Goal: Task Accomplishment & Management: Manage account settings

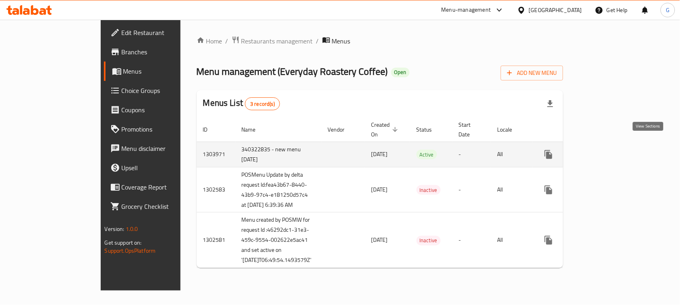
click at [610, 151] on icon "enhanced table" at bounding box center [606, 154] width 7 height 7
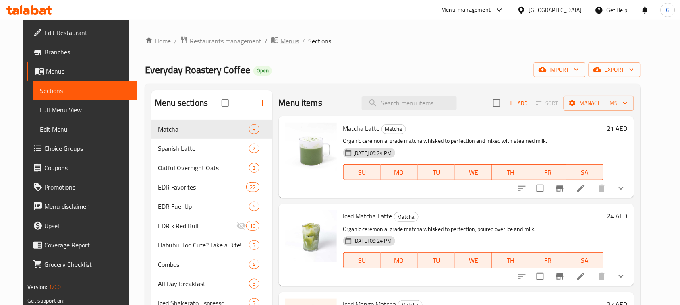
click at [280, 39] on span "Menus" at bounding box center [289, 41] width 19 height 10
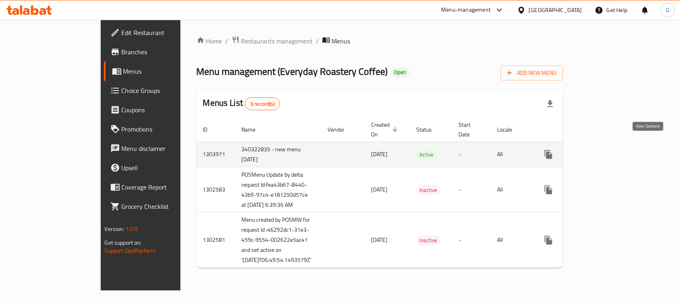
click at [610, 151] on icon "enhanced table" at bounding box center [606, 154] width 7 height 7
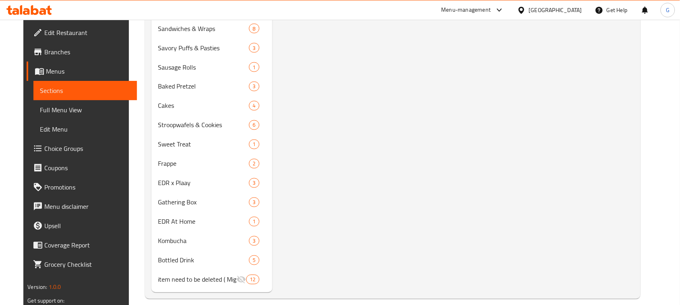
scroll to position [381, 0]
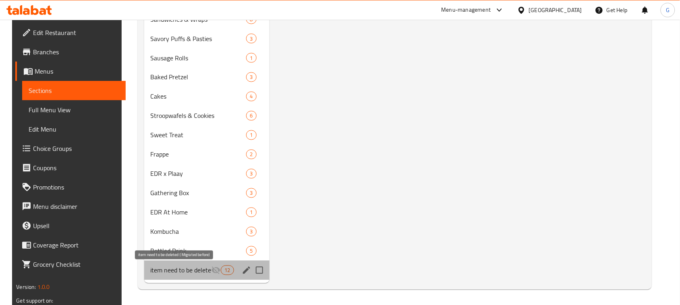
click at [168, 267] on span "item need to be deleted ( Migrated before)" at bounding box center [181, 271] width 61 height 10
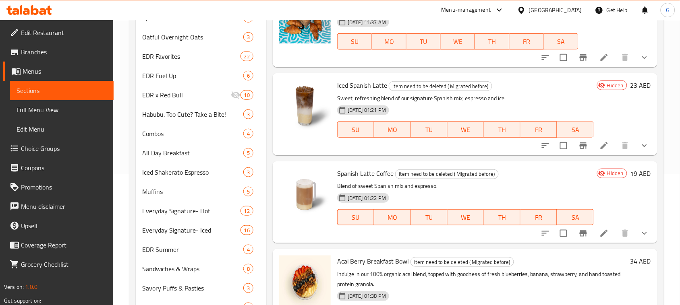
scroll to position [129, 0]
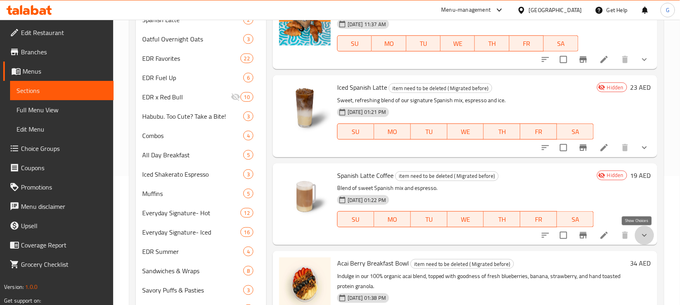
click at [642, 235] on icon "show more" at bounding box center [644, 235] width 5 height 3
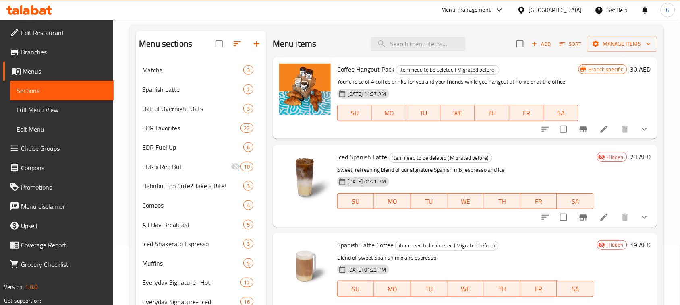
scroll to position [0, 0]
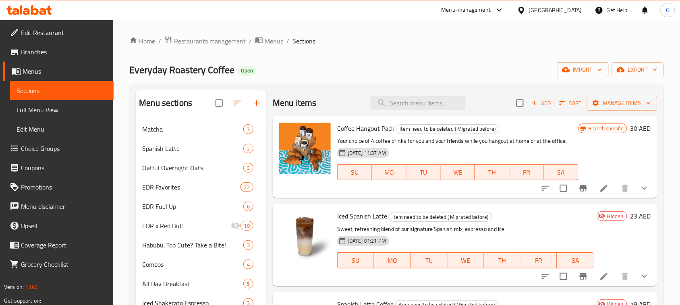
click at [383, 126] on span "Coffee Hangout Pack" at bounding box center [365, 128] width 57 height 12
copy h6 "Coffee Hangout Pack"
click at [406, 108] on input "search" at bounding box center [418, 103] width 95 height 14
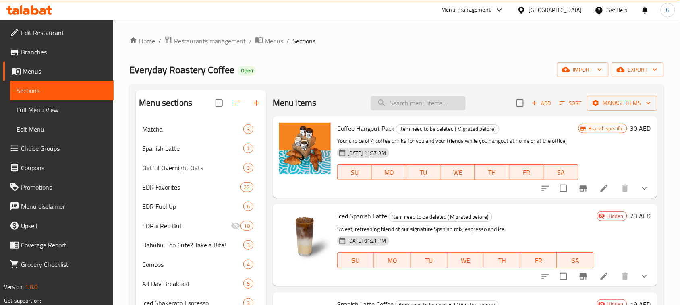
paste input "Coffee Hangout Pack"
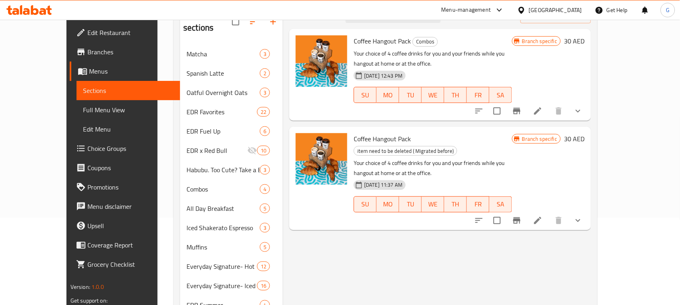
scroll to position [101, 0]
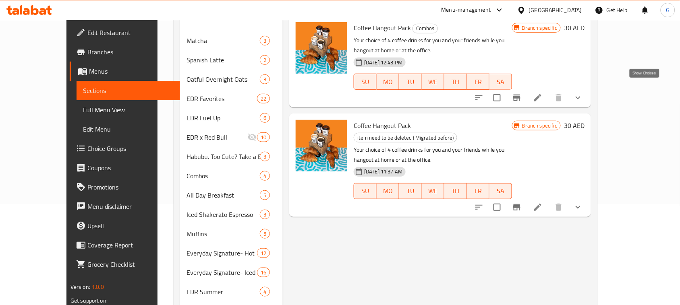
type input "Coffee Hangout Pack"
click at [580, 97] on icon "show more" at bounding box center [578, 98] width 5 height 3
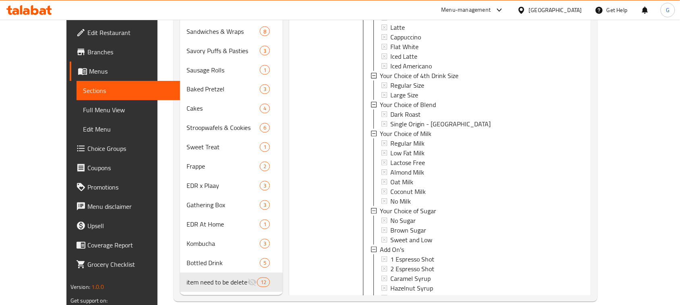
scroll to position [860, 0]
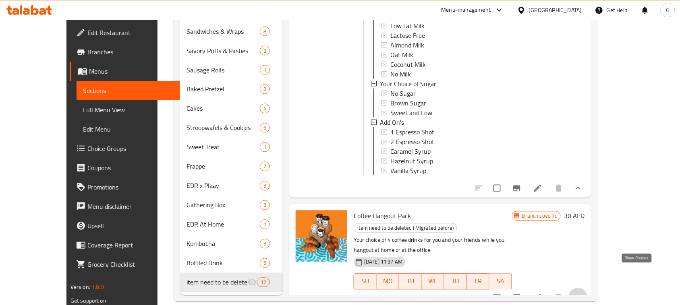
click at [583, 293] on icon "show more" at bounding box center [578, 298] width 10 height 10
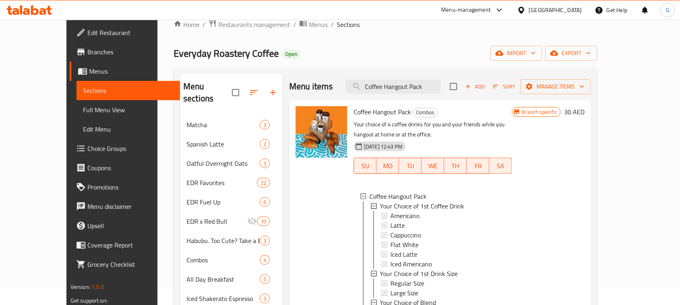
scroll to position [0, 0]
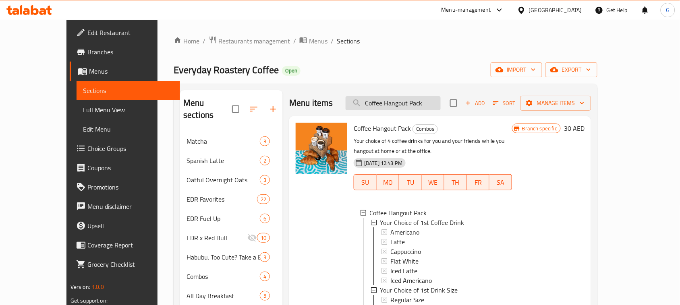
click at [436, 103] on input "Coffee Hangout Pack" at bounding box center [393, 103] width 95 height 14
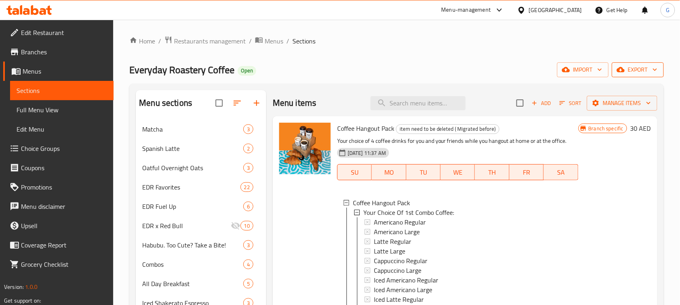
click at [649, 67] on span "export" at bounding box center [637, 70] width 39 height 10
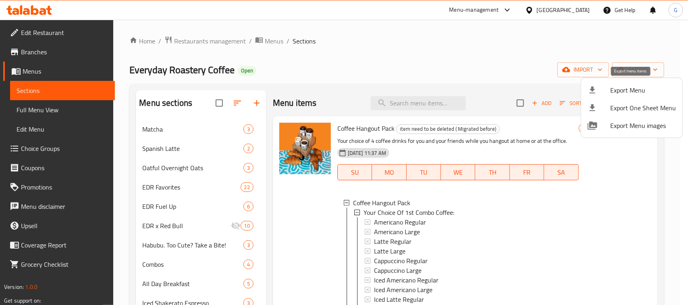
click at [638, 87] on span "Export Menu" at bounding box center [643, 90] width 66 height 10
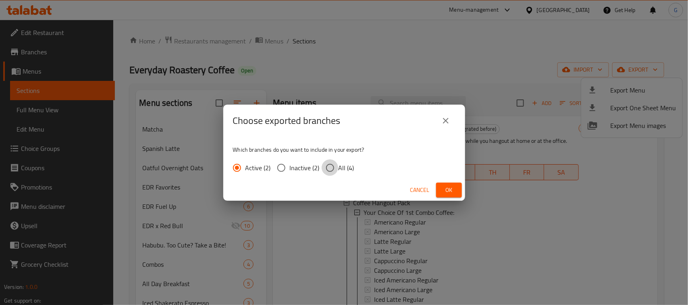
click at [335, 162] on input "All (4)" at bounding box center [329, 168] width 17 height 17
radio input "true"
click at [448, 194] on span "Ok" at bounding box center [448, 190] width 13 height 10
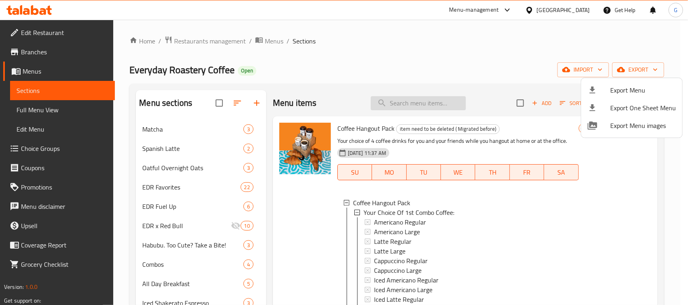
click at [444, 99] on div at bounding box center [344, 152] width 688 height 305
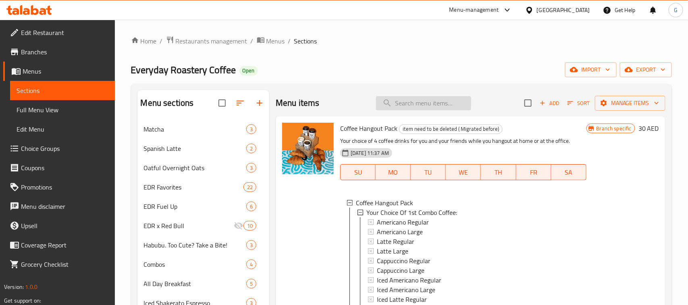
click at [421, 105] on input "search" at bounding box center [423, 103] width 95 height 14
paste input "Iced Shakerato Classic"
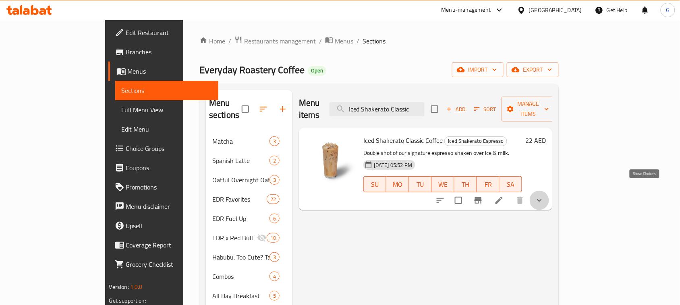
click at [544, 196] on icon "show more" at bounding box center [540, 201] width 10 height 10
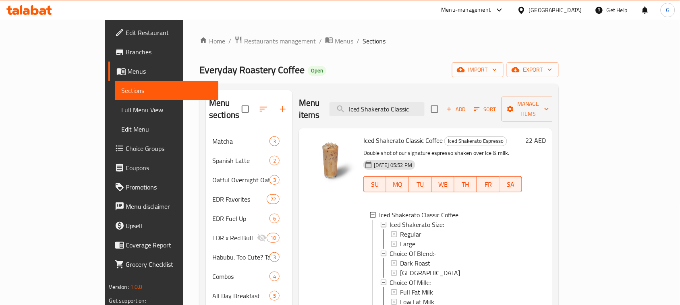
click at [406, 135] on span "Iced Shakerato Classic Coffee" at bounding box center [402, 141] width 79 height 12
copy h6 "Iced Shakerato Classic Coffee"
click at [406, 135] on span "Iced Shakerato Classic Coffee" at bounding box center [402, 141] width 79 height 12
click at [416, 102] on input "Iced Shakerato Classic" at bounding box center [376, 109] width 95 height 14
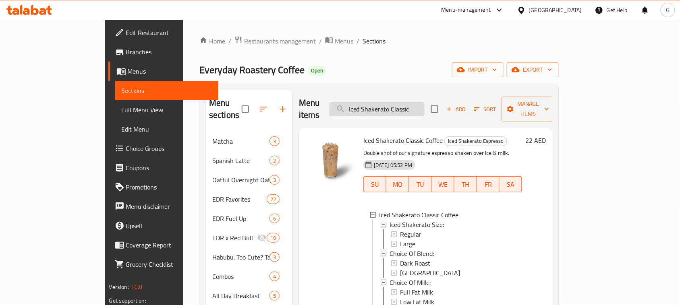
click at [416, 102] on input "Iced Shakerato Classic" at bounding box center [376, 109] width 95 height 14
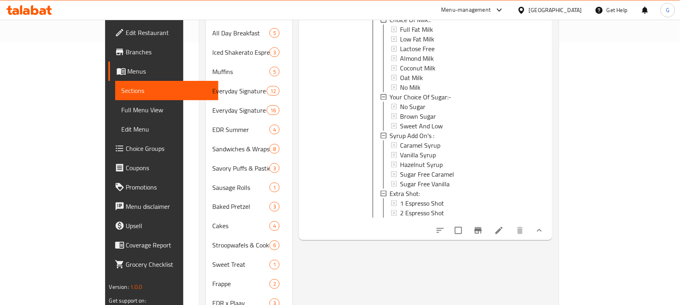
click at [546, 134] on div "22 AED" at bounding box center [534, 53] width 24 height 362
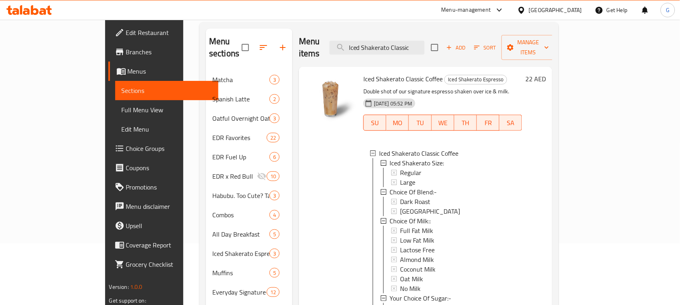
scroll to position [50, 0]
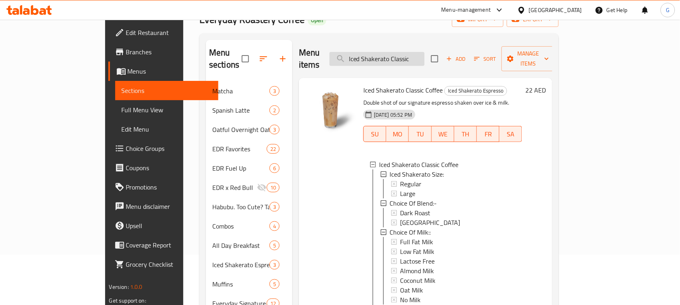
click at [425, 56] on input "Iced Shakerato Classic" at bounding box center [376, 59] width 95 height 14
paste input "Salted Caramel"
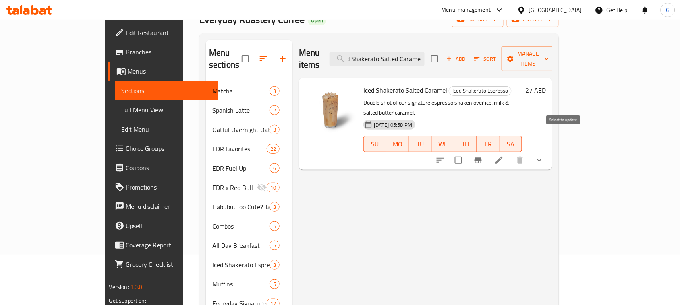
type input "Iced Shakerato Salted Caramel"
click at [467, 152] on input "checkbox" at bounding box center [458, 160] width 17 height 17
checkbox input "true"
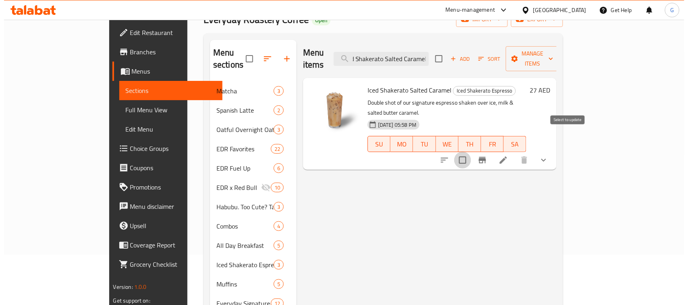
scroll to position [0, 0]
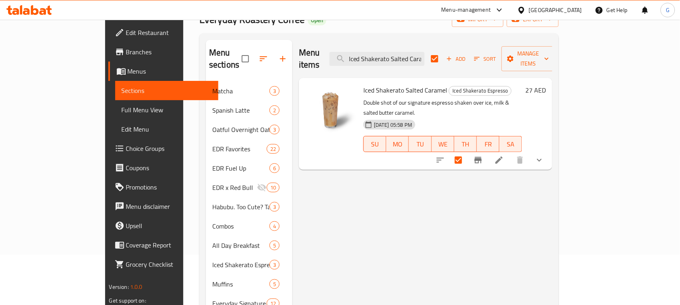
click at [449, 86] on span "Iced Shakerato Espresso" at bounding box center [480, 90] width 62 height 9
copy span "Iced Shakerato Espresso"
click at [549, 54] on span "Manage items" at bounding box center [528, 59] width 41 height 20
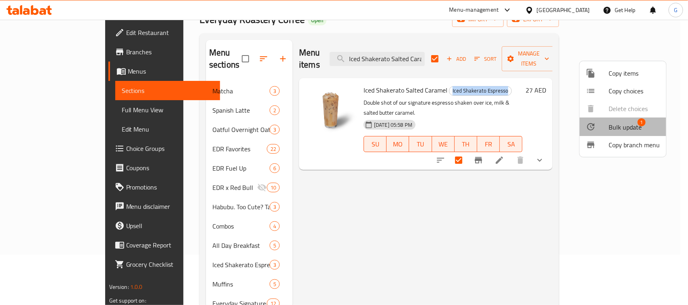
click at [635, 128] on span "Bulk update" at bounding box center [624, 127] width 33 height 10
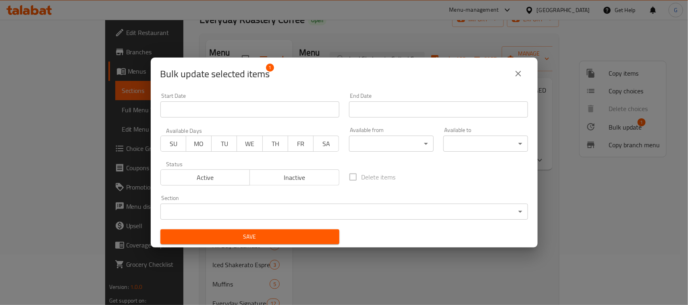
click at [522, 70] on icon "close" at bounding box center [518, 74] width 10 height 10
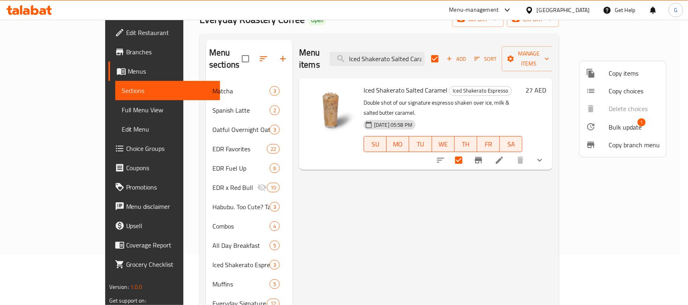
click at [406, 73] on div at bounding box center [344, 152] width 688 height 305
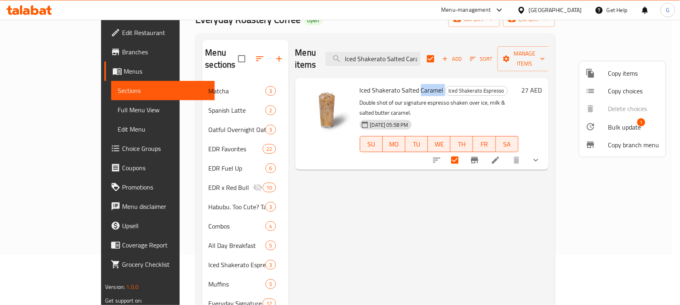
click at [406, 84] on span "Iced Shakerato Salted Caramel" at bounding box center [402, 90] width 84 height 12
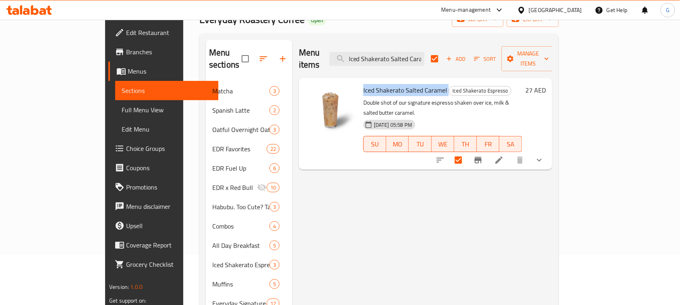
click at [406, 84] on span "Iced Shakerato Salted Caramel" at bounding box center [405, 90] width 84 height 12
copy h6 "Iced Shakerato Salted Caramel"
click at [445, 85] on div "Iced Shakerato Salted Caramel Iced Shakerato Espresso Double shot of our signat…" at bounding box center [442, 123] width 165 height 85
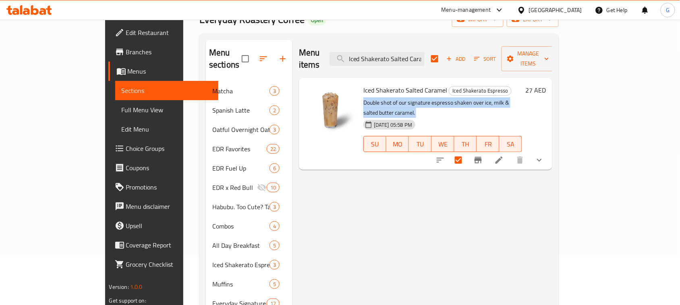
click at [445, 85] on div "Iced Shakerato Salted Caramel Iced Shakerato Espresso Double shot of our signat…" at bounding box center [442, 123] width 165 height 85
copy div "Double shot of our signature espresso shaken over ice, milk & salted butter car…"
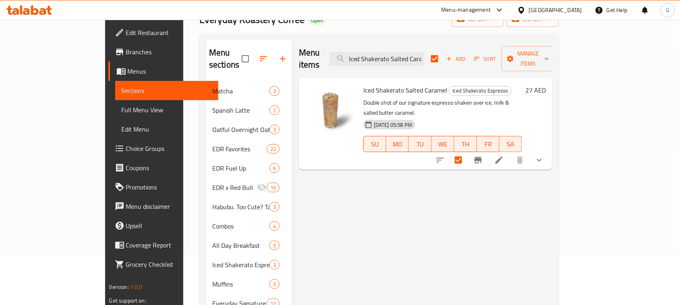
click at [449, 86] on span "Iced Shakerato Espresso" at bounding box center [480, 90] width 62 height 9
copy span "Iced Shakerato Espresso"
click at [409, 84] on span "Iced Shakerato Salted Caramel" at bounding box center [405, 90] width 84 height 12
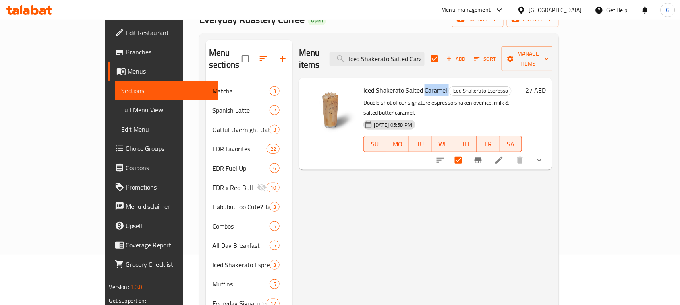
click at [409, 84] on span "Iced Shakerato Salted Caramel" at bounding box center [405, 90] width 84 height 12
copy h6 "Iced Shakerato Salted Caramel"
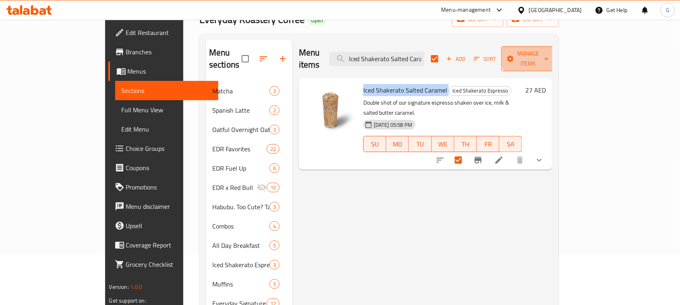
click at [549, 54] on span "Manage items" at bounding box center [528, 59] width 41 height 20
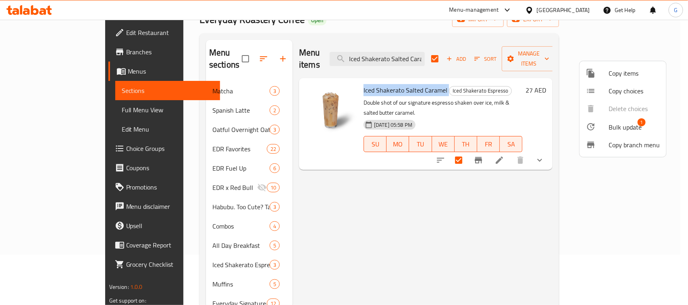
click at [639, 71] on span "Copy items" at bounding box center [633, 73] width 51 height 10
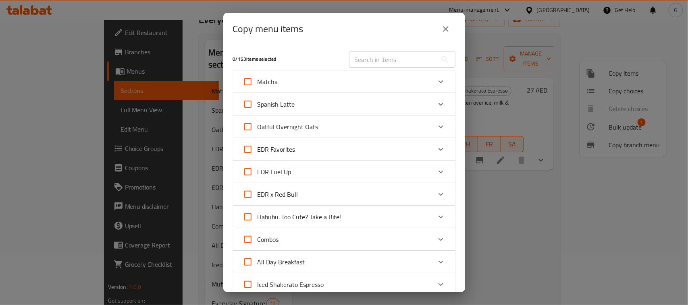
click at [394, 57] on input "text" at bounding box center [393, 60] width 88 height 16
paste input "Iced Shakerato Salted Caramel"
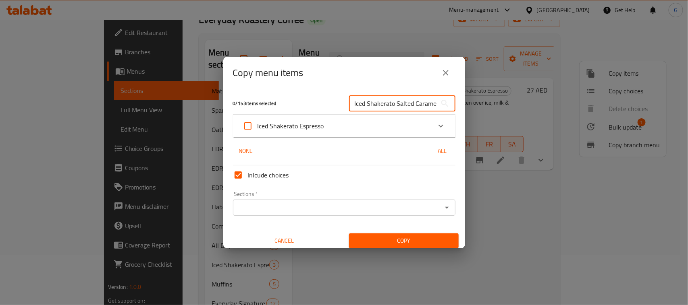
scroll to position [0, 5]
type input "Iced Shakerato Salted Caramel"
click at [395, 119] on div "Iced Shakerato Espresso" at bounding box center [336, 125] width 189 height 19
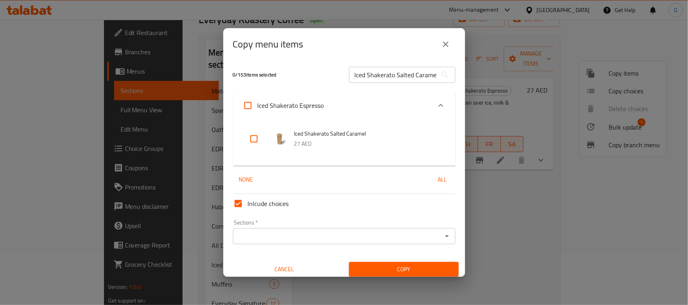
click at [254, 138] on input "checkbox" at bounding box center [253, 138] width 19 height 19
checkbox input "true"
click at [264, 227] on div "Sections   * Sections *" at bounding box center [344, 232] width 222 height 25
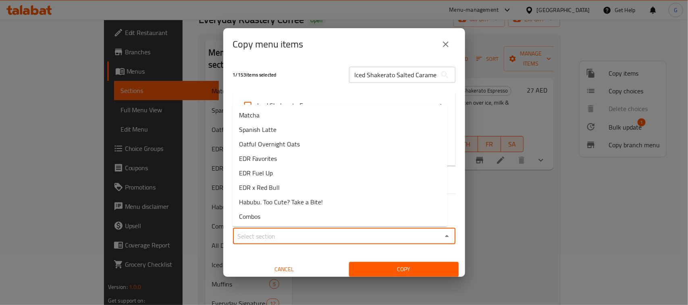
click at [264, 233] on input "Sections   *" at bounding box center [337, 236] width 204 height 11
click at [289, 233] on input "Sections   *" at bounding box center [337, 236] width 204 height 11
paste input "Iced Shakerato Espresso"
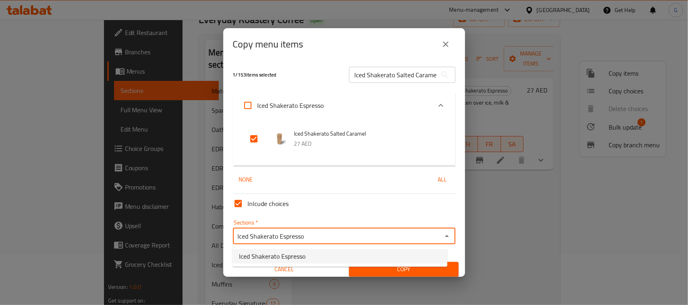
click at [298, 258] on span "Iced Shakerato Espresso" at bounding box center [272, 257] width 66 height 10
type input "Iced Shakerato Espresso"
click at [414, 269] on span "Copy" at bounding box center [403, 270] width 97 height 10
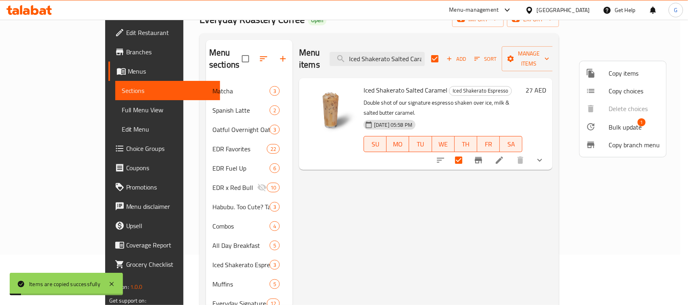
checkbox input "false"
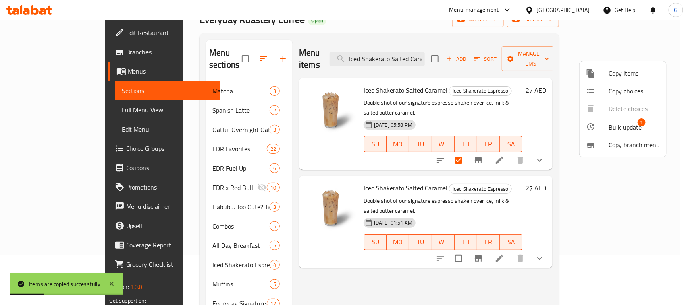
click at [554, 81] on div at bounding box center [344, 152] width 688 height 305
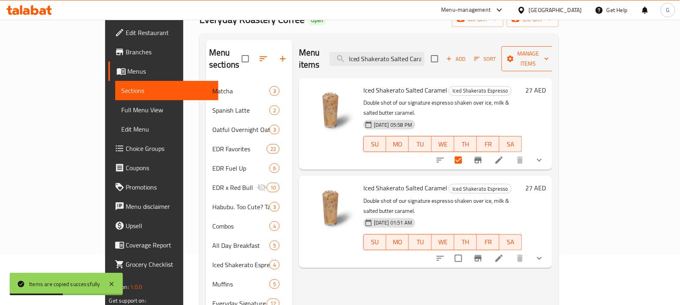
click at [549, 58] on icon "button" at bounding box center [547, 59] width 4 height 2
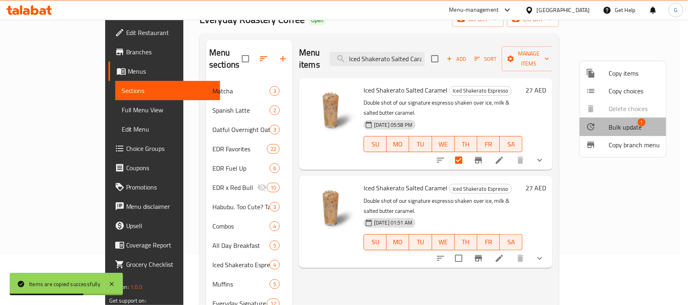
click at [625, 126] on span "Bulk update" at bounding box center [624, 127] width 33 height 10
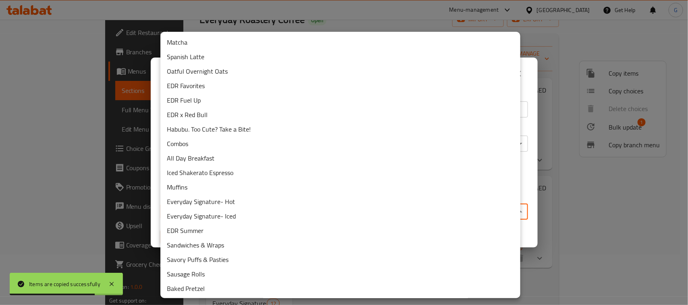
click at [319, 214] on body "Items are copied successfully ​ Menu-management United Arab Emirates Get Help G…" at bounding box center [344, 112] width 688 height 286
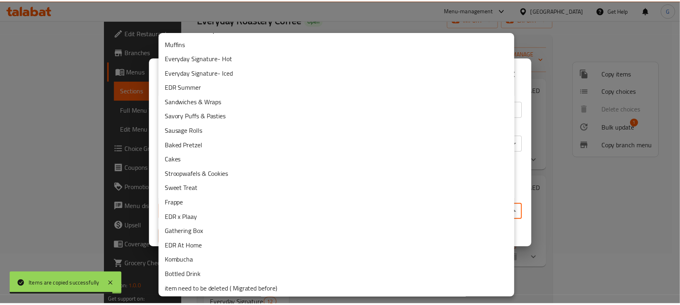
scroll to position [145, 0]
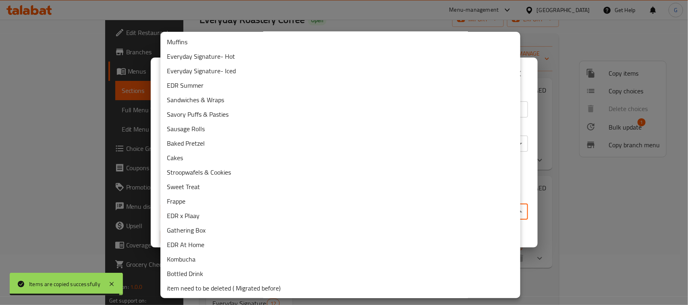
click at [294, 285] on li "item need to be deleted ( Migrated before)" at bounding box center [340, 288] width 360 height 15
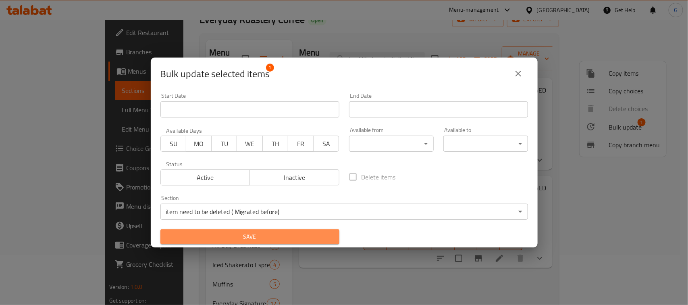
click at [312, 240] on span "Save" at bounding box center [250, 237] width 166 height 10
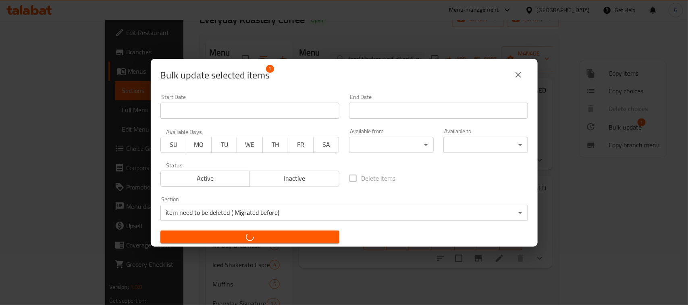
checkbox input "false"
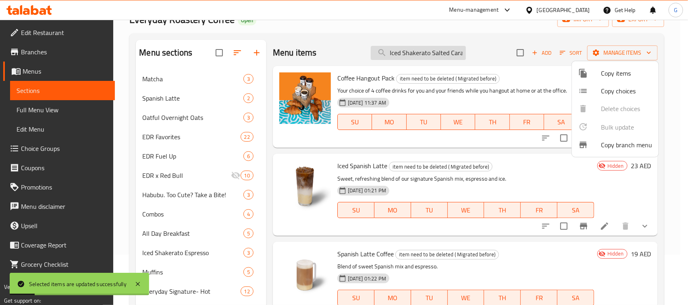
click at [425, 51] on div at bounding box center [344, 152] width 688 height 305
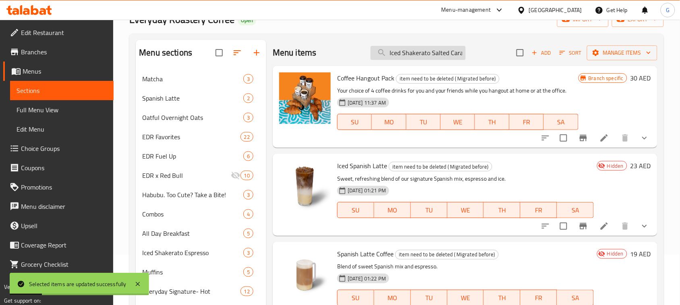
click at [425, 51] on input "Iced Shakerato Salted Caramel" at bounding box center [418, 53] width 95 height 14
paste input "Espresso"
type input "Iced Shakerato Espresso"
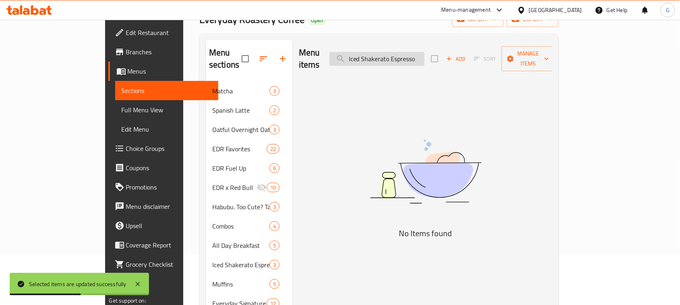
click at [425, 52] on input "Iced Shakerato Espresso" at bounding box center [376, 59] width 95 height 14
paste input "Iced Shakerato Espresso"
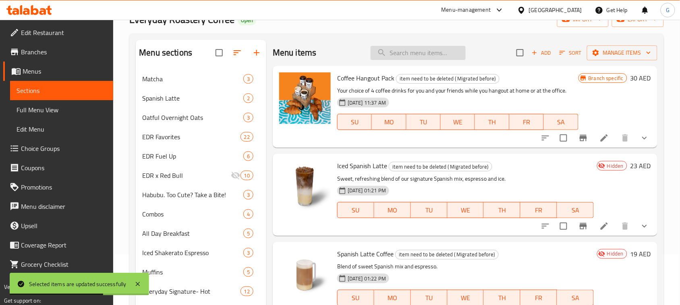
type input "Iced Shakerato Espresso"
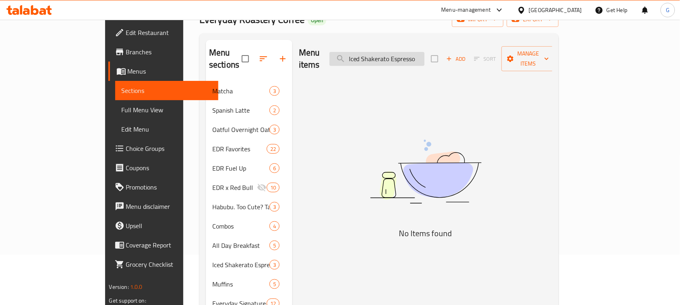
click at [425, 53] on input "Iced Shakerato Espresso" at bounding box center [376, 59] width 95 height 14
paste input "Salted Caramel"
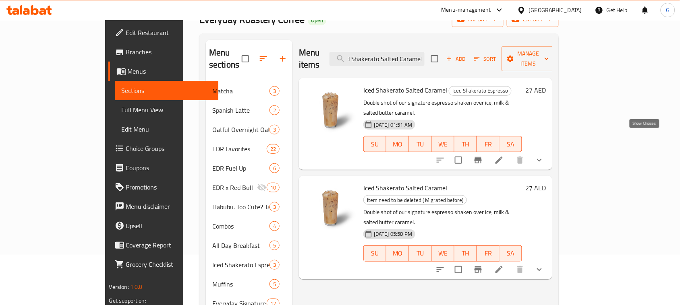
type input "Iced Shakerato Salted Caramel"
click at [544, 155] on icon "show more" at bounding box center [540, 160] width 10 height 10
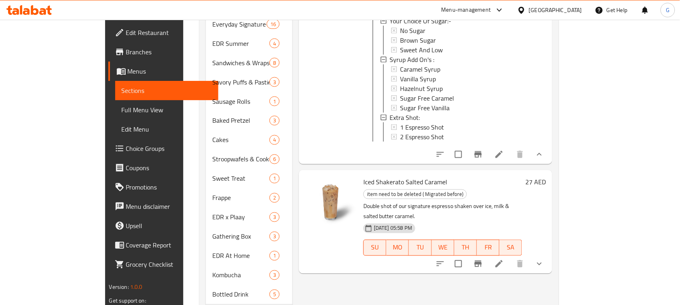
scroll to position [381, 0]
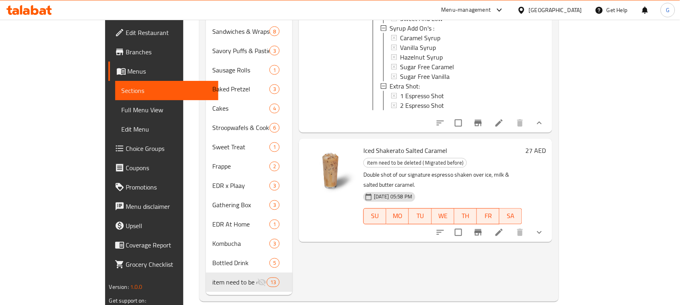
click at [510, 116] on li at bounding box center [499, 123] width 23 height 15
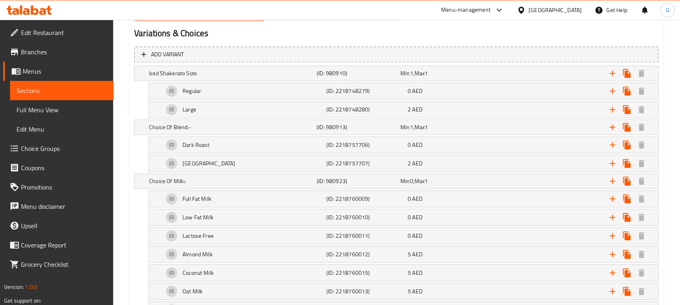
scroll to position [442, 0]
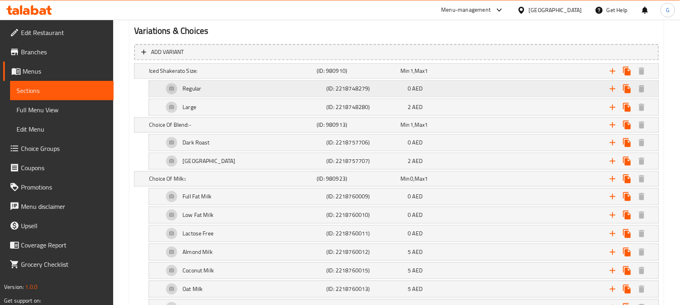
click at [234, 77] on div "Regular" at bounding box center [231, 71] width 168 height 11
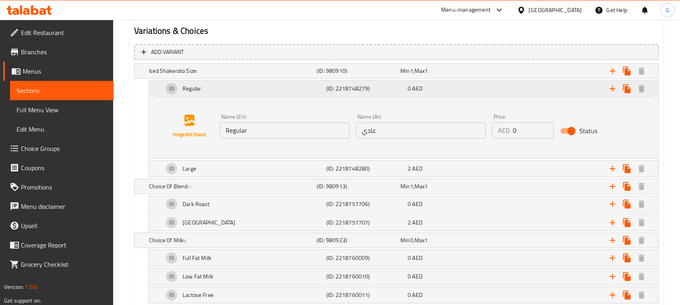
scroll to position [493, 0]
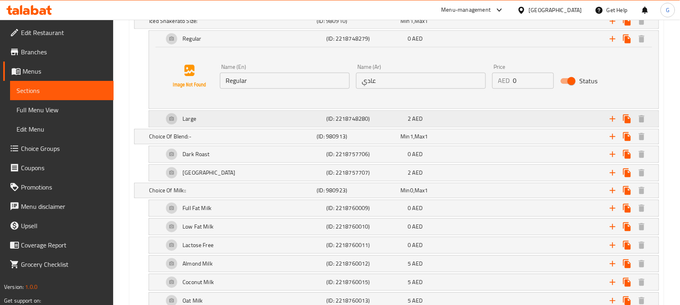
click at [214, 27] on div "Large" at bounding box center [231, 20] width 168 height 11
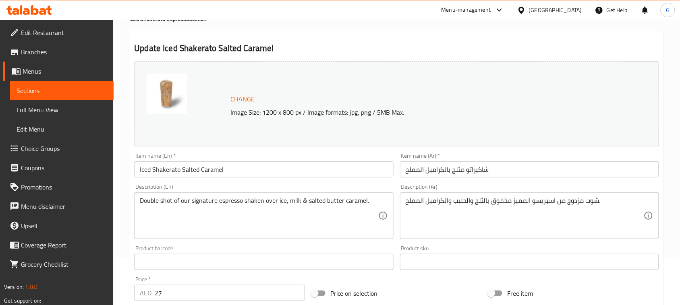
scroll to position [0, 0]
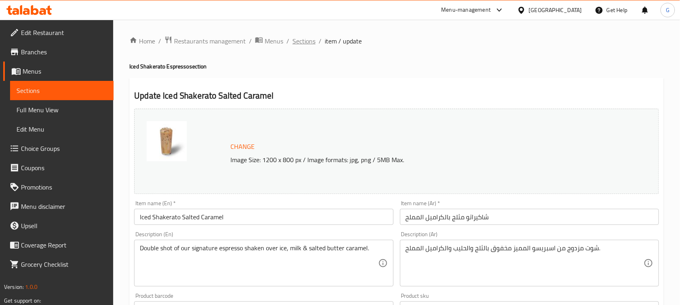
click at [312, 38] on span "Sections" at bounding box center [303, 41] width 23 height 10
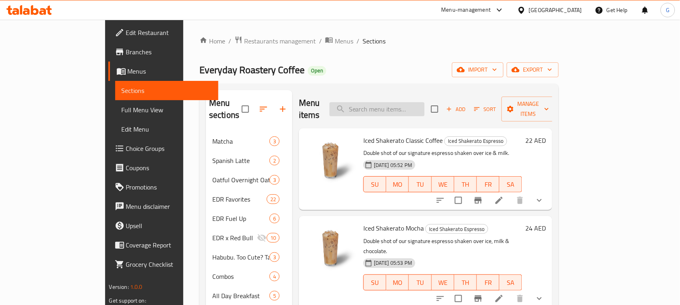
click at [397, 102] on input "search" at bounding box center [376, 109] width 95 height 14
paste input "Iced Matcha Latte"
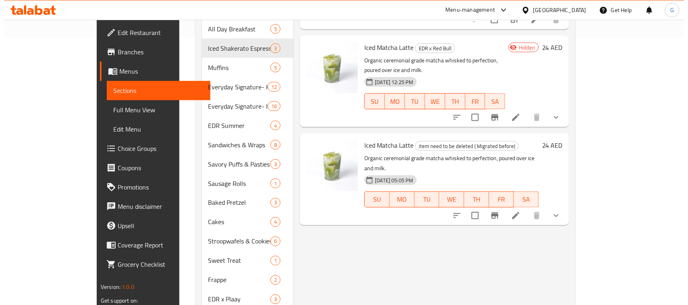
scroll to position [302, 0]
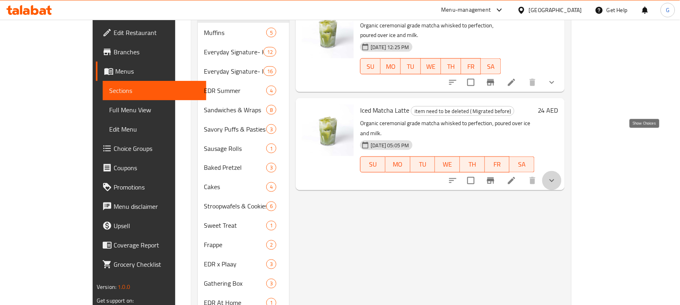
click at [557, 176] on icon "show more" at bounding box center [552, 181] width 10 height 10
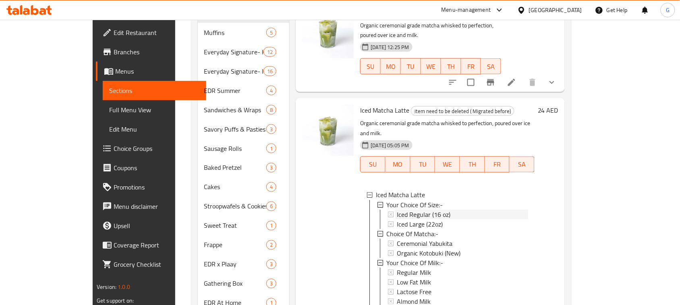
click at [397, 210] on span "Iced Regular (16 oz)" at bounding box center [424, 215] width 54 height 10
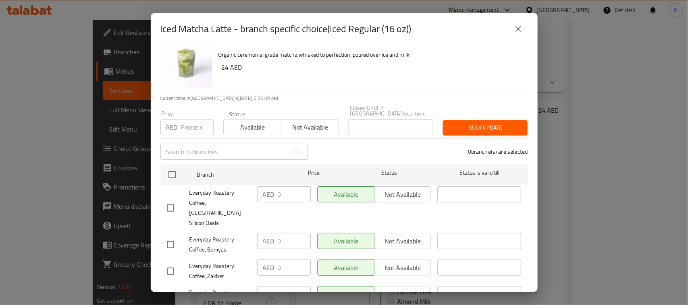
scroll to position [0, 0]
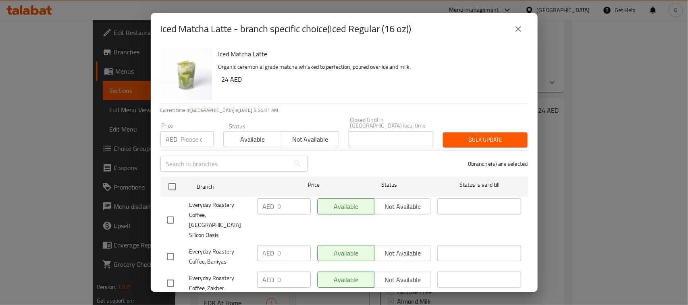
click at [520, 29] on icon "close" at bounding box center [518, 29] width 10 height 10
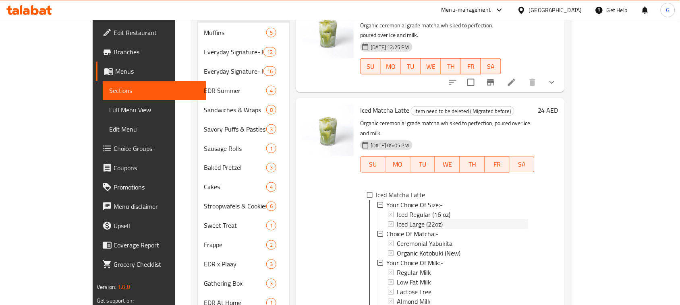
click at [413, 220] on span "Iced Large (22oz)" at bounding box center [420, 225] width 46 height 10
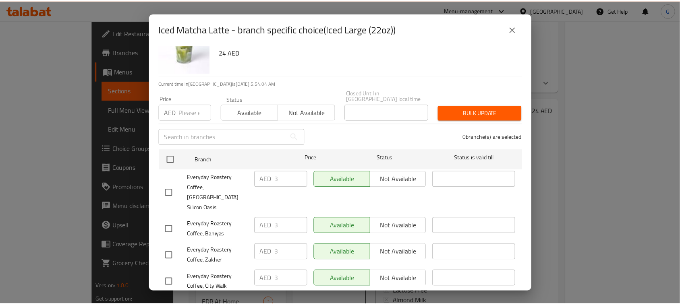
scroll to position [41, 0]
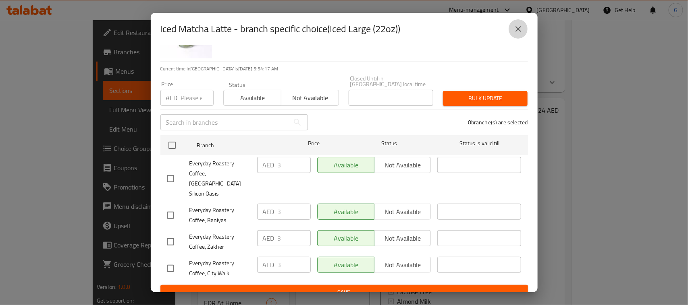
click at [524, 29] on button "close" at bounding box center [517, 28] width 19 height 19
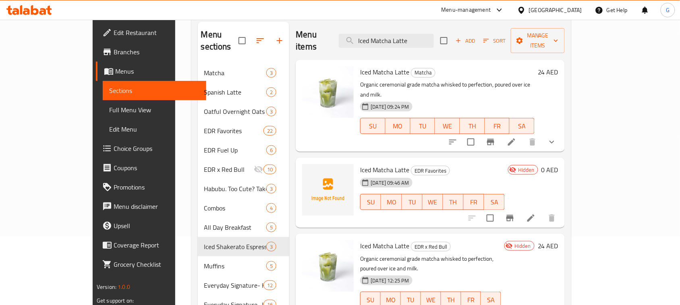
scroll to position [50, 0]
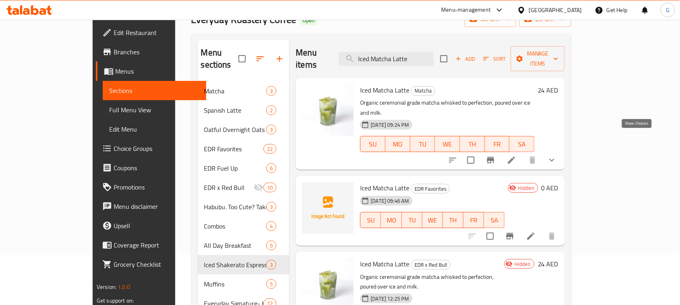
click at [557, 155] on icon "show more" at bounding box center [552, 160] width 10 height 10
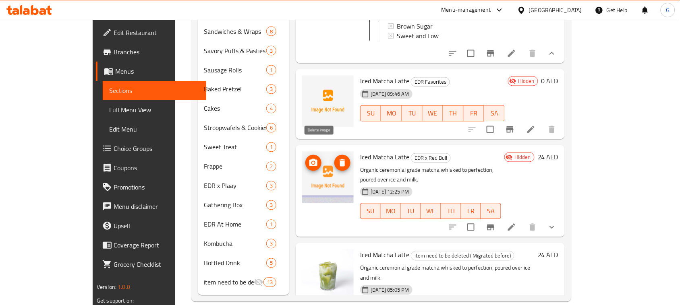
click at [338, 158] on icon "delete image" at bounding box center [343, 163] width 10 height 10
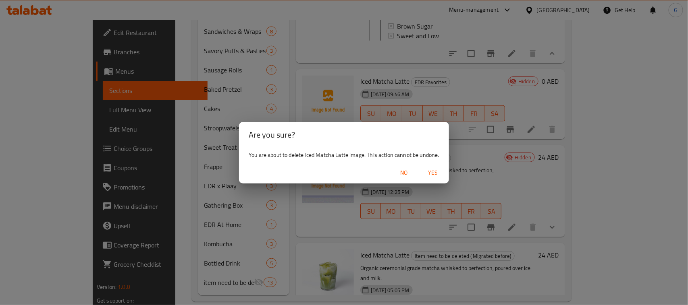
click at [436, 167] on button "Yes" at bounding box center [433, 173] width 26 height 15
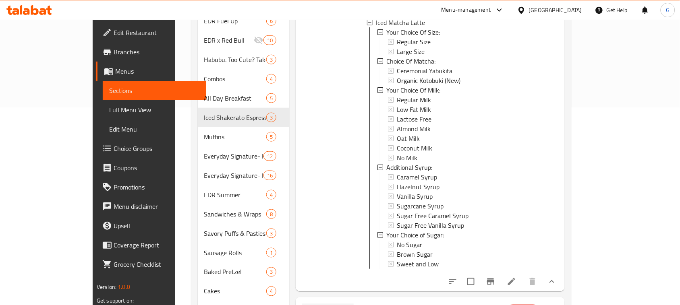
scroll to position [0, 0]
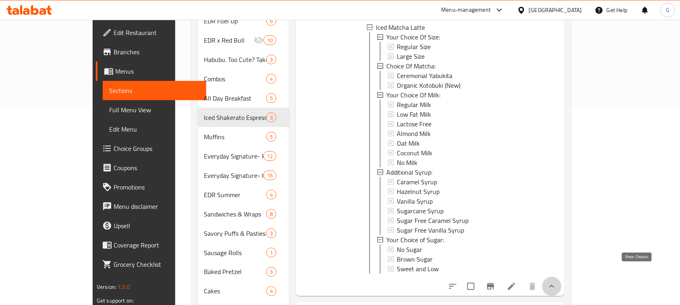
drag, startPoint x: 640, startPoint y: 270, endPoint x: 622, endPoint y: 248, distance: 28.8
click at [557, 282] on icon "show more" at bounding box center [552, 287] width 10 height 10
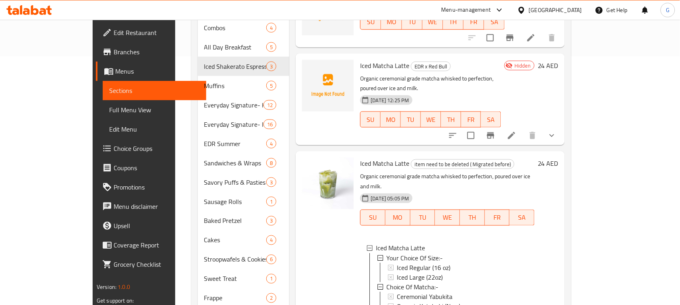
scroll to position [248, 0]
click at [311, 159] on img at bounding box center [328, 185] width 52 height 52
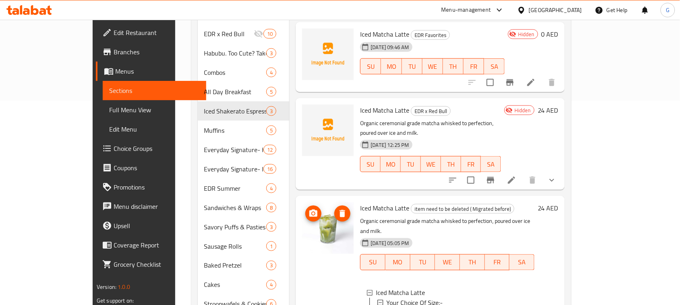
scroll to position [147, 0]
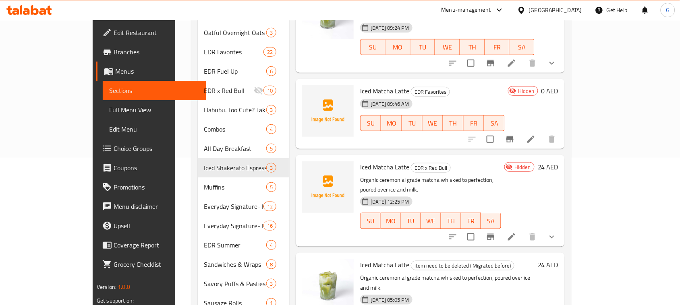
click at [341, 155] on div "Iced Matcha Latte EDR x Red Bull Organic ceremonial grade matcha whisked to per…" at bounding box center [430, 201] width 269 height 92
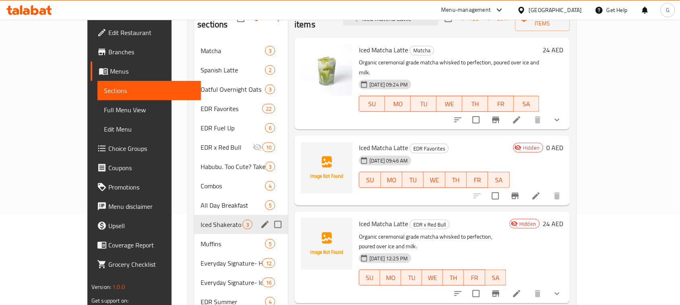
scroll to position [0, 0]
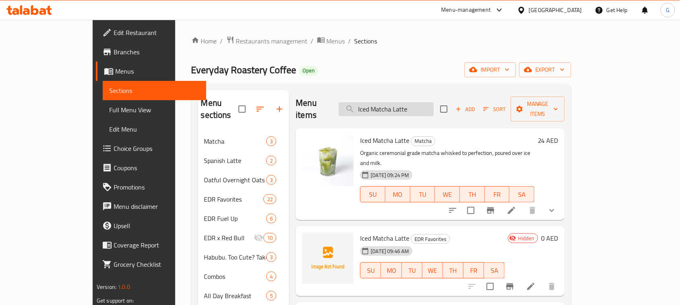
click at [433, 106] on input "Iced Matcha Latte" at bounding box center [386, 109] width 95 height 14
paste input "Shakerato Salted Caramel"
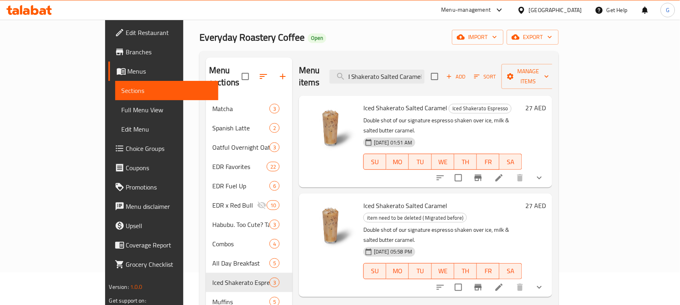
scroll to position [50, 0]
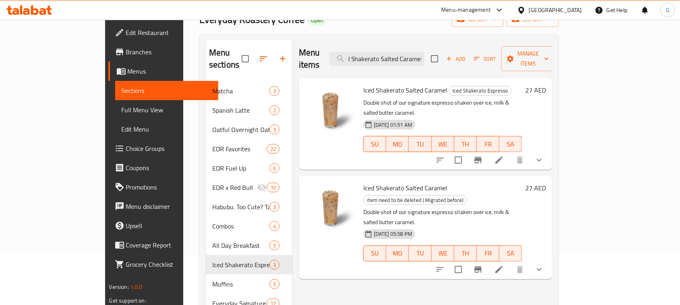
type input "Iced Shakerato Salted Caramel"
click at [549, 260] on button "show more" at bounding box center [539, 269] width 19 height 19
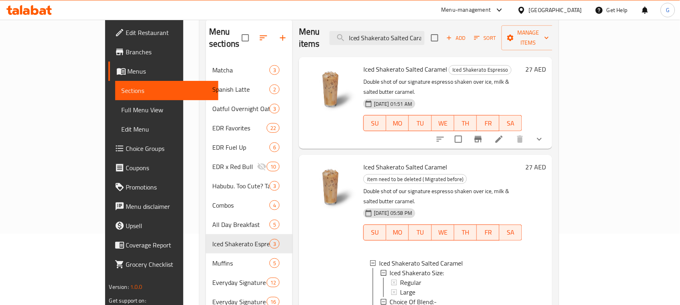
scroll to position [50, 0]
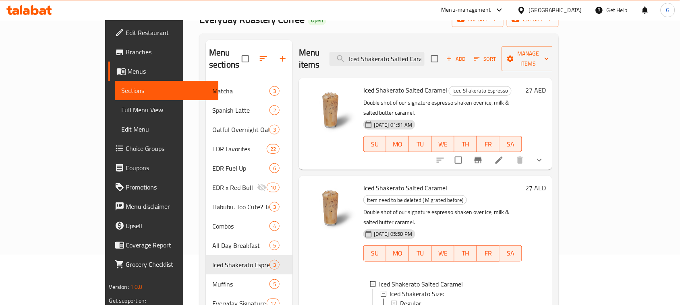
click at [449, 86] on span "Iced Shakerato Espresso" at bounding box center [480, 90] width 62 height 9
copy span "Iced Shakerato Espresso"
click at [373, 182] on span "Iced Shakerato Salted Caramel" at bounding box center [405, 188] width 84 height 12
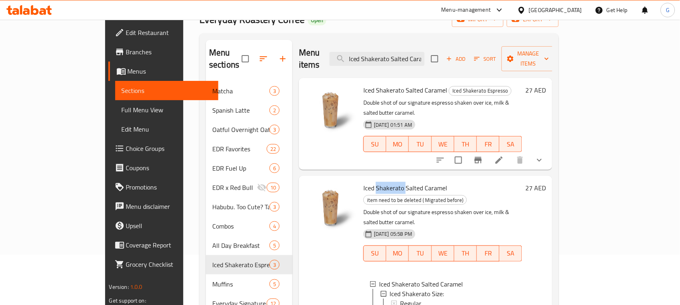
click at [373, 182] on span "Iced Shakerato Salted Caramel" at bounding box center [405, 188] width 84 height 12
copy h6 "Iced Shakerato Salted Caramel"
click at [425, 54] on input "Iced Shakerato Salted Caramel" at bounding box center [376, 59] width 95 height 14
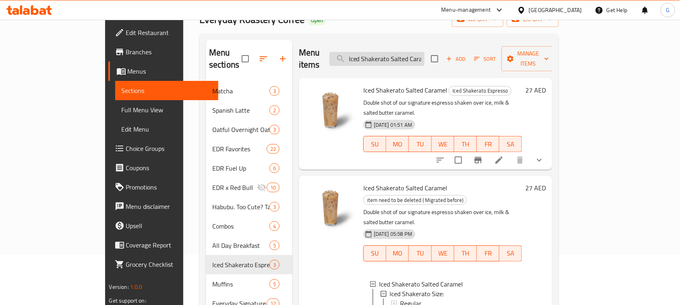
click at [425, 54] on input "Iced Shakerato Salted Caramel" at bounding box center [376, 59] width 95 height 14
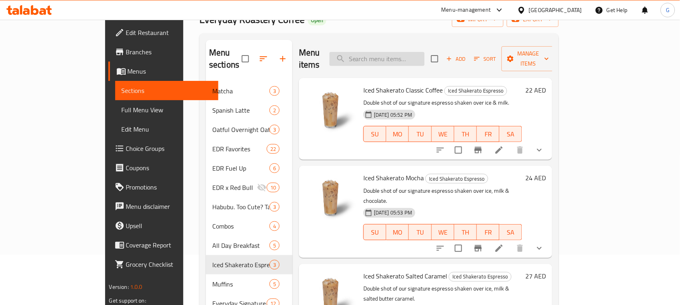
paste input "Iced Shakerato Salted Caramel"
type input "Iced Shakerato Salted Caramel"
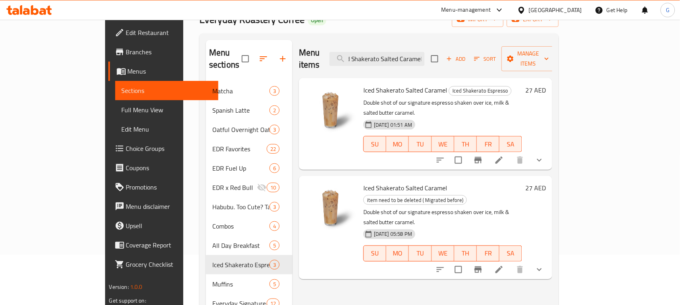
scroll to position [0, 0]
click at [510, 153] on li at bounding box center [499, 160] width 23 height 15
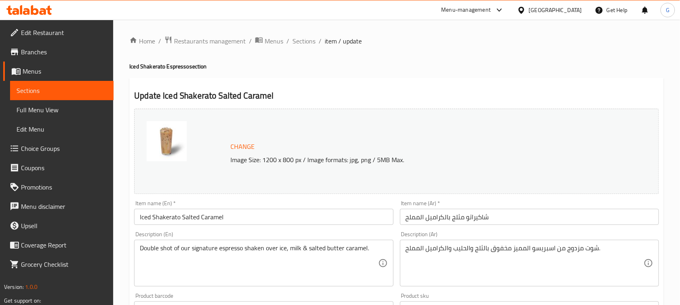
click at [482, 220] on input "شاكيراتو مثلج بالكراميل المملح" at bounding box center [529, 217] width 259 height 16
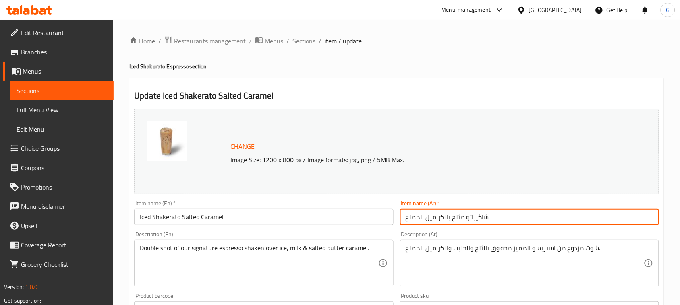
click at [481, 220] on input "شاكيراتو مثلج بالكراميل المملح" at bounding box center [529, 217] width 259 height 16
click at [212, 249] on textarea "Double shot of our signature espresso shaken over ice, milk & salted butter car…" at bounding box center [259, 263] width 238 height 38
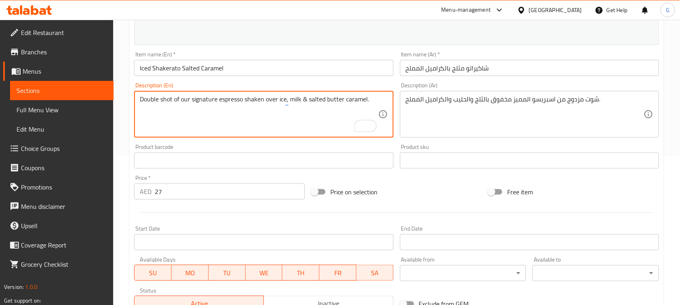
scroll to position [151, 0]
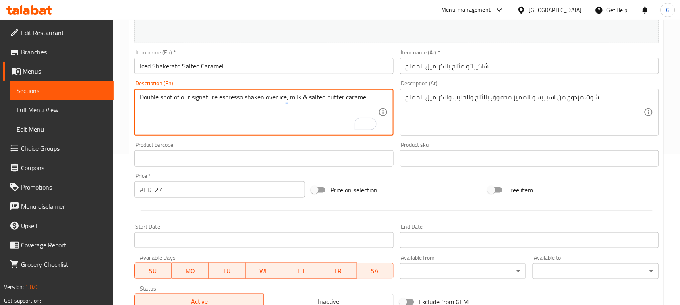
click at [468, 99] on textarea "شوت مزدوج من اسبريسو المميز مخفوق بالثلج والحليب والكراميل المملح." at bounding box center [525, 112] width 238 height 38
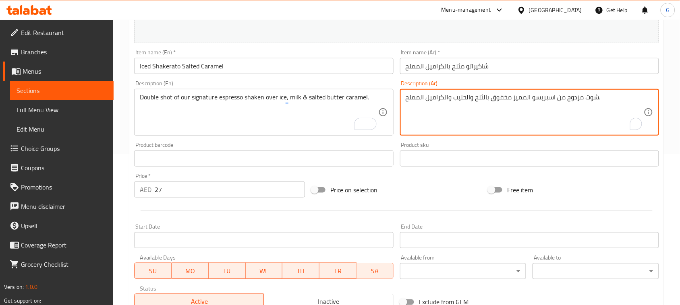
click at [468, 99] on textarea "شوت مزدوج من اسبريسو المميز مخفوق بالثلج والحليب والكراميل المملح." at bounding box center [525, 112] width 238 height 38
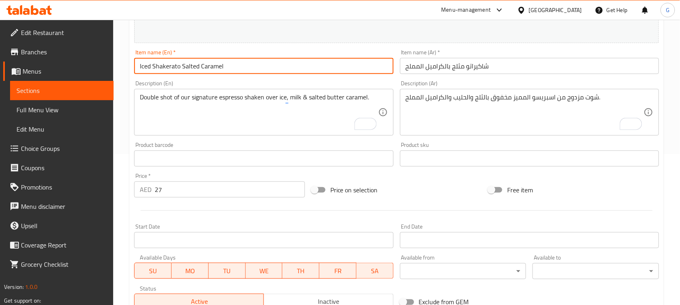
click at [236, 66] on input "Iced Shakerato Salted Caramel" at bounding box center [263, 66] width 259 height 16
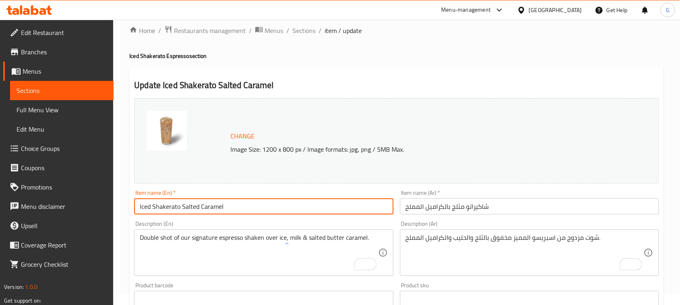
scroll to position [0, 0]
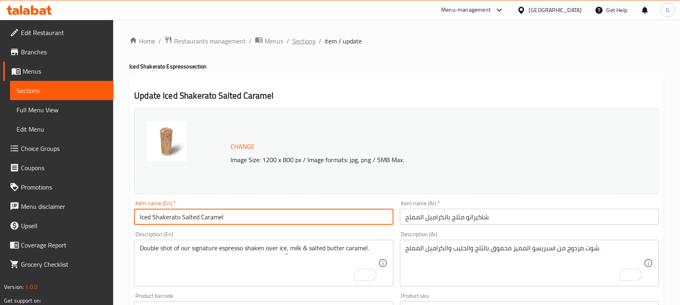
click at [313, 45] on span "Sections" at bounding box center [303, 41] width 23 height 10
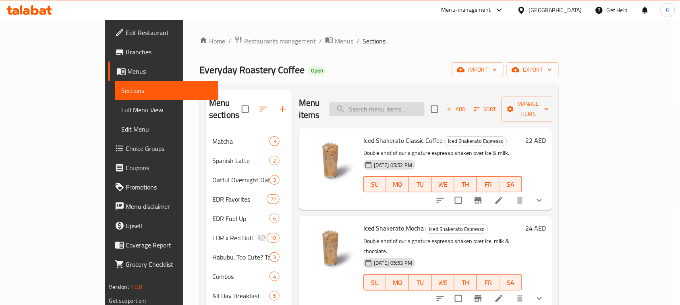
click at [422, 109] on input "search" at bounding box center [376, 109] width 95 height 14
paste input "Iced Shakerato Salted Caramel"
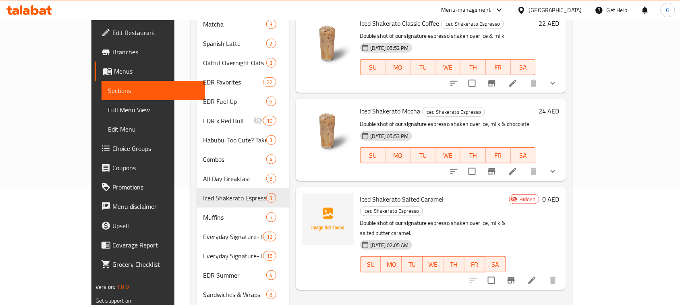
scroll to position [151, 0]
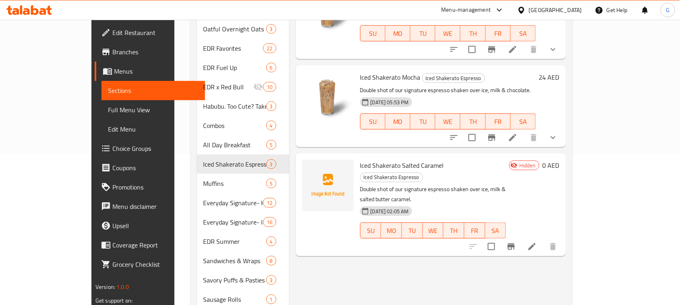
type input "Iced Shakerato Salted Caramel"
click at [537, 242] on icon at bounding box center [532, 247] width 10 height 10
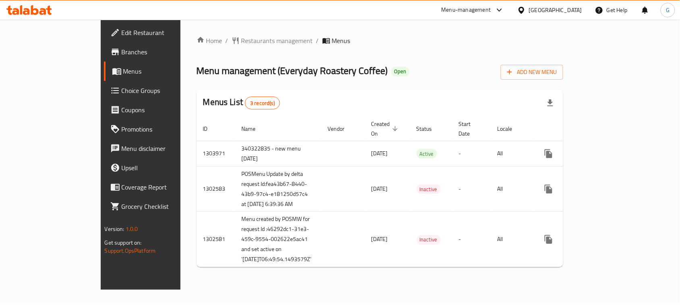
click at [122, 52] on span "Branches" at bounding box center [165, 52] width 86 height 10
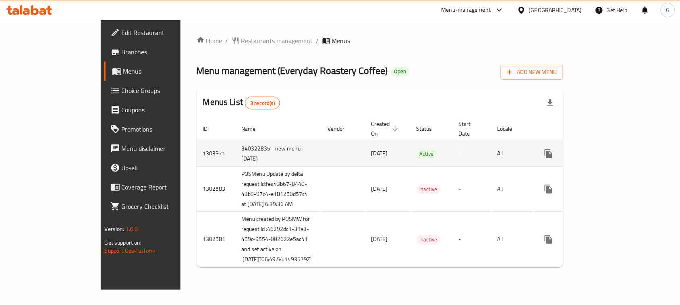
click at [616, 144] on link "enhanced table" at bounding box center [606, 153] width 19 height 19
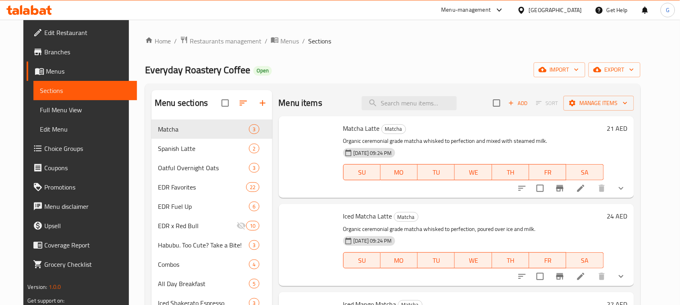
click at [44, 149] on span "Choice Groups" at bounding box center [87, 149] width 86 height 10
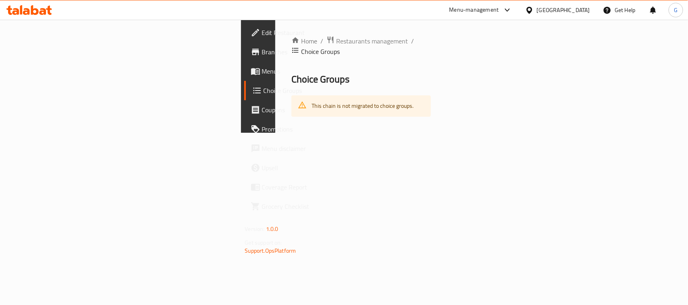
click at [262, 73] on span "Menus" at bounding box center [305, 71] width 87 height 10
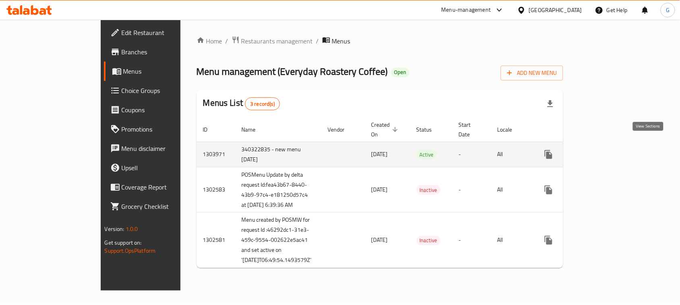
click at [611, 150] on icon "enhanced table" at bounding box center [607, 155] width 10 height 10
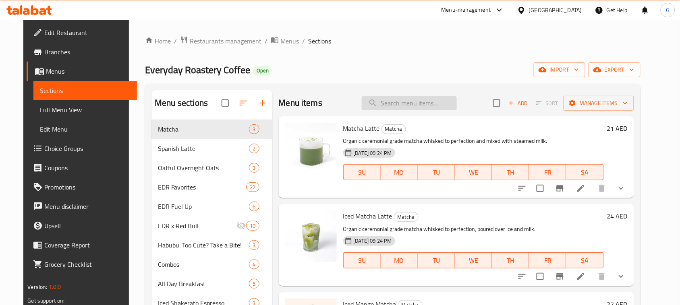
click at [427, 107] on input "search" at bounding box center [409, 103] width 95 height 14
paste input "Iced Shakerato Classic Coffee"
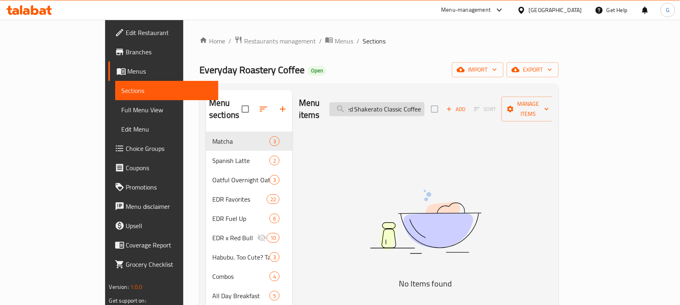
scroll to position [0, 6]
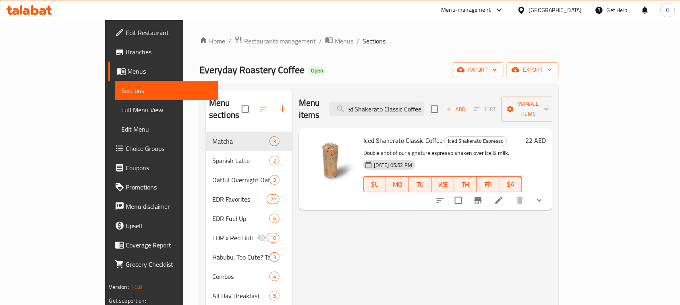
type input "Iced Shakerato Classic Coffee"
click at [503, 197] on icon at bounding box center [498, 200] width 7 height 7
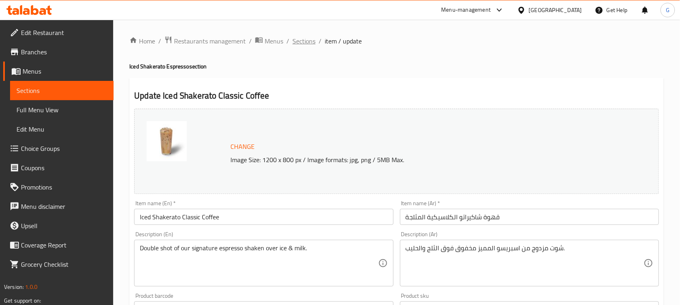
click at [305, 39] on span "Sections" at bounding box center [303, 41] width 23 height 10
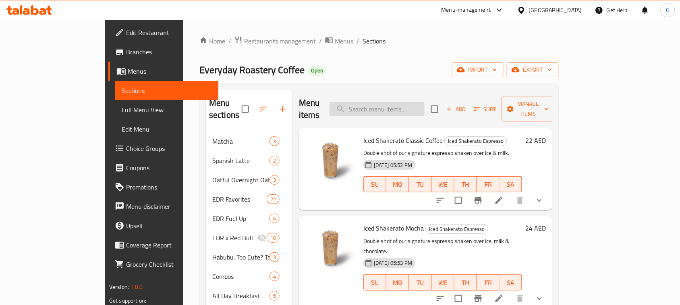
click at [419, 104] on input "search" at bounding box center [376, 109] width 95 height 14
paste input "Iced Shakerato Classic Coffee"
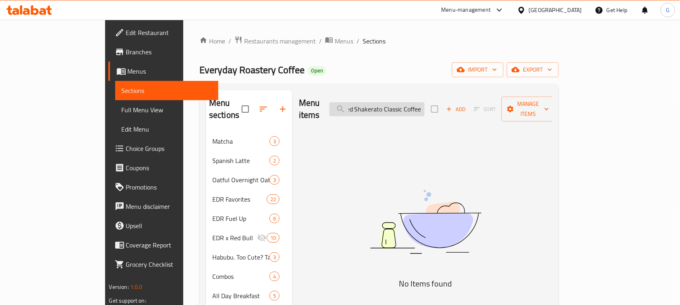
scroll to position [0, 6]
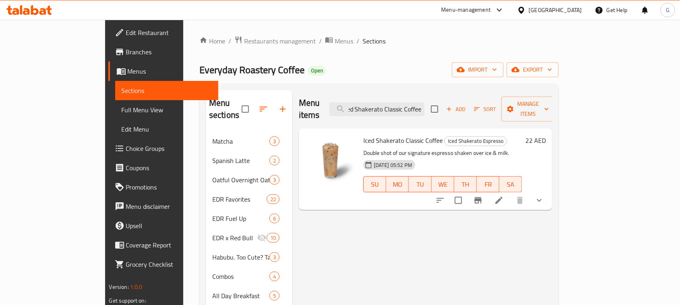
type input "Iced Shakerato Classic Coffee"
click at [425, 110] on input "Iced Shakerato Classic Coffee" at bounding box center [376, 109] width 95 height 14
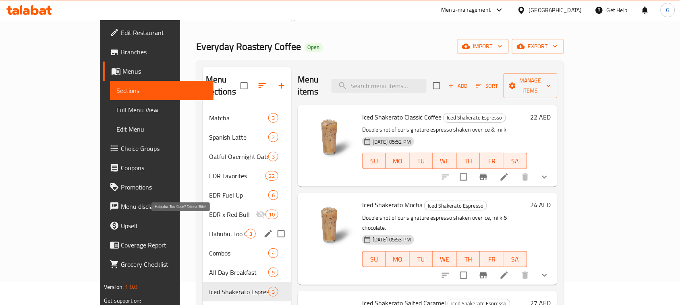
scroll to position [50, 0]
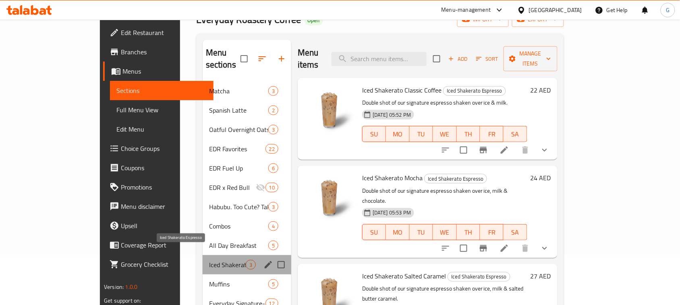
click at [209, 260] on span "Iced Shakerato Espresso" at bounding box center [227, 265] width 37 height 10
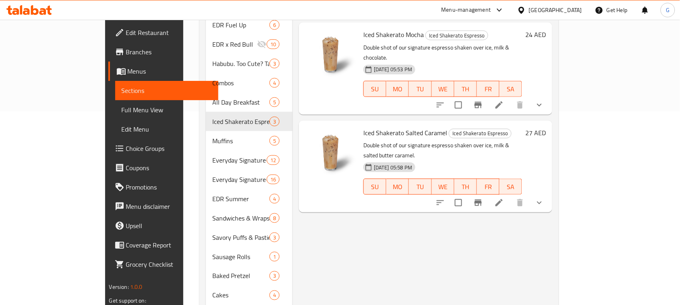
scroll to position [201, 0]
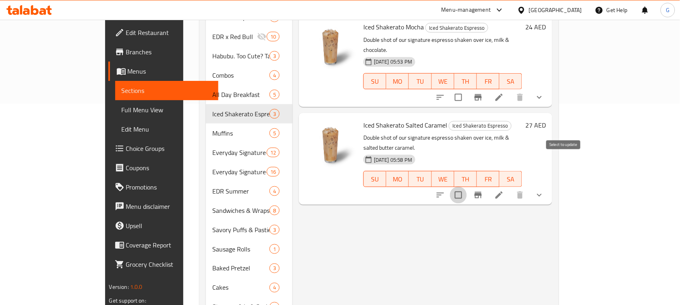
click at [467, 187] on input "checkbox" at bounding box center [458, 195] width 17 height 17
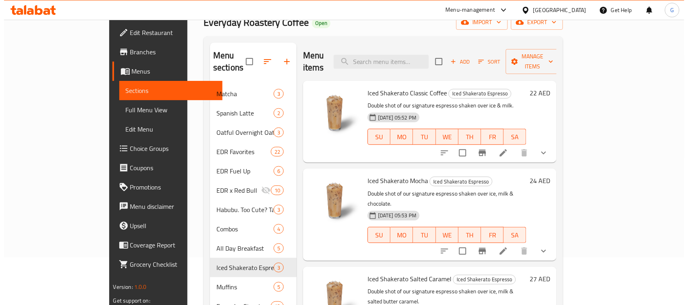
scroll to position [0, 0]
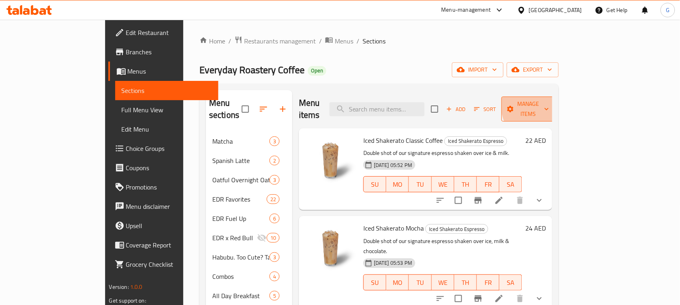
click at [549, 101] on span "Manage items" at bounding box center [528, 109] width 41 height 20
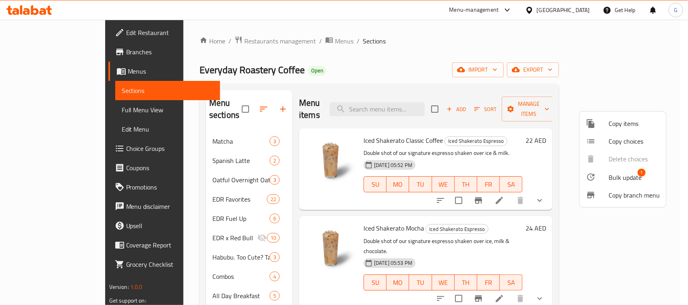
click at [640, 176] on span "1" at bounding box center [641, 173] width 8 height 8
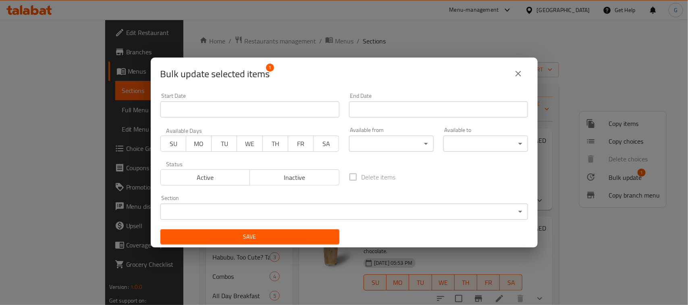
scroll to position [1, 0]
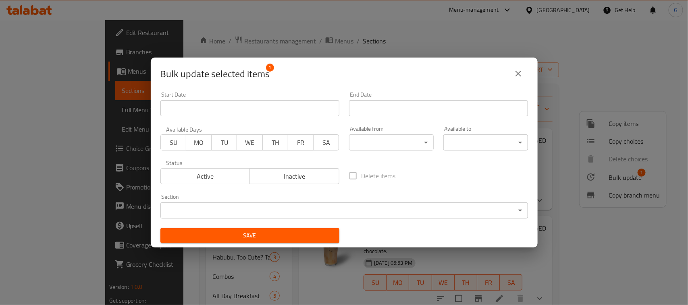
click at [324, 207] on body "​ Menu-management United Arab Emirates Get Help G Edit Restaurant Branches Menu…" at bounding box center [344, 163] width 688 height 286
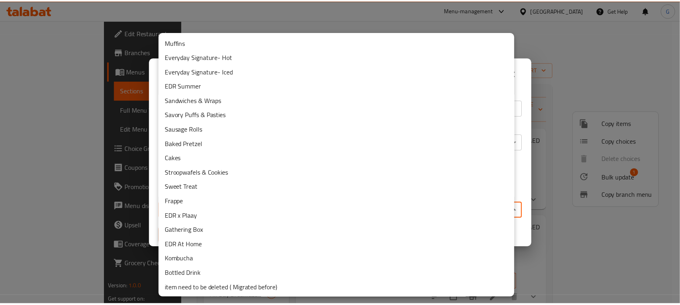
scroll to position [145, 0]
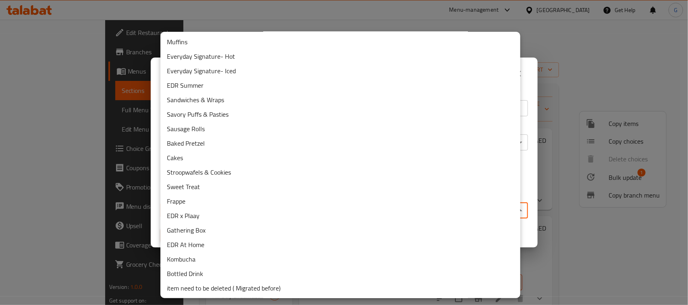
click at [285, 291] on li "item need to be deleted ( Migrated before)" at bounding box center [340, 288] width 360 height 15
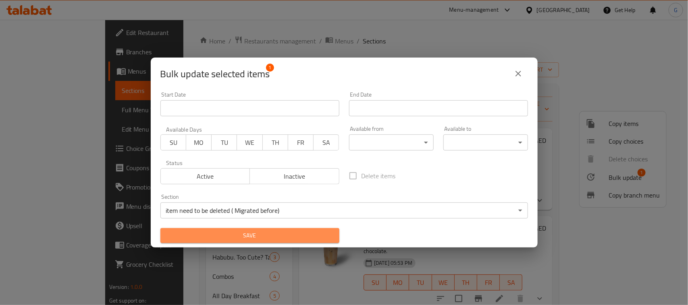
click at [298, 240] on span "Save" at bounding box center [250, 236] width 166 height 10
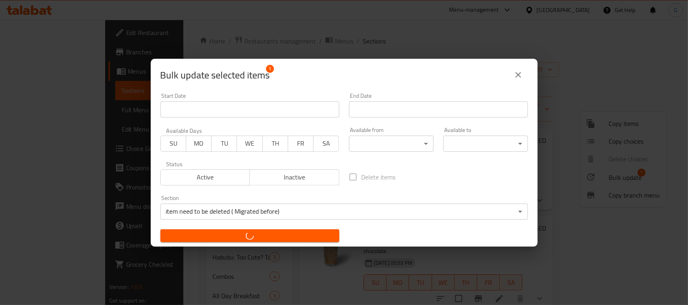
checkbox input "false"
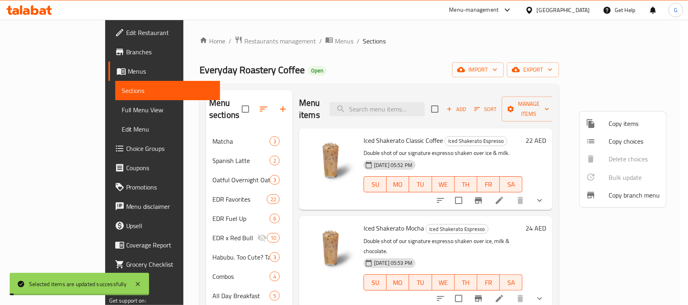
click at [537, 37] on div at bounding box center [344, 152] width 688 height 305
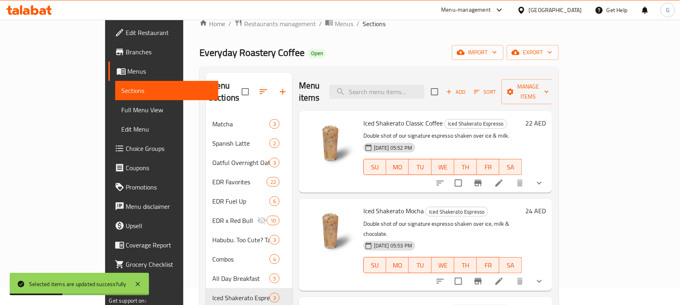
scroll to position [0, 0]
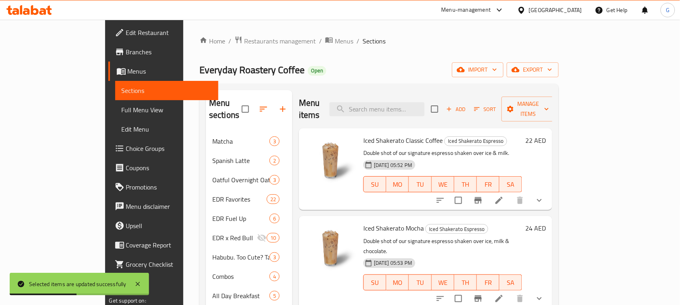
click at [463, 70] on div "Everyday Roastery Coffee Open import export" at bounding box center [378, 69] width 359 height 15
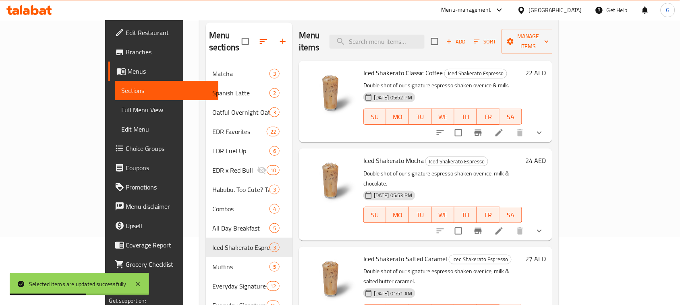
scroll to position [151, 0]
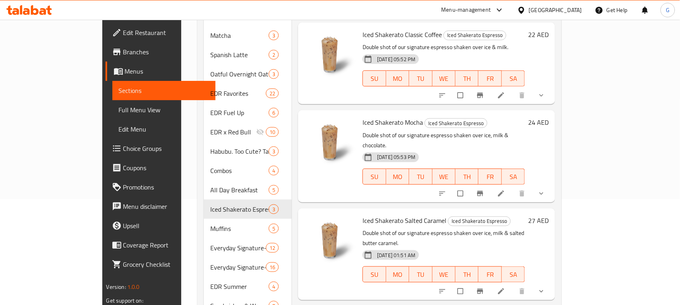
scroll to position [56, 0]
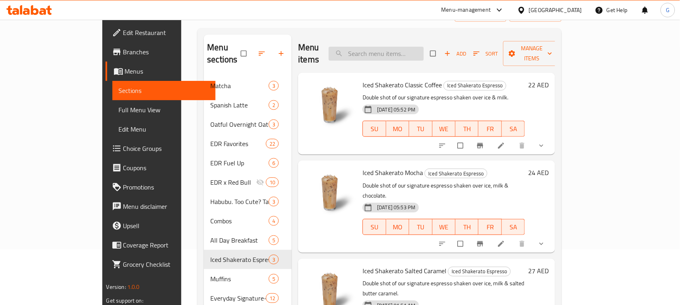
click at [404, 47] on input "search" at bounding box center [376, 54] width 95 height 14
paste input "Iced Shakerato Salted Caramel"
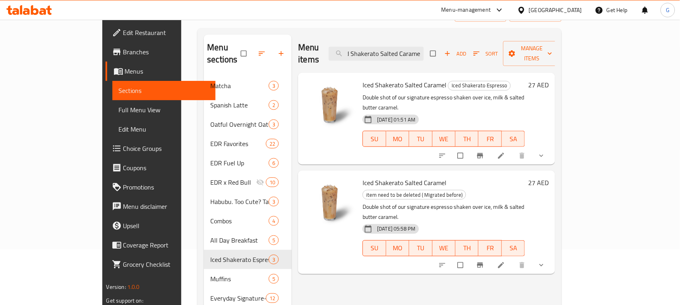
type input "Iced Shakerato Salted Caramel"
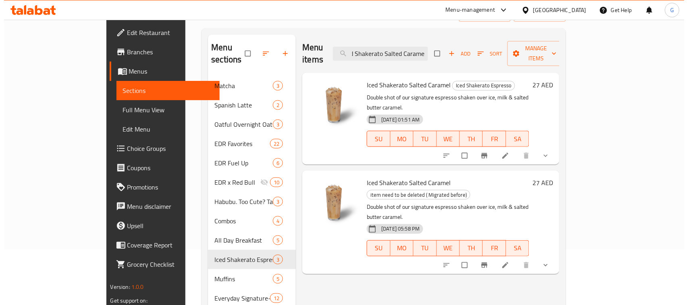
scroll to position [0, 0]
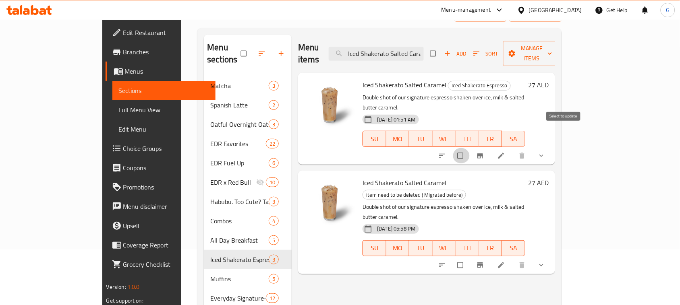
click at [470, 148] on input "checkbox" at bounding box center [461, 155] width 17 height 15
click at [554, 49] on span "Manage items" at bounding box center [532, 54] width 44 height 20
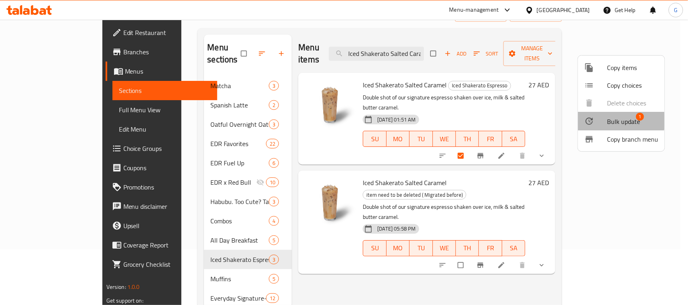
click at [603, 120] on div at bounding box center [595, 121] width 23 height 10
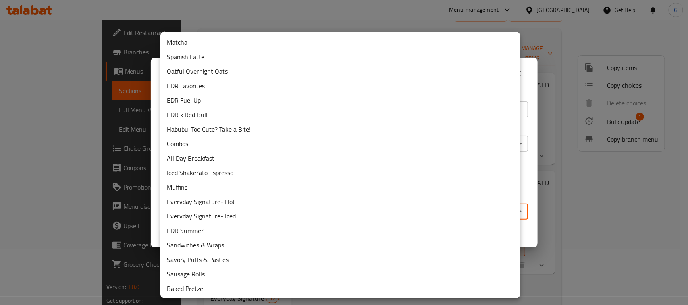
click at [232, 210] on body "​ Menu-management United Arab Emirates Get Help G Edit Restaurant Branches Menu…" at bounding box center [344, 107] width 688 height 286
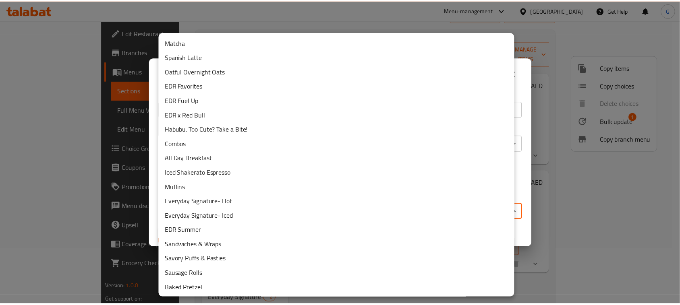
scroll to position [145, 0]
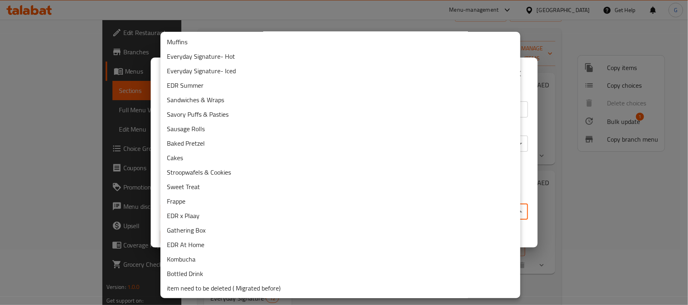
click at [266, 288] on li "item need to be deleted ( Migrated before)" at bounding box center [340, 288] width 360 height 15
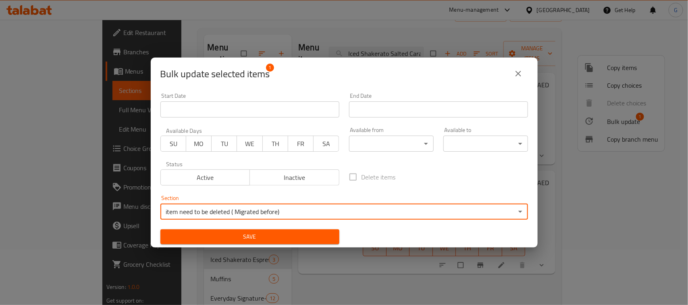
click at [315, 231] on button "Save" at bounding box center [249, 237] width 179 height 15
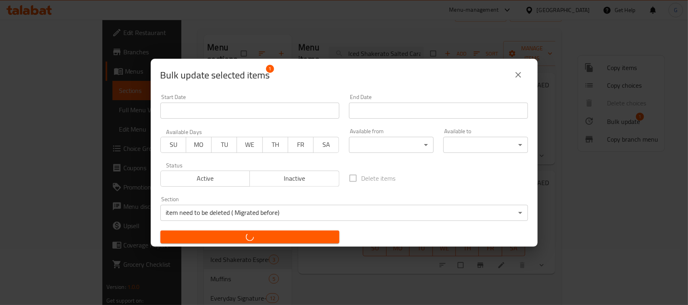
checkbox input "false"
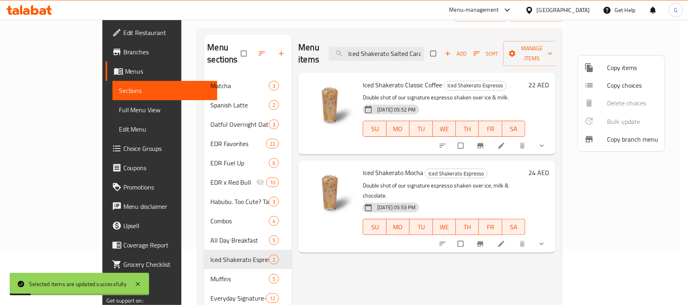
click at [460, 34] on div at bounding box center [344, 152] width 688 height 305
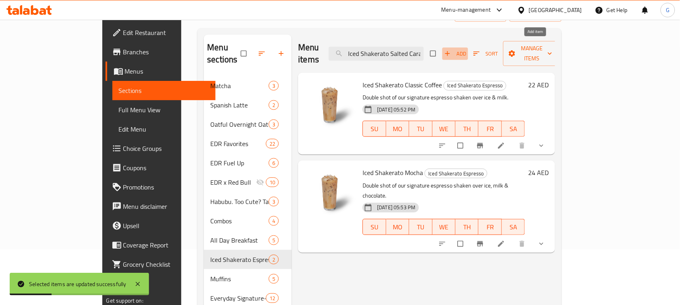
click at [466, 49] on span "Add" at bounding box center [455, 53] width 22 height 9
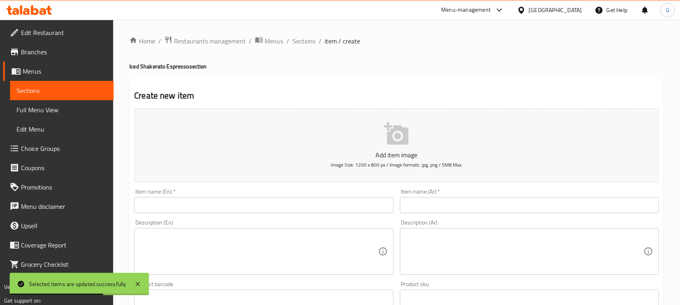
drag, startPoint x: 210, startPoint y: 65, endPoint x: 129, endPoint y: 59, distance: 80.8
click at [129, 59] on div "Home / Restaurants management / Menus / Sections / item / create Iced Shakerato…" at bounding box center [396, 291] width 535 height 511
click at [181, 205] on input "text" at bounding box center [263, 205] width 259 height 16
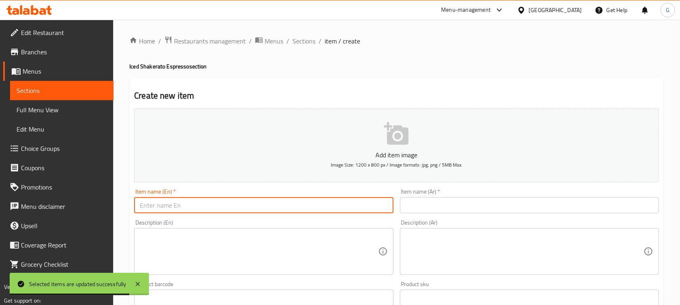
paste input "Iced Shakerato Salted Caramel"
type input "Iced Shakerato Salted Caramel"
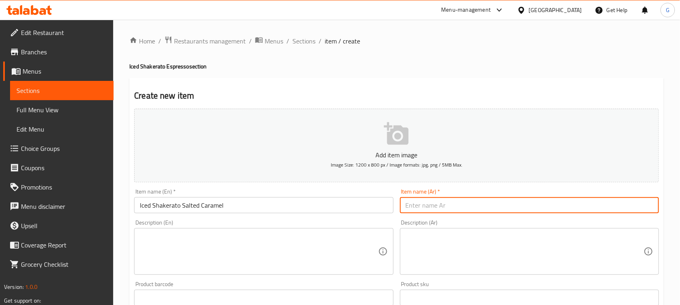
click at [437, 208] on input "text" at bounding box center [529, 205] width 259 height 16
paste input "شاكيراتو مثلج بالكراميل المملح"
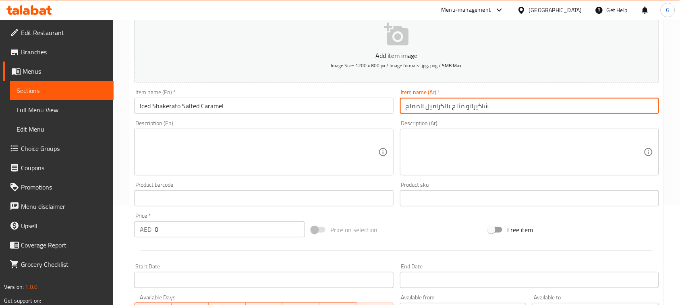
scroll to position [101, 0]
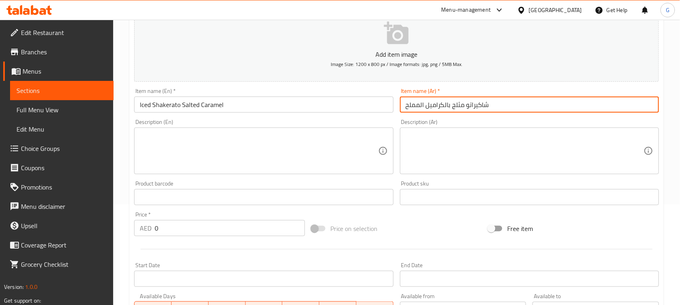
type input "شاكيراتو مثلج بالكراميل المملح"
click at [179, 145] on textarea at bounding box center [259, 151] width 238 height 38
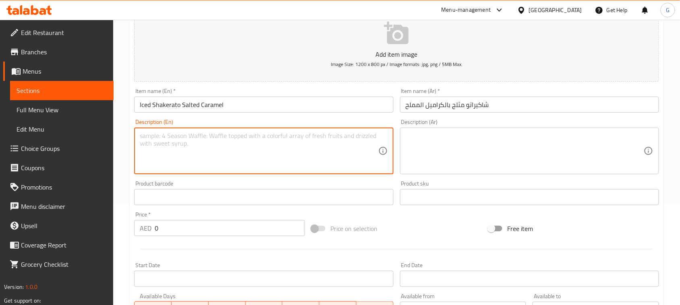
paste textarea "Double shot of our signature espresso shaken over ice, milk & salted butter car…"
type textarea "Double shot of our signature espresso shaken over ice, milk & salted butter car…"
click at [445, 150] on textarea at bounding box center [525, 151] width 238 height 38
paste textarea "شوت مزدوج من اسبريسو المميز مخفوق بالثلج والحليب والكراميل المملح."
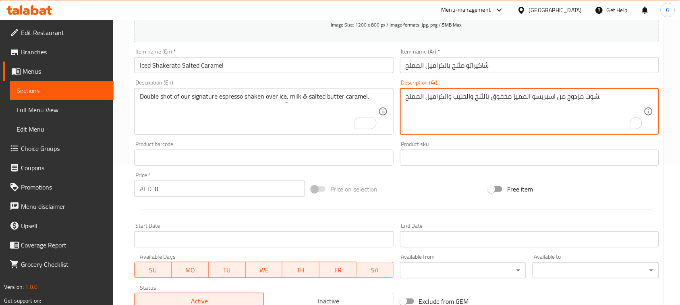
scroll to position [201, 0]
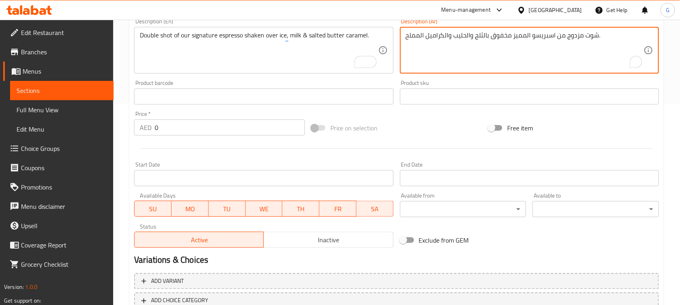
type textarea "شوت مزدوج من اسبريسو المميز مخفوق بالثلج والحليب والكراميل المملح."
click at [314, 238] on span "Inactive" at bounding box center [328, 240] width 123 height 12
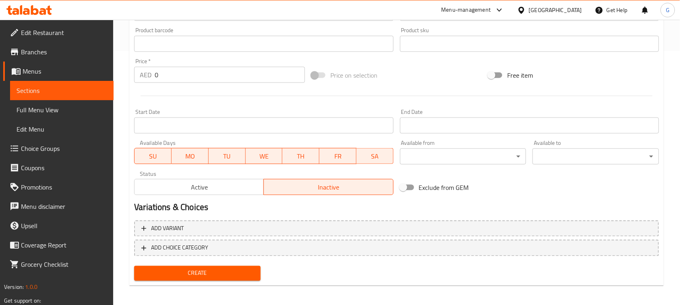
scroll to position [256, 0]
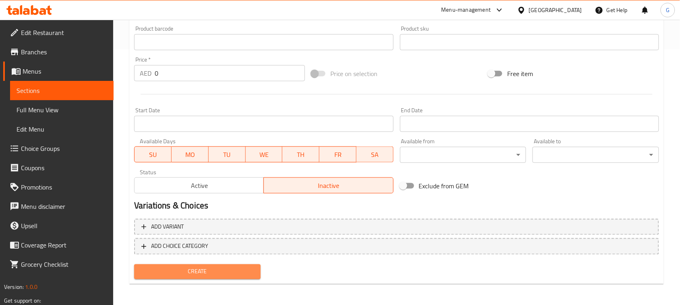
click at [230, 272] on span "Create" at bounding box center [198, 272] width 114 height 10
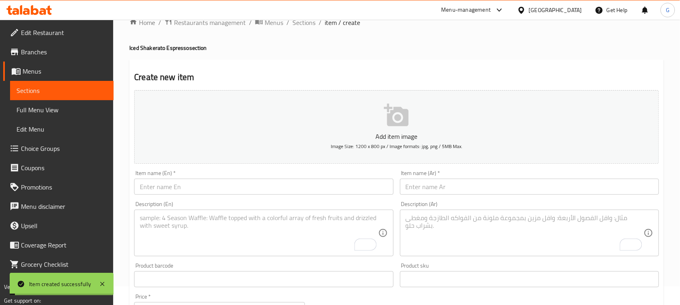
scroll to position [0, 0]
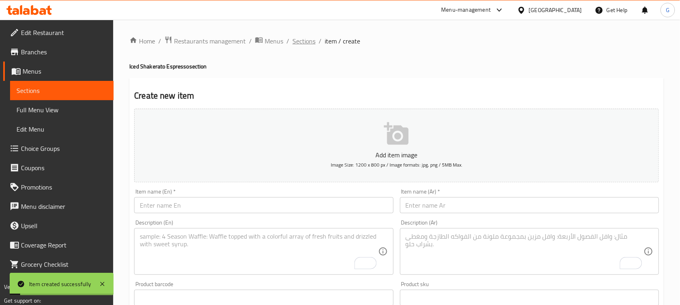
click at [302, 41] on span "Sections" at bounding box center [303, 41] width 23 height 10
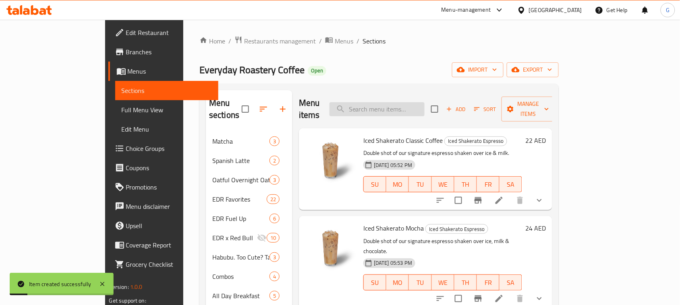
click at [425, 106] on input "search" at bounding box center [376, 109] width 95 height 14
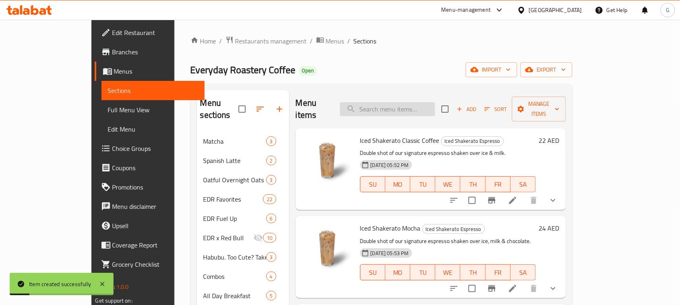
paste input "شوت مزدوج من اسبريسو المميز مخفوق بالثلج والحليب والكراميل المملح."
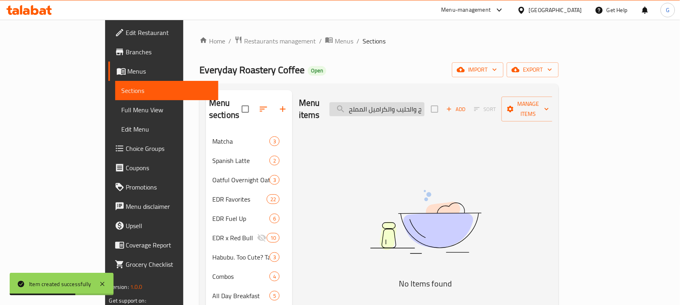
click at [425, 106] on input "شوت مزدوج من اسبريسو المميز مخفوق بالثلج والحليب والكراميل المملح" at bounding box center [376, 109] width 95 height 14
paste input "Iced Shakerato Salted Caramel"
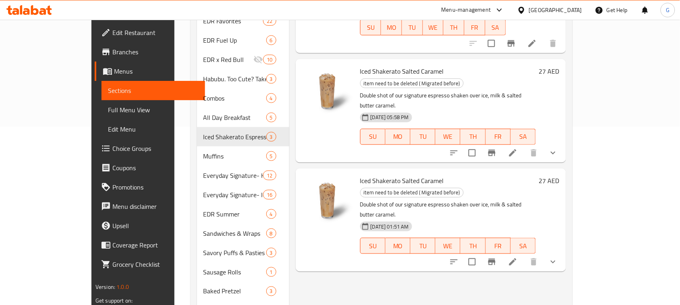
scroll to position [201, 0]
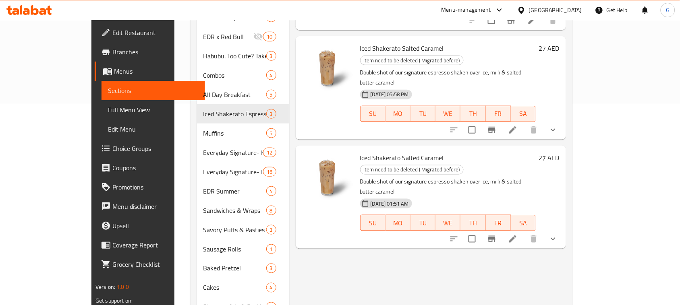
click at [563, 230] on button "show more" at bounding box center [552, 239] width 19 height 19
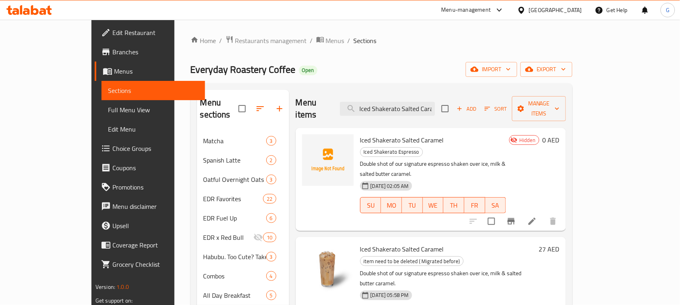
scroll to position [0, 0]
click at [428, 102] on input "Iced Shakerato Salted Caramel" at bounding box center [387, 109] width 95 height 14
paste input "Mango Matcha"
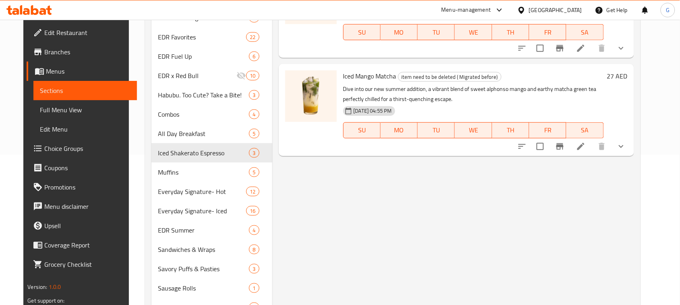
scroll to position [151, 0]
click at [626, 142] on icon "show more" at bounding box center [621, 146] width 10 height 10
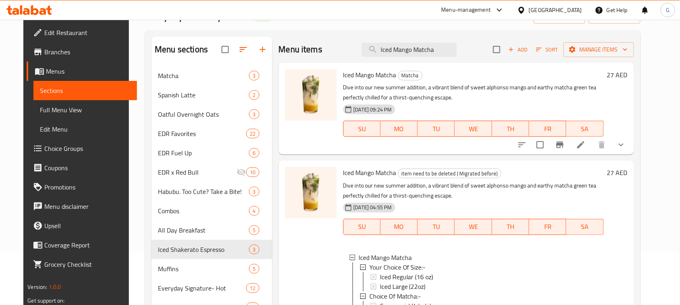
scroll to position [0, 0]
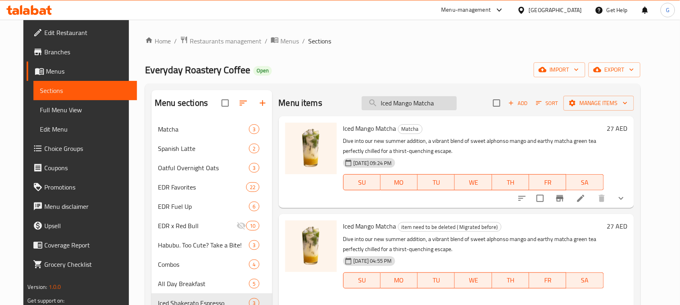
click at [412, 105] on input "Iced Mango Matcha" at bounding box center [409, 103] width 95 height 14
paste input "tcha Latte"
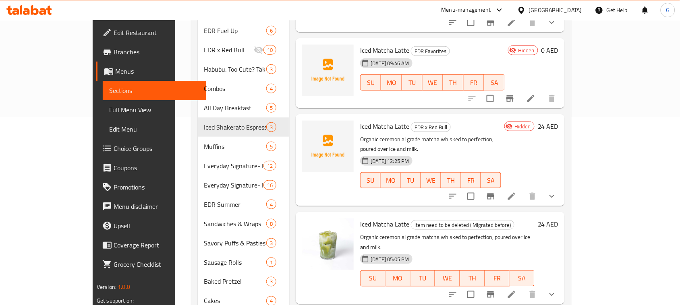
scroll to position [252, 0]
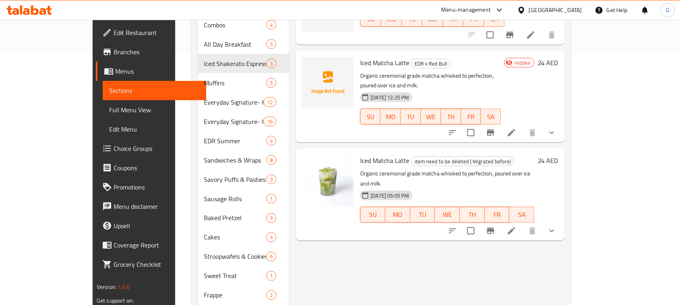
type input "Iced Matcha Latte"
click at [557, 226] on icon "show more" at bounding box center [552, 231] width 10 height 10
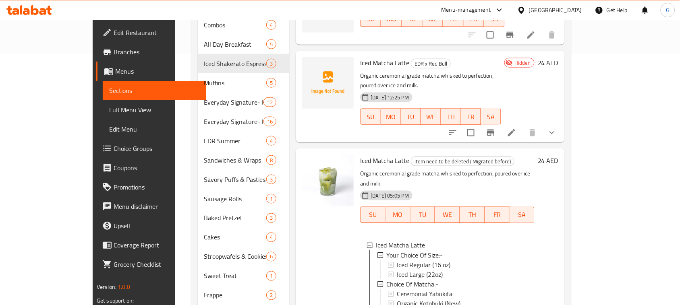
scroll to position [0, 0]
click at [418, 269] on span "Iced Large (22oz)" at bounding box center [420, 274] width 46 height 10
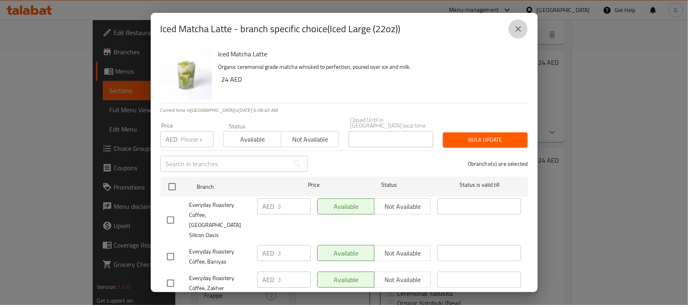
click at [516, 24] on icon "close" at bounding box center [518, 29] width 10 height 10
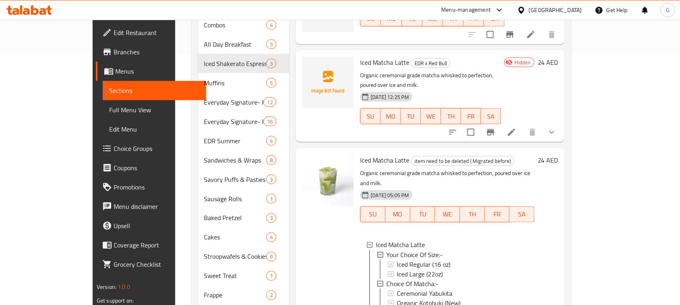
click at [327, 265] on div at bounding box center [328, 297] width 58 height 292
click at [436, 269] on div "Iced Large (22oz)" at bounding box center [462, 274] width 131 height 10
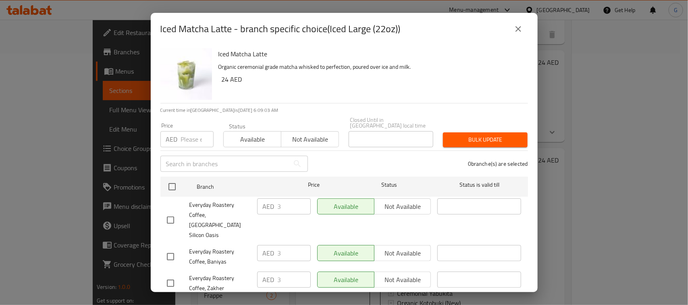
click at [516, 29] on icon "close" at bounding box center [518, 29] width 10 height 10
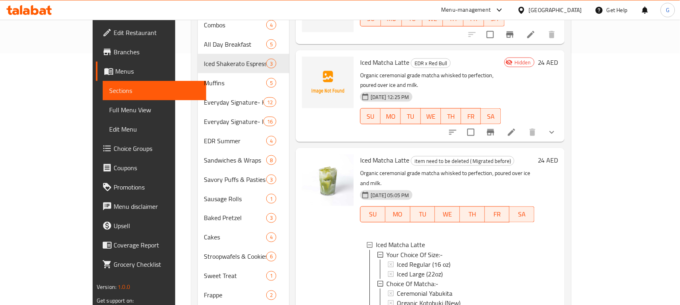
scroll to position [0, 0]
click at [360, 155] on span "Iced Matcha Latte" at bounding box center [384, 161] width 49 height 12
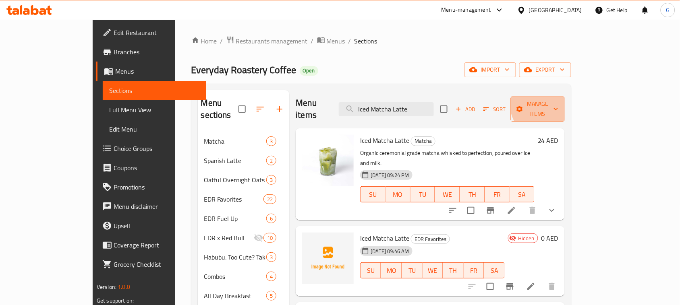
click at [558, 103] on span "Manage items" at bounding box center [537, 109] width 41 height 20
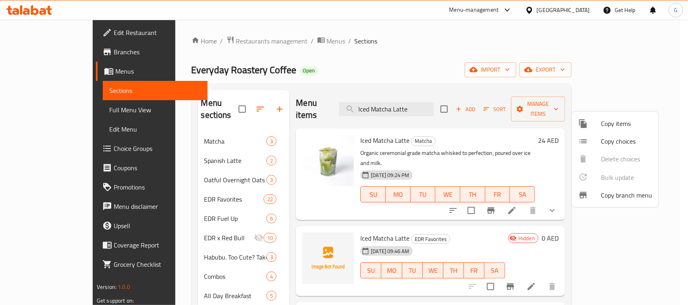
click at [634, 143] on span "Copy choices" at bounding box center [626, 142] width 51 height 10
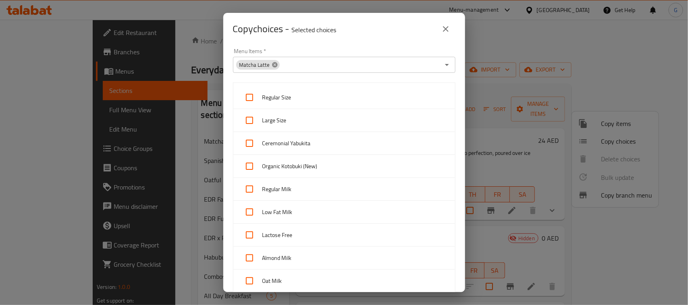
click at [272, 63] on icon at bounding box center [274, 64] width 5 height 5
click at [286, 66] on input "Menu Items   *" at bounding box center [337, 64] width 204 height 11
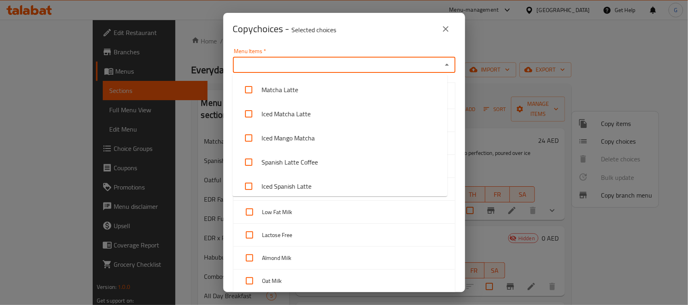
paste input "Iced Large (22oz)"
type input "Iced Large (22oz)"
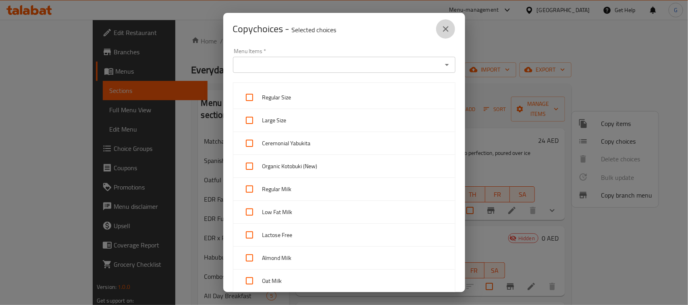
click at [446, 29] on icon "close" at bounding box center [446, 29] width 6 height 6
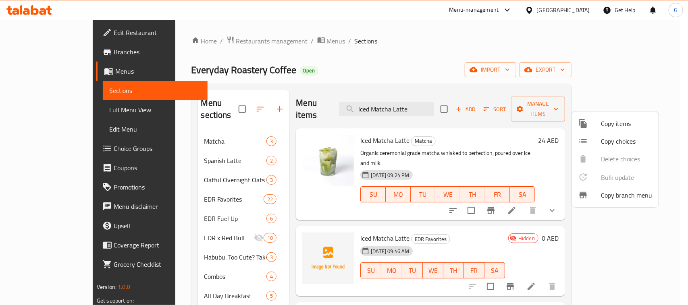
click at [528, 31] on div at bounding box center [344, 152] width 688 height 305
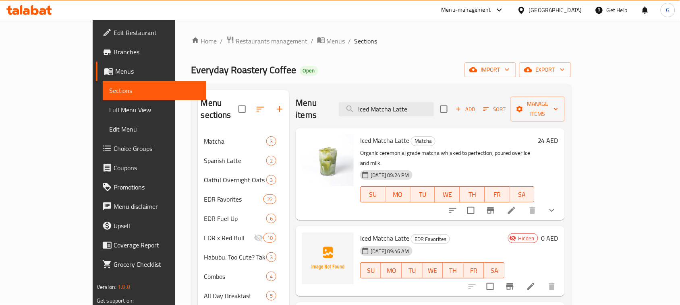
click at [365, 135] on span "Iced Matcha Latte" at bounding box center [384, 141] width 49 height 12
copy h6 "Iced Matcha Latte"
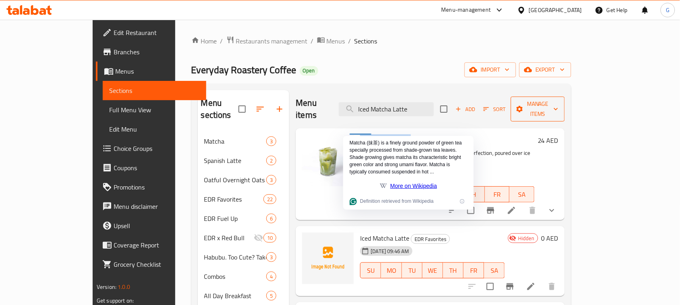
click at [558, 104] on span "Manage items" at bounding box center [537, 109] width 41 height 20
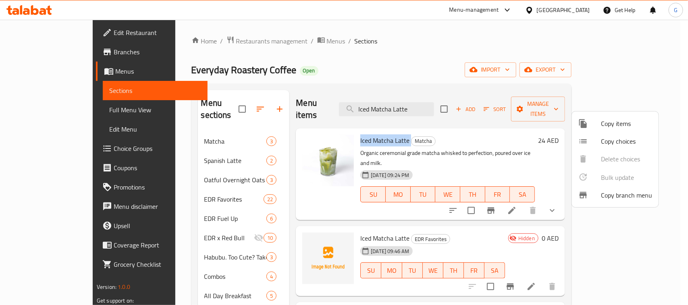
click at [607, 137] on span "Copy choices" at bounding box center [626, 142] width 51 height 10
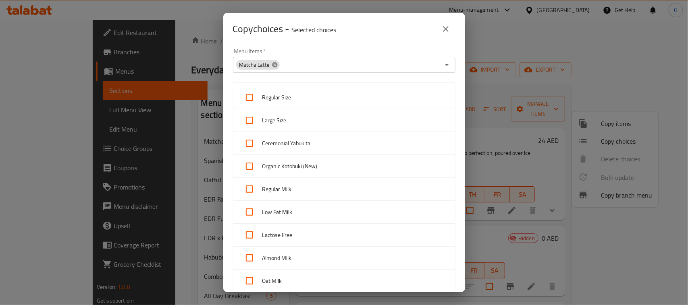
click at [275, 63] on icon at bounding box center [274, 64] width 5 height 5
click at [275, 64] on input "Menu Items   *" at bounding box center [337, 64] width 204 height 11
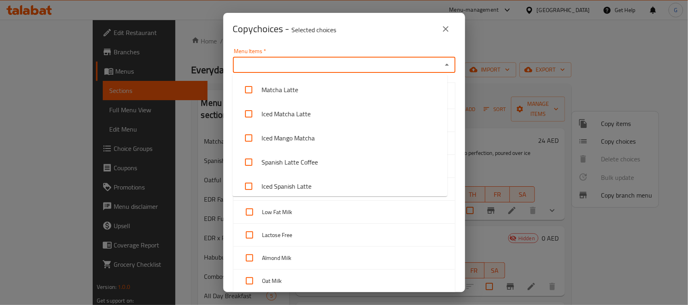
paste input "Iced Matcha Latte"
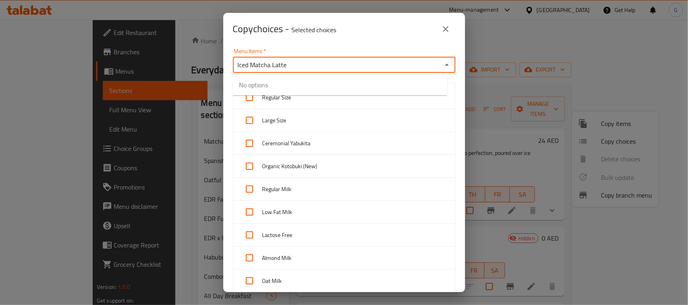
type input "Iced Matcha Latte"
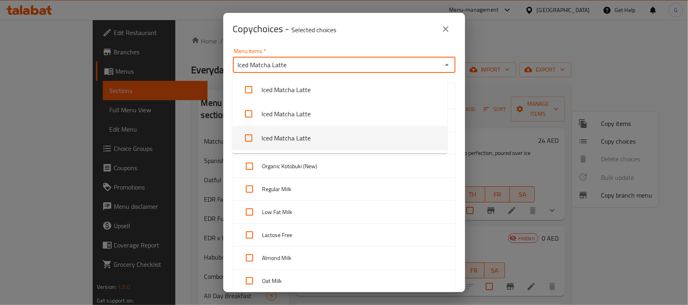
click at [317, 141] on li "Iced Matcha Latte" at bounding box center [339, 138] width 215 height 24
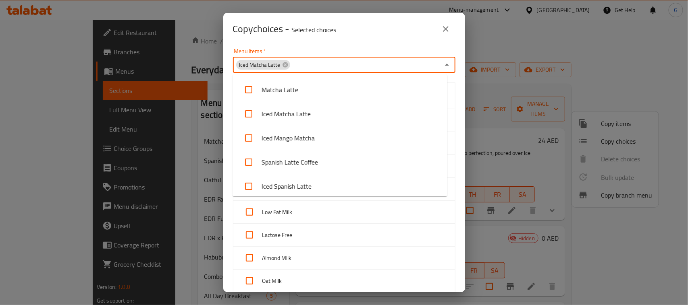
scroll to position [1694, 0]
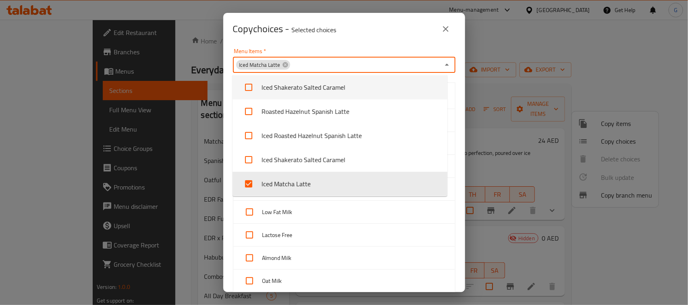
click at [363, 43] on div "Copy choices - Selected choices 0" at bounding box center [344, 29] width 242 height 32
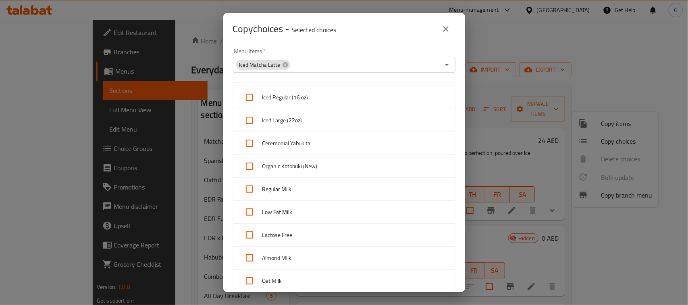
click at [250, 99] on input "checkbox" at bounding box center [249, 97] width 19 height 19
checkbox input "true"
click at [249, 124] on input "checkbox" at bounding box center [249, 120] width 19 height 19
checkbox input "true"
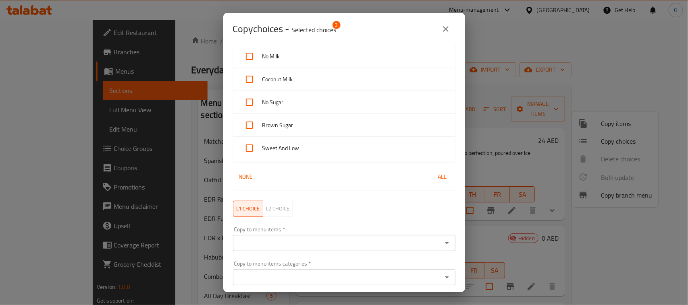
scroll to position [276, 0]
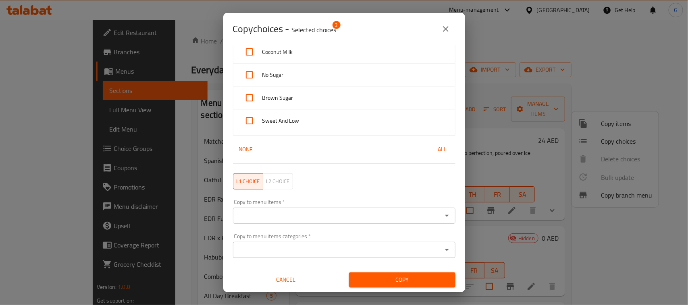
click at [268, 212] on input "Copy to menu items   *" at bounding box center [337, 215] width 204 height 11
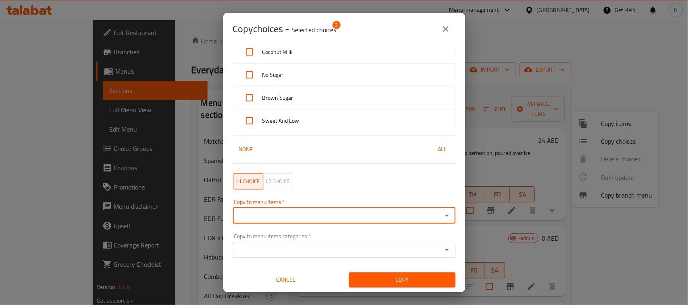
paste input "Iced Shakerato Salted Caramel"
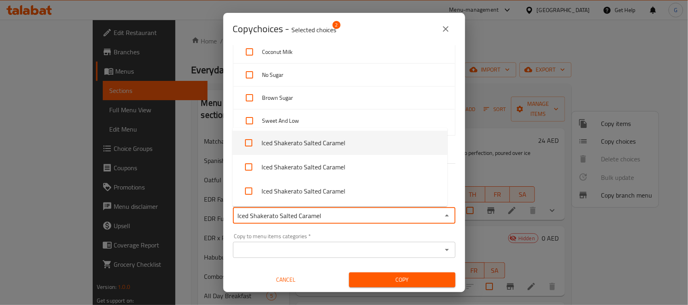
type input "Iced Shakerato Salted Caramel"
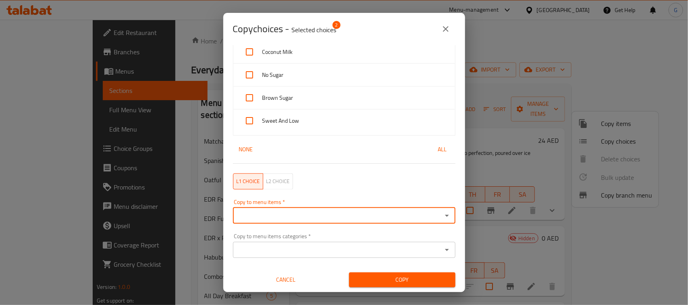
click at [277, 213] on input "Copy to menu items   *" at bounding box center [337, 215] width 204 height 11
paste input "Iced Shakerato Salted Caramel"
type input "Iced Shakerato Salted Caramel"
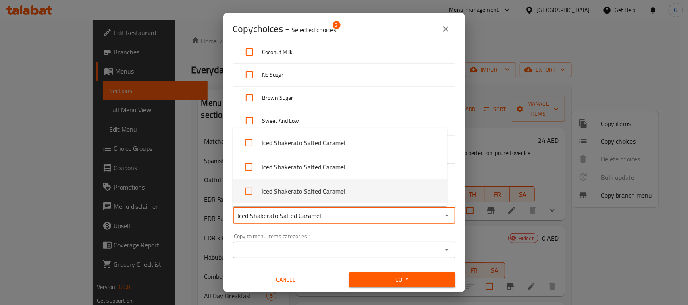
click at [316, 187] on li "Iced Shakerato Salted Caramel" at bounding box center [339, 191] width 215 height 24
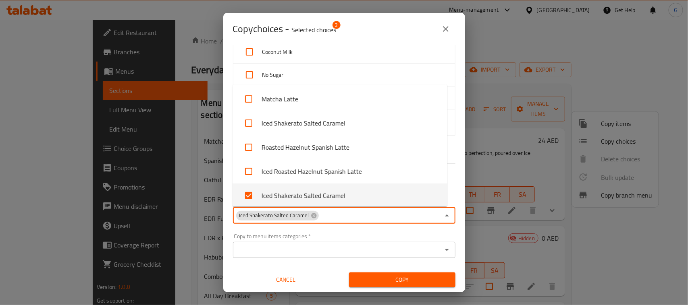
click at [398, 280] on span "Copy" at bounding box center [401, 280] width 93 height 10
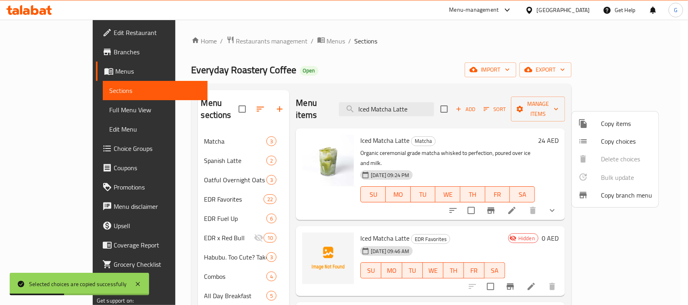
click at [605, 123] on span "Copy items" at bounding box center [626, 124] width 51 height 10
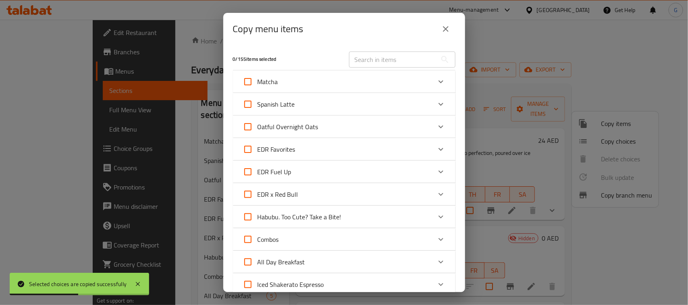
click at [381, 68] on div "​" at bounding box center [402, 60] width 116 height 26
click at [394, 58] on input "text" at bounding box center [393, 60] width 88 height 16
paste input "Iced Shakerato Salted Caramel"
type input "Iced Shakerato Salted Caramel"
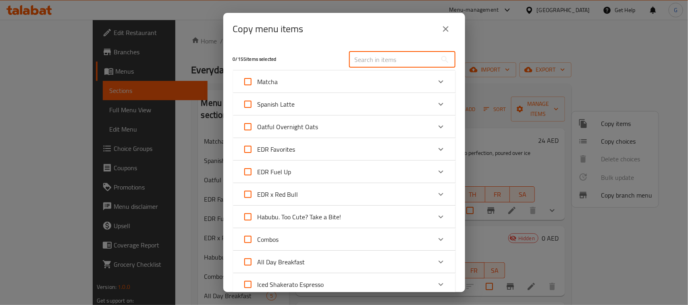
click at [447, 27] on icon "close" at bounding box center [446, 29] width 10 height 10
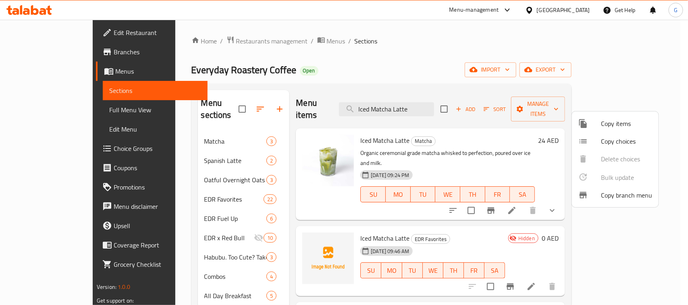
click at [362, 127] on div at bounding box center [344, 152] width 688 height 305
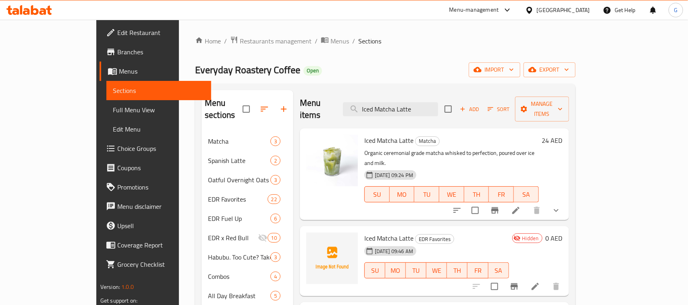
click at [364, 135] on span "Iced Matcha Latte" at bounding box center [388, 141] width 49 height 12
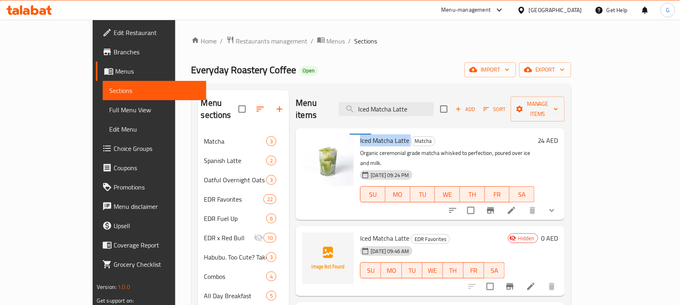
click at [362, 135] on span "Iced Matcha Latte" at bounding box center [384, 141] width 49 height 12
copy h6 "Iced Matcha Latte"
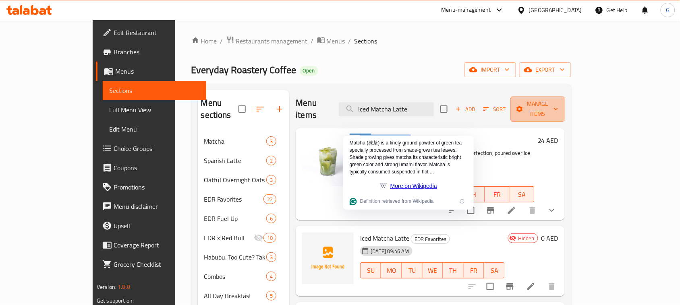
click at [558, 101] on span "Manage items" at bounding box center [537, 109] width 41 height 20
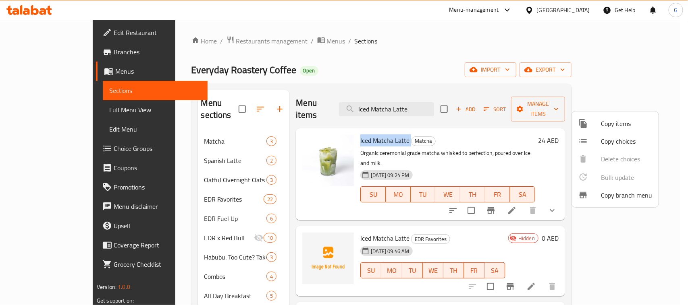
click at [617, 120] on span "Copy items" at bounding box center [626, 124] width 51 height 10
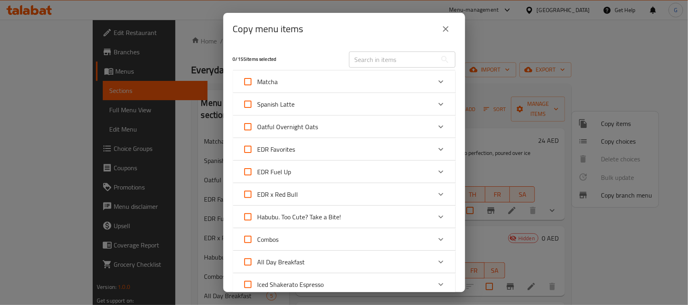
click at [408, 62] on input "text" at bounding box center [393, 60] width 88 height 16
paste input "Iced Matcha Latte"
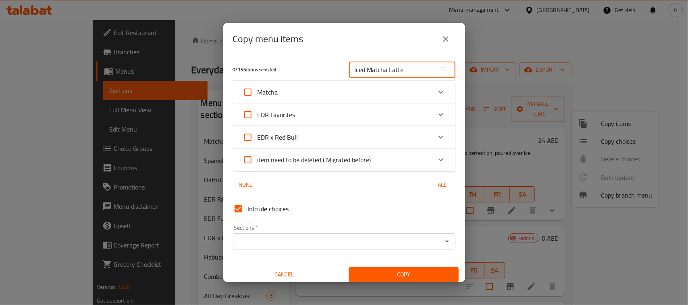
type input "Iced Matcha Latte"
click at [449, 37] on icon "close" at bounding box center [446, 39] width 10 height 10
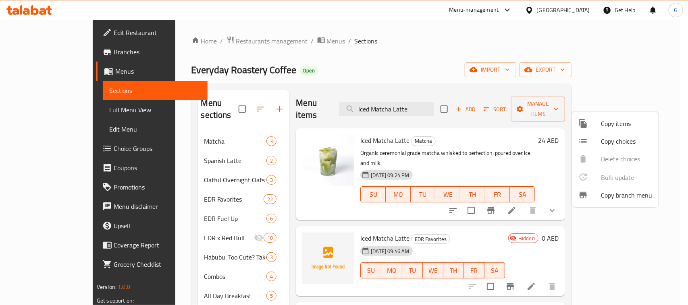
click at [627, 142] on span "Copy choices" at bounding box center [626, 142] width 51 height 10
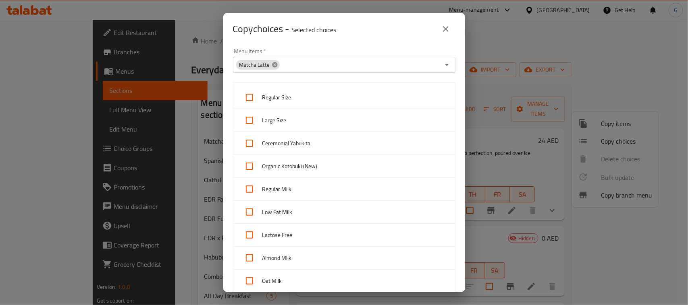
click at [274, 65] on icon at bounding box center [274, 65] width 6 height 6
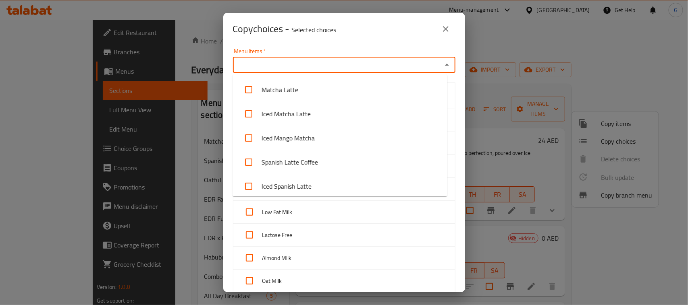
paste input "Iced Matcha Latte"
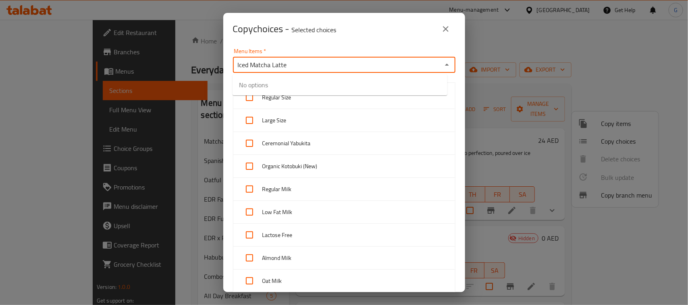
type input "Iced Matcha Latte"
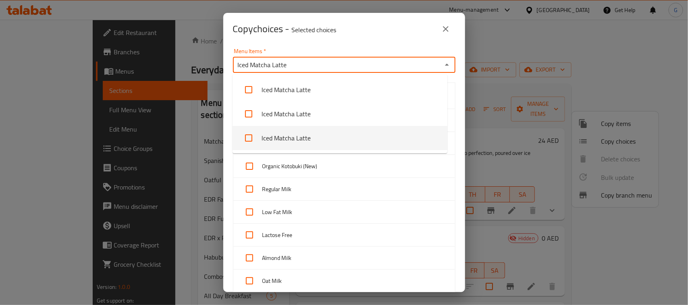
click at [313, 142] on li "Iced Matcha Latte" at bounding box center [339, 138] width 215 height 24
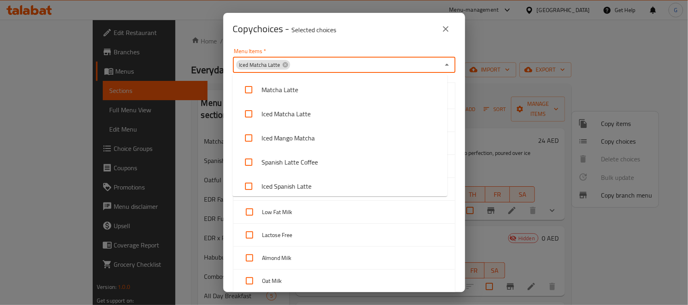
scroll to position [1694, 0]
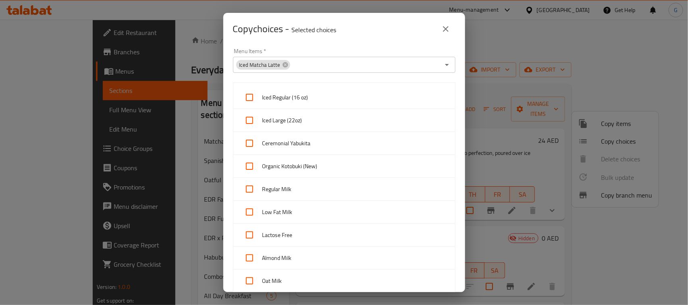
click at [396, 25] on div "Copy choices - Selected choices 0" at bounding box center [344, 28] width 222 height 19
click at [260, 92] on div at bounding box center [251, 97] width 23 height 19
checkbox input "true"
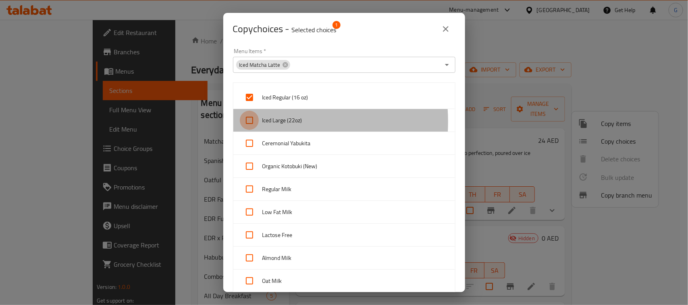
click at [251, 122] on input "checkbox" at bounding box center [249, 120] width 19 height 19
checkbox input "true"
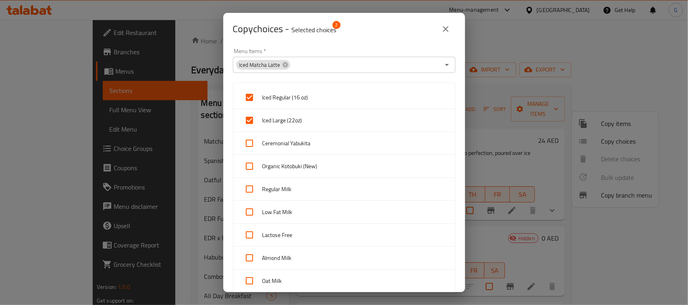
scroll to position [276, 0]
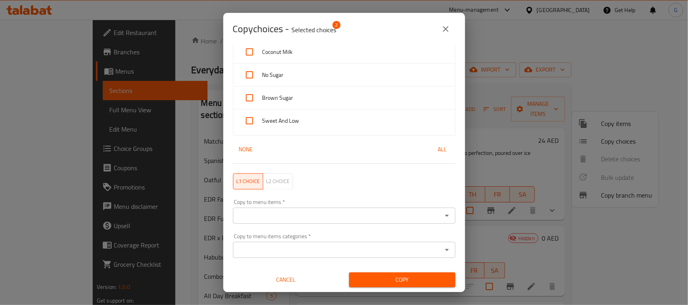
click at [264, 218] on input "Copy to menu items   *" at bounding box center [337, 215] width 204 height 11
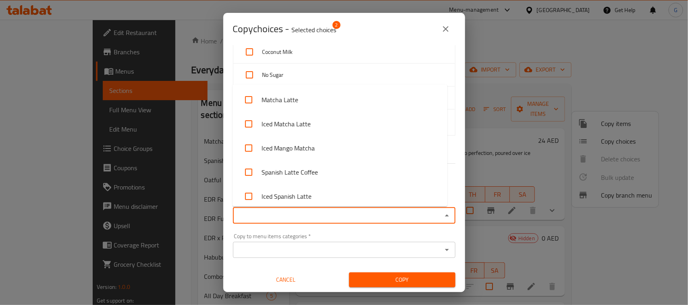
paste input "Iced Shakerato Salted Caramel"
type input "Iced Shakerato Salted Caramel"
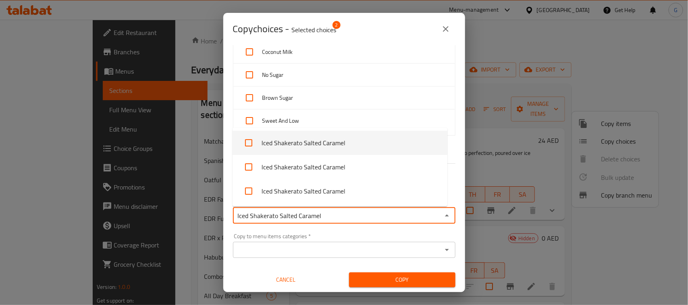
click at [285, 143] on li "Iced Shakerato Salted Caramel" at bounding box center [339, 143] width 215 height 24
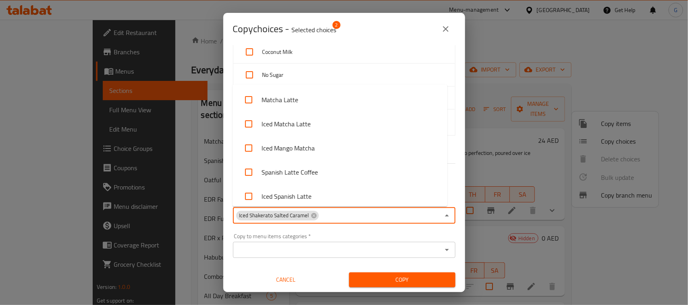
scroll to position [1356, 0]
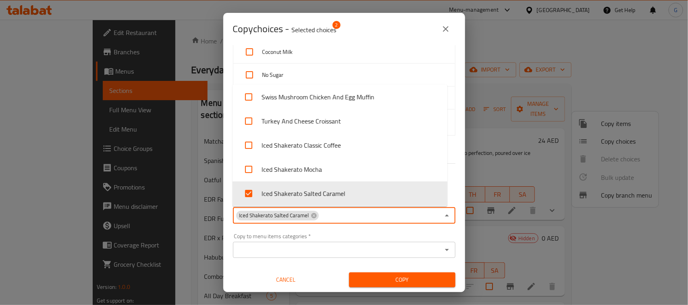
click at [406, 281] on span "Copy" at bounding box center [401, 280] width 93 height 10
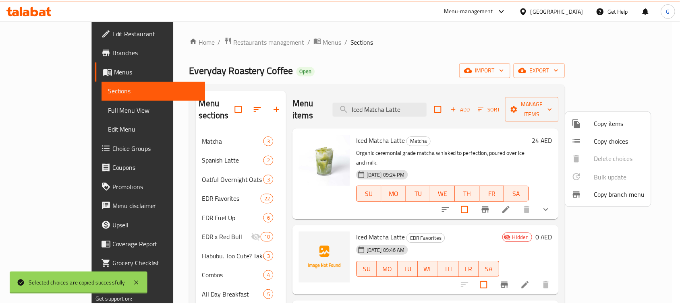
scroll to position [1, 0]
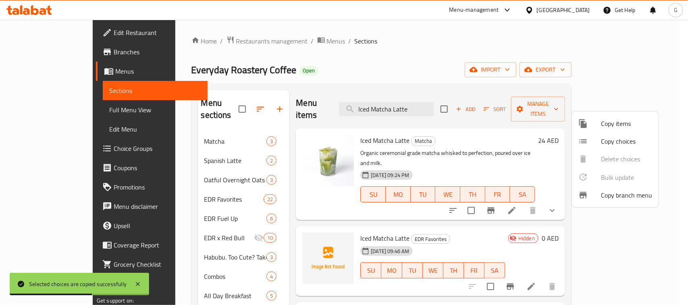
click at [444, 62] on div at bounding box center [344, 152] width 688 height 305
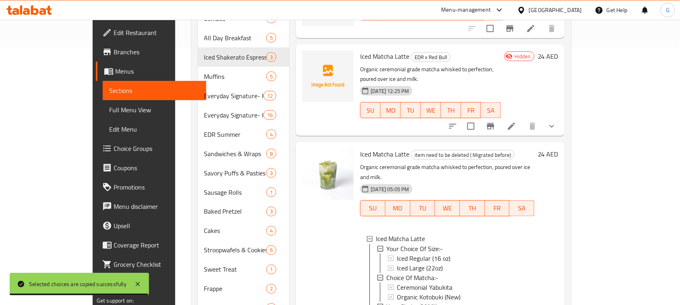
scroll to position [129, 0]
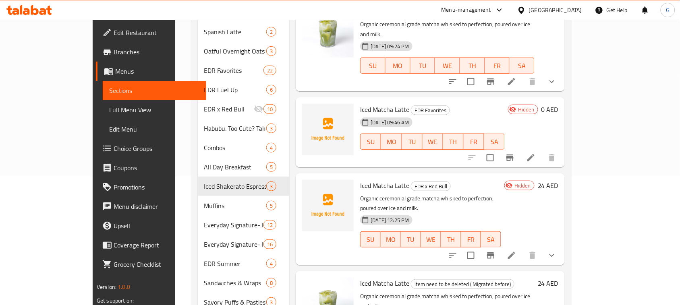
click at [360, 278] on span "Iced Matcha Latte" at bounding box center [384, 284] width 49 height 12
copy h6 "Iced Matcha Latte"
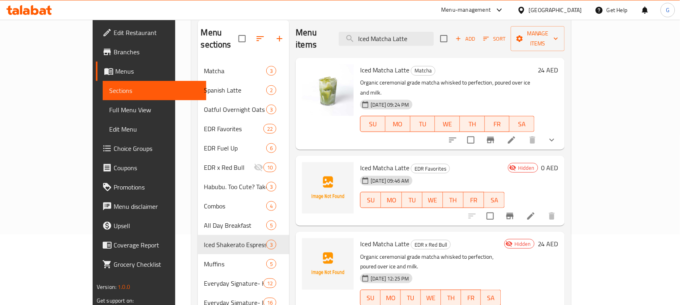
scroll to position [0, 0]
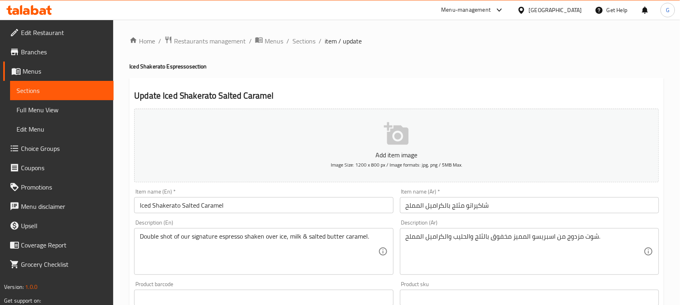
click at [237, 208] on input "Iced Shakerato Salted Caramel" at bounding box center [263, 205] width 259 height 16
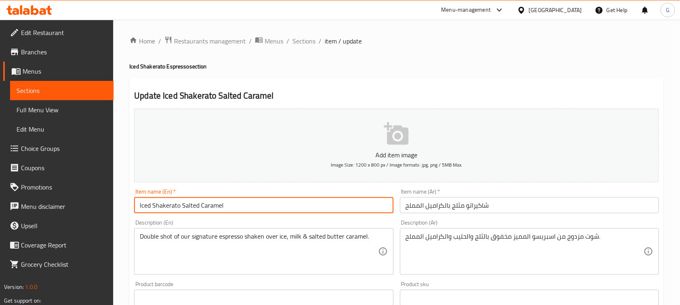
click at [237, 208] on input "Iced Shakerato Salted Caramel" at bounding box center [263, 205] width 259 height 16
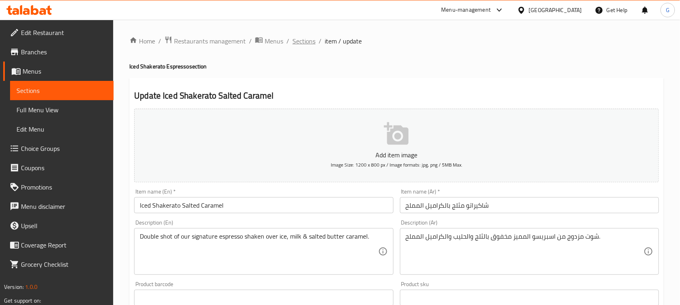
click at [307, 41] on span "Sections" at bounding box center [303, 41] width 23 height 10
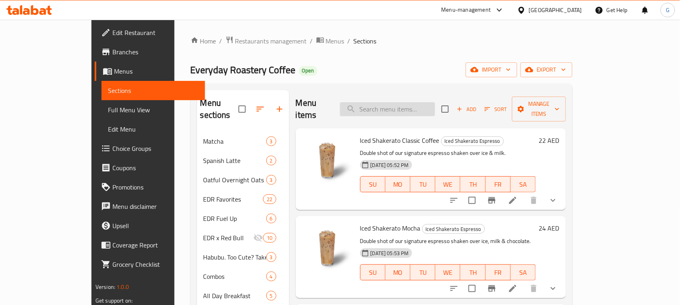
click at [423, 103] on input "search" at bounding box center [387, 109] width 95 height 14
paste input "Iced Shakerato Salted Caramel"
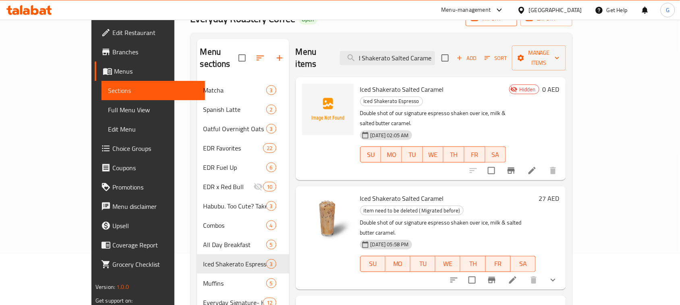
scroll to position [101, 0]
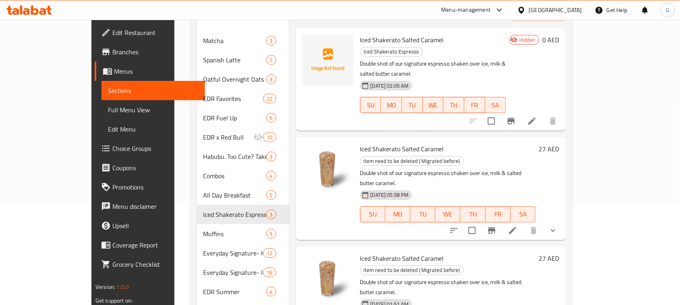
type input "Iced Shakerato Salted Caramel"
click at [558, 226] on icon "show more" at bounding box center [553, 231] width 10 height 10
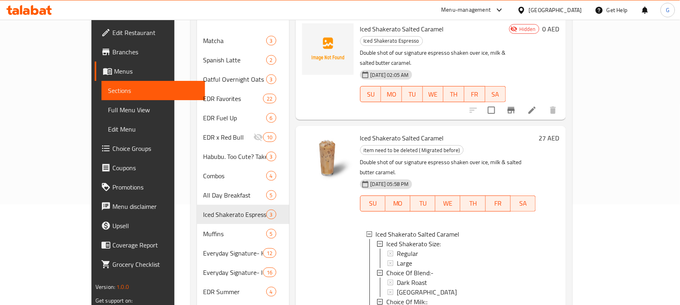
scroll to position [11, 0]
click at [573, 122] on div "Menu sections Matcha 3 Spanish Latte 2 Oatful Overnight Oats 3 EDR Favorites 22…" at bounding box center [382, 282] width 382 height 599
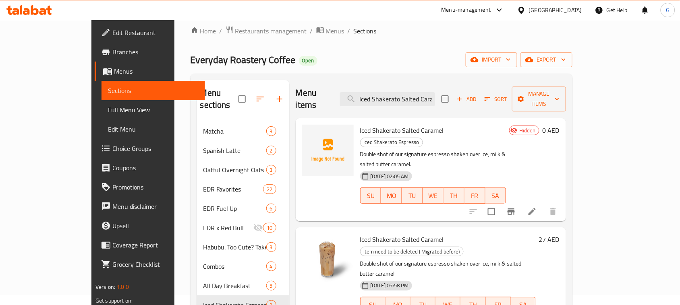
scroll to position [0, 0]
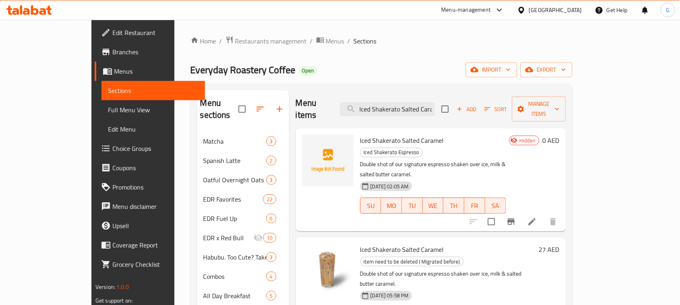
click at [543, 215] on li at bounding box center [532, 222] width 23 height 15
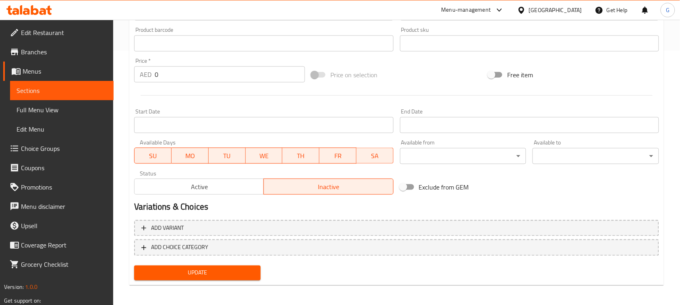
scroll to position [256, 0]
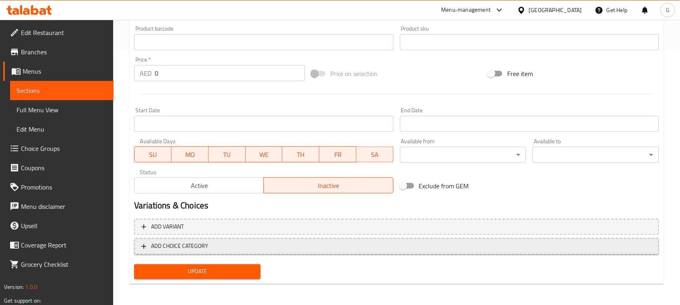
click at [162, 250] on span "ADD CHOICE CATEGORY" at bounding box center [179, 247] width 57 height 10
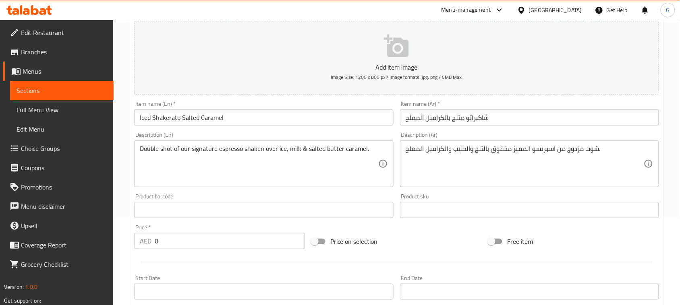
scroll to position [0, 0]
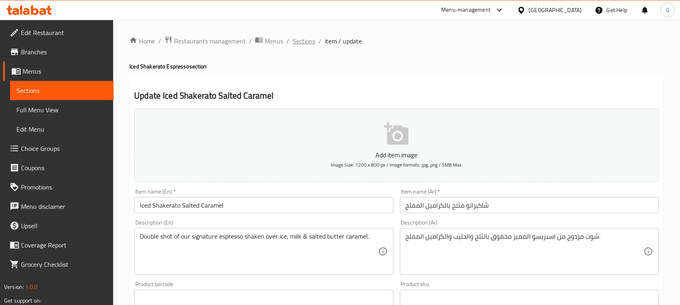
click at [305, 41] on span "Sections" at bounding box center [303, 41] width 23 height 10
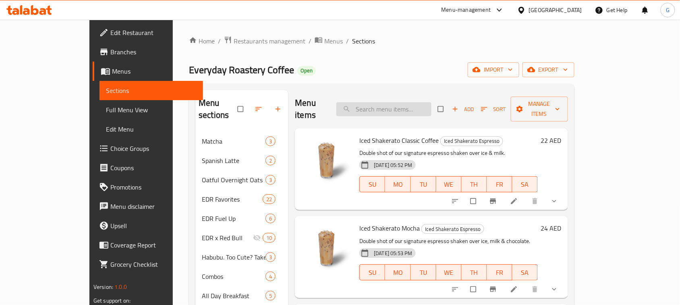
click at [406, 102] on input "search" at bounding box center [383, 109] width 95 height 14
paste input "Iced Matcha Latte"
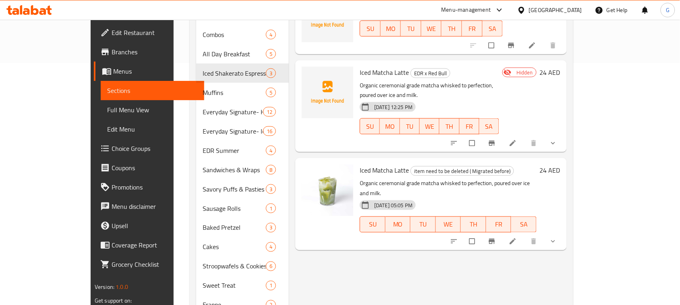
scroll to position [252, 0]
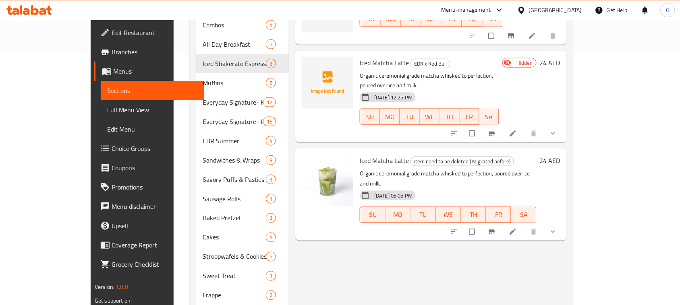
type input "Iced Matcha Latte"
click at [557, 228] on icon "show more" at bounding box center [553, 232] width 8 height 8
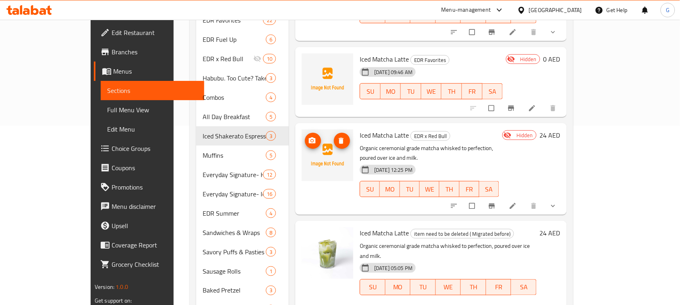
scroll to position [79, 0]
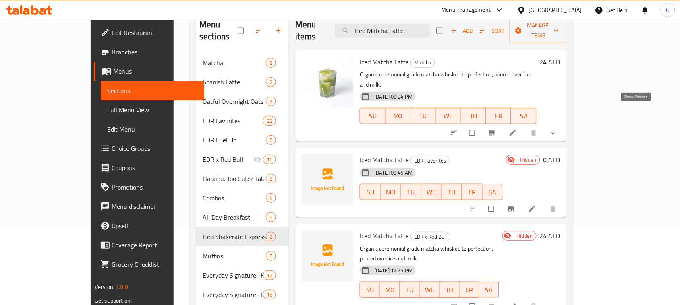
click at [557, 129] on icon "show more" at bounding box center [553, 133] width 8 height 8
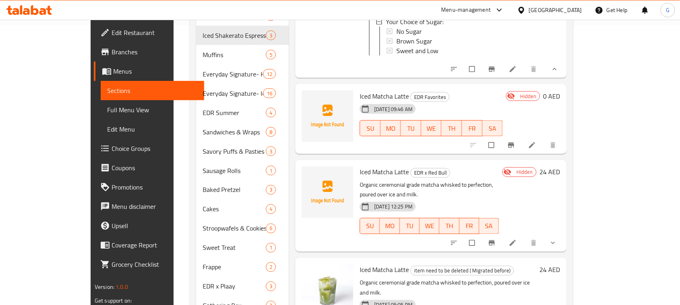
scroll to position [201, 0]
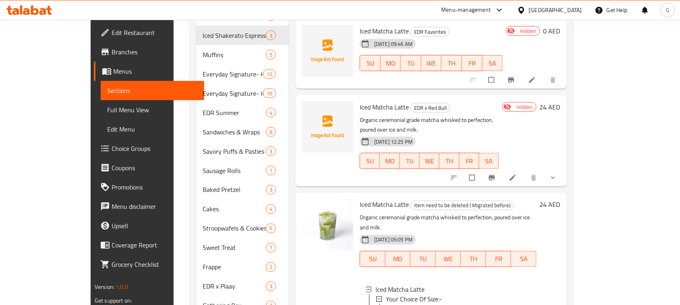
click at [559, 174] on span "show more" at bounding box center [554, 178] width 10 height 8
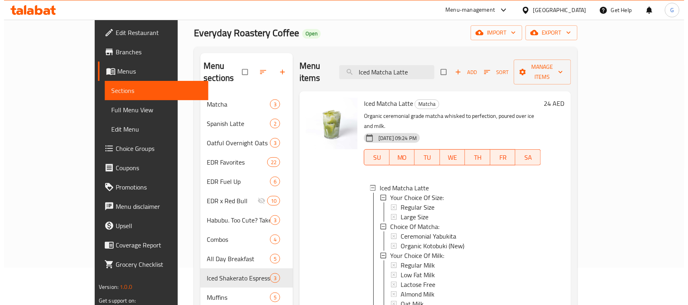
scroll to position [0, 0]
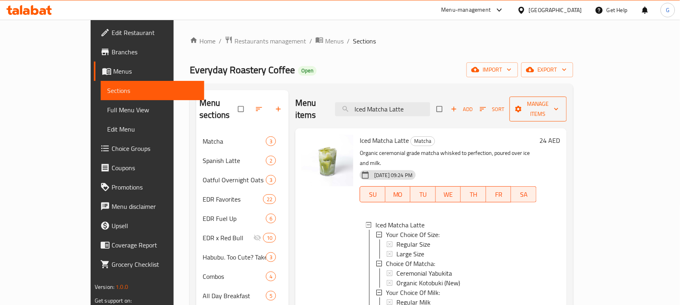
click at [560, 103] on span "Manage items" at bounding box center [538, 109] width 44 height 20
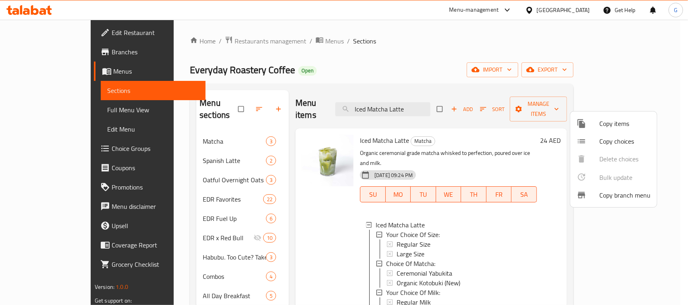
click at [634, 138] on span "Copy choices" at bounding box center [624, 142] width 51 height 10
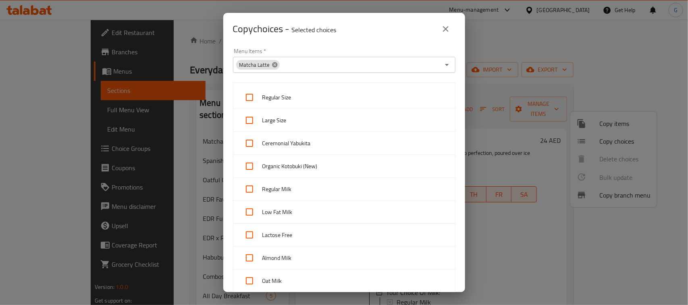
click at [275, 64] on icon at bounding box center [274, 64] width 5 height 5
click at [259, 66] on input "Menu Items   *" at bounding box center [337, 64] width 204 height 11
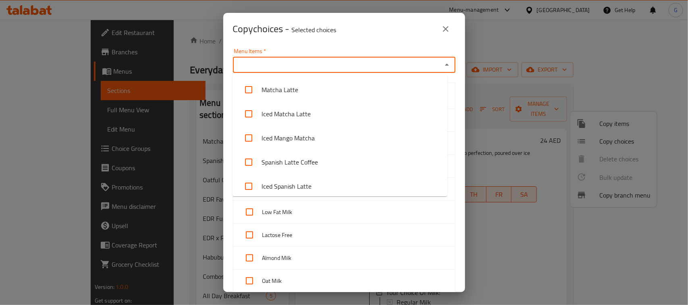
paste input "Iced Matcha Latte"
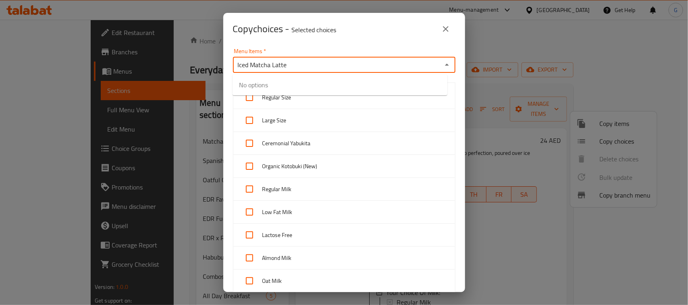
type input "Iced Matcha Latte"
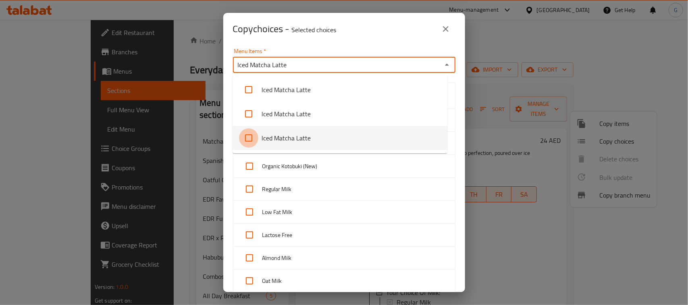
click at [256, 133] on input "checkbox" at bounding box center [248, 137] width 19 height 19
checkbox input "false"
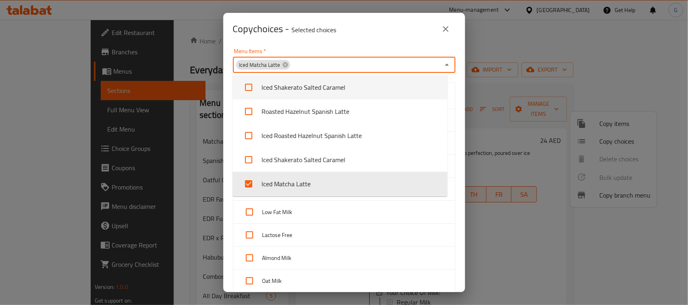
click at [377, 30] on div "Copy choices - Selected choices 0" at bounding box center [344, 28] width 222 height 19
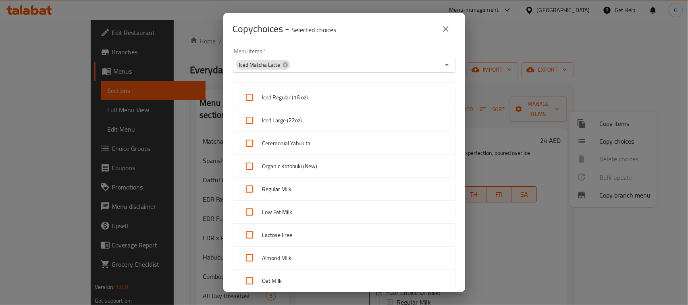
click at [251, 97] on input "checkbox" at bounding box center [249, 97] width 19 height 19
checkbox input "true"
click at [249, 121] on input "checkbox" at bounding box center [249, 120] width 19 height 19
checkbox input "true"
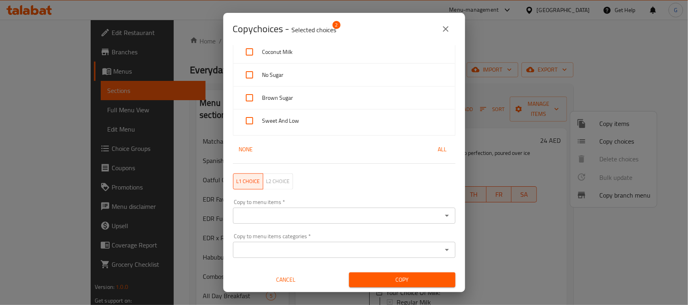
click at [256, 216] on input "Copy to menu items   *" at bounding box center [337, 215] width 204 height 11
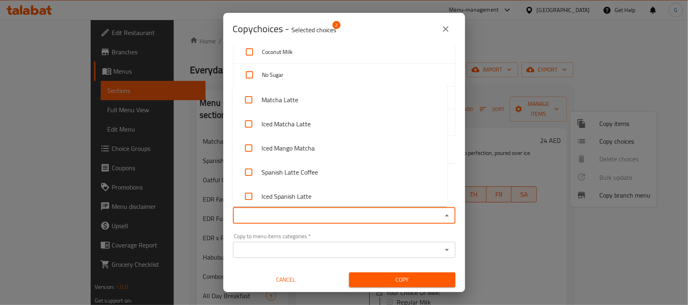
paste input "Iced Shakerato Salted Caramel"
type input "Iced Shakerato Salted Caramel"
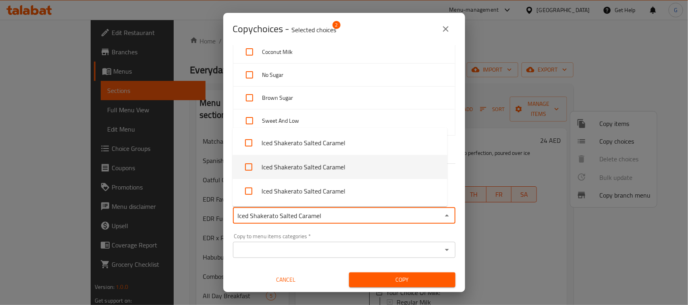
click at [307, 165] on li "Iced Shakerato Salted Caramel" at bounding box center [339, 167] width 215 height 24
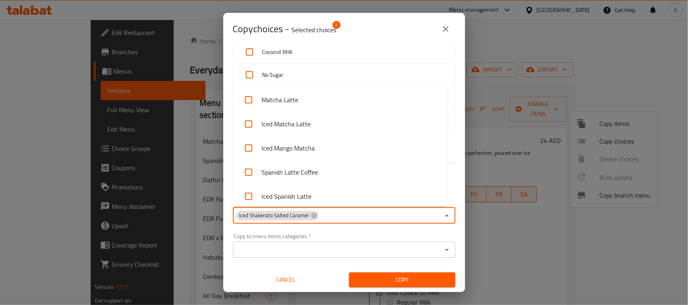
scroll to position [3505, 0]
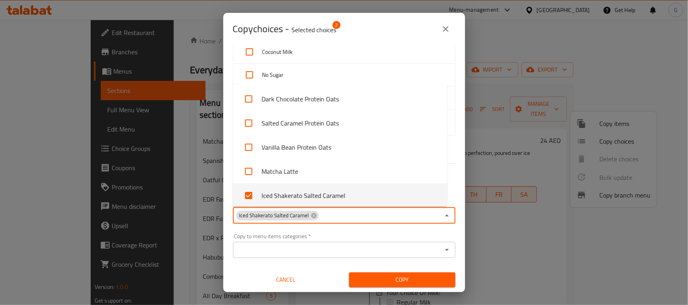
click at [382, 280] on span "Copy" at bounding box center [401, 280] width 93 height 10
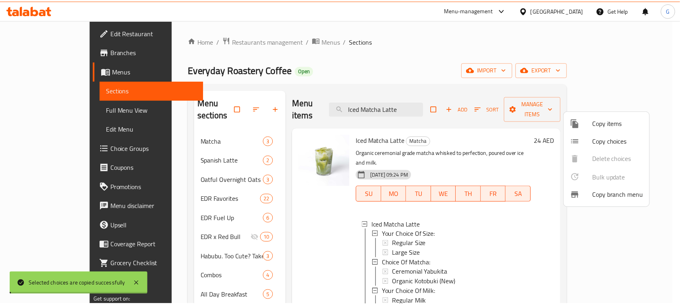
scroll to position [0, 0]
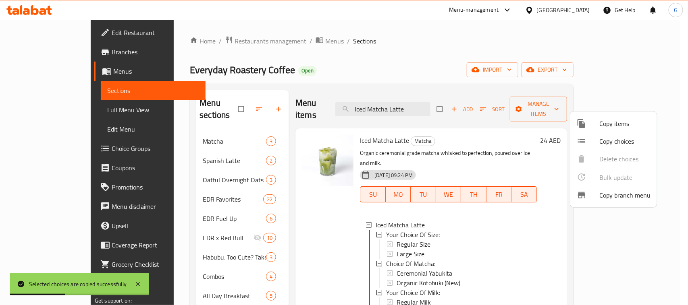
click at [498, 25] on div at bounding box center [344, 152] width 688 height 305
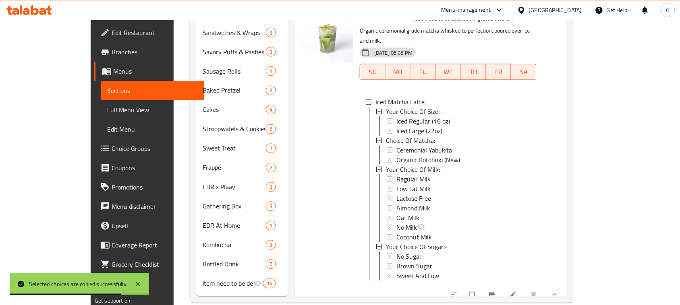
scroll to position [381, 0]
click at [517, 290] on icon at bounding box center [513, 294] width 8 height 8
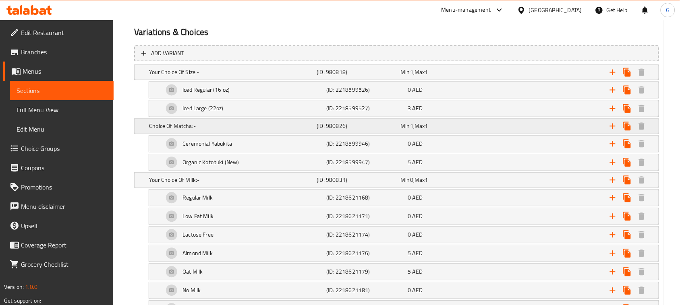
scroll to position [453, 0]
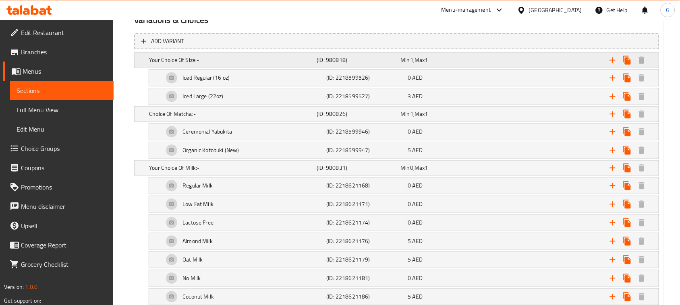
click at [205, 52] on div "Your Choice Of Size:- (ID: 980818) Min 1 , Max 1" at bounding box center [398, 61] width 503 height 18
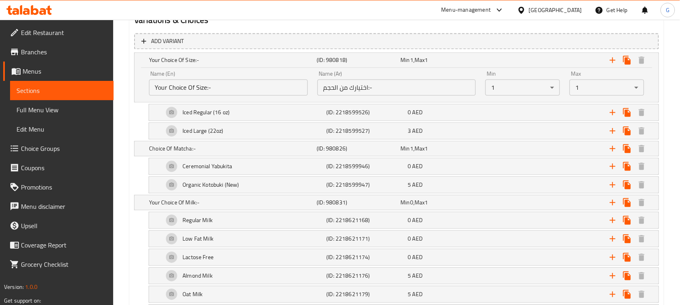
click at [211, 83] on input "Your Choice Of Size:-" at bounding box center [228, 88] width 159 height 16
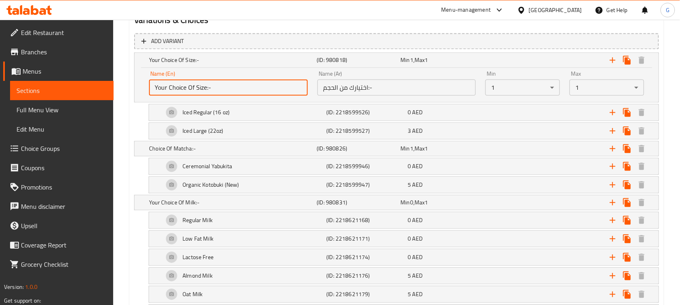
click at [211, 83] on input "Your Choice Of Size:-" at bounding box center [228, 88] width 159 height 16
click at [363, 85] on input "اختيارك من الحجم:-" at bounding box center [396, 88] width 159 height 16
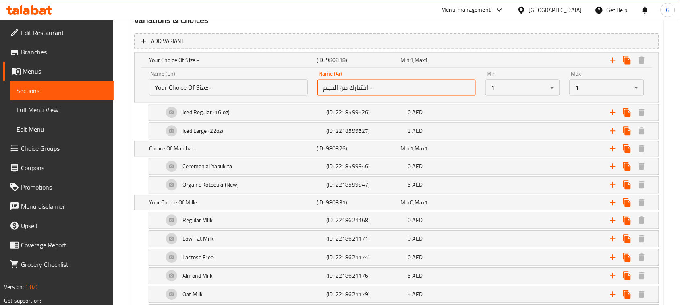
click at [363, 85] on input "اختيارك من الحجم:-" at bounding box center [396, 88] width 159 height 16
click at [205, 113] on h5 "Iced Regular (16 oz)" at bounding box center [205, 113] width 47 height 8
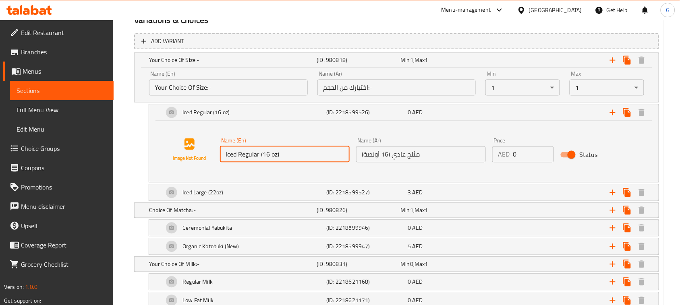
click at [267, 154] on input "Iced Regular (16 oz)" at bounding box center [285, 155] width 130 height 16
click at [411, 158] on input "مثلج عادي (16 أونصة)" at bounding box center [421, 155] width 130 height 16
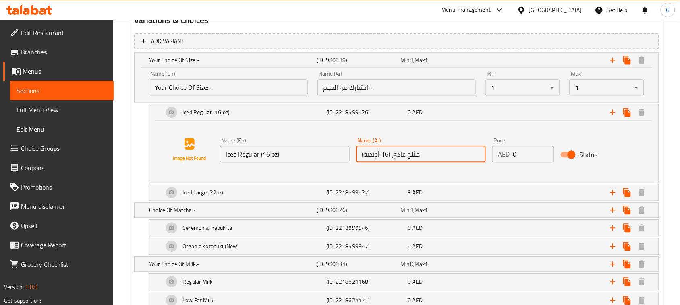
click at [411, 158] on input "مثلج عادي (16 أونصة)" at bounding box center [421, 155] width 130 height 16
click at [209, 117] on h5 "Iced Large (22oz)" at bounding box center [205, 113] width 47 height 8
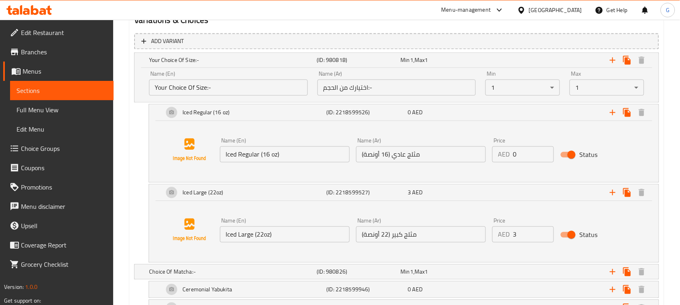
click at [263, 239] on input "Iced Large (22oz)" at bounding box center [285, 235] width 130 height 16
click at [410, 236] on input "مثلج كبير (22 أونصة)" at bounding box center [421, 235] width 130 height 16
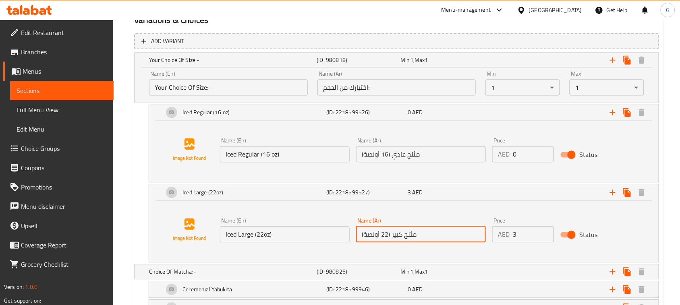
click at [410, 236] on input "مثلج كبير (22 أونصة)" at bounding box center [421, 235] width 130 height 16
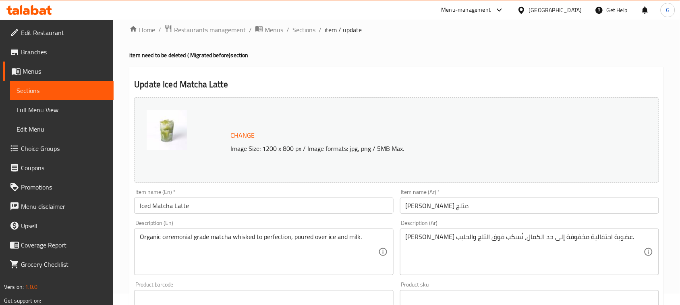
scroll to position [0, 0]
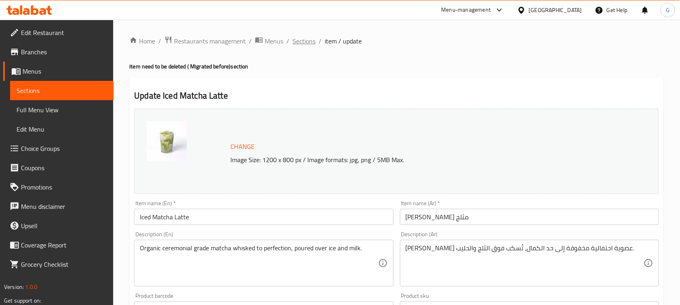
click at [311, 39] on span "Sections" at bounding box center [303, 41] width 23 height 10
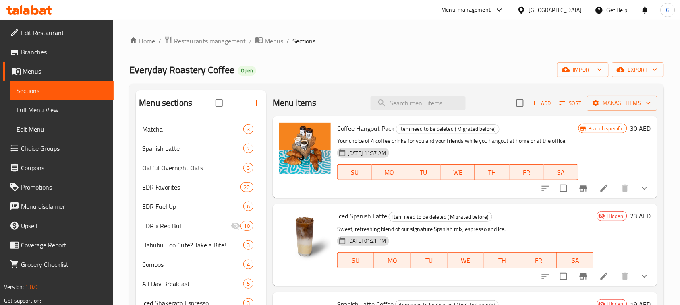
drag, startPoint x: 403, startPoint y: 123, endPoint x: 414, endPoint y: 116, distance: 13.4
click at [405, 121] on div "Coffee Hangout Pack item need to be deleted ( Migrated before) Your choice of 4…" at bounding box center [458, 157] width 248 height 75
click at [426, 107] on input "search" at bounding box center [418, 103] width 95 height 14
paste input "Iced Shakerato Salted Caramel"
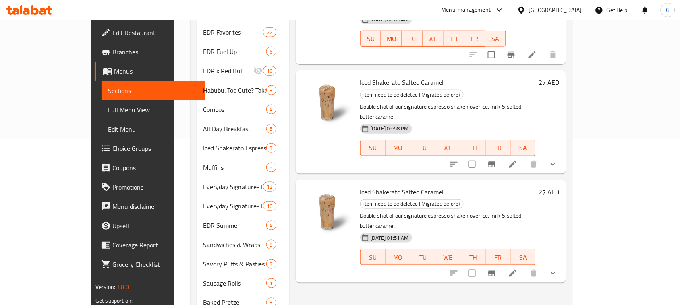
scroll to position [151, 0]
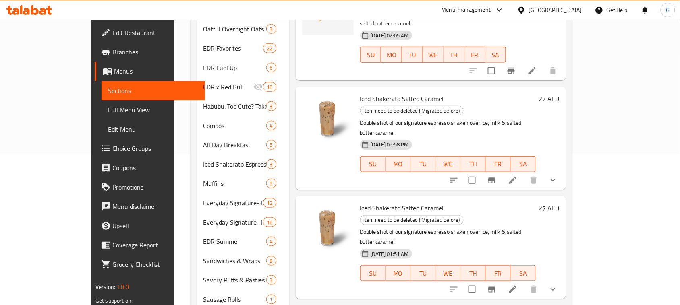
click at [497, 176] on icon "Branch-specific-item" at bounding box center [492, 181] width 10 height 10
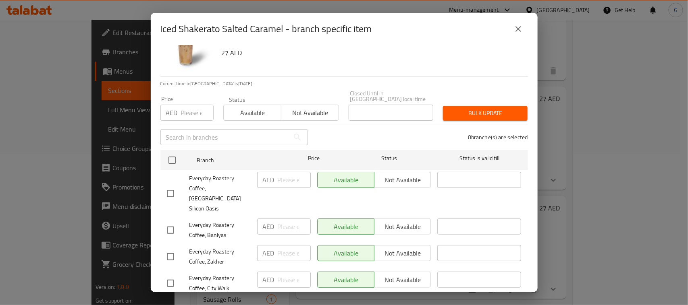
scroll to position [41, 0]
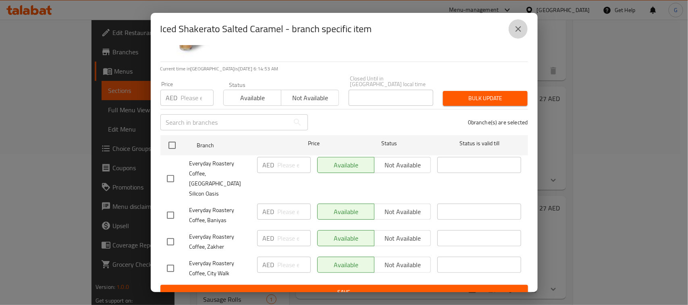
click at [514, 21] on button "close" at bounding box center [517, 28] width 19 height 19
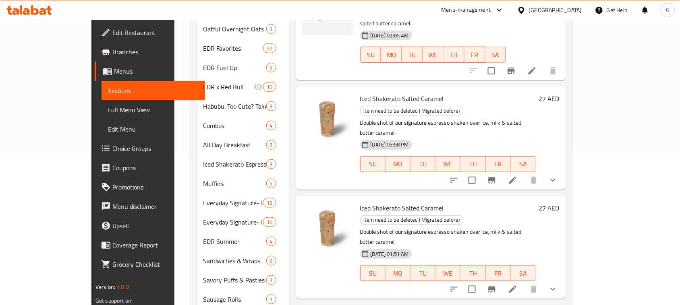
click at [497, 285] on icon "Branch-specific-item" at bounding box center [492, 290] width 10 height 10
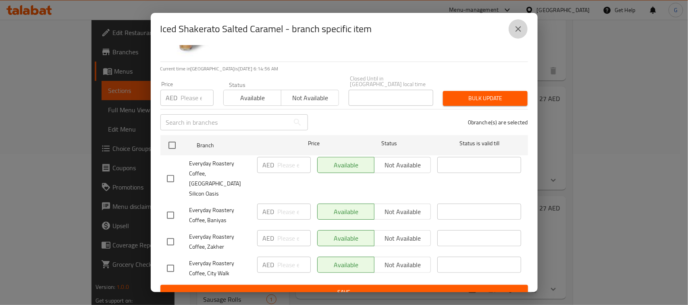
click at [522, 35] on button "close" at bounding box center [517, 28] width 19 height 19
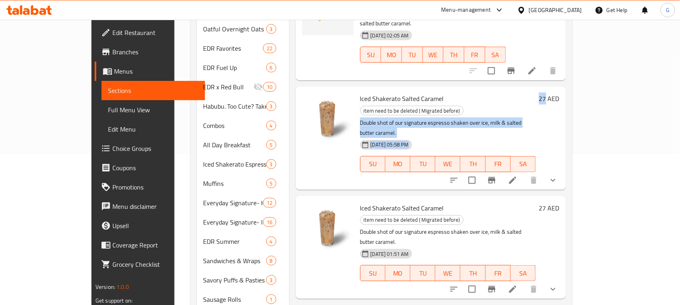
copy div "Double shot of our signature espresso shaken over ice, milk & salted butter car…"
drag, startPoint x: 637, startPoint y: 62, endPoint x: 621, endPoint y: 62, distance: 16.1
click at [563, 90] on div "Iced Shakerato Salted Caramel item need to be deleted ( Migrated before) Double…" at bounding box center [460, 138] width 206 height 97
click at [539, 90] on div "Iced Shakerato Salted Caramel item need to be deleted ( Migrated before) Double…" at bounding box center [448, 138] width 182 height 97
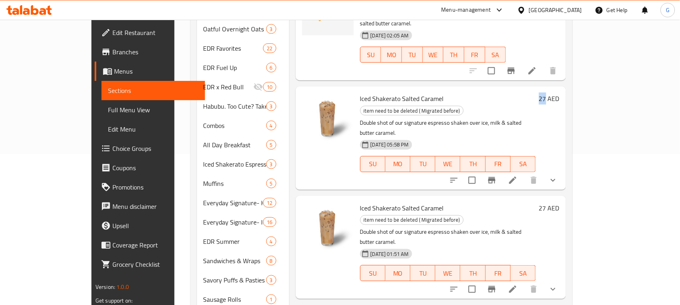
copy h6 "27"
drag, startPoint x: 637, startPoint y: 63, endPoint x: 632, endPoint y: 64, distance: 4.9
click at [559, 93] on h6 "27 AED" at bounding box center [549, 98] width 21 height 11
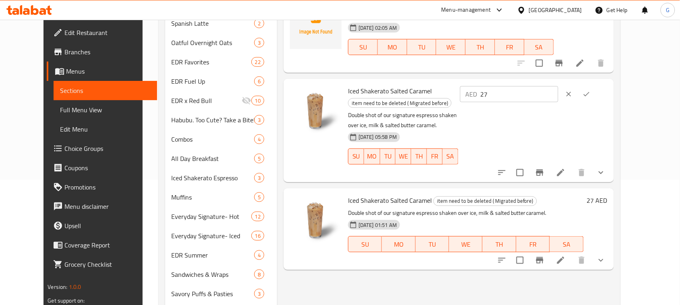
scroll to position [0, 0]
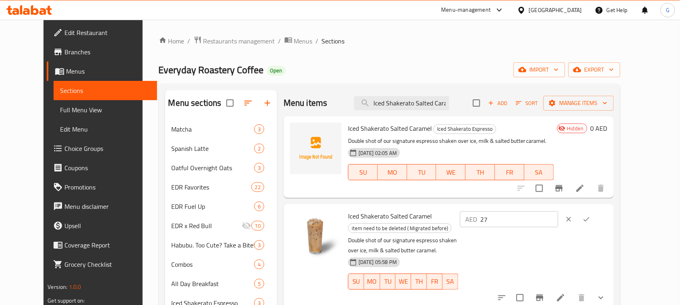
click at [426, 112] on div "Menu items Iced Shakerato Salted Caramel Add Sort Manage items" at bounding box center [449, 103] width 330 height 26
click at [427, 103] on input "Iced Shakerato Salted Caramel" at bounding box center [401, 103] width 95 height 14
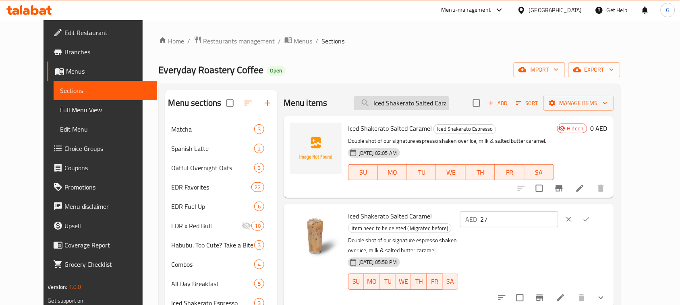
paste input "Breakfast Combo"
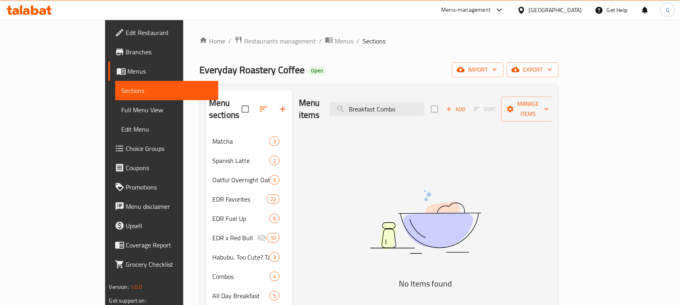
click at [425, 107] on input "Breakfast Combo" at bounding box center [376, 109] width 95 height 14
paste input "Iced Roasted Hazelnut Spanish Latte"
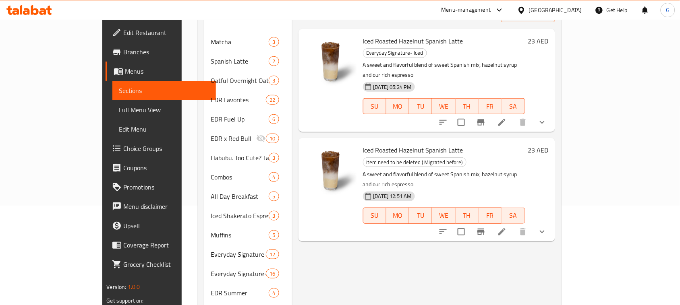
scroll to position [101, 0]
type input "Iced Roasted Hazelnut Spanish Latte"
click at [552, 221] on button "show more" at bounding box center [541, 230] width 19 height 19
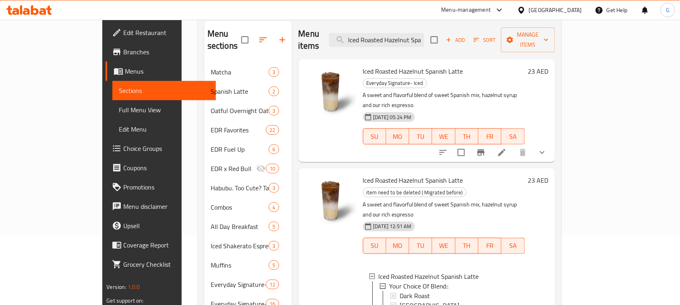
scroll to position [0, 0]
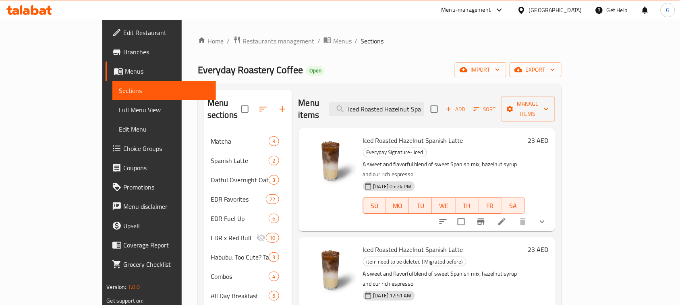
click at [547, 217] on icon "show more" at bounding box center [542, 222] width 10 height 10
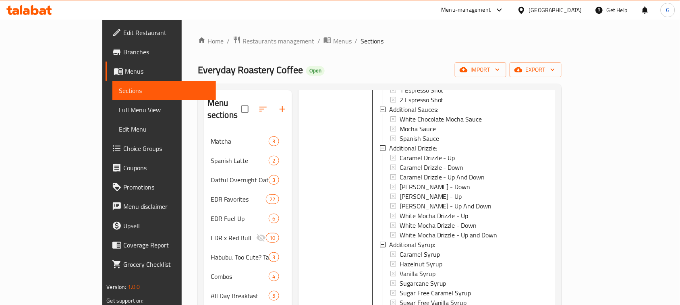
scroll to position [340, 0]
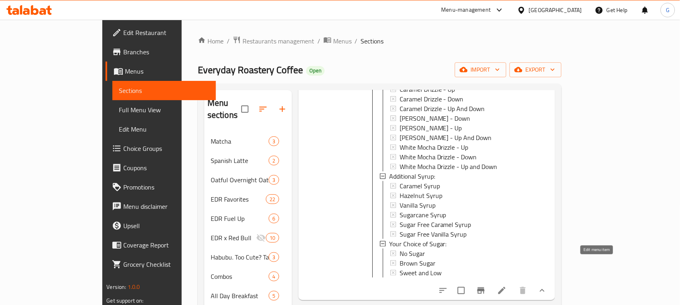
click at [506, 287] on icon at bounding box center [501, 290] width 7 height 7
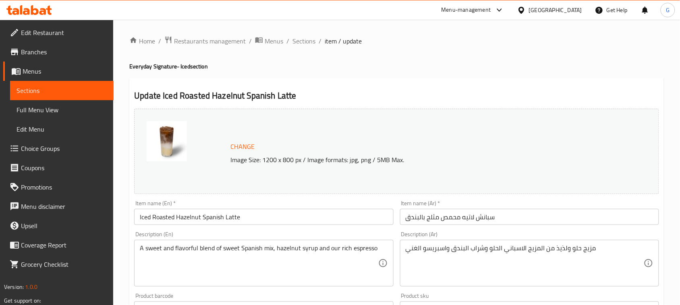
click at [189, 213] on input "Iced Roasted Hazelnut Spanish Latte" at bounding box center [263, 217] width 259 height 16
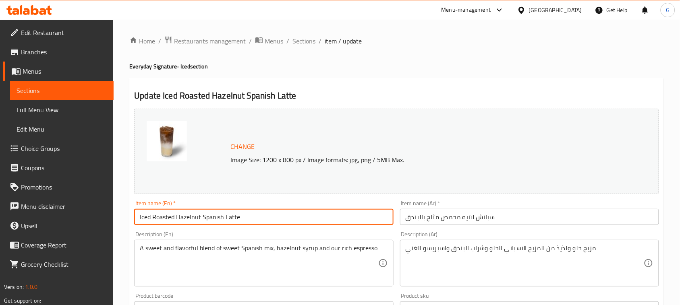
click at [189, 213] on input "Iced Roasted Hazelnut Spanish Latte" at bounding box center [263, 217] width 259 height 16
click at [298, 45] on span "Sections" at bounding box center [303, 41] width 23 height 10
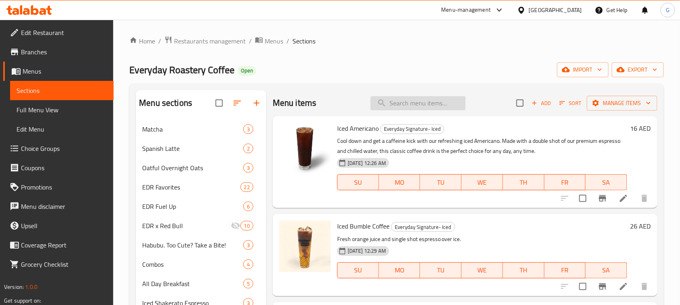
click at [415, 107] on input "search" at bounding box center [418, 103] width 95 height 14
paste input "Iced Mango Matcha"
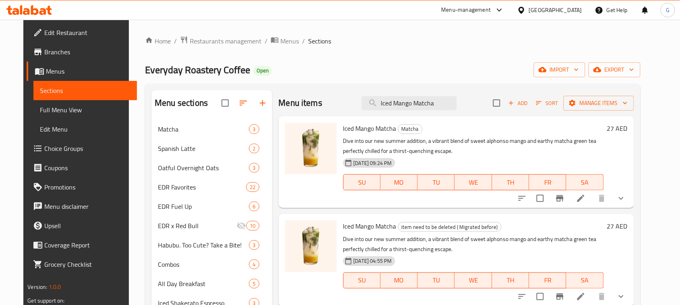
scroll to position [50, 0]
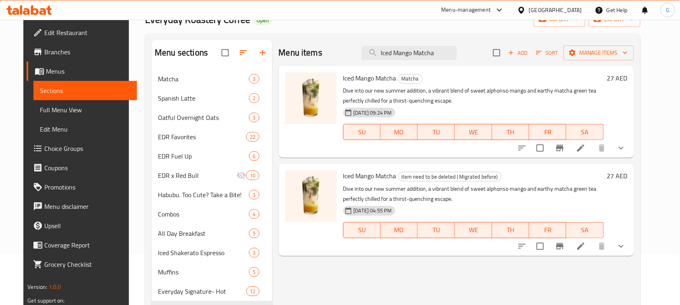
click at [626, 145] on icon "show more" at bounding box center [621, 148] width 10 height 10
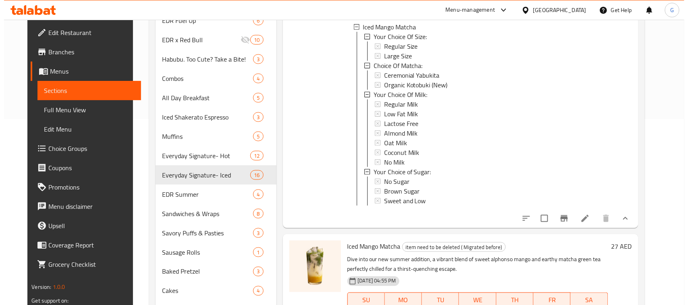
scroll to position [201, 0]
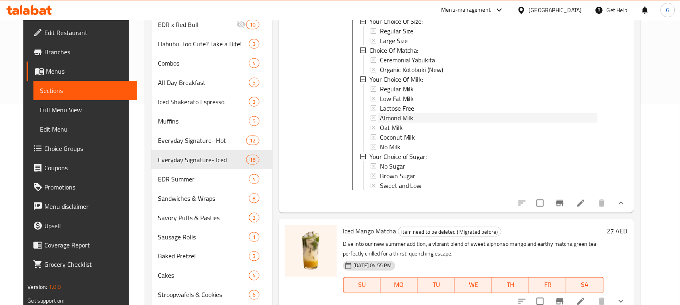
click at [414, 119] on div "Almond Milk" at bounding box center [489, 118] width 218 height 10
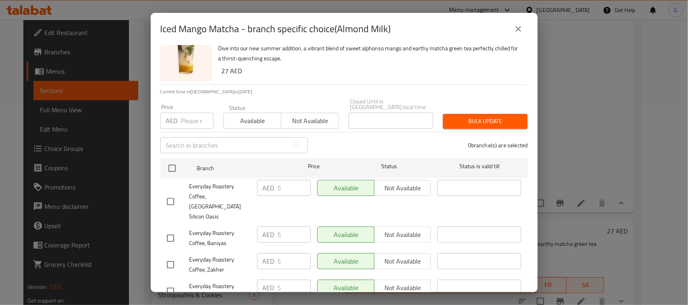
scroll to position [0, 0]
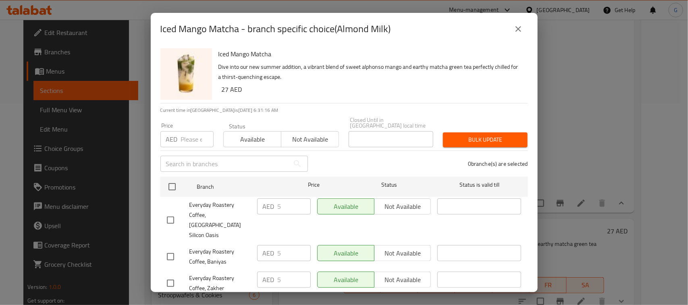
click at [514, 34] on button "close" at bounding box center [517, 28] width 19 height 19
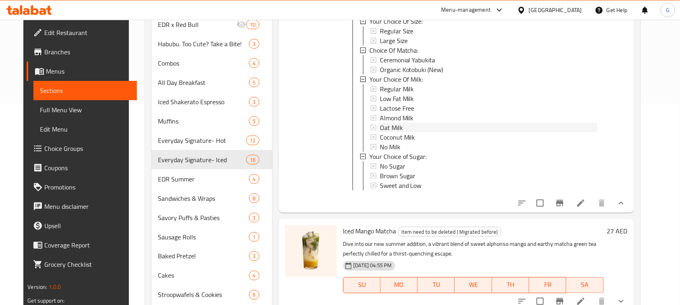
click at [422, 125] on div "Oat Milk" at bounding box center [489, 128] width 218 height 10
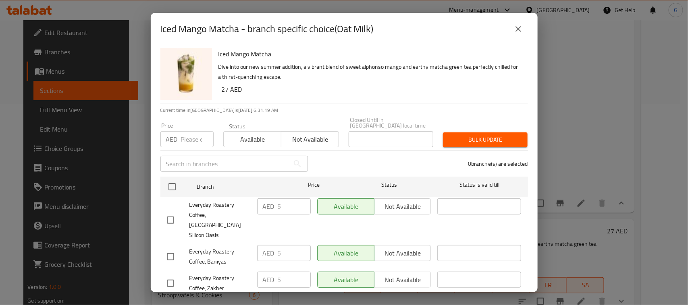
click at [514, 31] on icon "close" at bounding box center [518, 29] width 10 height 10
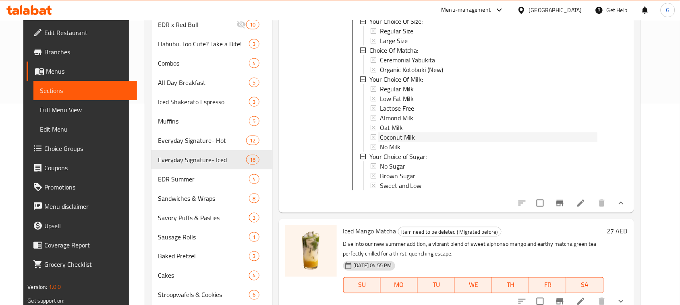
click at [421, 138] on div "Coconut Milk" at bounding box center [489, 138] width 218 height 10
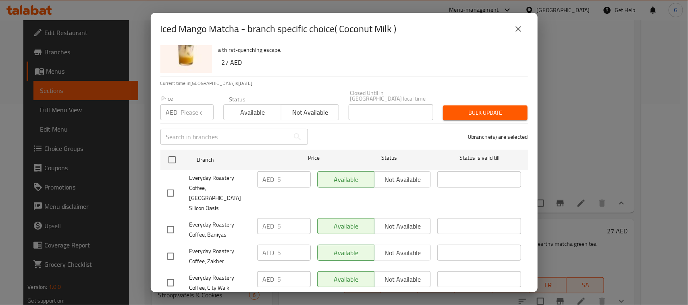
scroll to position [41, 0]
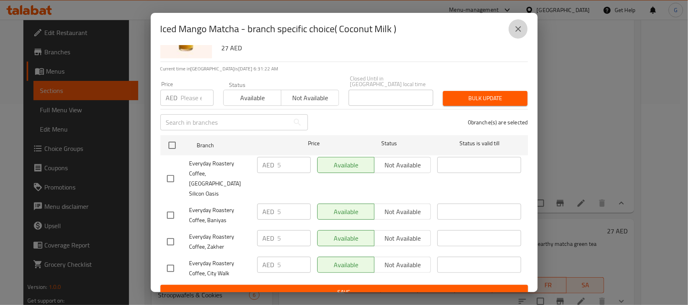
click at [523, 24] on button "close" at bounding box center [517, 28] width 19 height 19
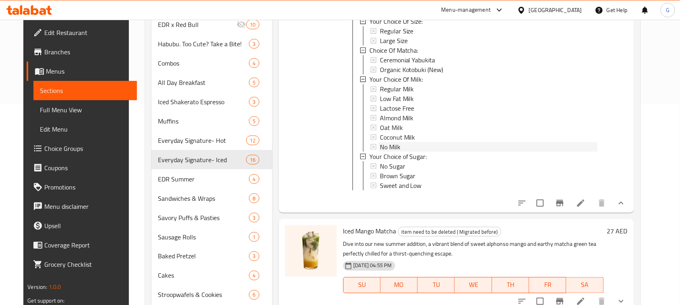
click at [420, 146] on div "No Milk" at bounding box center [489, 147] width 218 height 10
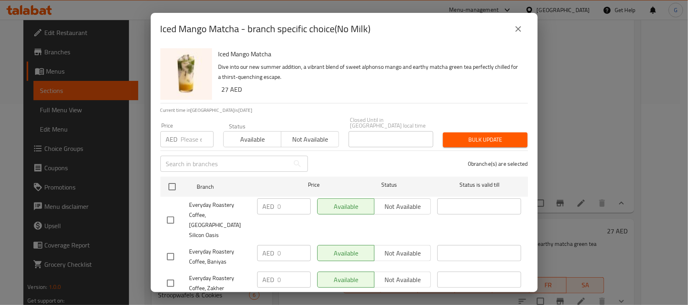
click at [514, 32] on icon "close" at bounding box center [518, 29] width 10 height 10
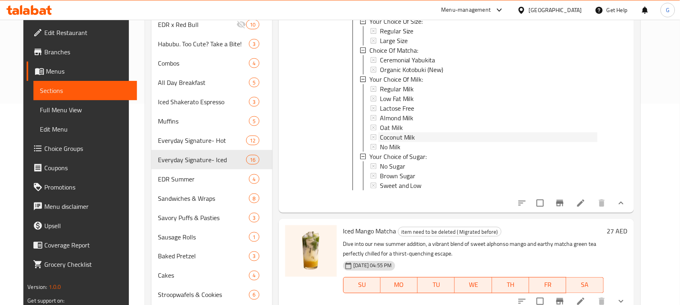
click at [406, 138] on span "Coconut Milk" at bounding box center [397, 138] width 35 height 10
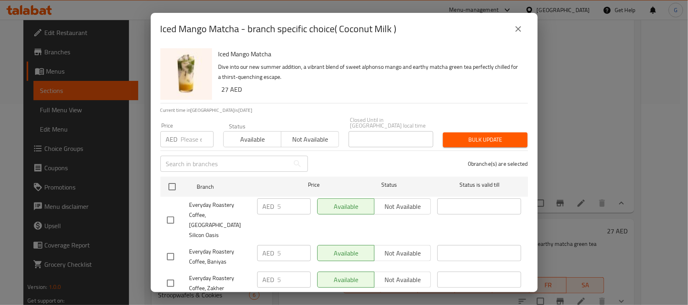
click at [520, 25] on icon "close" at bounding box center [518, 29] width 10 height 10
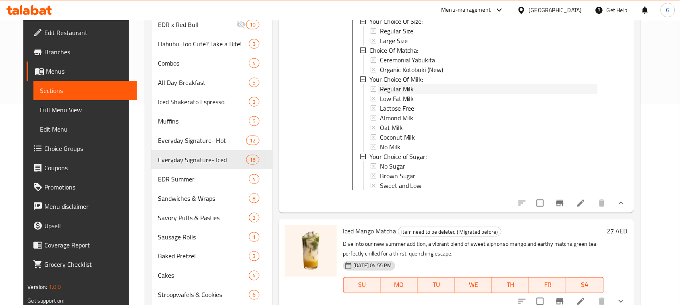
click at [417, 91] on div "Regular Milk" at bounding box center [489, 89] width 218 height 10
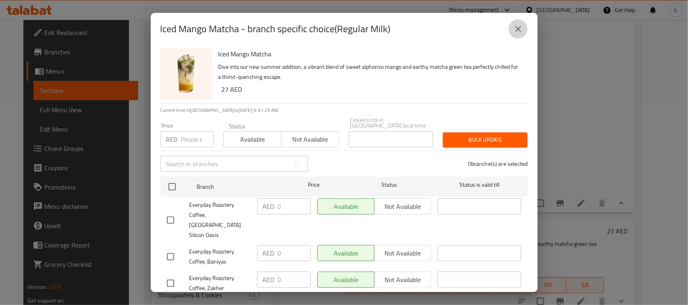
click at [518, 35] on button "close" at bounding box center [517, 28] width 19 height 19
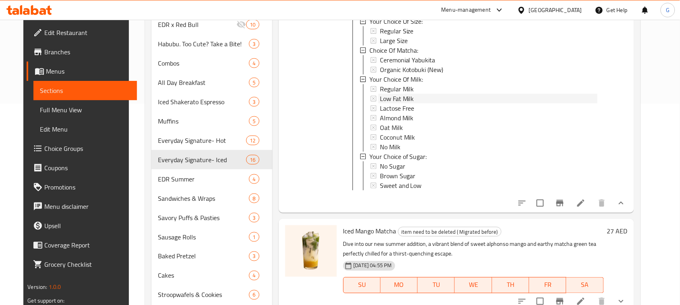
click at [423, 98] on div "Low Fat Milk" at bounding box center [489, 99] width 218 height 10
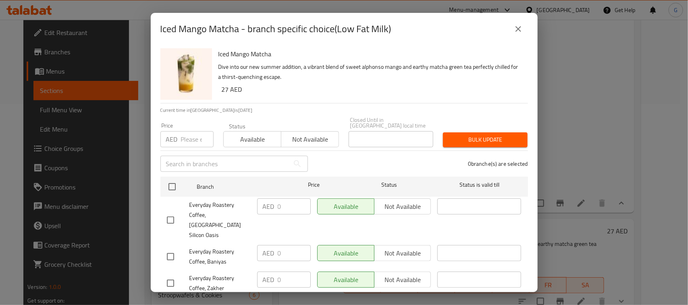
click at [523, 33] on button "close" at bounding box center [517, 28] width 19 height 19
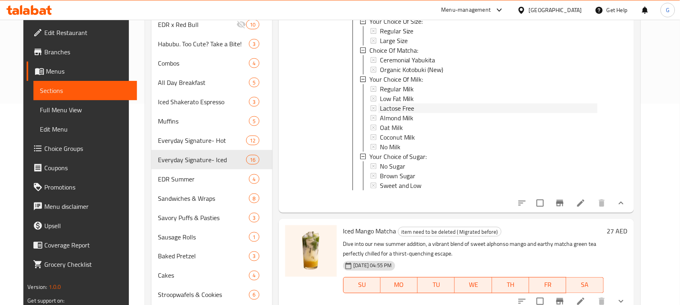
click at [424, 109] on div "Lactose Free" at bounding box center [489, 109] width 218 height 10
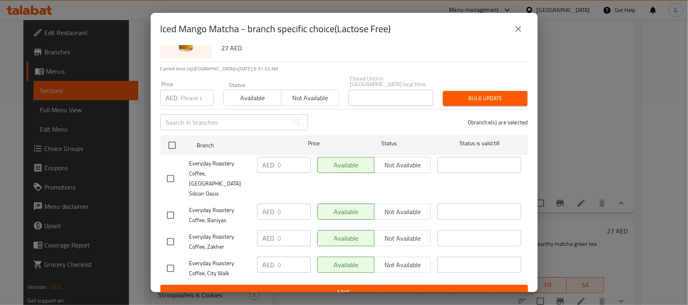
click at [523, 27] on button "close" at bounding box center [517, 28] width 19 height 19
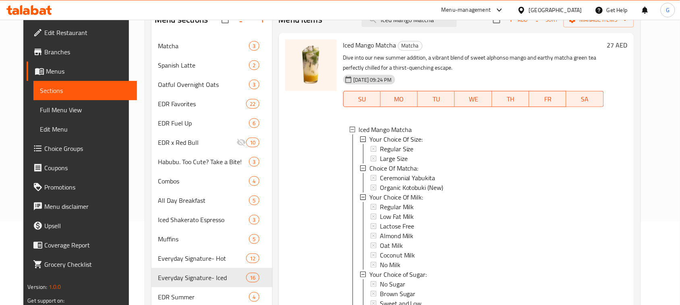
scroll to position [0, 0]
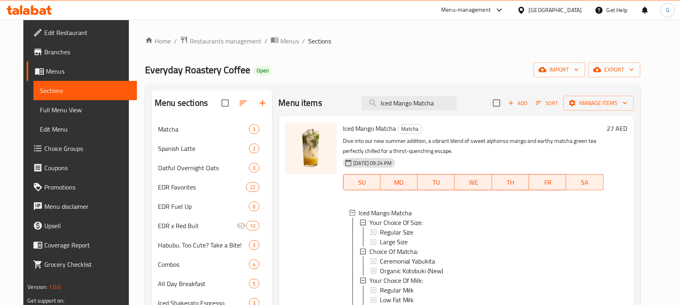
click at [351, 132] on span "Iced Mango Matcha" at bounding box center [369, 128] width 53 height 12
click at [351, 133] on span "Iced Mango Matcha" at bounding box center [369, 128] width 53 height 12
copy h6 "Iced Mango Matcha"
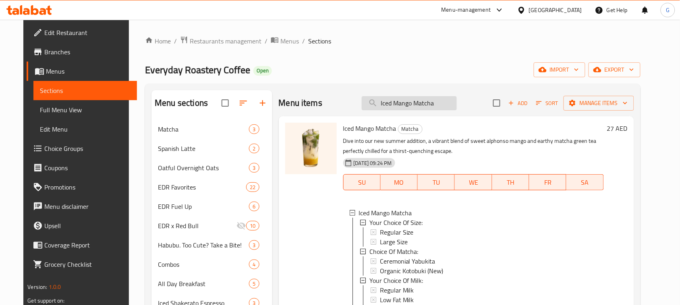
click at [425, 107] on input "Iced Mango Matcha" at bounding box center [409, 103] width 95 height 14
paste input "Roasted Hazelnut Spanish Latte"
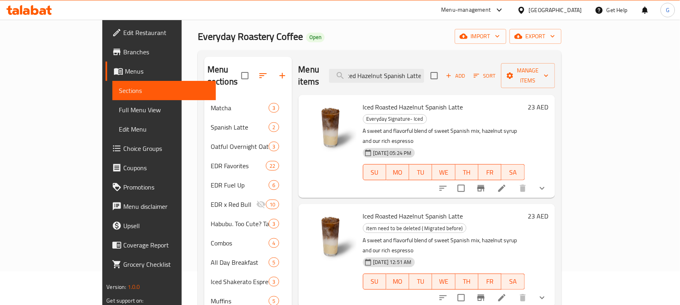
scroll to position [101, 0]
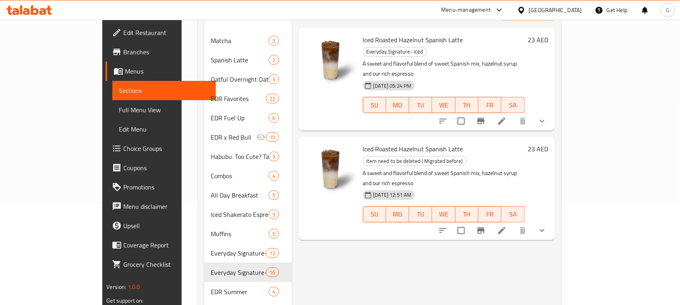
type input "Iced Roasted Hazelnut Spanish Latte"
click at [552, 112] on button "show more" at bounding box center [541, 121] width 19 height 19
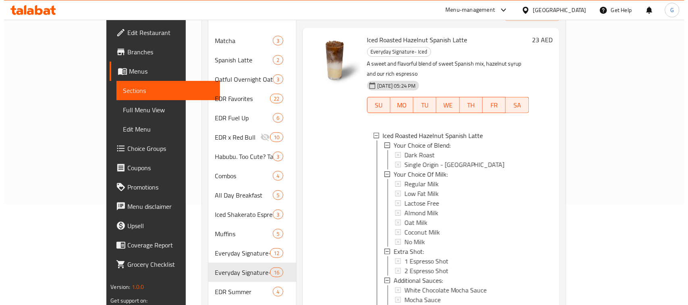
scroll to position [201, 0]
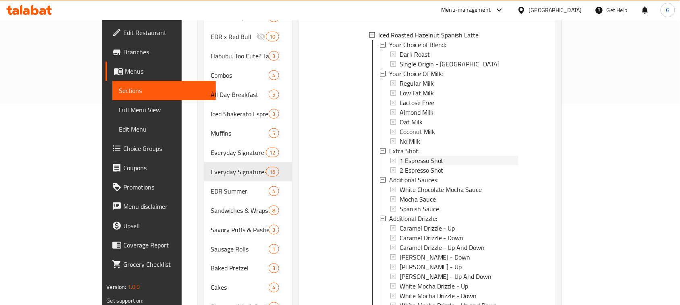
click at [430, 156] on div "1 Espresso Shot" at bounding box center [459, 161] width 119 height 10
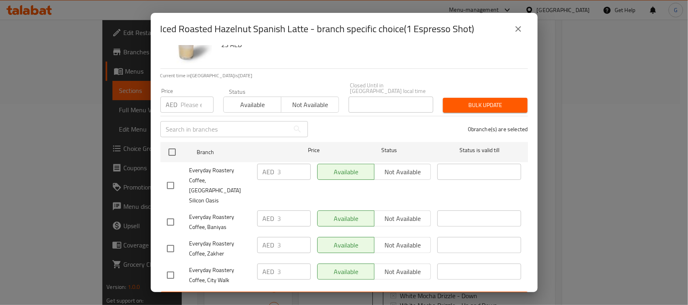
scroll to position [41, 0]
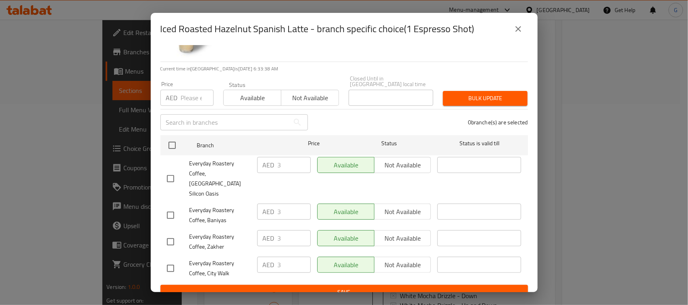
click at [518, 27] on icon "close" at bounding box center [518, 29] width 10 height 10
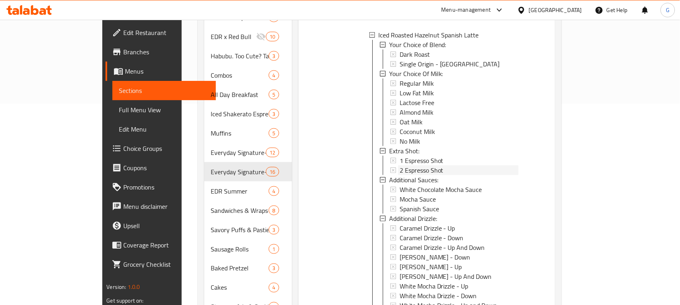
click at [403, 166] on span "2 Espresso Shot" at bounding box center [422, 171] width 44 height 10
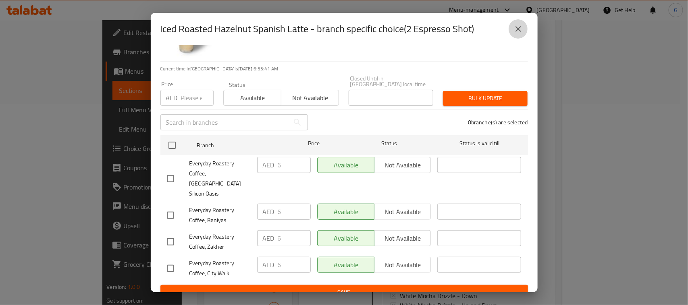
click at [522, 36] on button "close" at bounding box center [517, 28] width 19 height 19
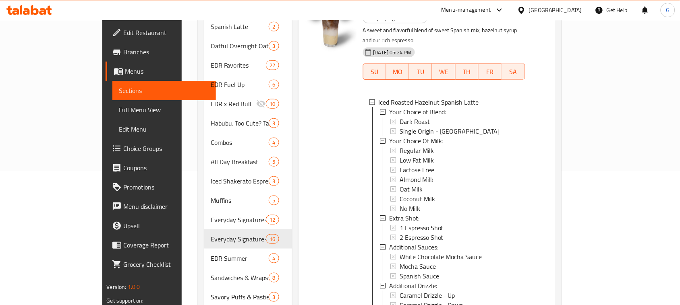
scroll to position [50, 0]
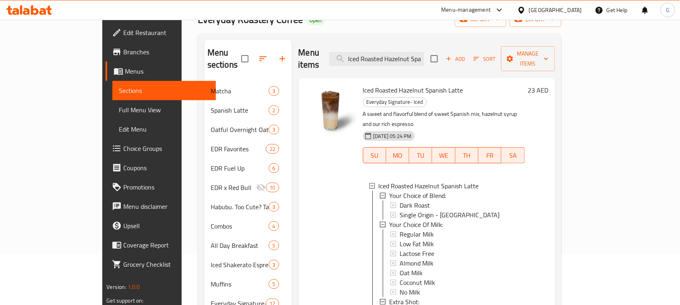
click at [381, 84] on span "Iced Roasted Hazelnut Spanish Latte" at bounding box center [413, 90] width 100 height 12
copy h6 "Iced Roasted Hazelnut Spanish Latte"
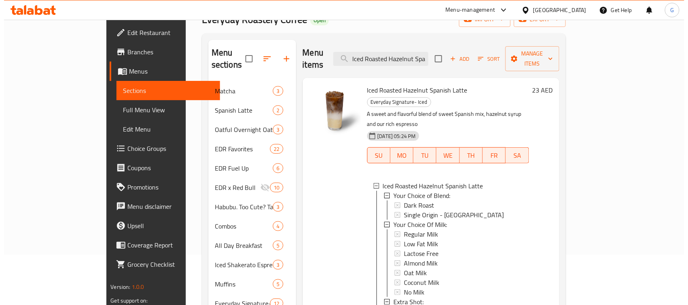
scroll to position [234, 0]
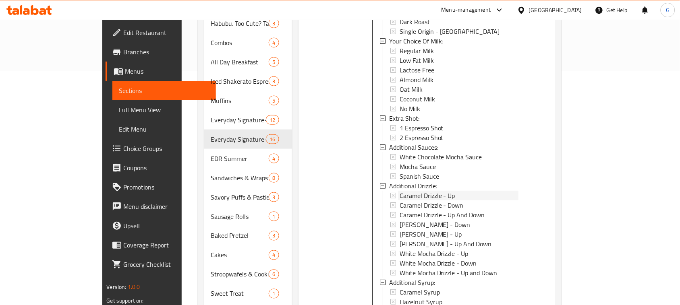
click at [464, 191] on div "Caramel Drizzle - Up" at bounding box center [459, 196] width 119 height 10
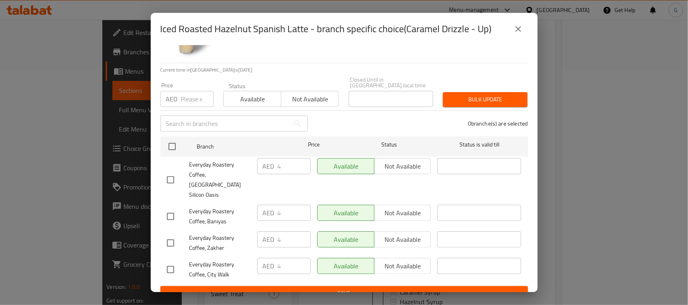
scroll to position [41, 0]
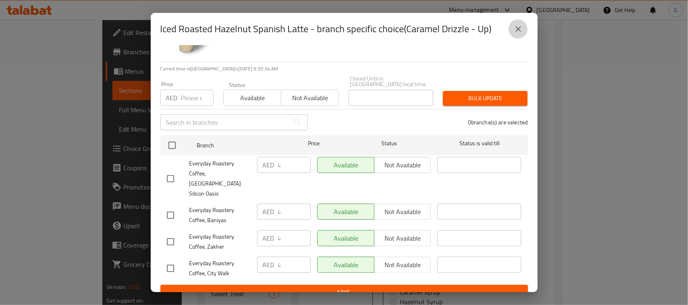
click at [523, 27] on button "close" at bounding box center [517, 28] width 19 height 19
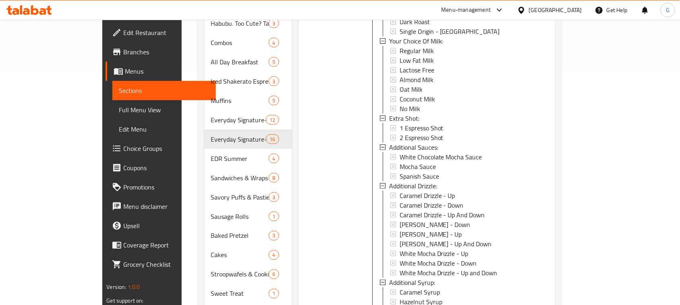
click at [448, 191] on div "Caramel Drizzle - Up" at bounding box center [459, 196] width 119 height 10
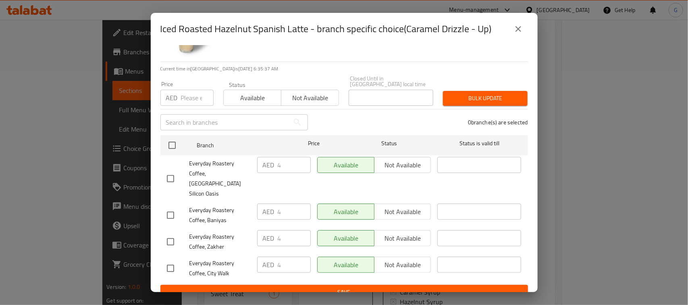
click at [513, 28] on icon "close" at bounding box center [518, 29] width 10 height 10
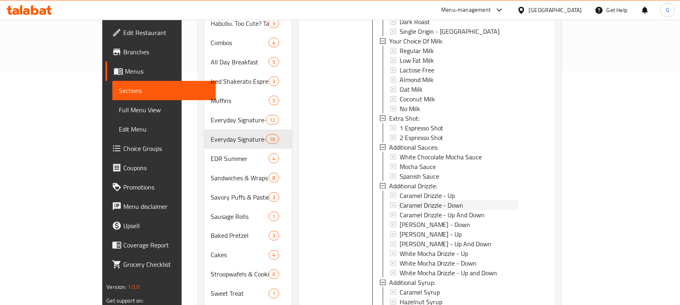
click at [434, 201] on span "Caramel Drizzle - Down" at bounding box center [432, 206] width 64 height 10
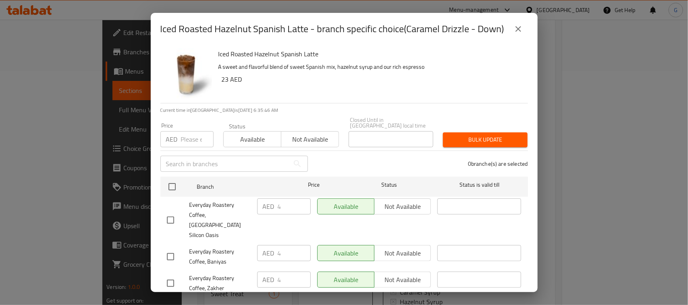
click at [523, 27] on button "close" at bounding box center [517, 28] width 19 height 19
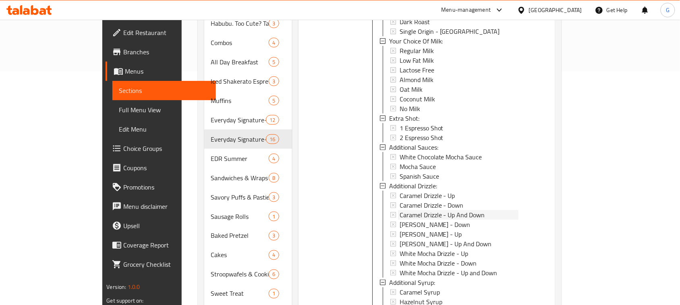
click at [462, 210] on div "Caramel Drizzle - Up And Down" at bounding box center [459, 215] width 119 height 10
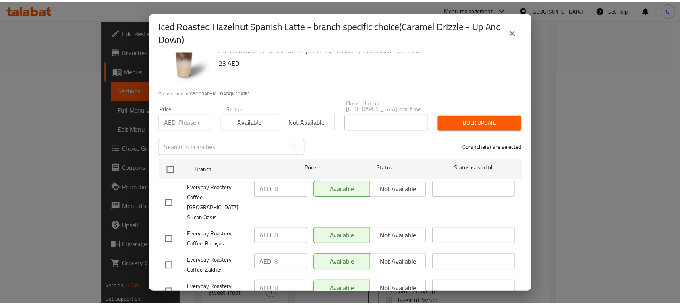
scroll to position [48, 0]
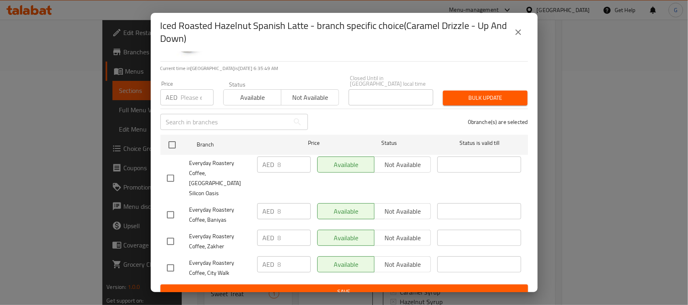
click at [518, 30] on icon "close" at bounding box center [518, 32] width 10 height 10
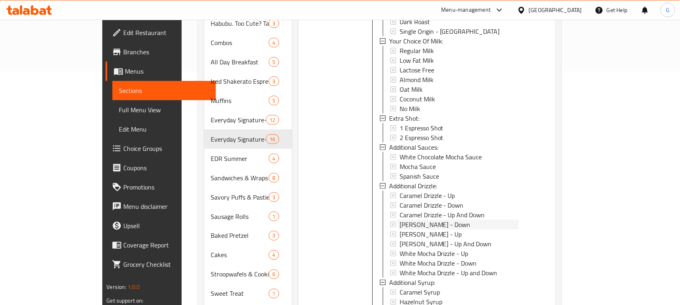
click at [462, 220] on div "[PERSON_NAME] - Down" at bounding box center [459, 225] width 119 height 10
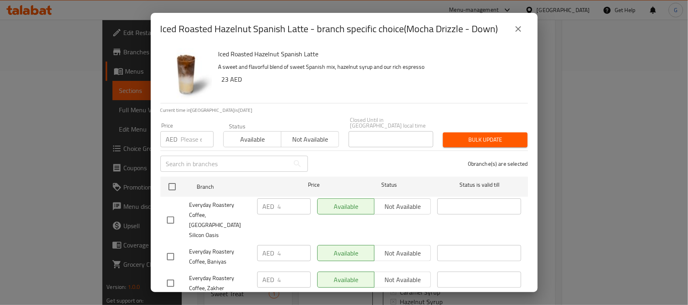
click at [520, 27] on icon "close" at bounding box center [518, 29] width 6 height 6
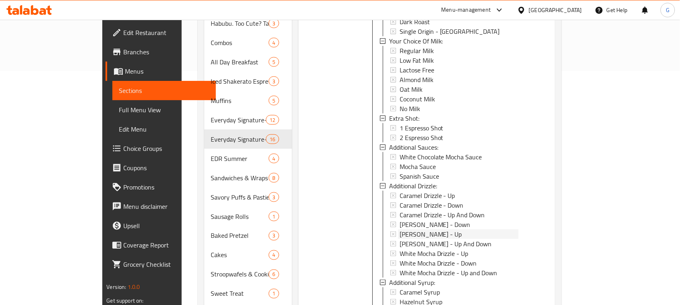
click at [438, 230] on div "[PERSON_NAME] - Up" at bounding box center [459, 235] width 119 height 10
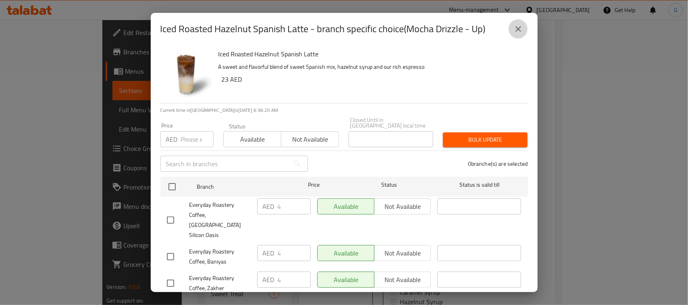
click at [524, 27] on button "close" at bounding box center [517, 28] width 19 height 19
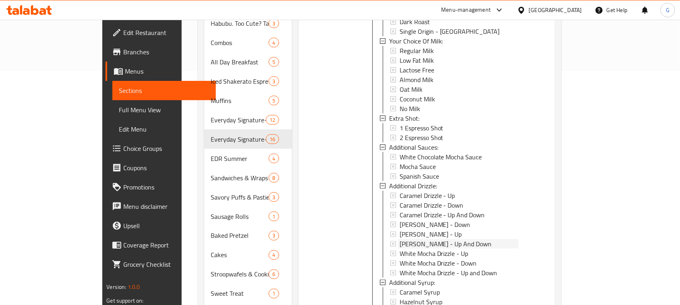
click at [448, 239] on span "[PERSON_NAME] - Up And Down" at bounding box center [446, 244] width 92 height 10
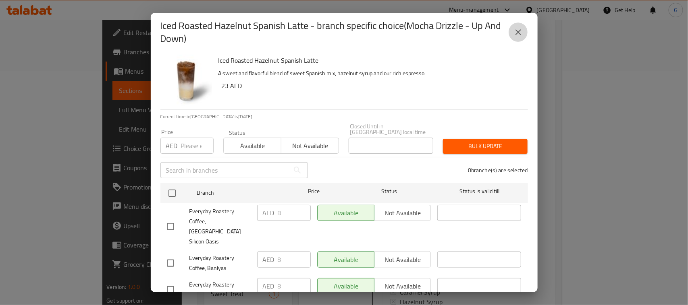
click at [516, 24] on button "close" at bounding box center [517, 32] width 19 height 19
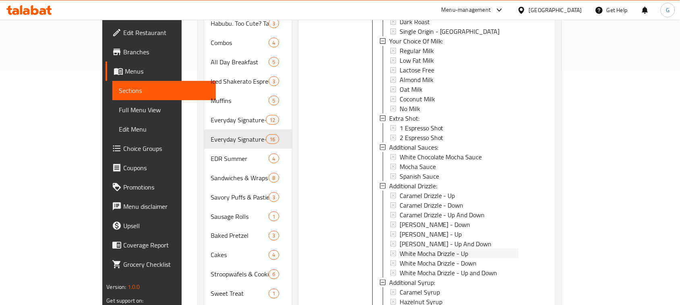
click at [433, 249] on span "White Mocha Drizzle - Up" at bounding box center [434, 254] width 69 height 10
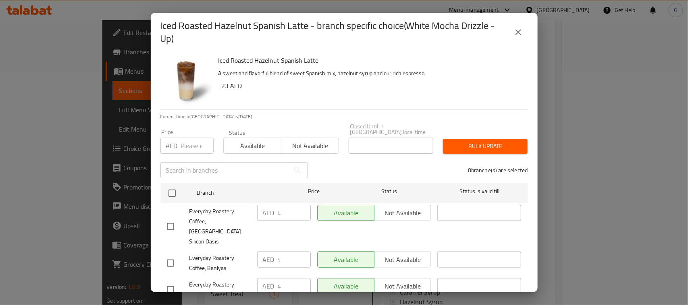
click at [524, 29] on button "close" at bounding box center [517, 32] width 19 height 19
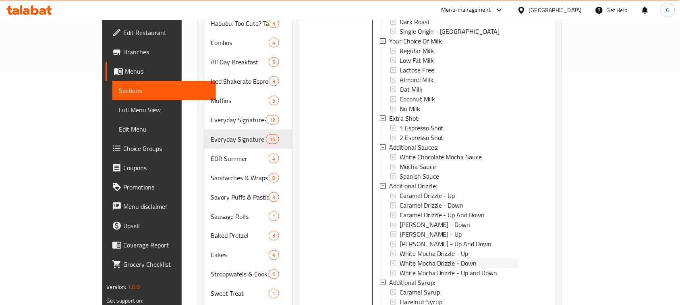
click at [460, 259] on div "White Mocha Drizzle - Down" at bounding box center [459, 264] width 119 height 10
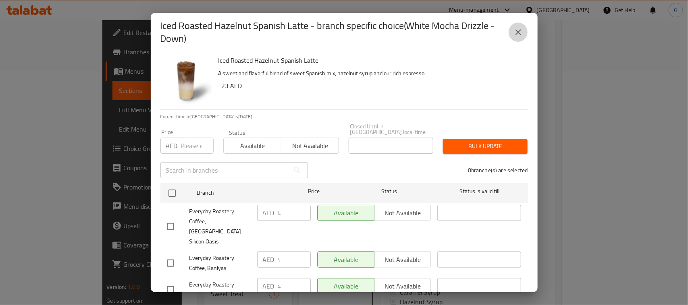
click at [523, 31] on button "close" at bounding box center [517, 32] width 19 height 19
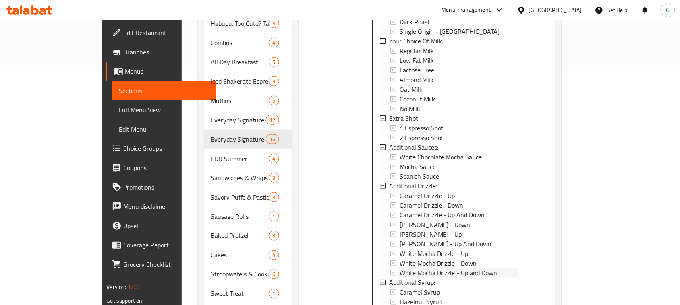
click at [441, 268] on span "White Mocha Drizzle - Up and Down" at bounding box center [449, 273] width 98 height 10
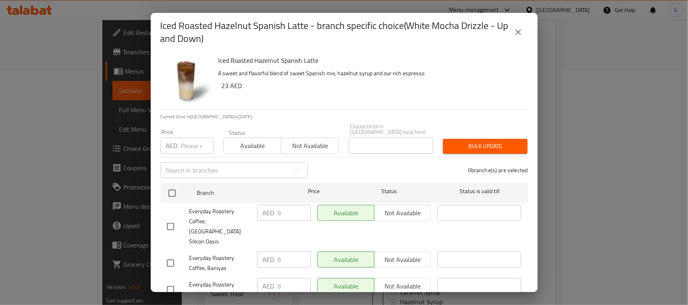
click at [524, 33] on button "close" at bounding box center [517, 32] width 19 height 19
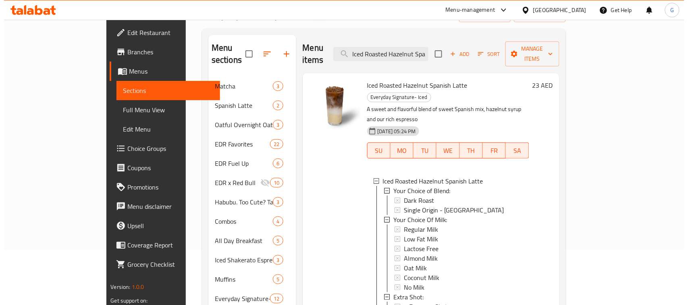
scroll to position [0, 0]
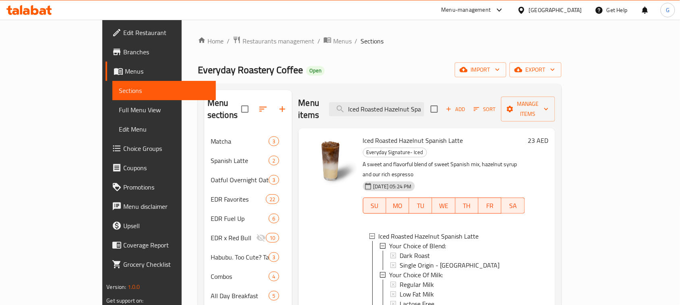
click at [408, 135] on span "Iced Roasted Hazelnut Spanish Latte" at bounding box center [413, 141] width 100 height 12
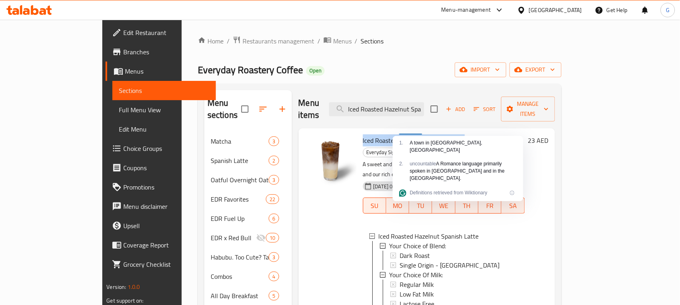
copy h6 "Iced Roasted Hazelnut Spanish Latte"
click at [549, 104] on span "Manage items" at bounding box center [528, 109] width 41 height 20
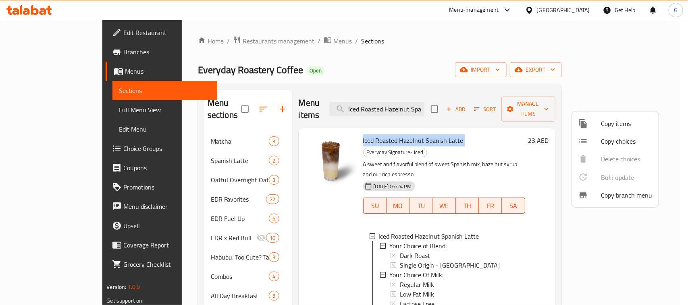
click at [629, 124] on span "Copy items" at bounding box center [626, 124] width 51 height 10
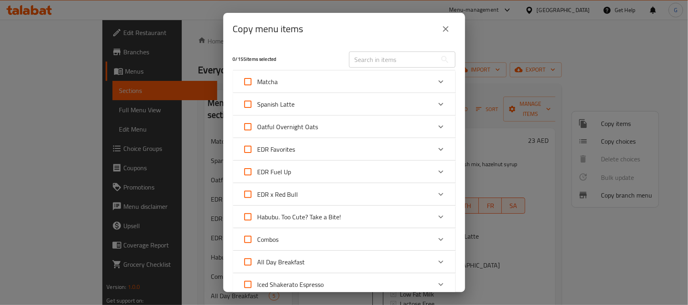
click at [435, 27] on div "Copy menu items" at bounding box center [344, 28] width 222 height 19
click at [446, 31] on icon "close" at bounding box center [446, 29] width 10 height 10
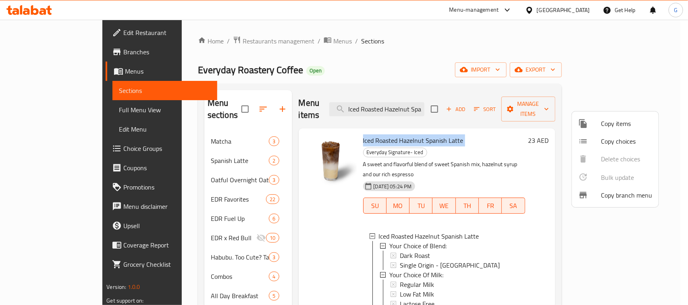
click at [617, 140] on span "Copy choices" at bounding box center [626, 142] width 51 height 10
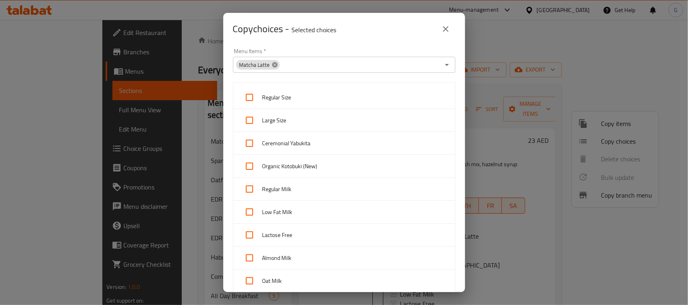
click at [272, 63] on icon at bounding box center [274, 64] width 5 height 5
click at [255, 71] on div "Menu Items *" at bounding box center [344, 65] width 222 height 16
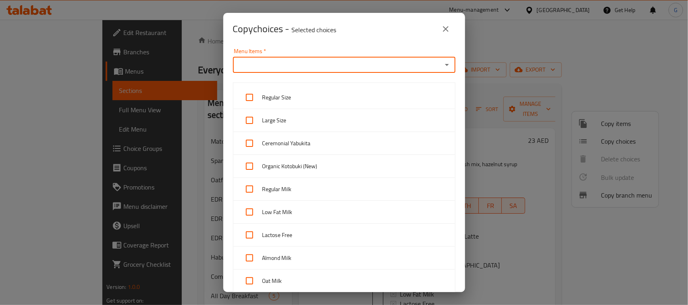
paste input "Iced Roasted Hazelnut Spanish Latte"
type input "Iced Roasted Hazelnut Spanish Latte"
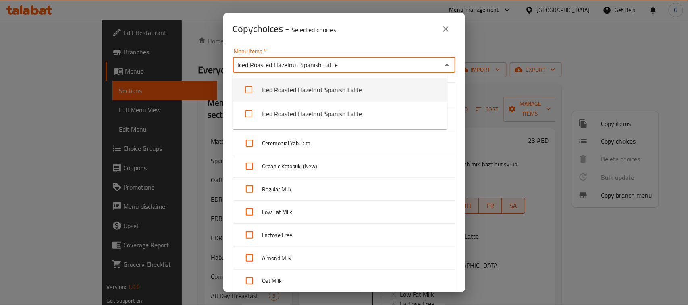
click at [297, 89] on li "Iced Roasted Hazelnut Spanish Latte" at bounding box center [339, 90] width 215 height 24
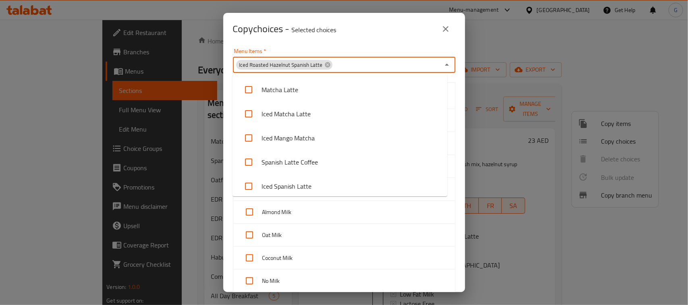
scroll to position [1380, 0]
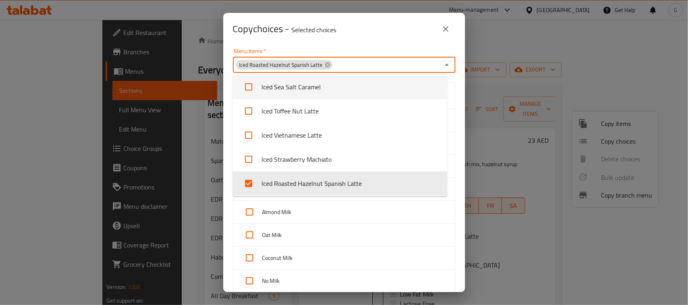
click at [402, 32] on div "Copy choices - Selected choices 0" at bounding box center [344, 28] width 222 height 19
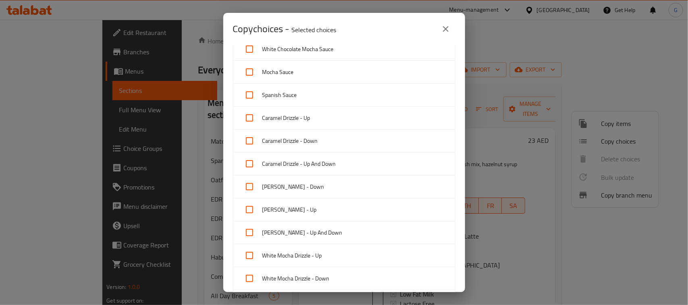
scroll to position [302, 0]
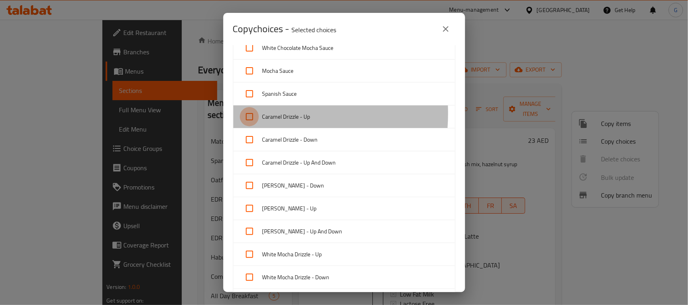
click at [247, 115] on input "checkbox" at bounding box center [249, 116] width 19 height 19
checkbox input "true"
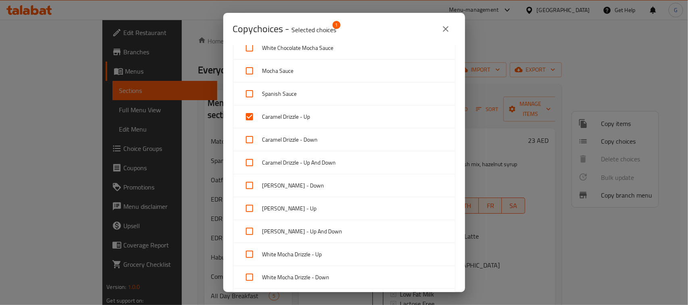
click at [246, 139] on input "checkbox" at bounding box center [249, 139] width 19 height 19
checkbox input "true"
click at [250, 162] on input "checkbox" at bounding box center [249, 162] width 19 height 19
checkbox input "true"
click at [249, 186] on input "checkbox" at bounding box center [249, 185] width 19 height 19
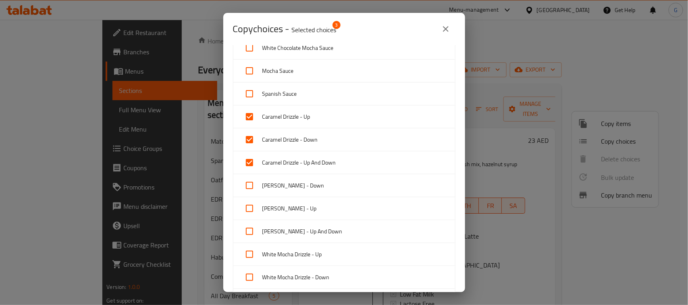
checkbox input "true"
click at [248, 210] on input "checkbox" at bounding box center [249, 208] width 19 height 19
checkbox input "true"
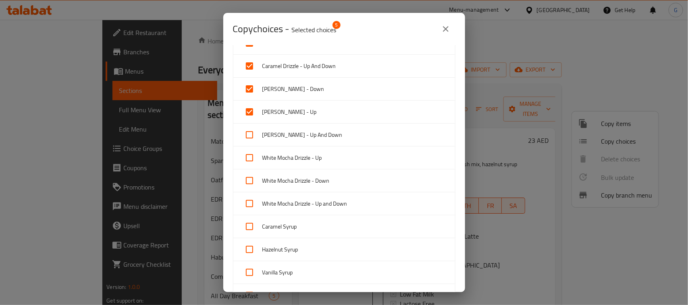
scroll to position [403, 0]
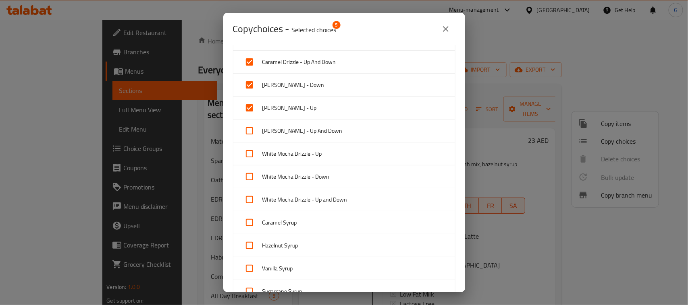
click at [251, 130] on input "checkbox" at bounding box center [249, 130] width 19 height 19
checkbox input "true"
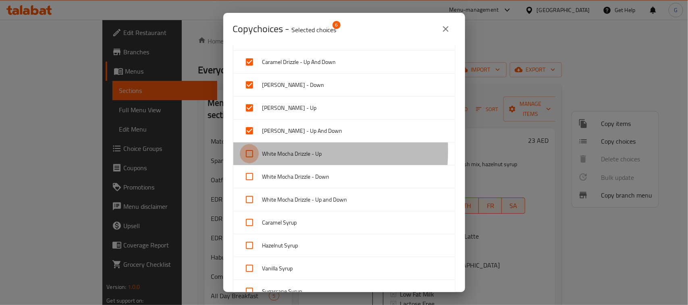
click at [248, 152] on input "checkbox" at bounding box center [249, 153] width 19 height 19
checkbox input "true"
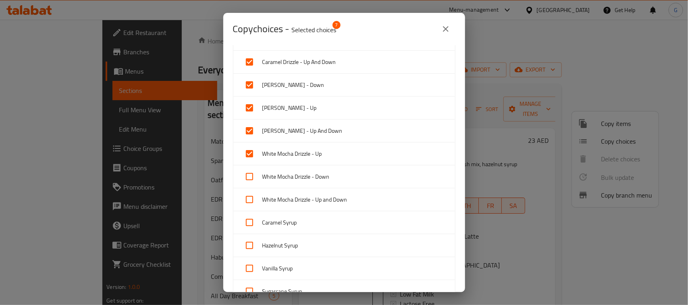
click at [248, 170] on input "checkbox" at bounding box center [249, 176] width 19 height 19
checkbox input "true"
click at [250, 198] on input "checkbox" at bounding box center [249, 199] width 19 height 19
checkbox input "true"
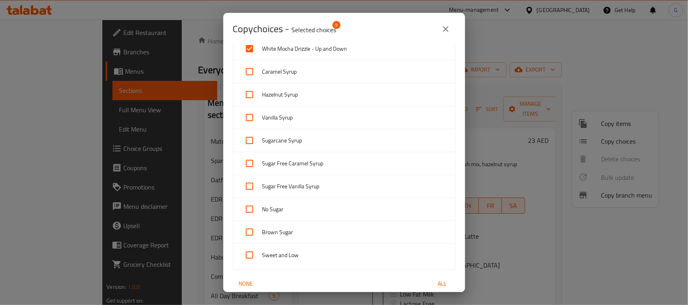
scroll to position [690, 0]
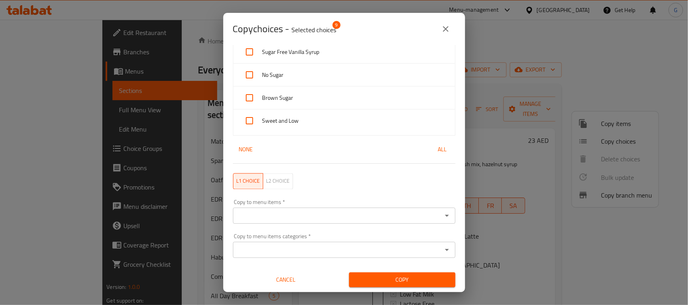
click at [272, 217] on input "Copy to menu items   *" at bounding box center [337, 215] width 204 height 11
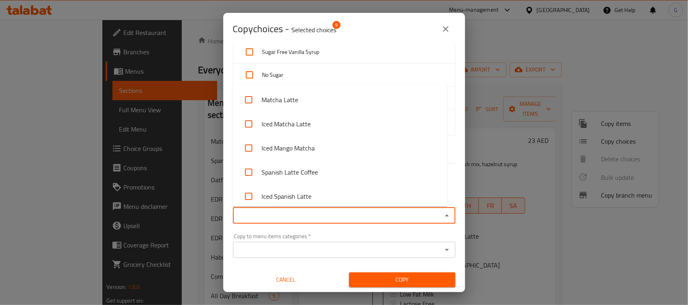
paste input "Iced Shakerato Salted Caramel 1"
type input "Iced Shakerato Salted Caramel 1"
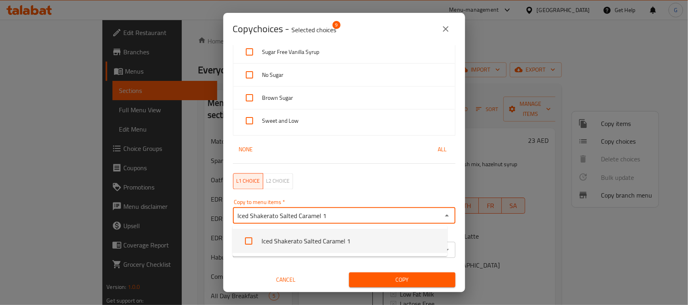
click at [310, 244] on li "Iced Shakerato Salted Caramel 1" at bounding box center [339, 241] width 215 height 24
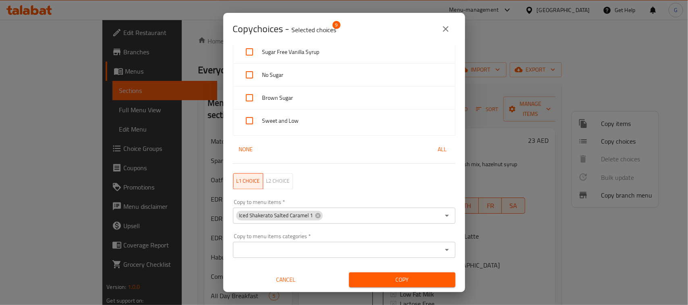
click at [424, 279] on span "Copy" at bounding box center [401, 280] width 93 height 10
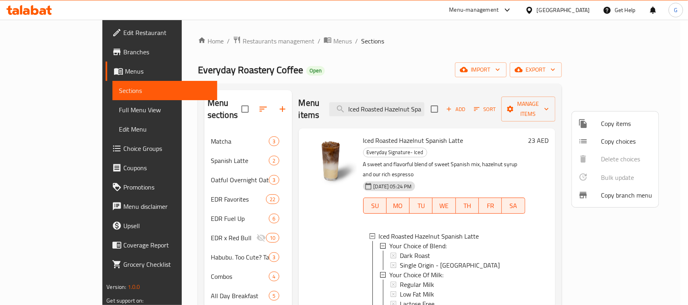
click at [468, 70] on div at bounding box center [344, 152] width 688 height 305
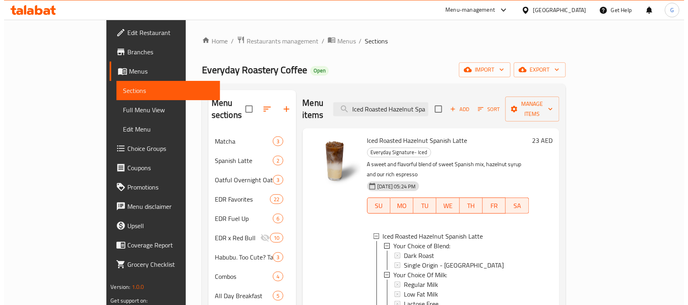
scroll to position [330, 0]
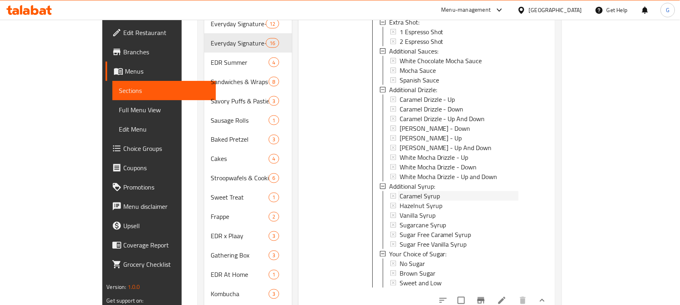
click at [425, 191] on div "Caramel Syrup" at bounding box center [459, 196] width 119 height 10
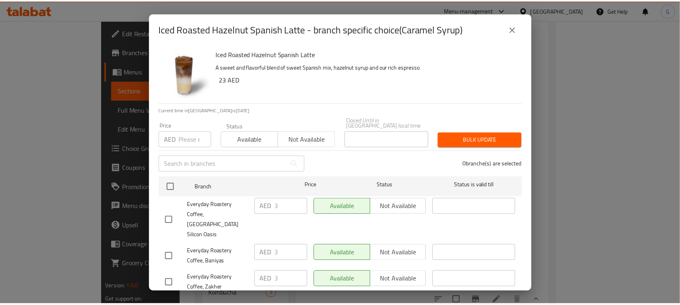
scroll to position [41, 0]
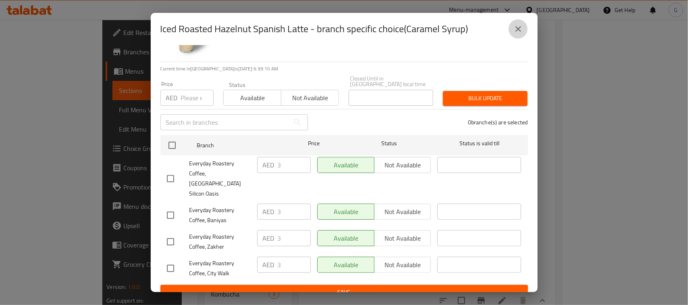
click at [518, 24] on icon "close" at bounding box center [518, 29] width 10 height 10
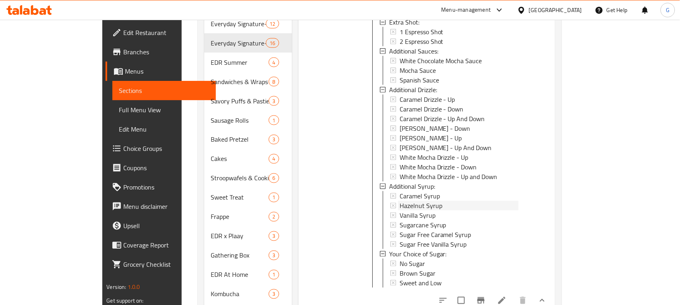
click at [423, 201] on div "Hazelnut Syrup" at bounding box center [459, 206] width 119 height 10
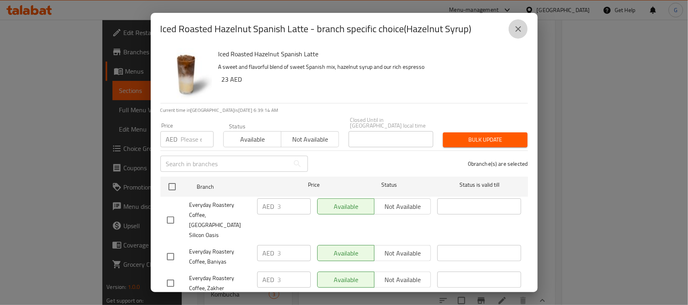
click at [518, 25] on icon "close" at bounding box center [518, 29] width 10 height 10
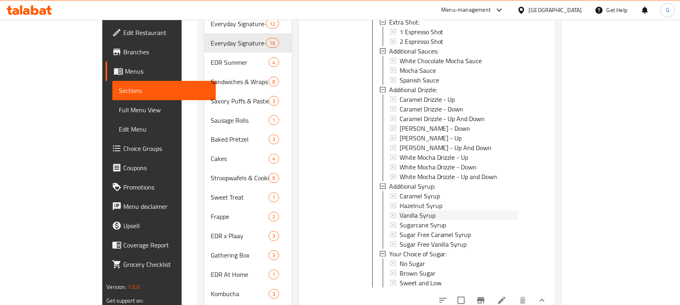
click at [418, 211] on div "Vanilla Syrup" at bounding box center [459, 216] width 119 height 10
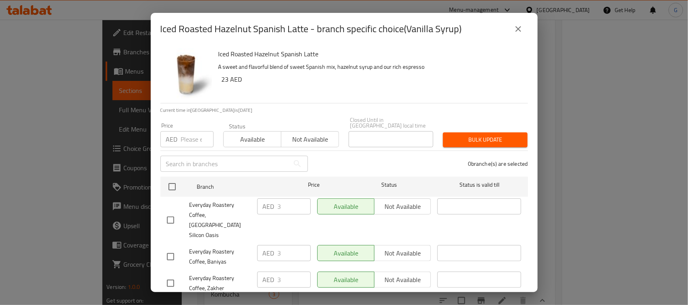
click at [514, 29] on icon "close" at bounding box center [518, 29] width 10 height 10
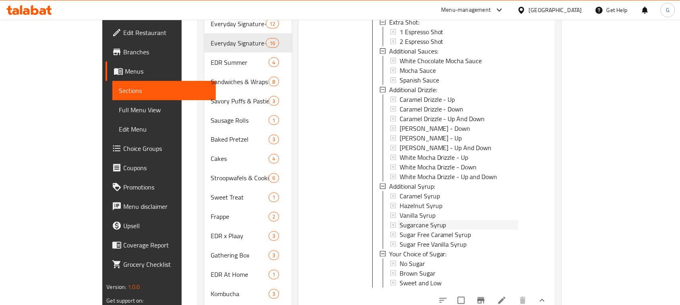
click at [413, 220] on span "Sugarcane Syrup" at bounding box center [423, 225] width 47 height 10
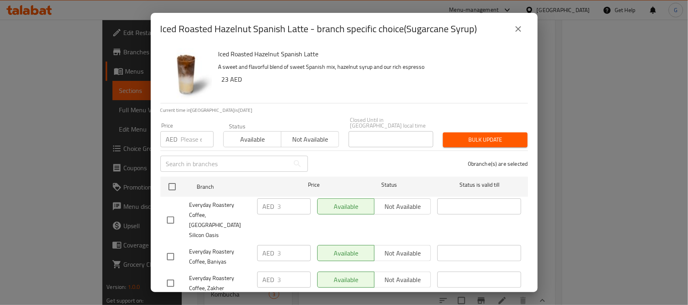
click at [516, 35] on button "close" at bounding box center [517, 28] width 19 height 19
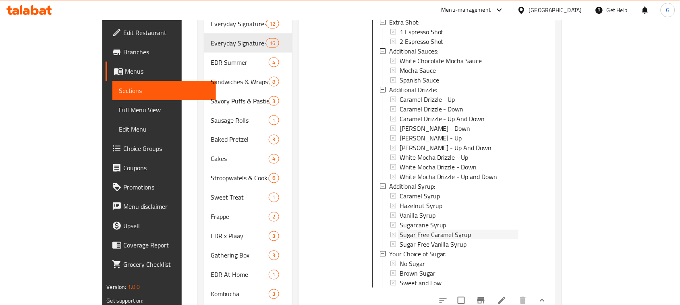
click at [445, 230] on div "Sugar Free Caramel Syrup" at bounding box center [459, 235] width 119 height 10
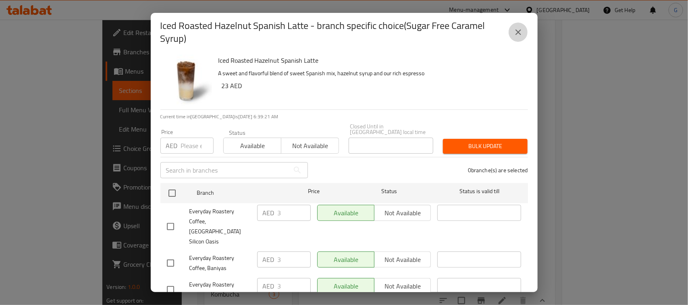
click at [516, 29] on icon "close" at bounding box center [518, 32] width 10 height 10
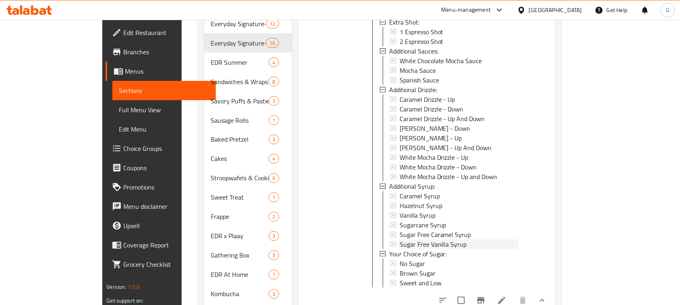
click at [439, 240] on div "Sugar Free Vanilla Syrup" at bounding box center [459, 245] width 119 height 10
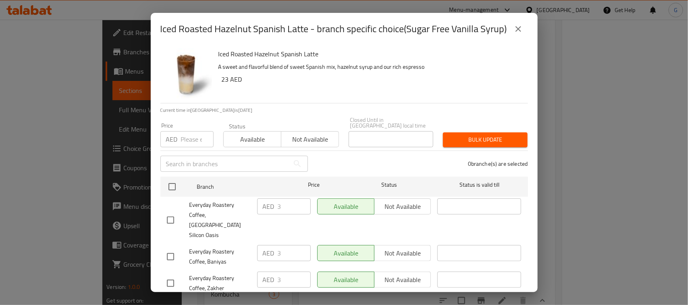
click at [522, 27] on icon "close" at bounding box center [518, 29] width 10 height 10
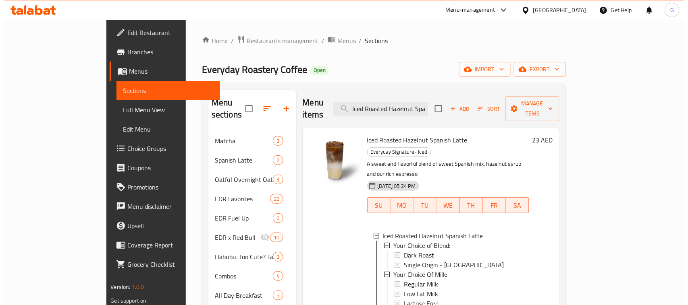
scroll to position [0, 0]
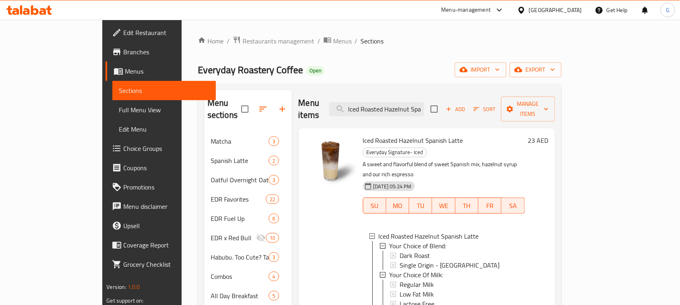
click at [408, 135] on span "Iced Roasted Hazelnut Spanish Latte" at bounding box center [413, 141] width 100 height 12
copy h6 "Iced Roasted Hazelnut Spanish Latte"
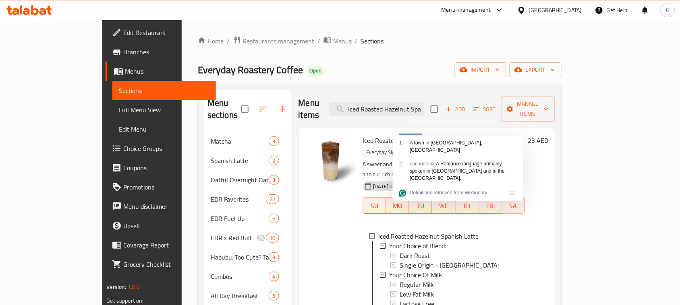
click at [555, 97] on div "Add Sort Manage items" at bounding box center [493, 109] width 124 height 25
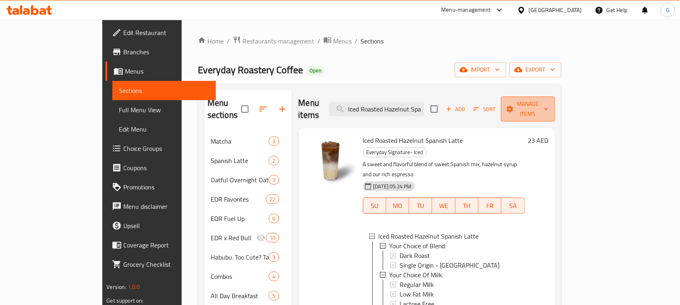
click at [555, 97] on button "Manage items" at bounding box center [528, 109] width 54 height 25
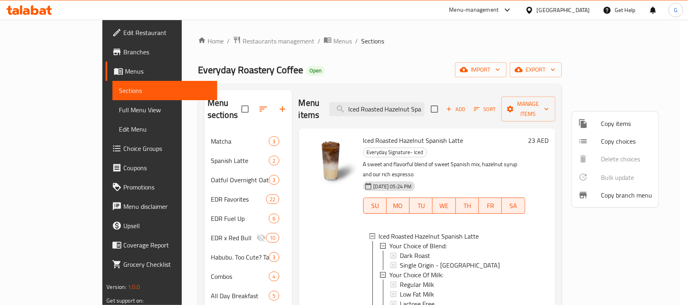
click at [622, 138] on span "Copy choices" at bounding box center [626, 142] width 51 height 10
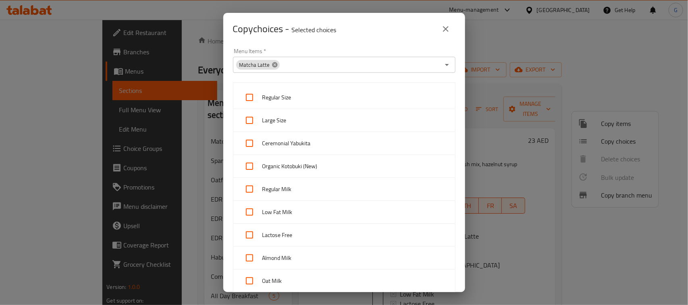
click at [273, 64] on icon at bounding box center [274, 64] width 5 height 5
click at [281, 65] on input "Menu Items   *" at bounding box center [359, 64] width 159 height 11
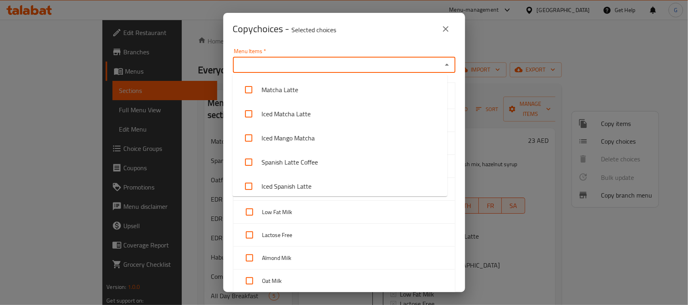
paste input "Iced Roasted Hazelnut Spanish Latte"
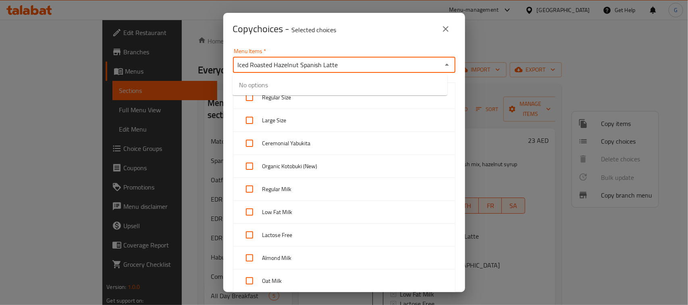
type input "Iced Roasted Hazelnut Spanish Latte"
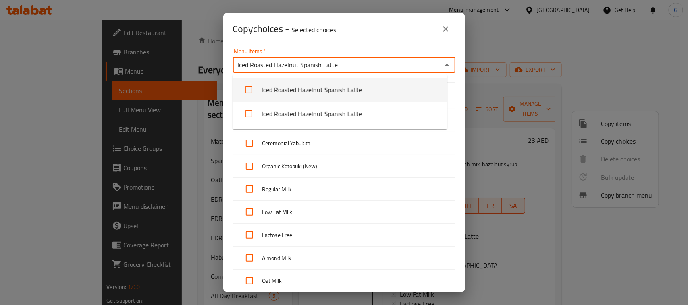
click at [335, 93] on li "Iced Roasted Hazelnut Spanish Latte" at bounding box center [339, 90] width 215 height 24
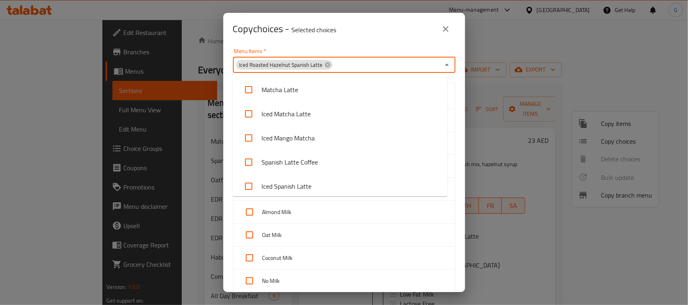
scroll to position [1380, 0]
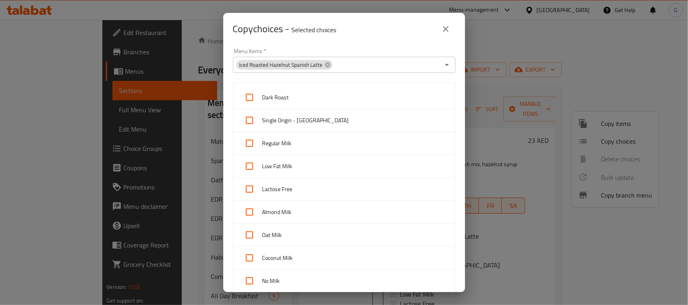
click at [371, 47] on div "Menu Items   * Iced Roasted Hazelnut Spanish Latte Menu Items *" at bounding box center [344, 61] width 232 height 34
click at [468, 83] on div "Copy choices - Selected choices 0 Menu Items   * Iced Roasted Hazelnut Spanish …" at bounding box center [344, 152] width 688 height 305
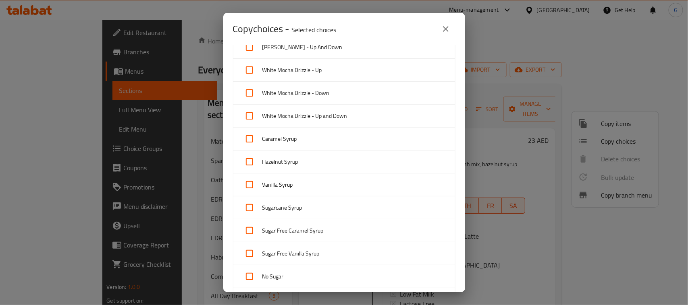
scroll to position [491, 0]
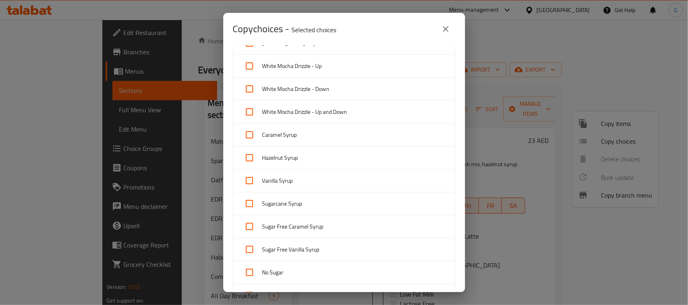
click at [256, 137] on input "checkbox" at bounding box center [249, 134] width 19 height 19
checkbox input "true"
click at [254, 169] on div "Hazelnut Syrup" at bounding box center [344, 158] width 222 height 23
checkbox input "true"
click at [250, 183] on input "checkbox" at bounding box center [249, 180] width 19 height 19
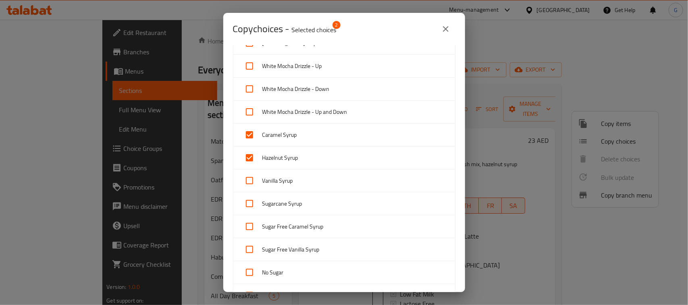
checkbox input "true"
click at [248, 200] on input "checkbox" at bounding box center [249, 203] width 19 height 19
checkbox input "true"
click at [255, 236] on input "checkbox" at bounding box center [249, 226] width 19 height 19
checkbox input "true"
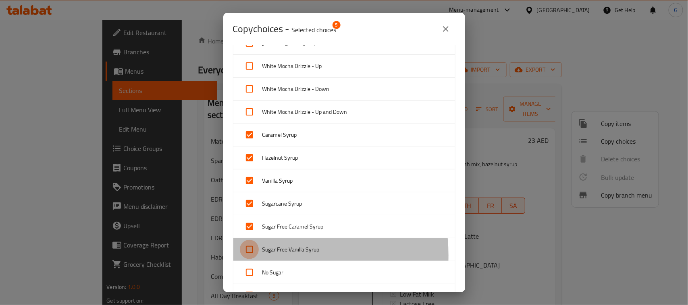
click at [254, 258] on input "checkbox" at bounding box center [249, 249] width 19 height 19
checkbox input "true"
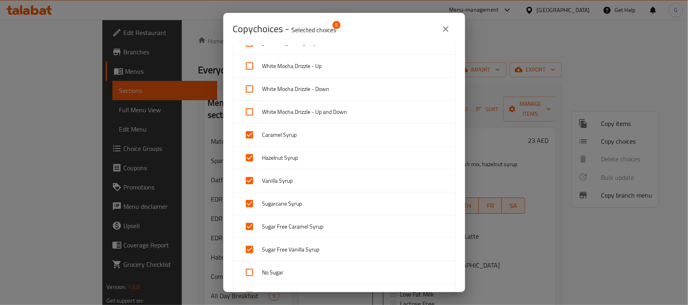
scroll to position [690, 0]
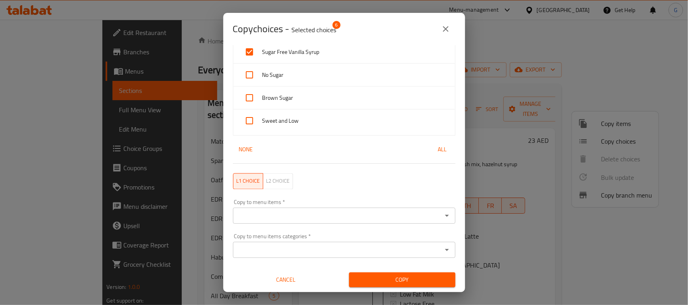
click at [304, 212] on input "Copy to menu items   *" at bounding box center [337, 215] width 204 height 11
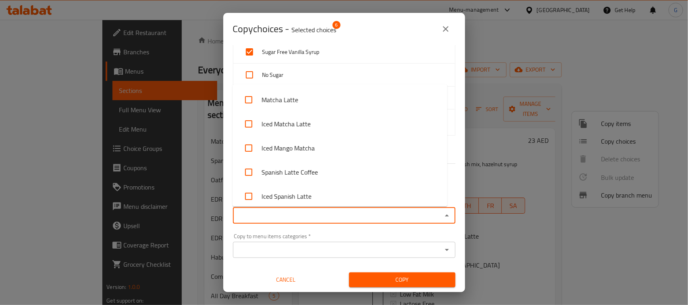
paste input "Iced Shakerato Salted Caramel 1"
type input "Iced Shakerato Salted Caramel 1"
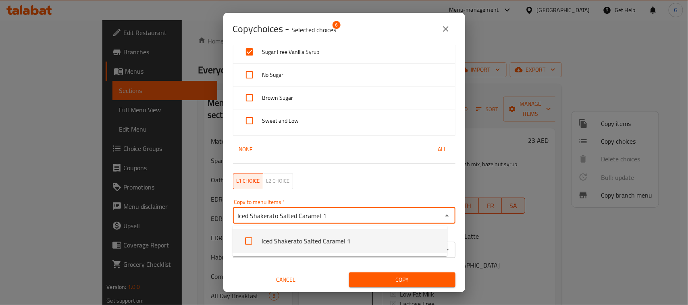
click at [337, 239] on li "Iced Shakerato Salted Caramel 1" at bounding box center [339, 241] width 215 height 24
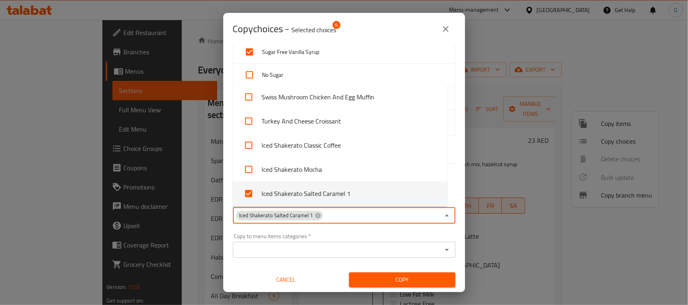
click at [397, 282] on span "Copy" at bounding box center [401, 280] width 93 height 10
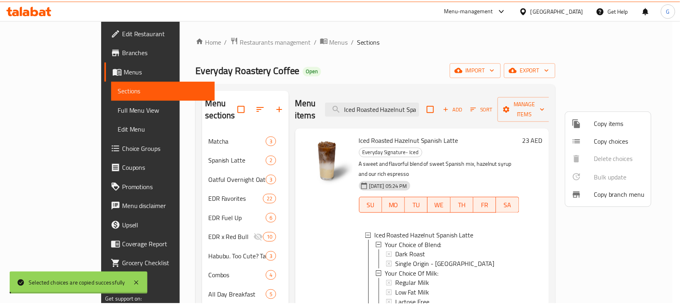
scroll to position [0, 0]
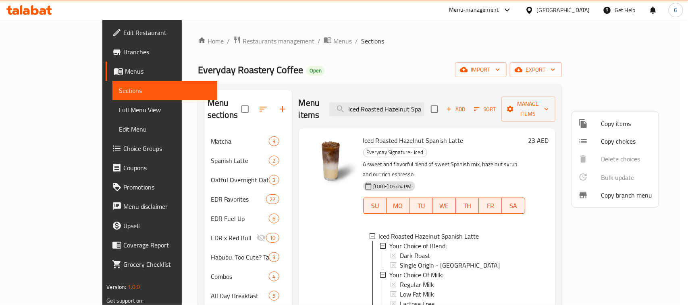
click at [531, 64] on div at bounding box center [344, 152] width 688 height 305
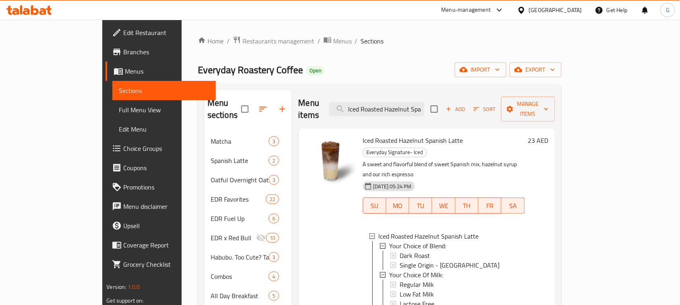
scroll to position [381, 0]
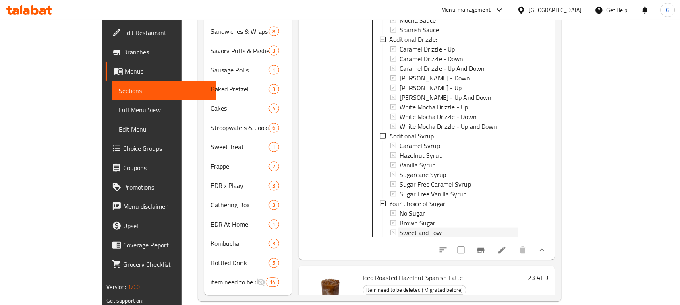
click at [423, 228] on div "Sweet and Low" at bounding box center [459, 233] width 119 height 10
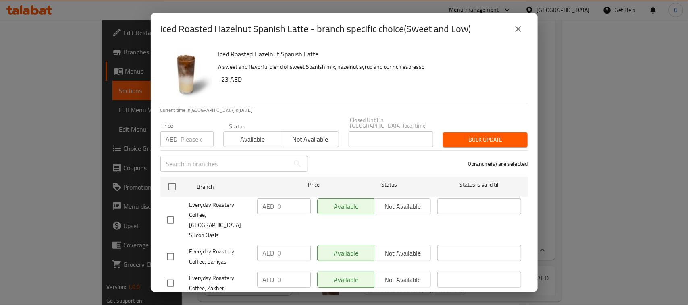
drag, startPoint x: 525, startPoint y: 31, endPoint x: 410, endPoint y: 19, distance: 115.4
click at [524, 31] on button "close" at bounding box center [517, 28] width 19 height 19
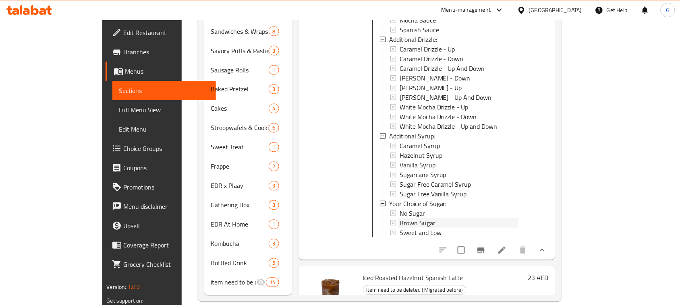
click at [401, 218] on span "Brown Sugar" at bounding box center [418, 223] width 36 height 10
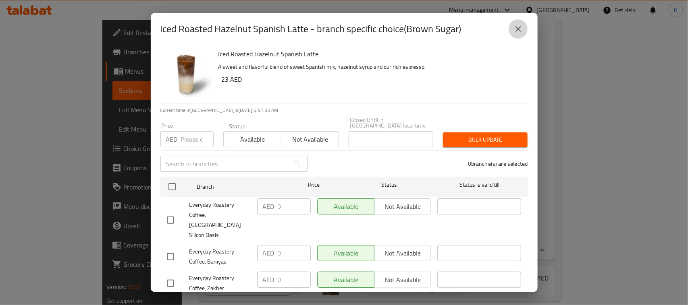
click at [524, 31] on button "close" at bounding box center [517, 28] width 19 height 19
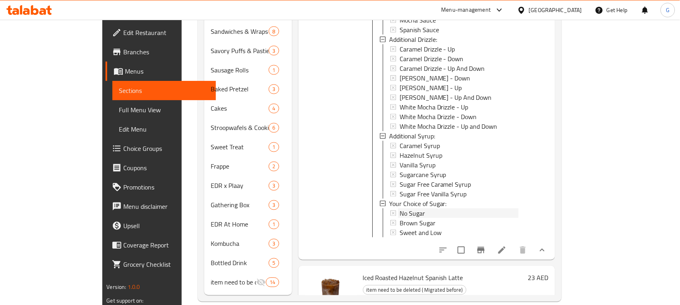
click at [416, 209] on div "No Sugar" at bounding box center [459, 214] width 119 height 10
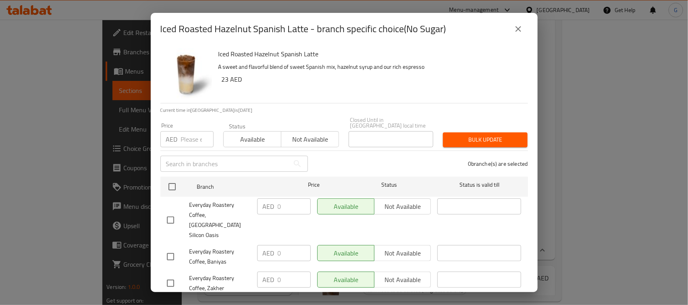
click at [522, 27] on icon "close" at bounding box center [518, 29] width 10 height 10
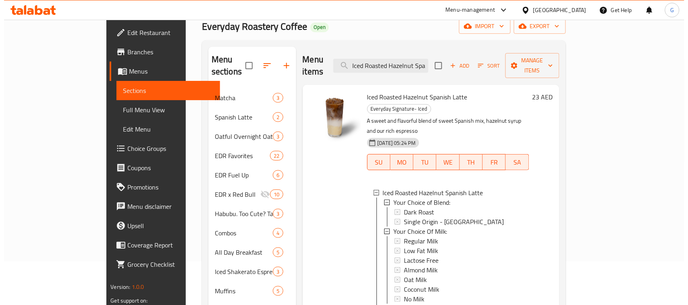
scroll to position [28, 0]
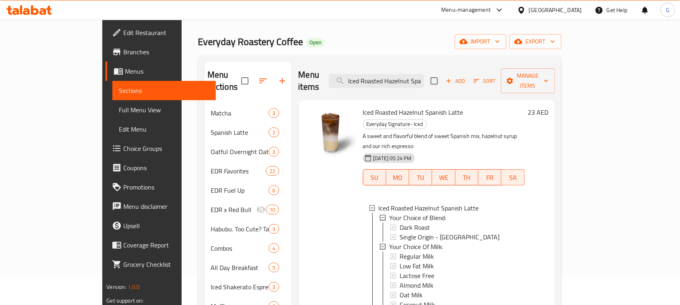
click at [397, 106] on span "Iced Roasted Hazelnut Spanish Latte" at bounding box center [413, 112] width 100 height 12
copy h6 "Iced Roasted Hazelnut Spanish Latte"
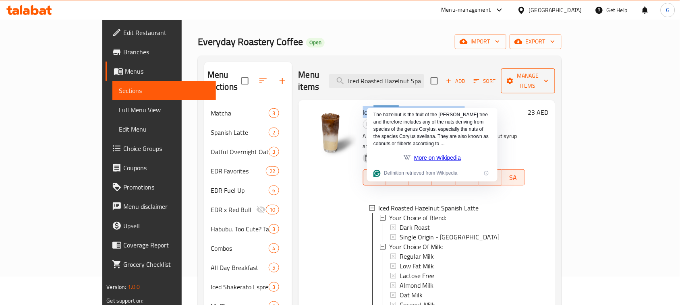
click at [549, 77] on span "Manage items" at bounding box center [528, 81] width 41 height 20
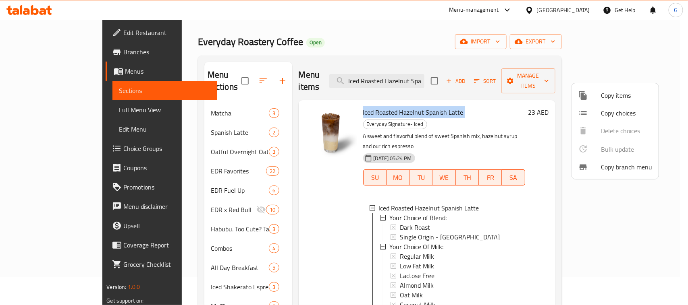
click at [630, 118] on span "Copy choices" at bounding box center [626, 113] width 51 height 10
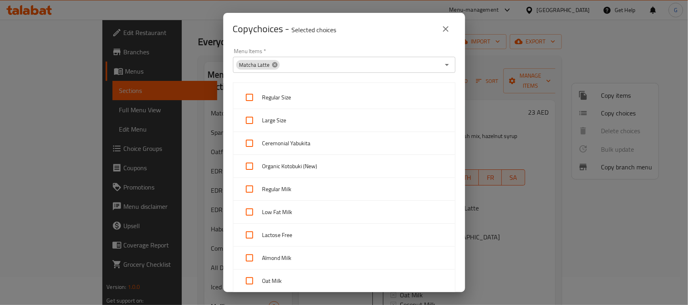
click at [272, 62] on icon at bounding box center [274, 65] width 6 height 6
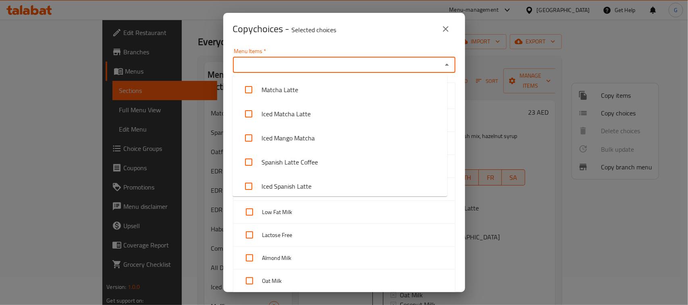
click at [272, 63] on input "Menu Items   *" at bounding box center [337, 64] width 204 height 11
paste input "Iced Roasted Hazelnut Spanish Latte"
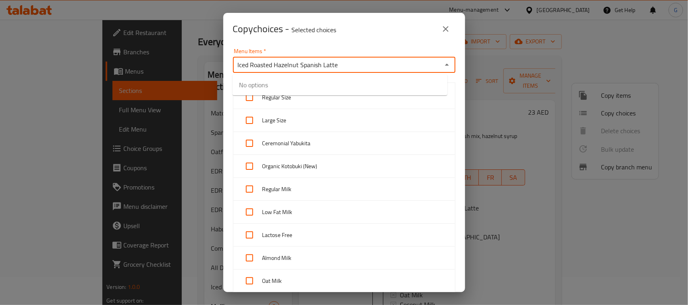
type input "Iced Roasted Hazelnut Spanish Latte"
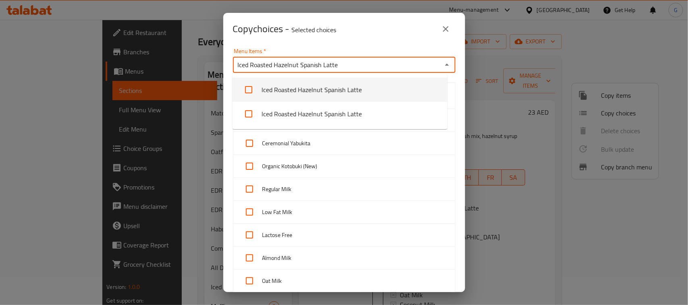
click at [275, 91] on li "Iced Roasted Hazelnut Spanish Latte" at bounding box center [339, 90] width 215 height 24
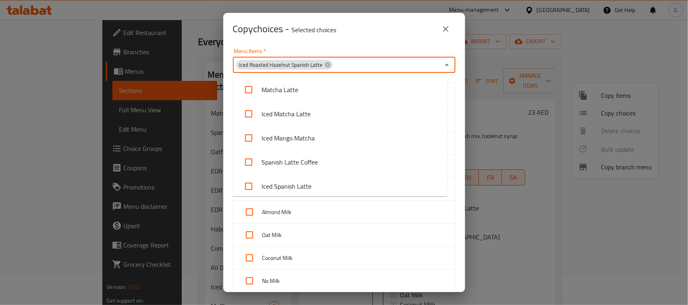
scroll to position [1380, 0]
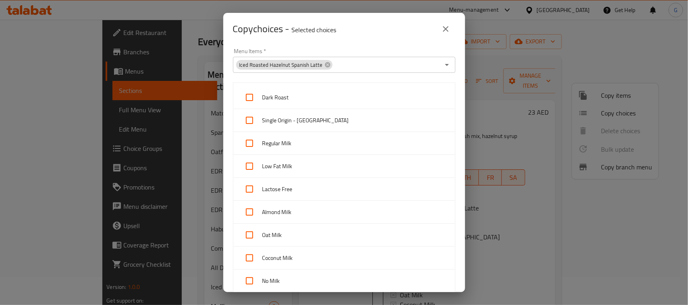
click at [383, 35] on div "Copy choices - Selected choices 0" at bounding box center [344, 28] width 222 height 19
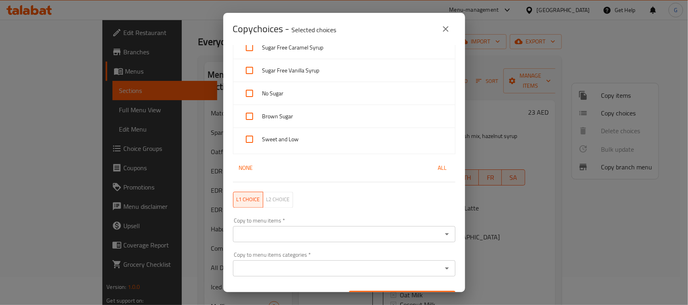
scroll to position [674, 0]
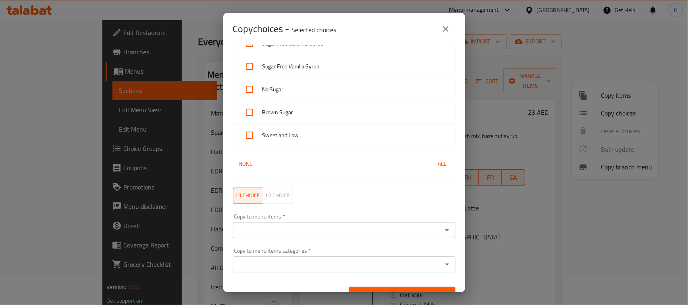
click at [248, 91] on input "checkbox" at bounding box center [249, 89] width 19 height 19
checkbox input "true"
click at [249, 114] on input "checkbox" at bounding box center [249, 112] width 19 height 19
checkbox input "true"
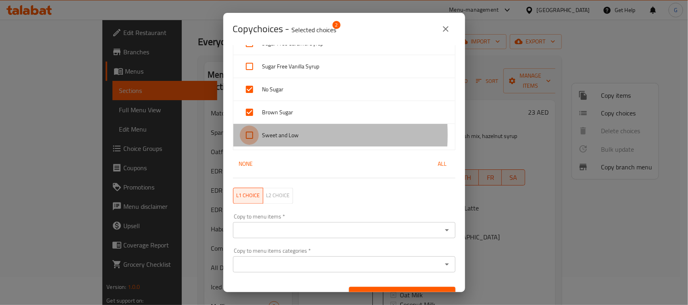
click at [249, 137] on input "checkbox" at bounding box center [249, 135] width 19 height 19
checkbox input "true"
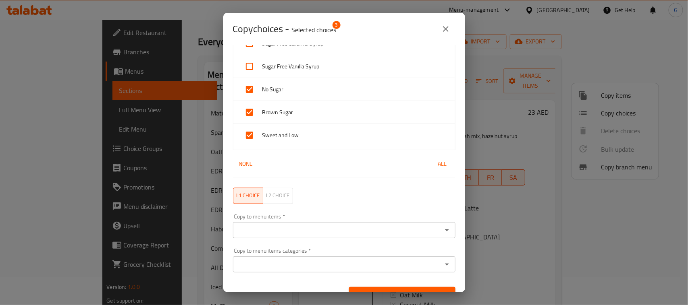
click at [284, 232] on input "Copy to menu items   *" at bounding box center [337, 230] width 204 height 11
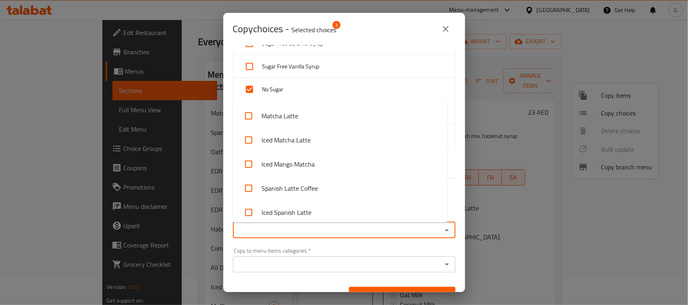
paste input "Iced Shakerato Salted Caramel 1"
type input "Iced Shakerato Salted Caramel 1"
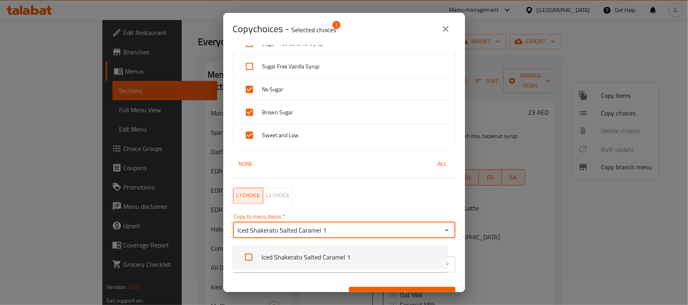
click at [285, 253] on li "Iced Shakerato Salted Caramel 1" at bounding box center [339, 257] width 215 height 24
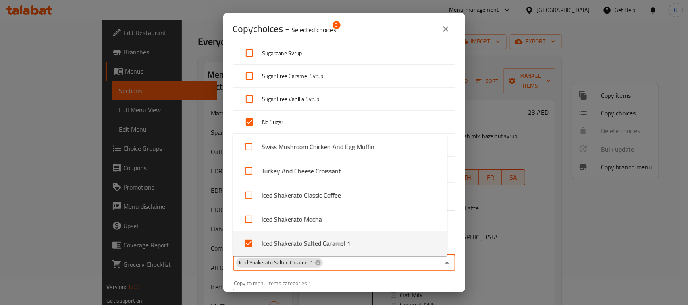
scroll to position [640, 0]
click at [347, 280] on div "Copy to menu items categories   * Copy to menu items categories *" at bounding box center [344, 294] width 232 height 34
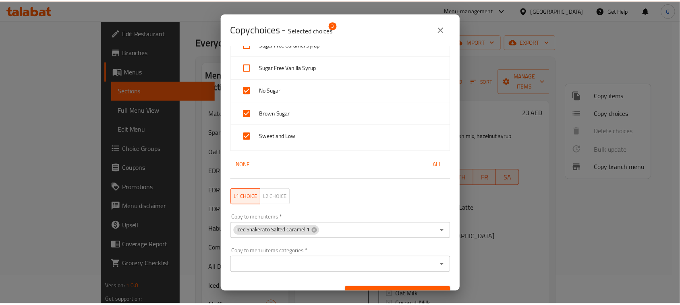
scroll to position [690, 0]
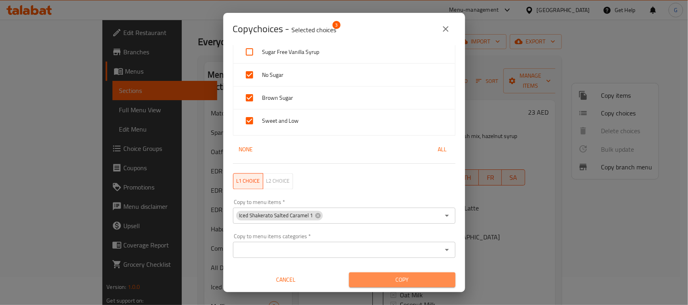
click at [406, 279] on span "Copy" at bounding box center [401, 280] width 93 height 10
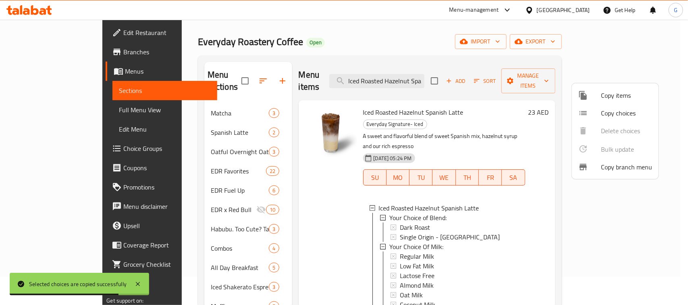
click at [400, 69] on div at bounding box center [344, 152] width 688 height 305
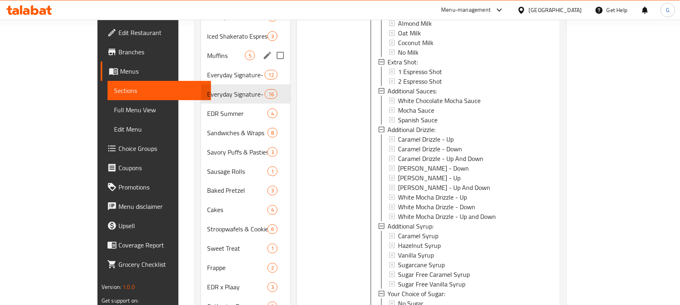
scroll to position [280, 0]
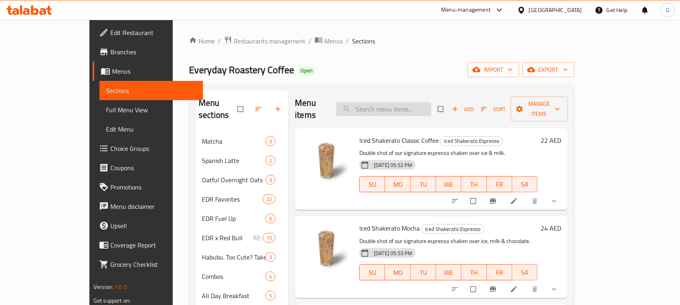
click at [408, 106] on input "search" at bounding box center [383, 109] width 95 height 14
paste input "Iced Shakerato Salted Caramel"
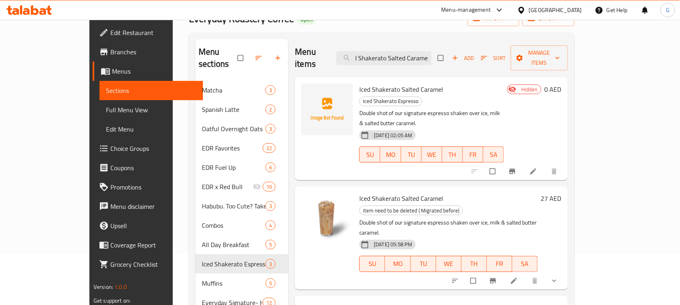
scroll to position [50, 0]
type input "Iced Shakerato Salted Caramel"
click at [537, 168] on icon at bounding box center [533, 172] width 8 height 8
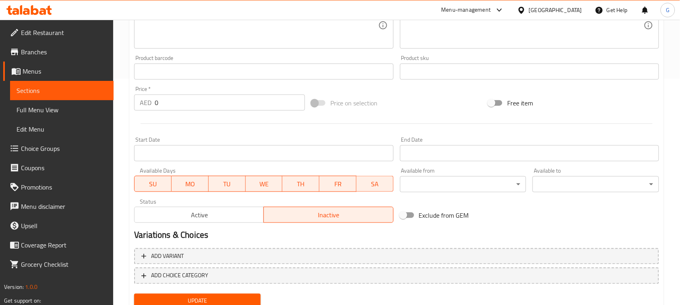
scroll to position [256, 0]
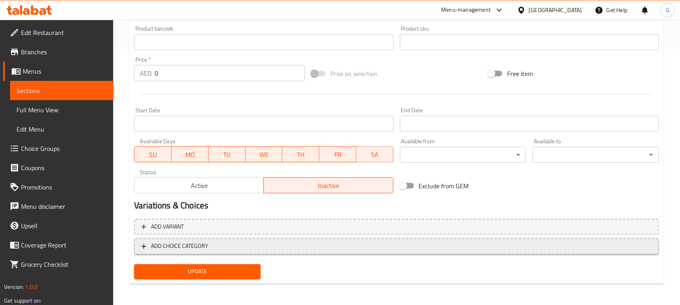
click at [176, 242] on span "ADD CHOICE CATEGORY" at bounding box center [179, 247] width 57 height 10
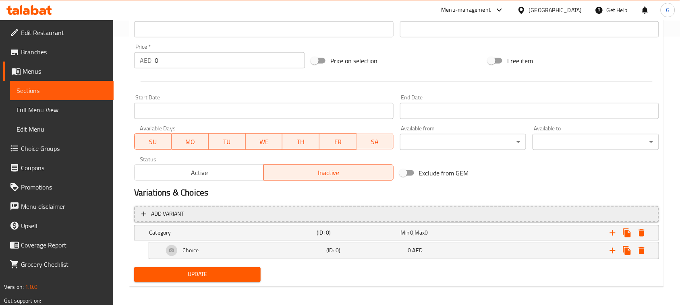
scroll to position [273, 0]
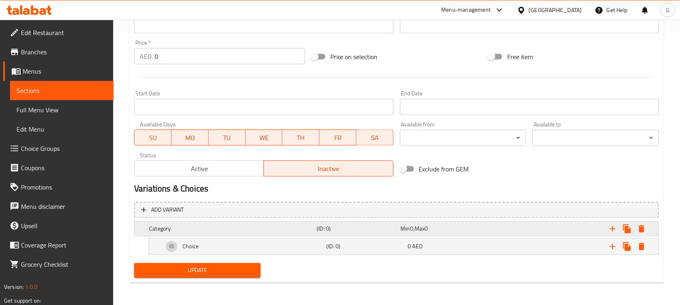
click at [182, 228] on h5 "Category" at bounding box center [231, 229] width 164 height 8
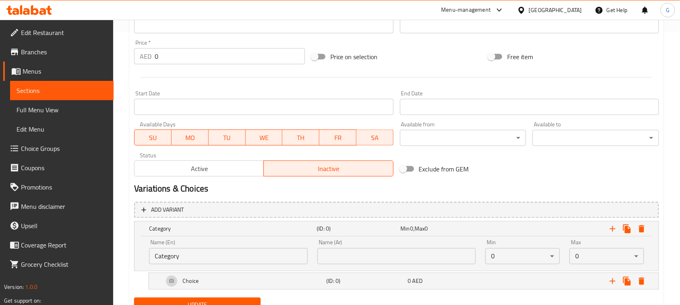
click at [229, 252] on input "Category" at bounding box center [228, 257] width 159 height 16
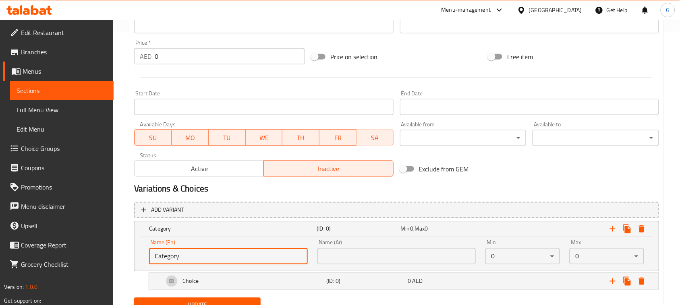
click at [229, 252] on input "Category" at bounding box center [228, 257] width 159 height 16
paste input "Your Choice Of Size:-"
type input "Your Choice Of Size:-"
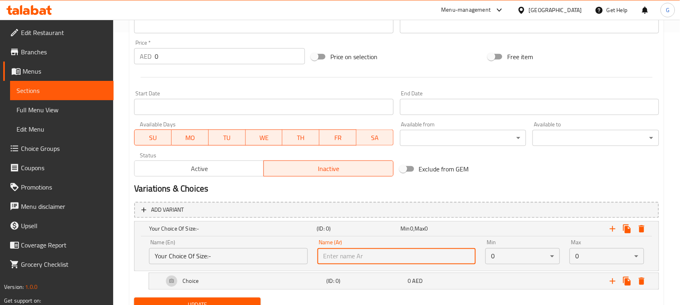
click at [356, 256] on input "text" at bounding box center [396, 257] width 159 height 16
paste input "اختيارك من الحجم:-"
type input "اختيارك من الحجم:-"
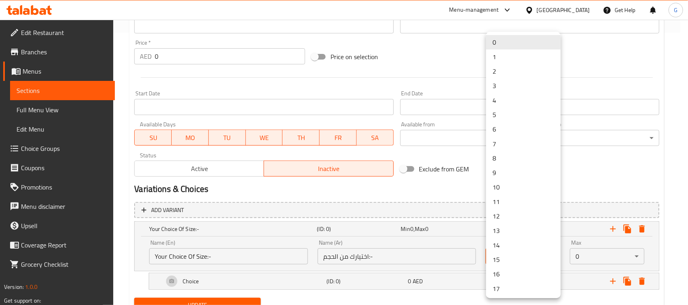
click at [514, 56] on li "1" at bounding box center [523, 57] width 75 height 15
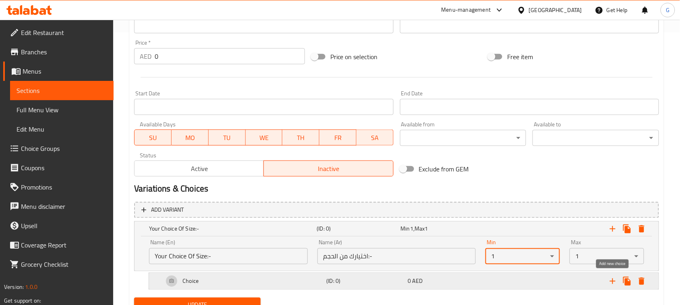
click at [611, 278] on icon "Expand" at bounding box center [613, 282] width 10 height 10
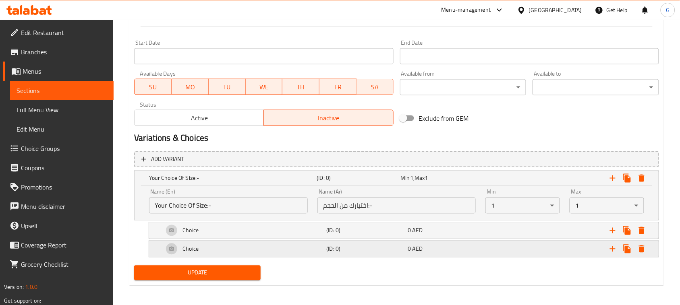
scroll to position [326, 0]
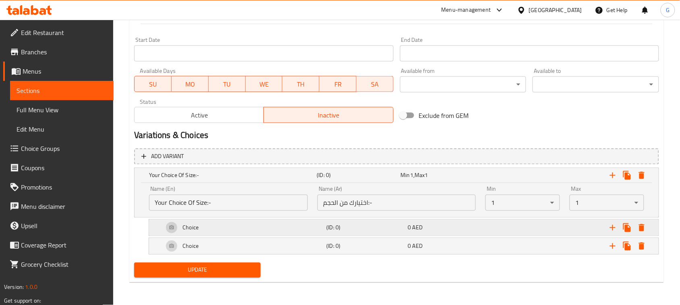
click at [220, 181] on div "Choice" at bounding box center [231, 175] width 168 height 11
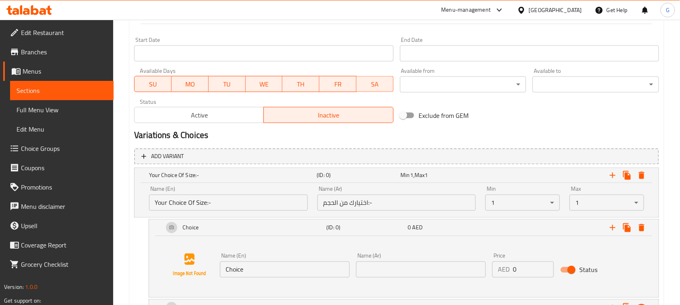
click at [260, 268] on input "Choice" at bounding box center [285, 270] width 130 height 16
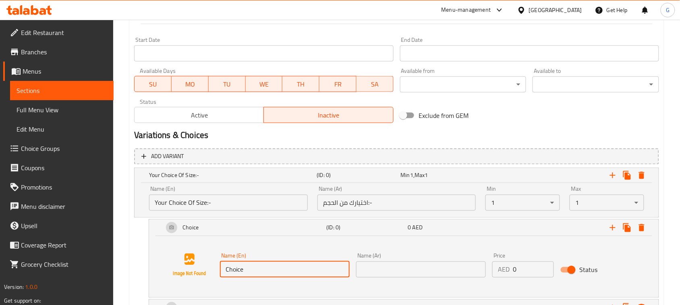
click at [260, 268] on input "Choice" at bounding box center [285, 270] width 130 height 16
paste input "Iced Regular (16 oz)"
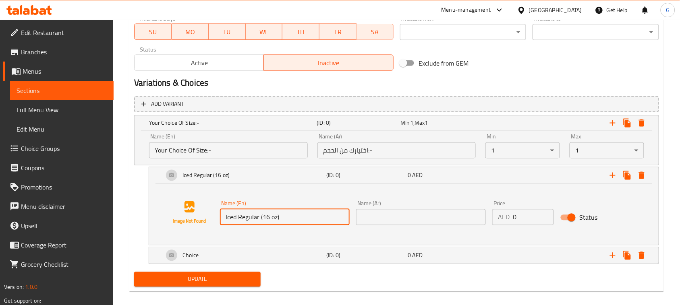
scroll to position [387, 0]
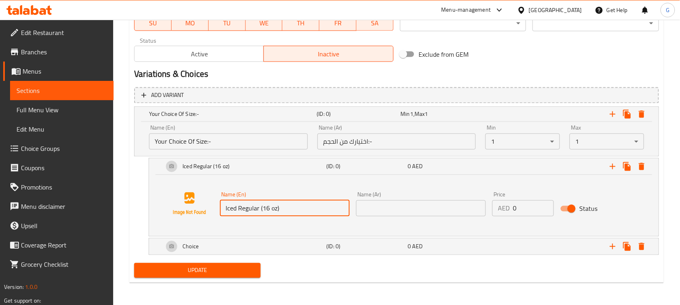
type input "Iced Regular (16 oz)"
click at [383, 209] on input "text" at bounding box center [421, 209] width 130 height 16
paste input "مثلج عادي (16 أونصة)"
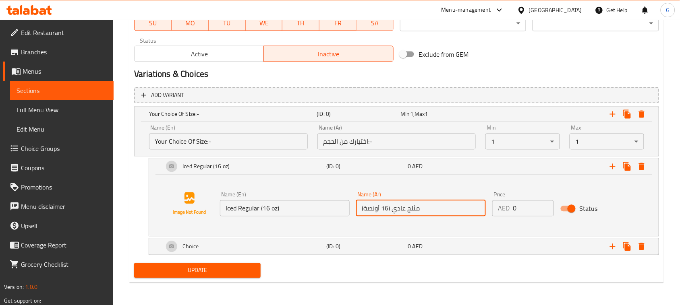
type input "مثلج عادي (16 أونصة)"
click at [281, 120] on div "Choice" at bounding box center [231, 114] width 168 height 11
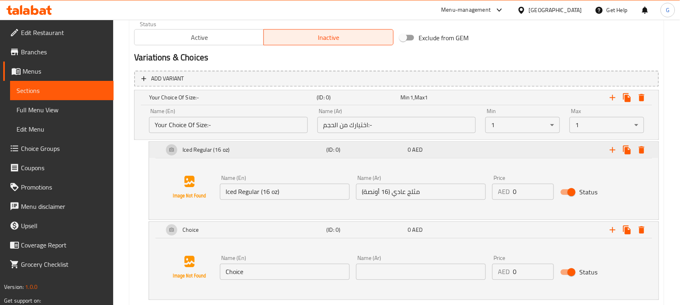
scroll to position [399, 0]
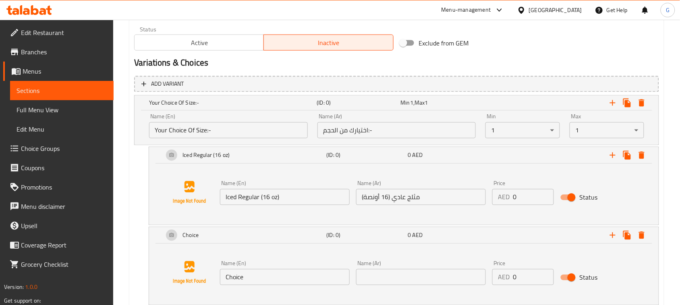
click at [254, 276] on input "Choice" at bounding box center [285, 277] width 130 height 16
paste input "Iced Large (22oz)"
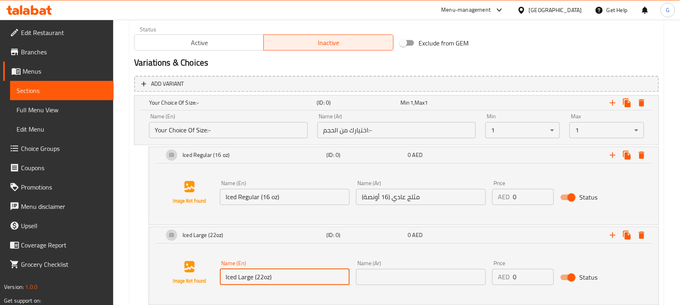
type input "Iced Large (22oz)"
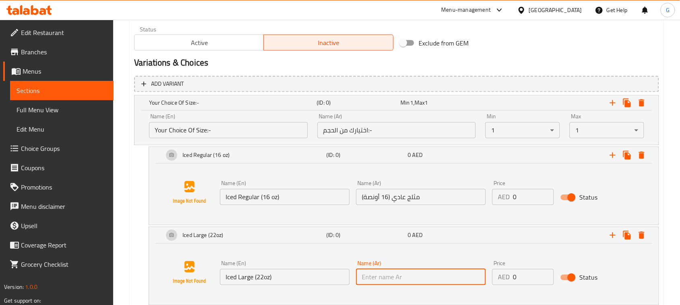
click at [387, 274] on input "text" at bounding box center [421, 277] width 130 height 16
paste input "مثلج كبير (22 أونصة)"
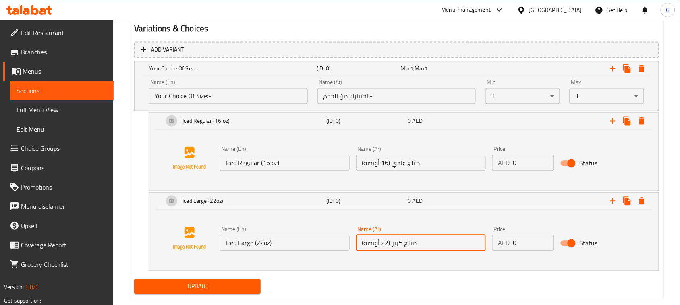
scroll to position [449, 0]
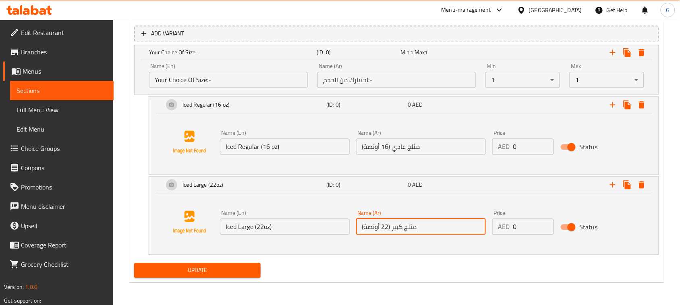
type input "مثلج كبير (22 أونصة)"
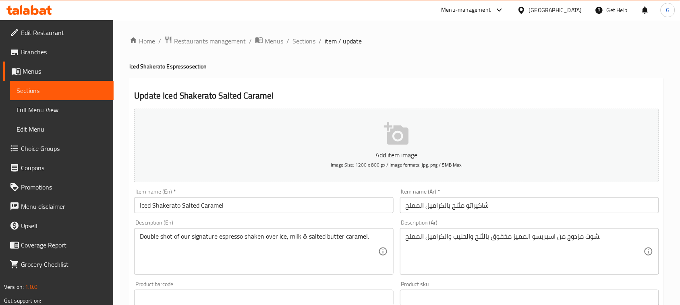
click at [186, 206] on input "Iced Shakerato Salted Caramel" at bounding box center [263, 205] width 259 height 16
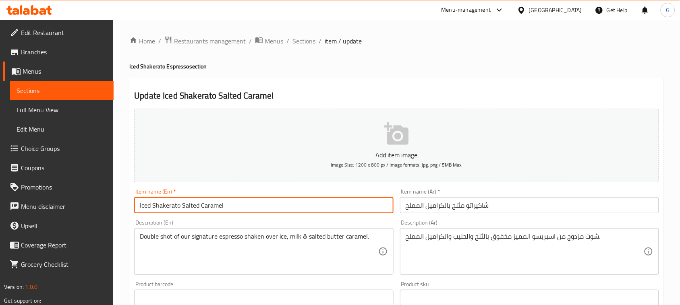
click at [186, 206] on input "Iced Shakerato Salted Caramel" at bounding box center [263, 205] width 259 height 16
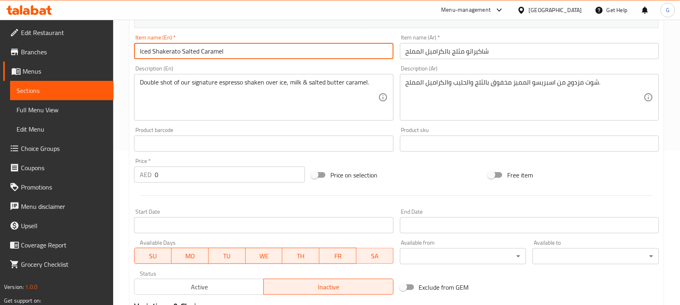
scroll to position [302, 0]
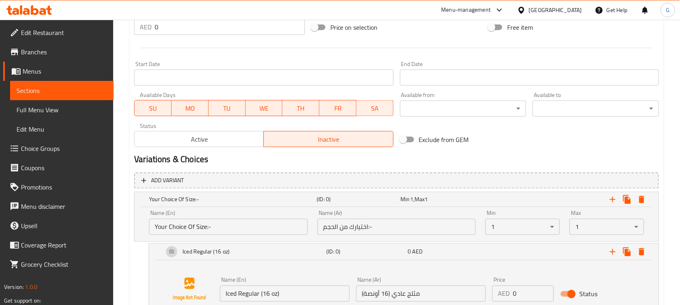
click at [164, 35] on input "0" at bounding box center [230, 27] width 150 height 16
paste input "27"
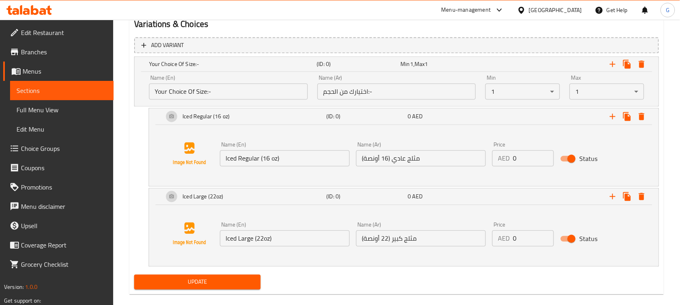
scroll to position [449, 0]
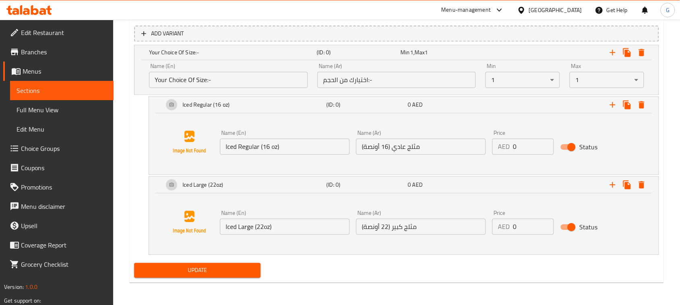
type input "27"
click at [226, 272] on span "Update" at bounding box center [198, 271] width 114 height 10
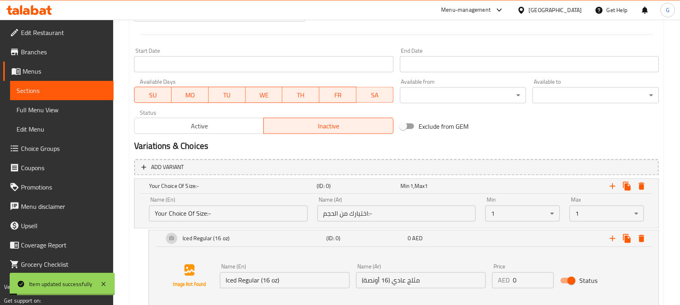
scroll to position [298, 0]
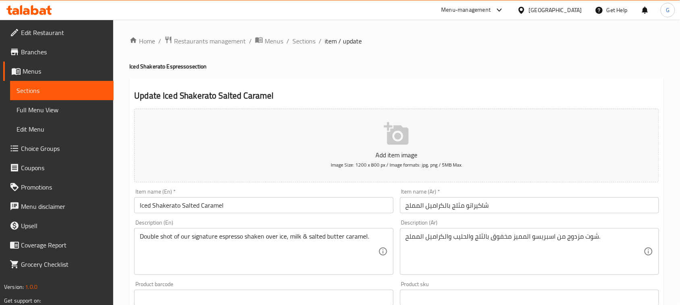
scroll to position [291, 0]
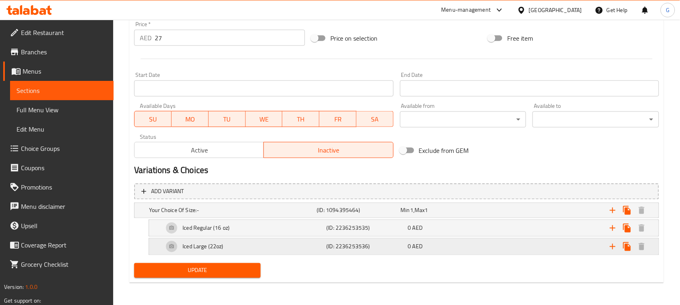
click at [385, 215] on h5 "(ID: 2236253536)" at bounding box center [357, 211] width 81 height 8
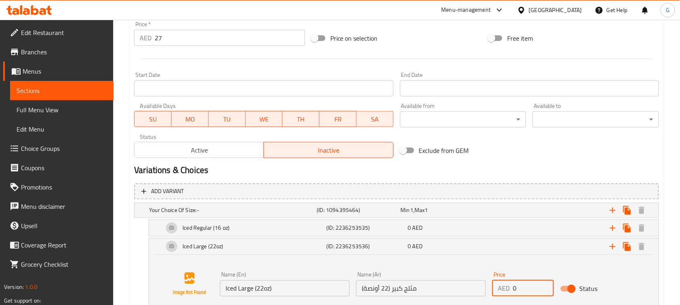
drag, startPoint x: 524, startPoint y: 292, endPoint x: 496, endPoint y: 288, distance: 28.9
click at [496, 288] on div "AED 0 Price" at bounding box center [523, 289] width 62 height 16
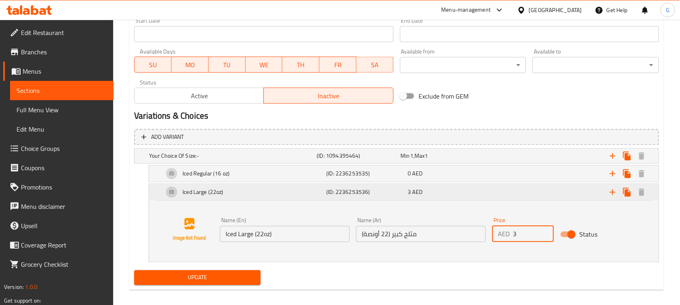
scroll to position [353, 0]
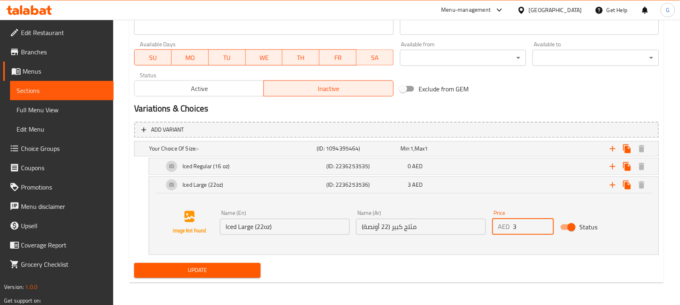
type input "3"
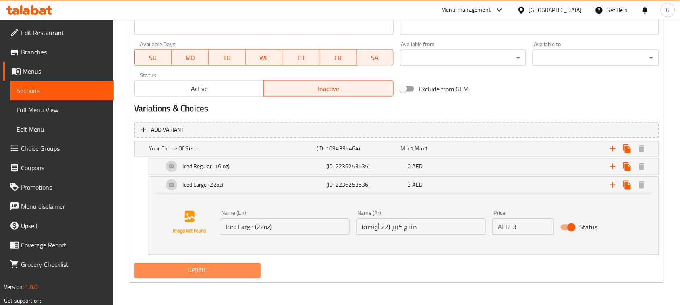
click at [248, 267] on span "Update" at bounding box center [198, 271] width 114 height 10
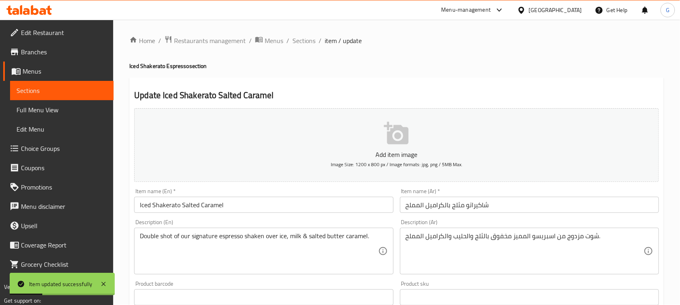
scroll to position [0, 0]
click at [311, 44] on span "Sections" at bounding box center [303, 41] width 23 height 10
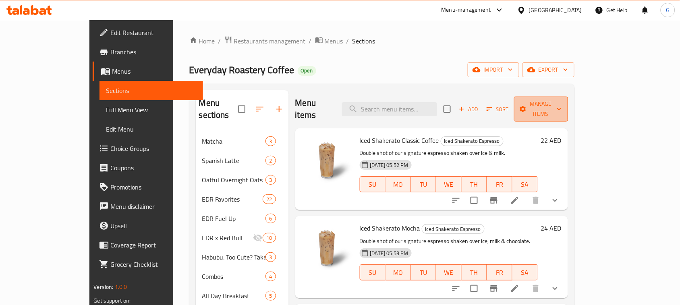
click at [561, 101] on span "Manage items" at bounding box center [540, 109] width 41 height 20
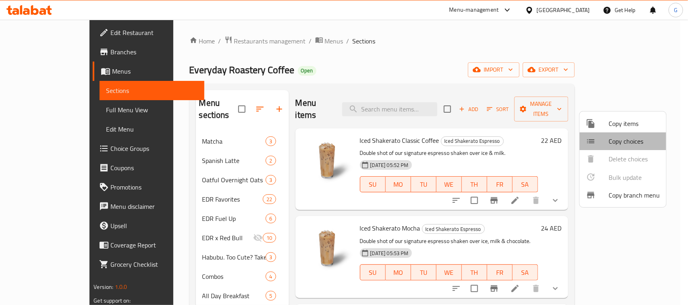
click at [634, 139] on span "Copy choices" at bounding box center [633, 142] width 51 height 10
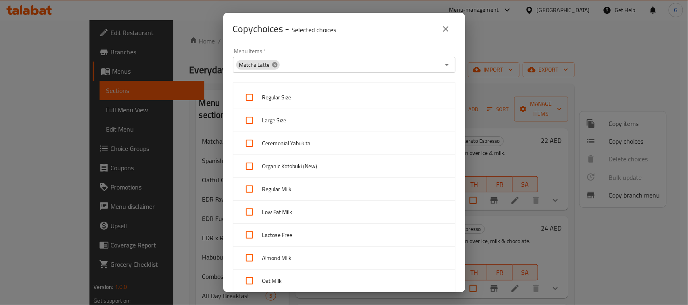
click at [274, 65] on icon at bounding box center [274, 64] width 5 height 5
click at [280, 65] on input "Menu Items   *" at bounding box center [337, 64] width 204 height 11
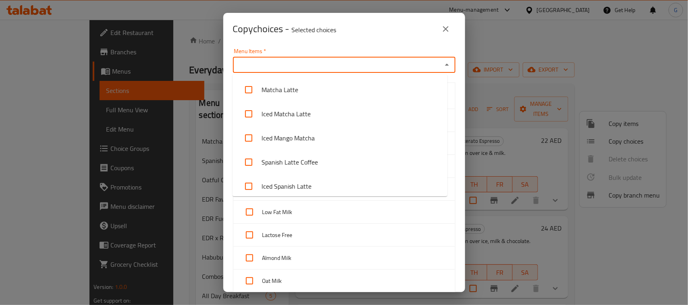
paste input "Iced Roasted Hazelnut Spanish Latte"
type input "Iced Roasted Hazelnut Spanish Latte"
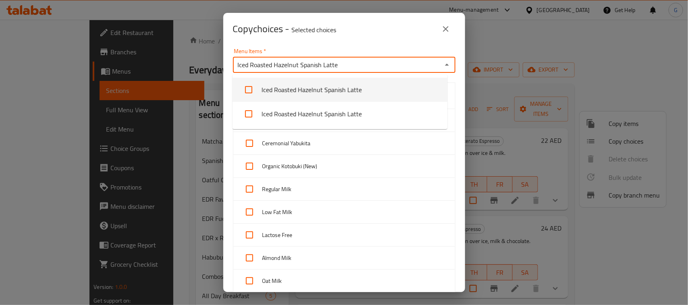
click at [308, 95] on li "Iced Roasted Hazelnut Spanish Latte" at bounding box center [339, 90] width 215 height 24
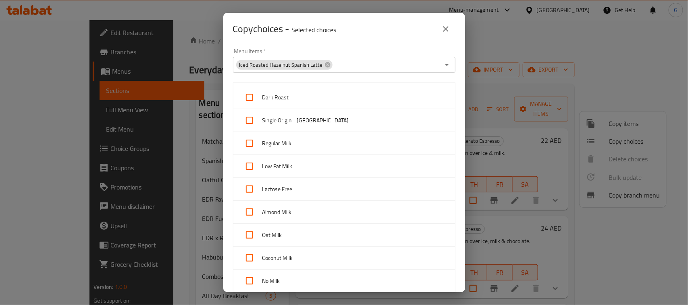
click at [397, 34] on div "Copy choices - Selected choices 0" at bounding box center [344, 28] width 222 height 19
click at [245, 98] on input "checkbox" at bounding box center [249, 97] width 19 height 19
checkbox input "true"
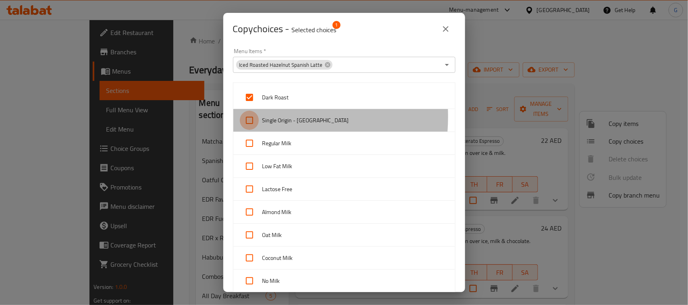
click at [249, 117] on input "checkbox" at bounding box center [249, 120] width 19 height 19
checkbox input "true"
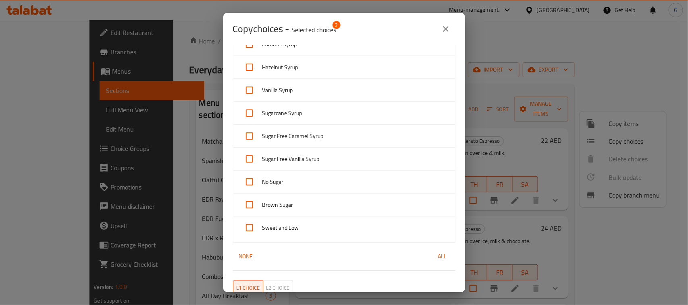
scroll to position [690, 0]
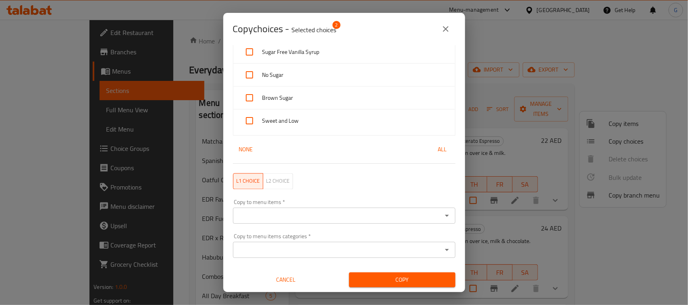
click at [256, 207] on div "Copy to menu items   * Copy to menu items *" at bounding box center [344, 211] width 222 height 25
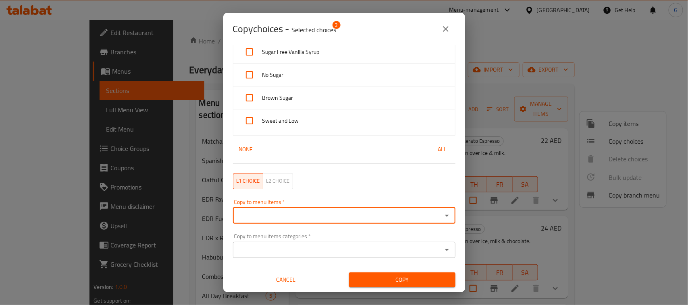
click at [256, 209] on div "Copy to menu items *" at bounding box center [344, 216] width 222 height 16
paste input "Iced Shakerato Salted Caramel"
type input "Iced Shakerato Salted Caramel"
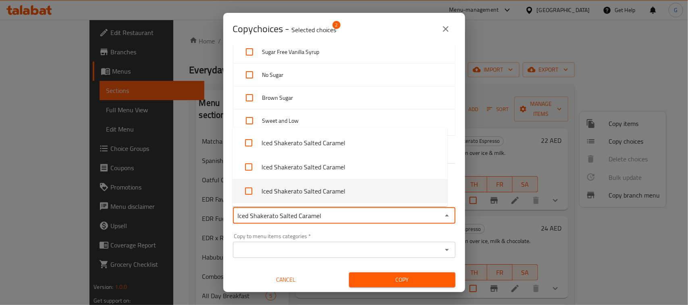
click at [321, 194] on li "Iced Shakerato Salted Caramel" at bounding box center [339, 191] width 215 height 24
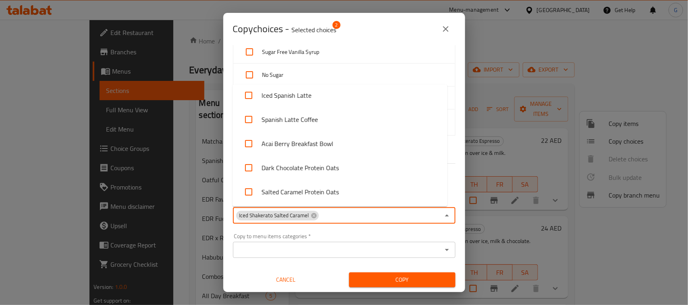
scroll to position [3426, 0]
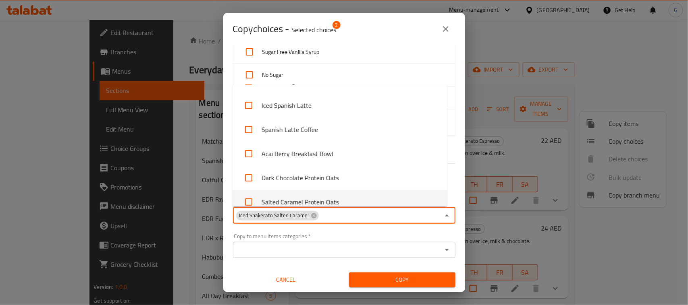
paste input "Iced Shakerato Salted Caramel"
type input "Iced Shakerato Salted Caramel"
checkbox input "true"
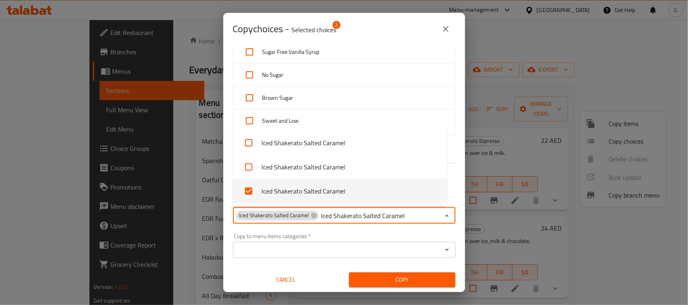
checkbox input "false"
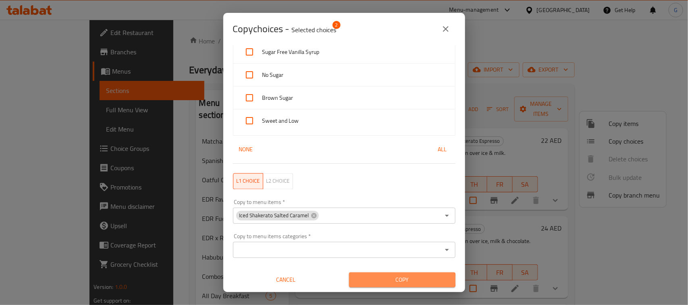
click at [398, 281] on span "Copy" at bounding box center [401, 280] width 93 height 10
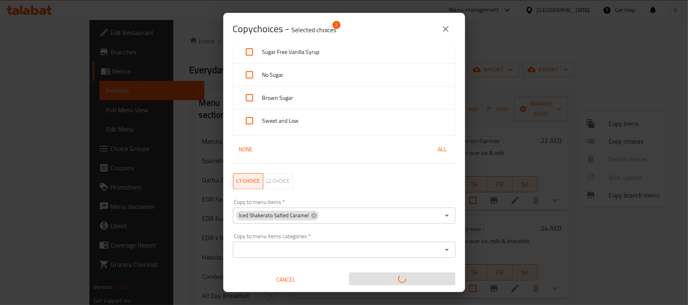
click at [490, 61] on div "Copy choices - Selected choices 2 Menu Items   * Iced Roasted Hazelnut Spanish …" at bounding box center [344, 152] width 688 height 305
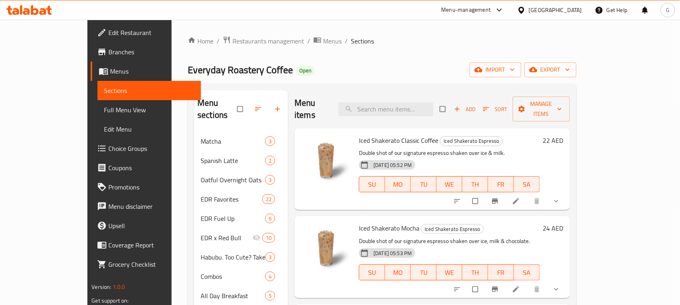
click at [433, 94] on div "Menu items Add Sort Manage items" at bounding box center [431, 109] width 275 height 38
click at [433, 105] on input "search" at bounding box center [385, 109] width 95 height 14
paste input "Iced Shakerato Salted Caramel"
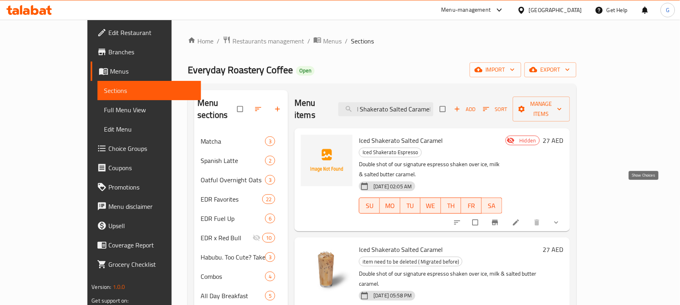
type input "Iced Shakerato Salted Caramel"
click at [560, 219] on icon "show more" at bounding box center [556, 223] width 8 height 8
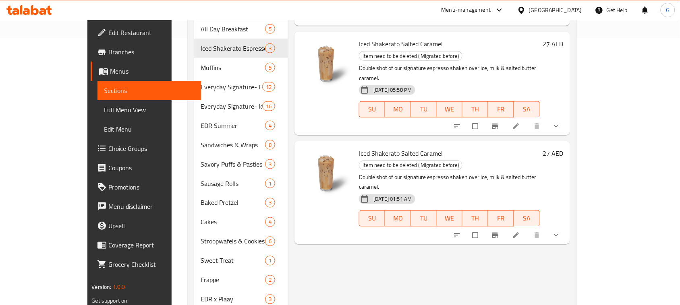
scroll to position [252, 0]
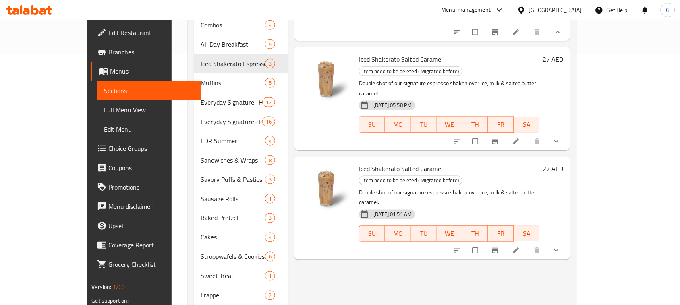
click at [560, 138] on icon "show more" at bounding box center [556, 142] width 8 height 8
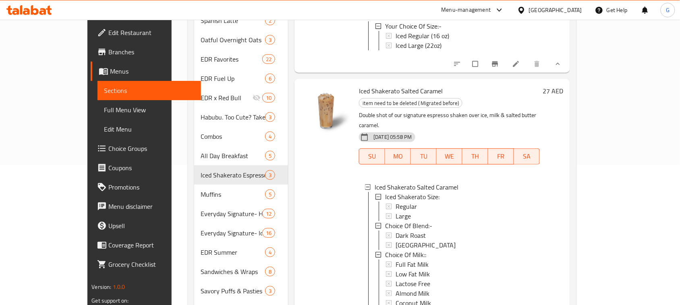
scroll to position [0, 0]
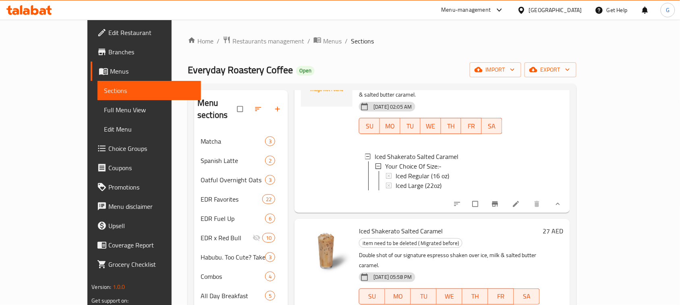
click at [528, 198] on li at bounding box center [517, 204] width 23 height 13
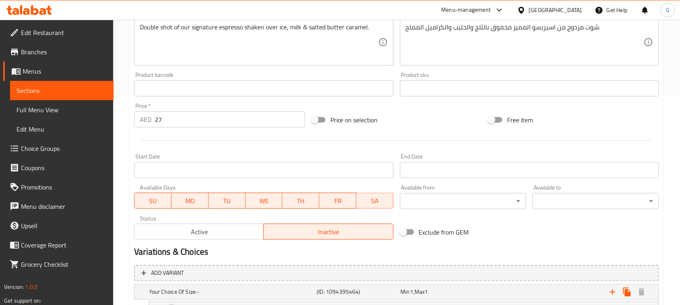
scroll to position [151, 0]
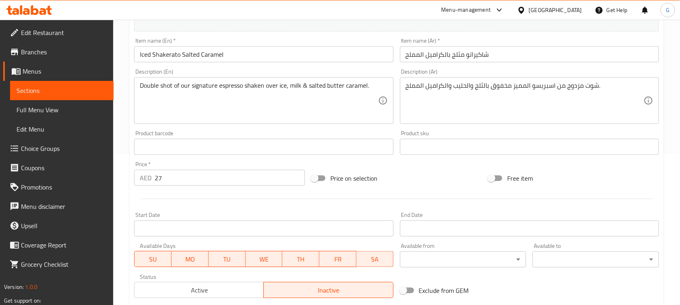
click at [242, 55] on input "Iced Shakerato Salted Caramel" at bounding box center [263, 54] width 259 height 16
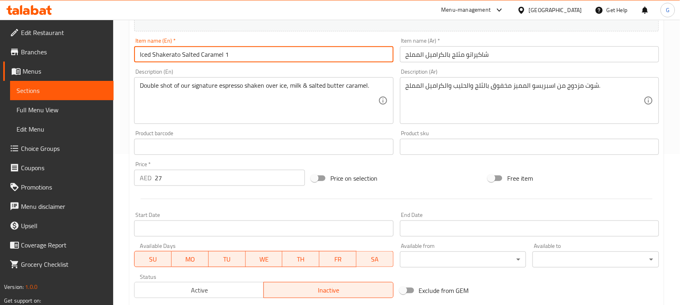
type input "Iced Shakerato Salted Caramel 1"
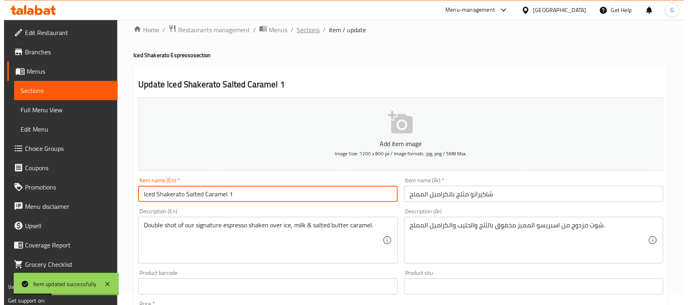
scroll to position [0, 0]
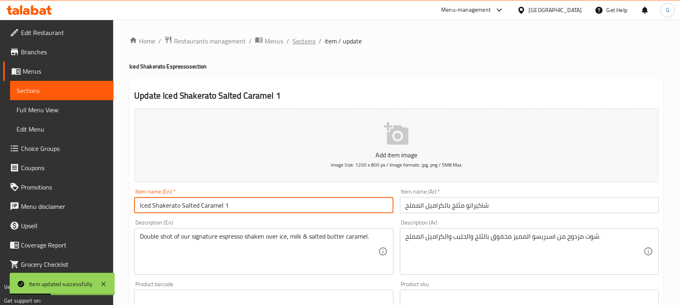
click at [309, 39] on span "Sections" at bounding box center [303, 41] width 23 height 10
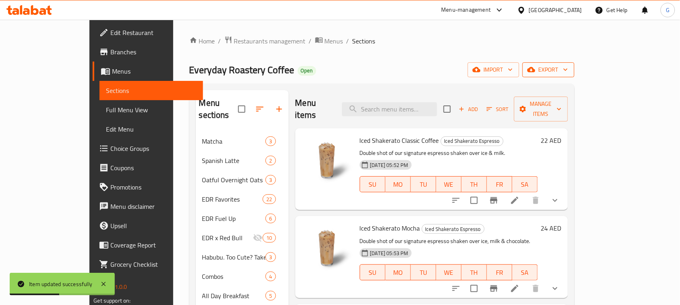
click at [568, 65] on span "export" at bounding box center [548, 70] width 39 height 10
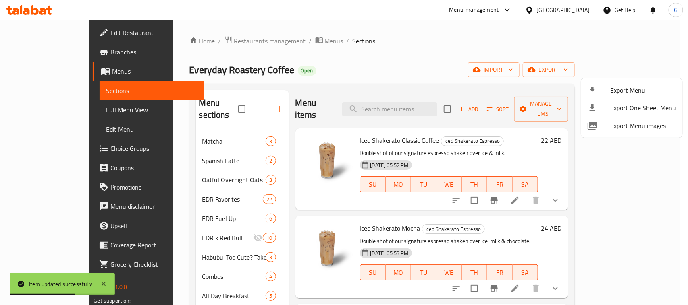
click at [535, 63] on div at bounding box center [344, 152] width 688 height 305
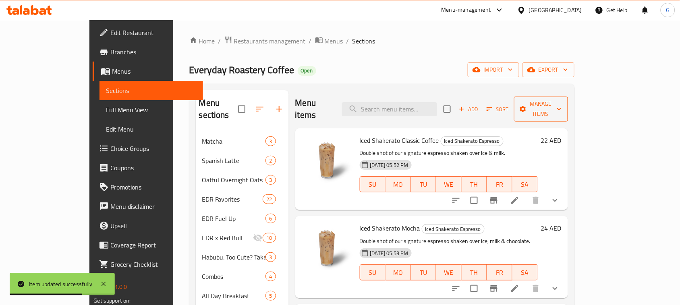
click at [561, 107] on span "Manage items" at bounding box center [540, 109] width 41 height 20
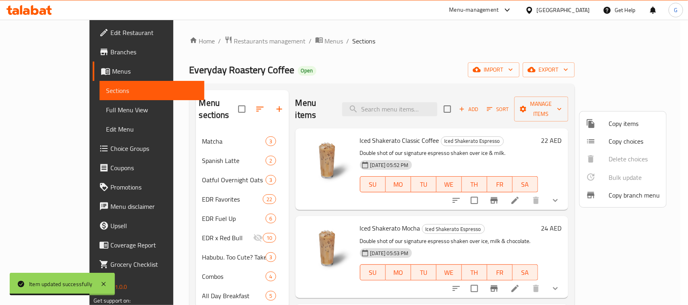
click at [628, 137] on span "Copy choices" at bounding box center [633, 142] width 51 height 10
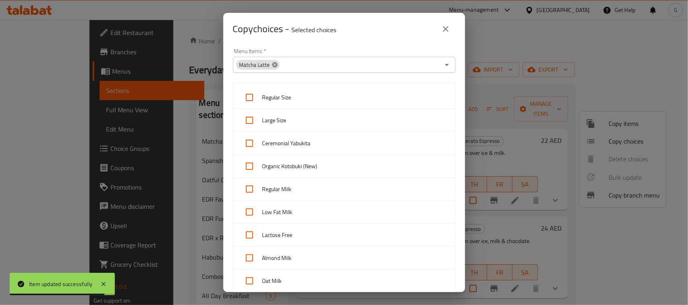
click at [272, 63] on icon at bounding box center [274, 64] width 5 height 5
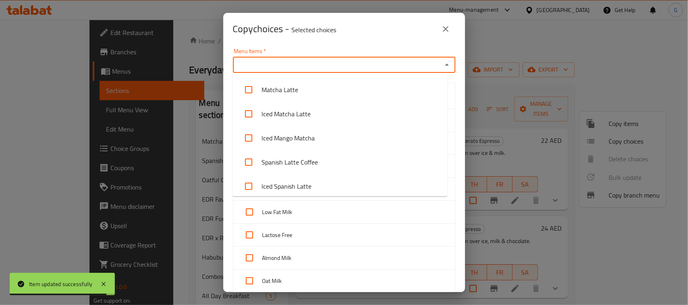
click at [292, 67] on input "Menu Items   *" at bounding box center [337, 64] width 204 height 11
paste input "Iced Roasted Hazelnut Spanish Latte"
type input "Iced Roasted Hazelnut Spanish Latte"
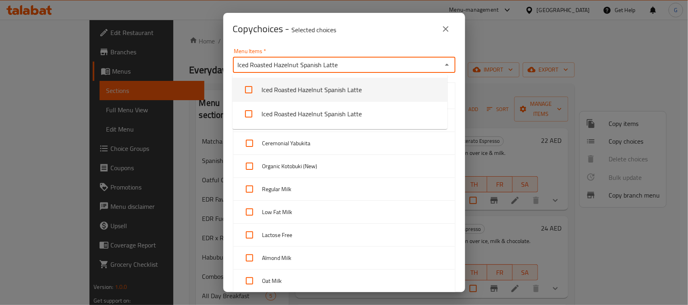
click at [338, 89] on li "Iced Roasted Hazelnut Spanish Latte" at bounding box center [339, 90] width 215 height 24
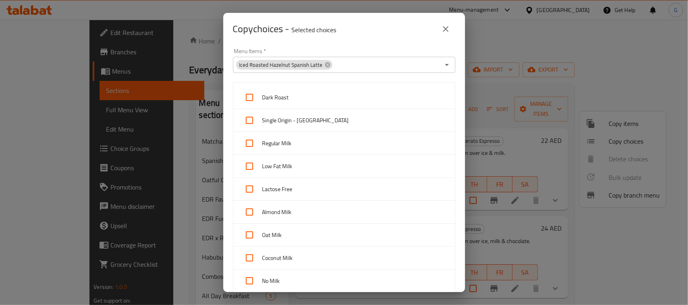
click at [373, 25] on div "Copy choices - Selected choices 0" at bounding box center [344, 28] width 222 height 19
click at [247, 98] on input "checkbox" at bounding box center [249, 97] width 19 height 19
checkbox input "true"
drag, startPoint x: 250, startPoint y: 116, endPoint x: 260, endPoint y: 121, distance: 11.5
click at [250, 117] on input "checkbox" at bounding box center [249, 120] width 19 height 19
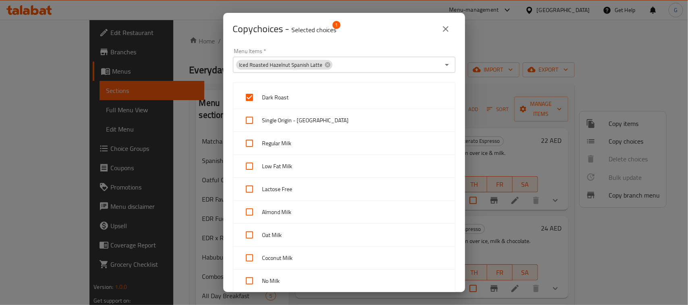
checkbox input "true"
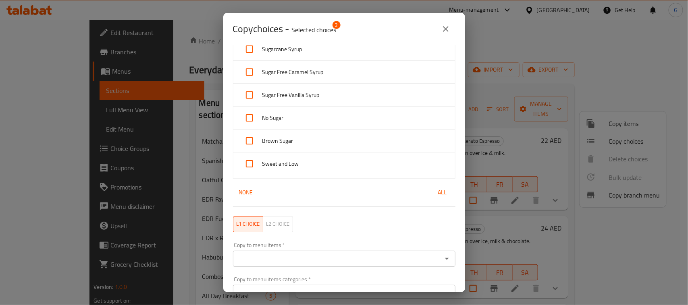
scroll to position [690, 0]
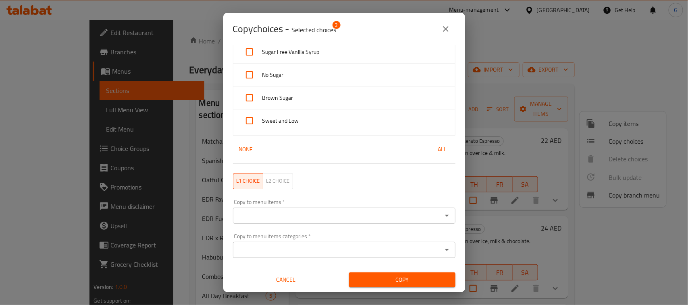
click at [305, 222] on div "Copy to menu items *" at bounding box center [344, 216] width 222 height 16
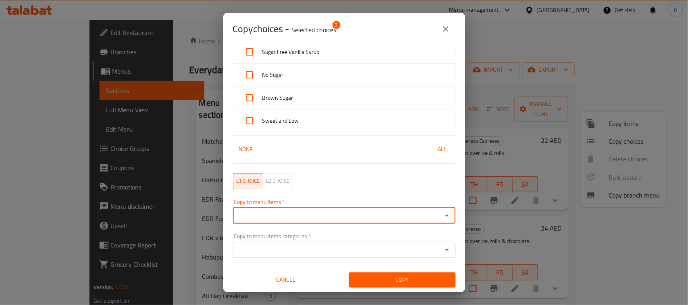
paste input "Iced Shakerato Salted Caramel"
type input "Iced Shakerato Salted Caramel"
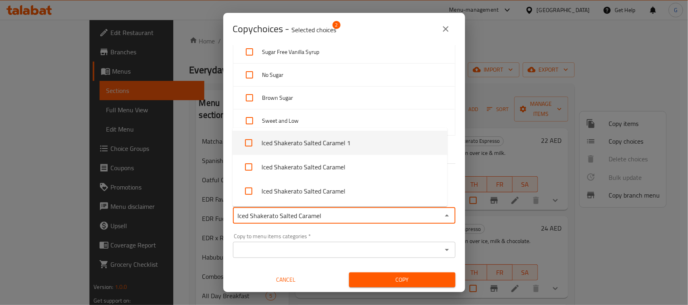
click at [361, 146] on li "Iced Shakerato Salted Caramel 1" at bounding box center [339, 143] width 215 height 24
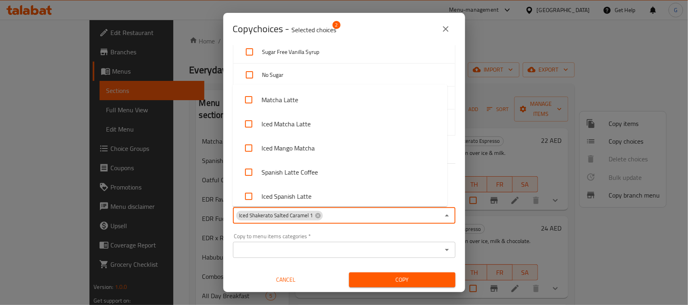
scroll to position [1356, 0]
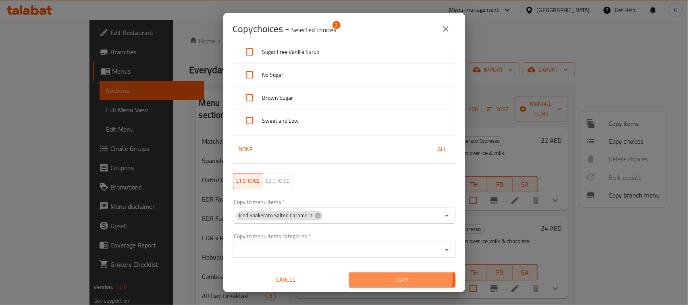
click at [387, 276] on span "Copy" at bounding box center [401, 280] width 93 height 10
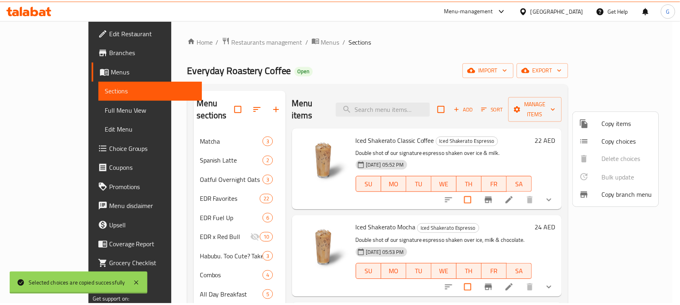
scroll to position [1, 0]
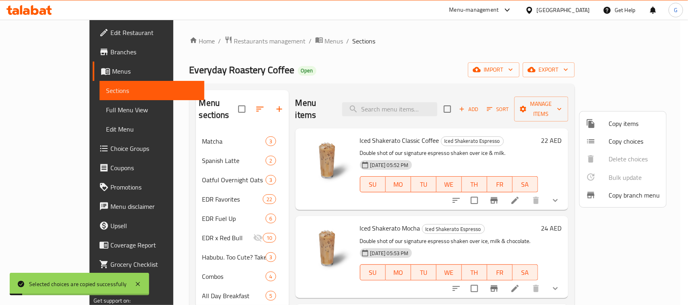
click at [496, 67] on div at bounding box center [344, 152] width 688 height 305
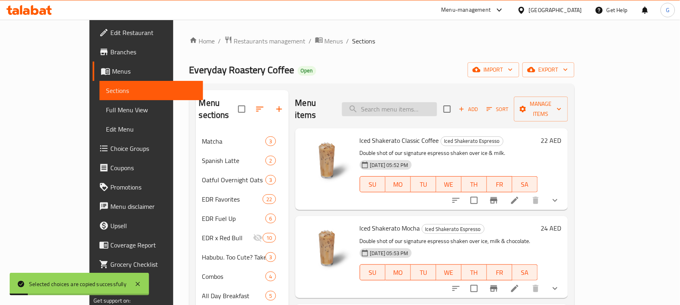
click at [436, 104] on input "search" at bounding box center [389, 109] width 95 height 14
paste input "Iced Shakerato Salted Caramel"
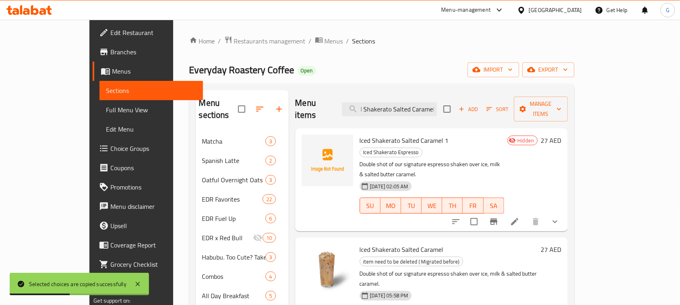
type input "Iced Shakerato Salted Caramel"
click at [560, 217] on icon "show more" at bounding box center [555, 222] width 10 height 10
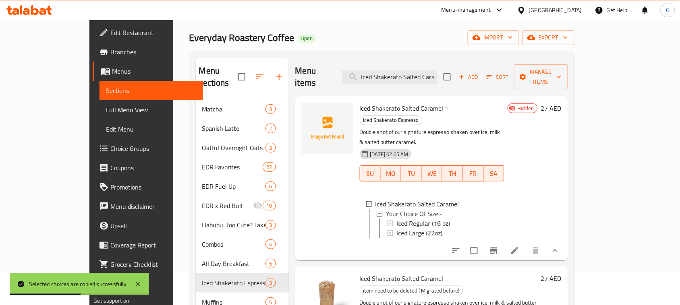
scroll to position [50, 0]
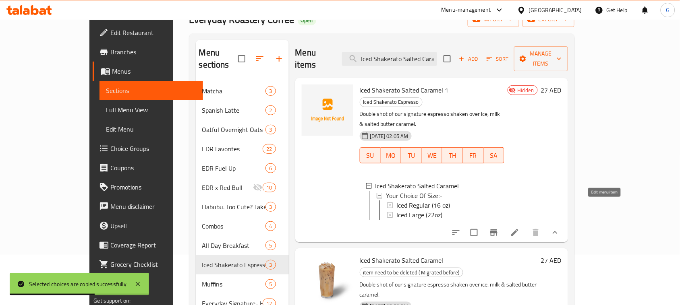
click at [520, 228] on icon at bounding box center [515, 233] width 10 height 10
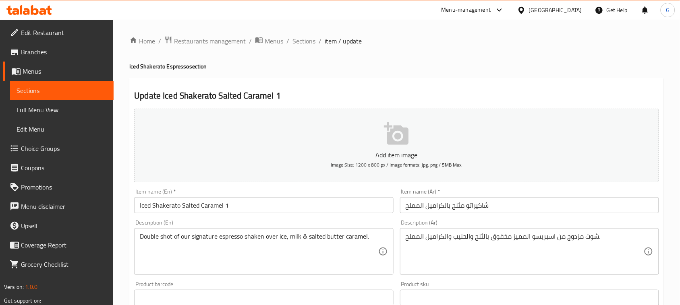
click at [207, 214] on div "Item name (En)   * Iced Shakerato Salted Caramel 1 Item name (En) *" at bounding box center [263, 201] width 265 height 31
copy div "Item name (En) *"
click at [201, 205] on input "Iced Shakerato Salted Caramel 1" at bounding box center [263, 205] width 259 height 16
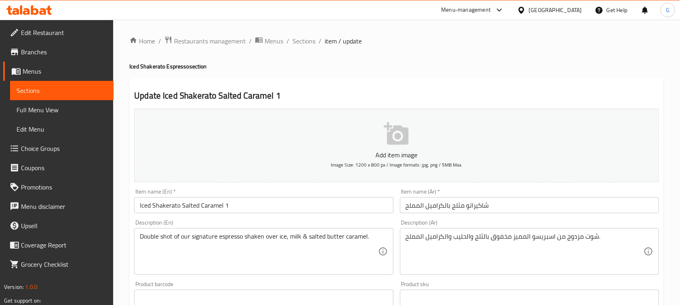
click at [201, 205] on input "Iced Shakerato Salted Caramel 1" at bounding box center [263, 205] width 259 height 16
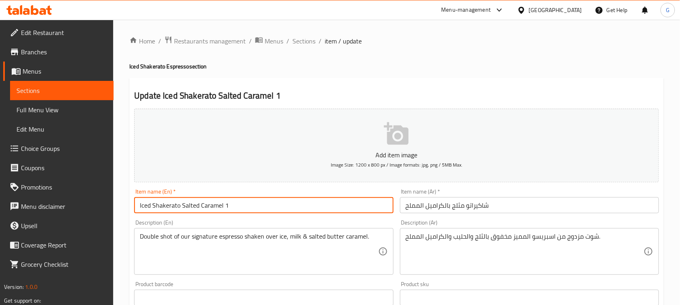
click at [201, 205] on input "Iced Shakerato Salted Caramel 1" at bounding box center [263, 205] width 259 height 16
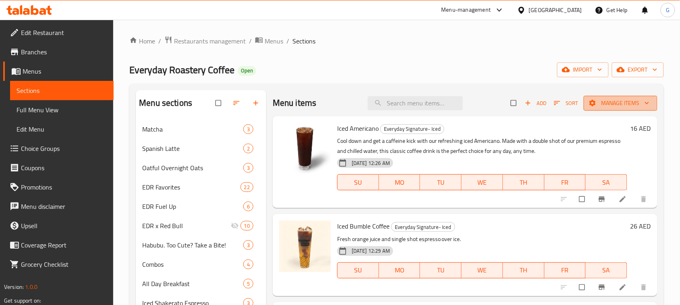
click at [629, 105] on span "Manage items" at bounding box center [620, 103] width 61 height 10
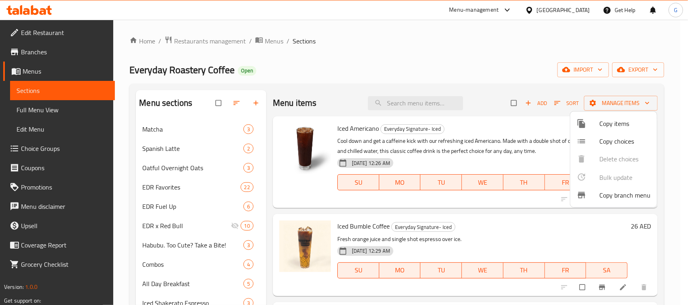
click at [627, 143] on span "Copy choices" at bounding box center [624, 142] width 51 height 10
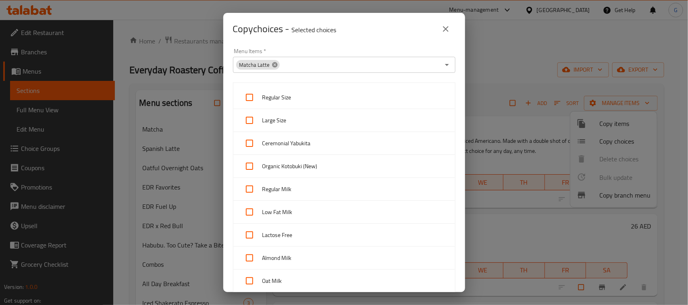
click at [274, 66] on icon at bounding box center [274, 64] width 5 height 5
click at [278, 68] on input "Menu Items   *" at bounding box center [337, 64] width 204 height 11
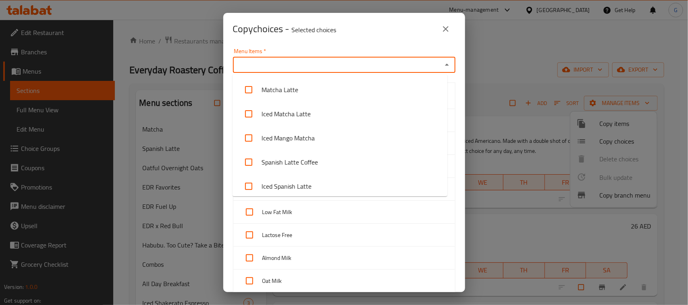
paste input "Iced Mango Matcha"
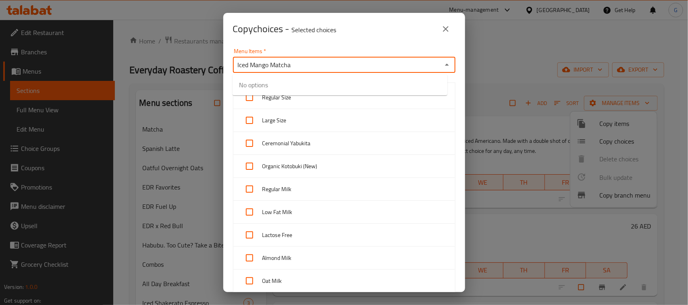
type input "Iced Mango Matcha"
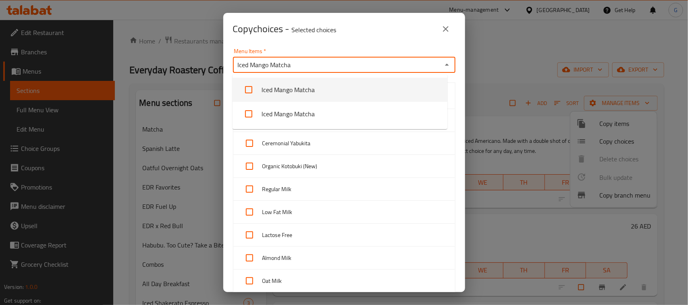
click at [314, 89] on li "Iced Mango Matcha" at bounding box center [339, 90] width 215 height 24
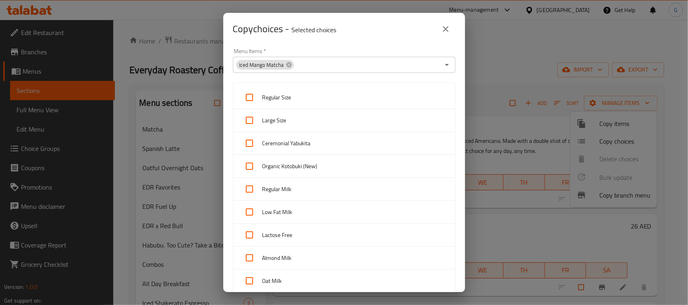
click at [348, 35] on div "Copy choices - Selected choices 0" at bounding box center [344, 28] width 222 height 19
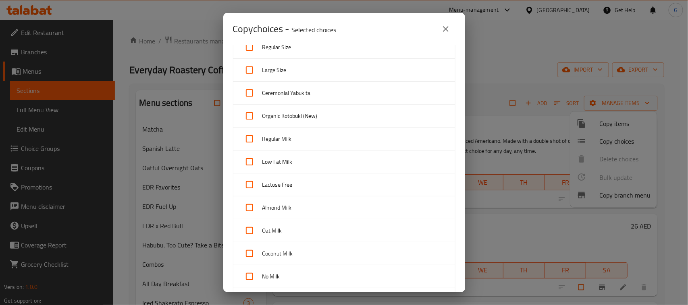
scroll to position [101, 0]
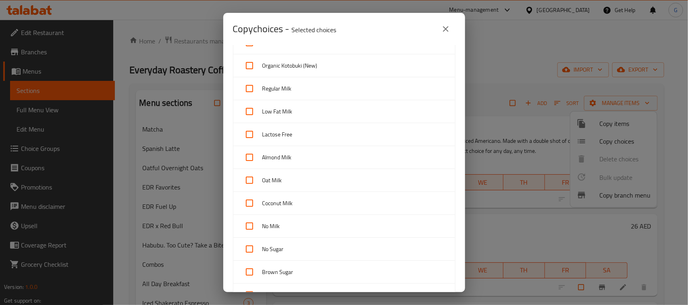
click at [251, 88] on input "checkbox" at bounding box center [249, 88] width 19 height 19
checkbox input "true"
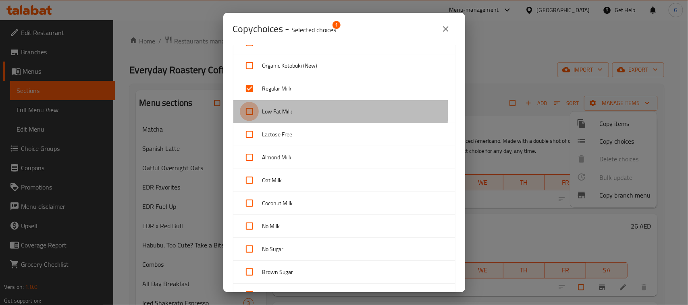
click at [248, 111] on input "checkbox" at bounding box center [249, 111] width 19 height 19
checkbox input "true"
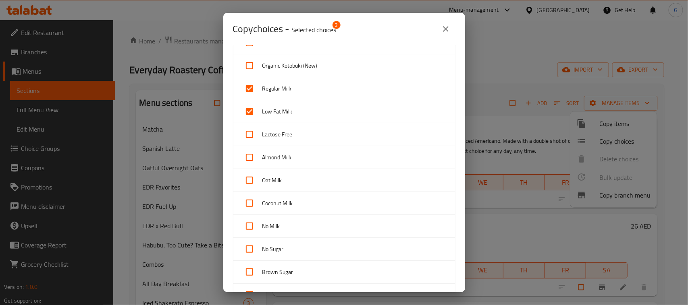
click at [248, 129] on input "checkbox" at bounding box center [249, 134] width 19 height 19
checkbox input "true"
click at [248, 162] on input "checkbox" at bounding box center [249, 157] width 19 height 19
checkbox input "true"
click at [248, 176] on input "checkbox" at bounding box center [249, 180] width 19 height 19
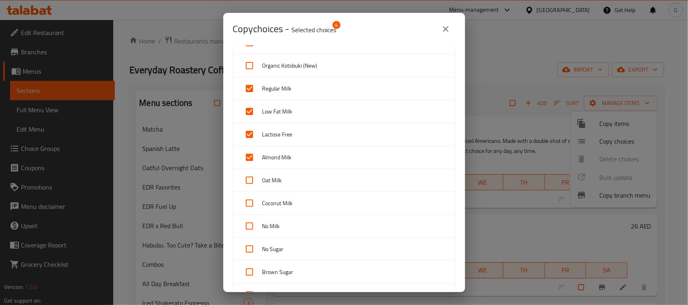
checkbox input "true"
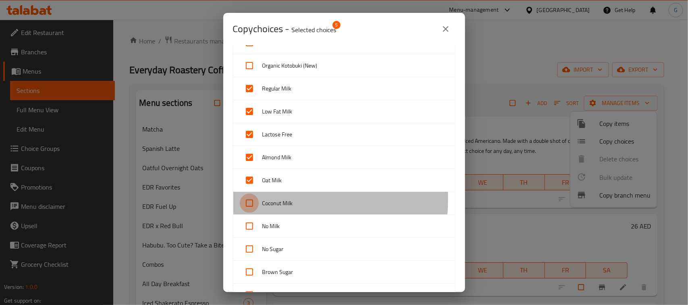
click at [251, 200] on input "checkbox" at bounding box center [249, 203] width 19 height 19
checkbox input "true"
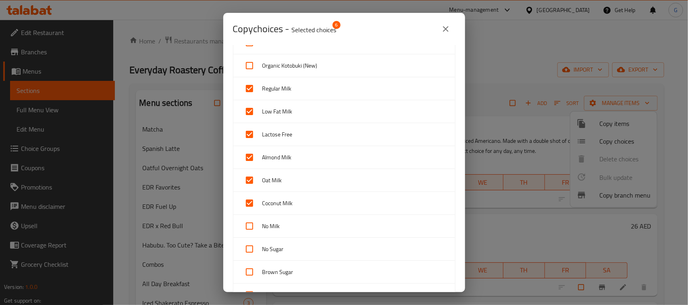
click at [244, 230] on input "checkbox" at bounding box center [249, 226] width 19 height 19
checkbox input "true"
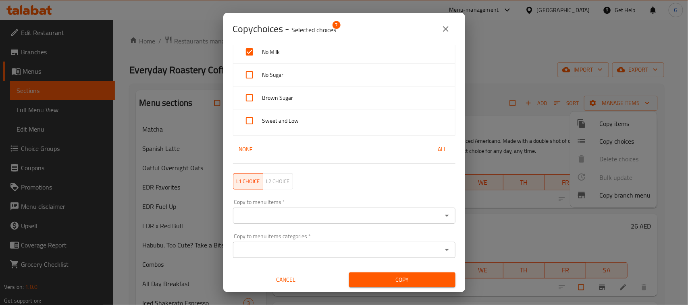
click at [295, 220] on input "Copy to menu items   *" at bounding box center [337, 215] width 204 height 11
paste input "Iced Shakerato Salted Caramel 1"
type input "Iced Shakerato Salted Caramel 1"
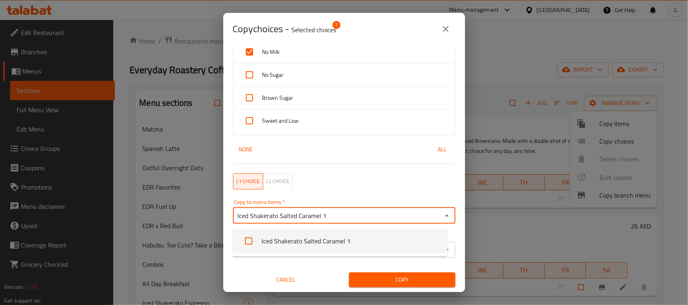
click at [301, 240] on li "Iced Shakerato Salted Caramel 1" at bounding box center [339, 241] width 215 height 24
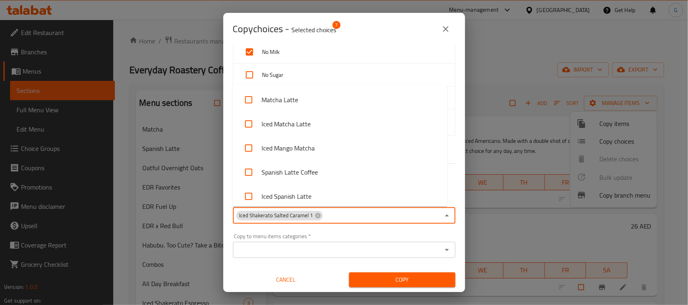
scroll to position [1356, 0]
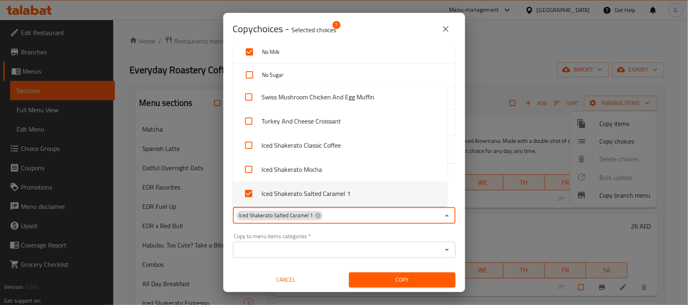
click at [400, 280] on span "Copy" at bounding box center [401, 280] width 93 height 10
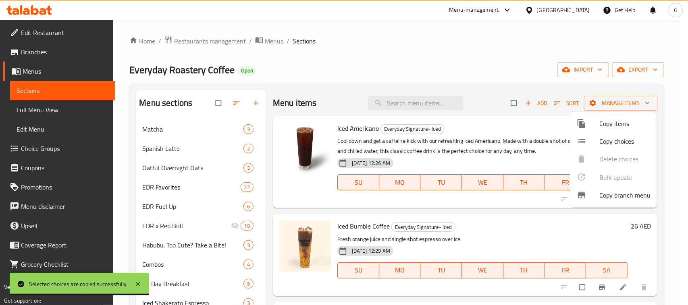
click at [624, 137] on span "Copy choices" at bounding box center [624, 142] width 51 height 10
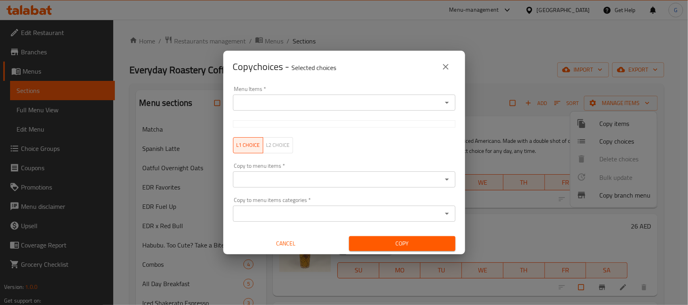
click at [323, 100] on input "Menu Items   *" at bounding box center [337, 102] width 204 height 11
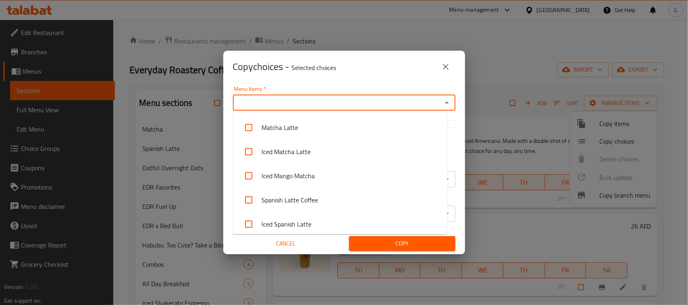
paste input "Iced Roasted Hazelnut Spanish Latte"
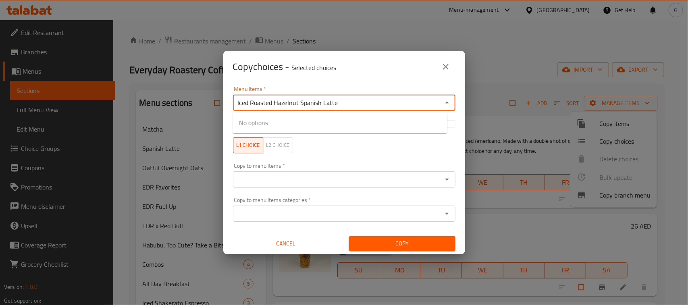
type input "Iced Roasted Hazelnut Spanish Latte"
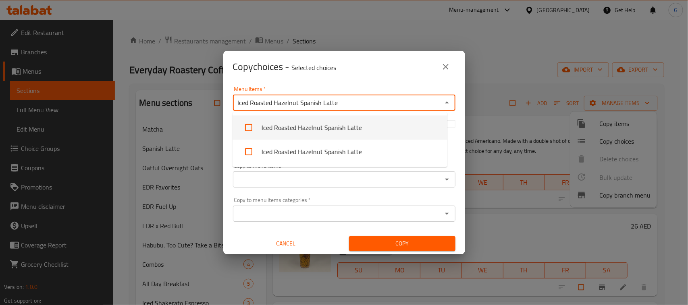
click at [325, 125] on li "Iced Roasted Hazelnut Spanish Latte" at bounding box center [339, 128] width 215 height 24
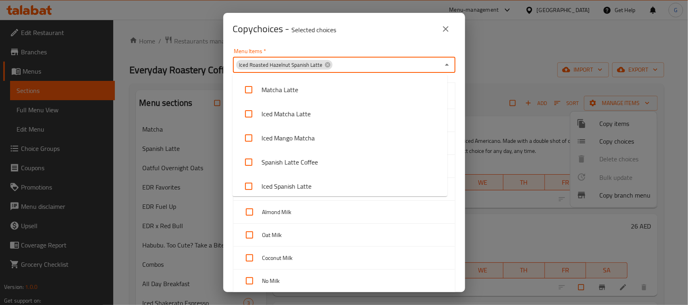
scroll to position [1380, 0]
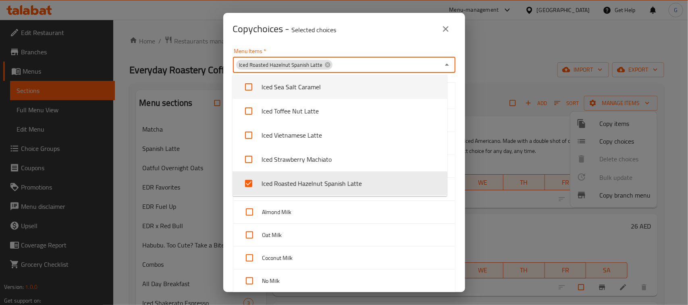
click at [371, 44] on div "Copy choices - Selected choices 0" at bounding box center [344, 29] width 242 height 32
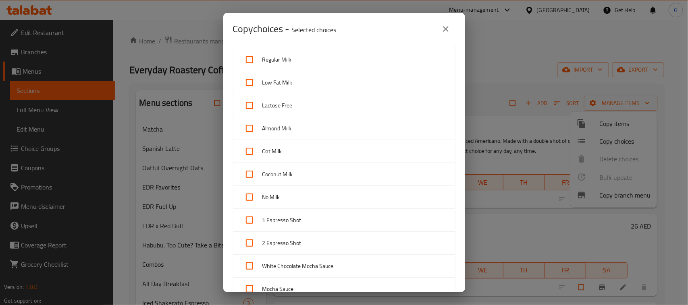
scroll to position [101, 0]
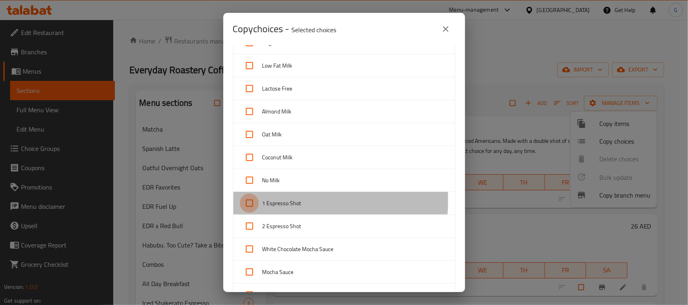
click at [254, 201] on input "checkbox" at bounding box center [249, 203] width 19 height 19
checkbox input "true"
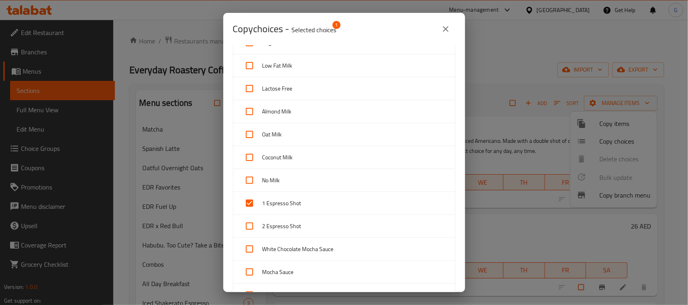
click at [248, 236] on input "checkbox" at bounding box center [249, 226] width 19 height 19
checkbox input "true"
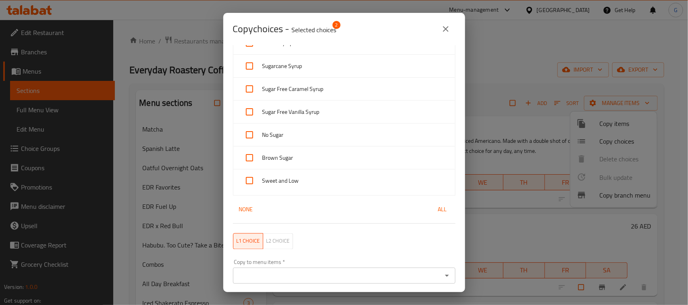
scroll to position [690, 0]
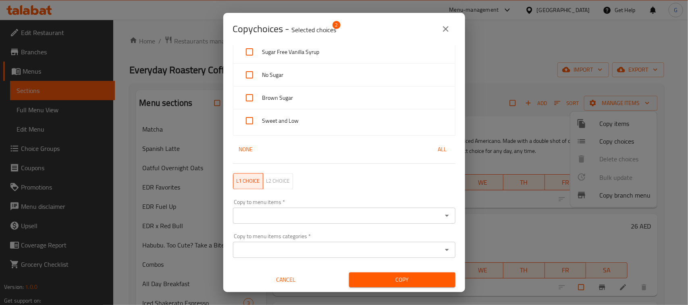
click at [288, 218] on input "Copy to menu items   *" at bounding box center [337, 215] width 204 height 11
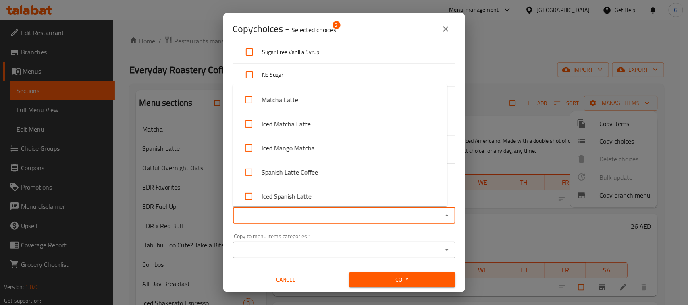
paste input "Iced Shakerato Salted Caramel 1"
type input "Iced Shakerato Salted Caramel 1"
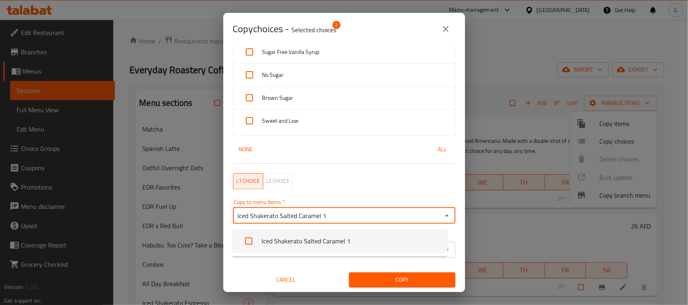
click at [296, 236] on li "Iced Shakerato Salted Caramel 1" at bounding box center [339, 241] width 215 height 24
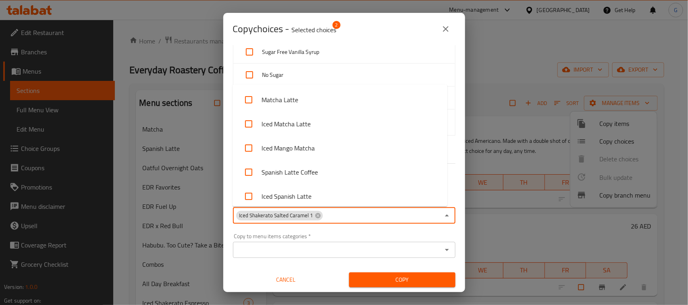
scroll to position [1356, 0]
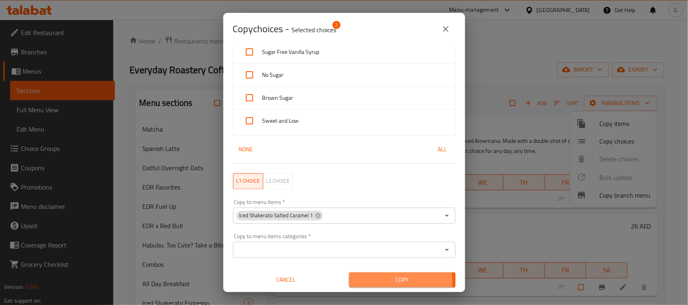
click at [394, 282] on span "Copy" at bounding box center [401, 280] width 93 height 10
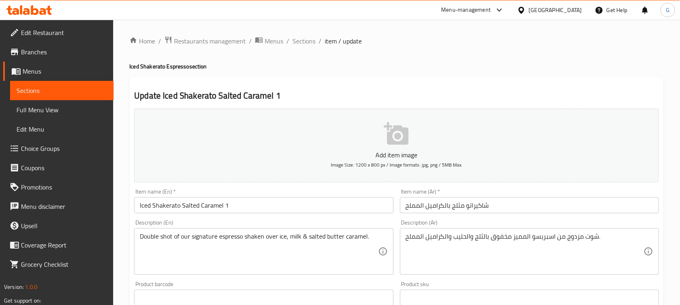
click at [209, 207] on input "Iced Shakerato Salted Caramel 1" at bounding box center [263, 205] width 259 height 16
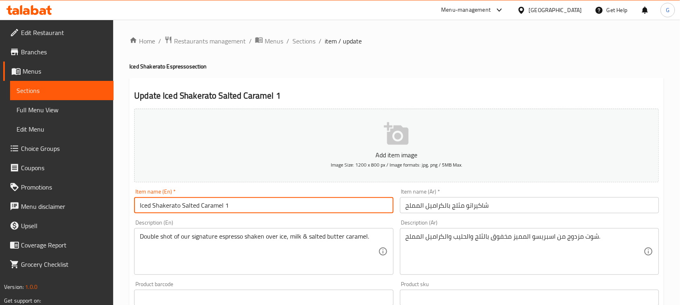
click at [209, 207] on input "Iced Shakerato Salted Caramel 1" at bounding box center [263, 205] width 259 height 16
click at [238, 201] on input "Iced Shakerato Salted Caramel 1" at bounding box center [263, 205] width 259 height 16
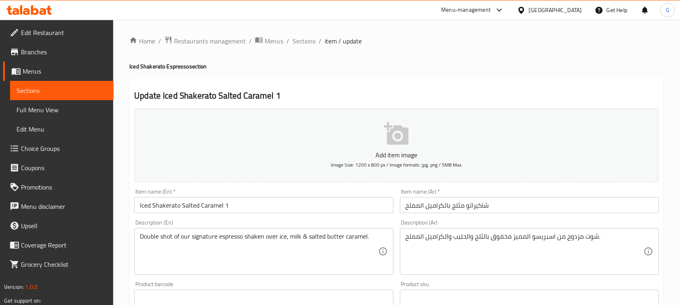
click at [206, 202] on input "Iced Shakerato Salted Caramel 1" at bounding box center [263, 205] width 259 height 16
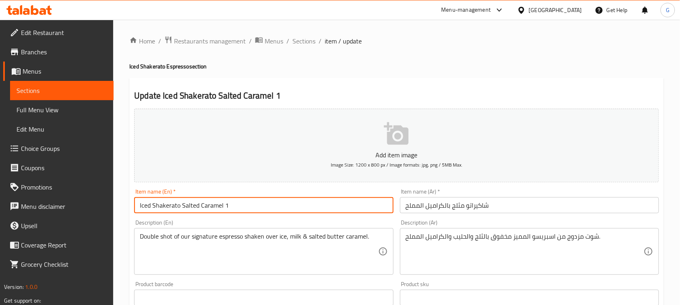
click at [206, 202] on input "Iced Shakerato Salted Caramel 1" at bounding box center [263, 205] width 259 height 16
click at [272, 203] on input "Iced Shakerato Salted Caramel 1" at bounding box center [263, 205] width 259 height 16
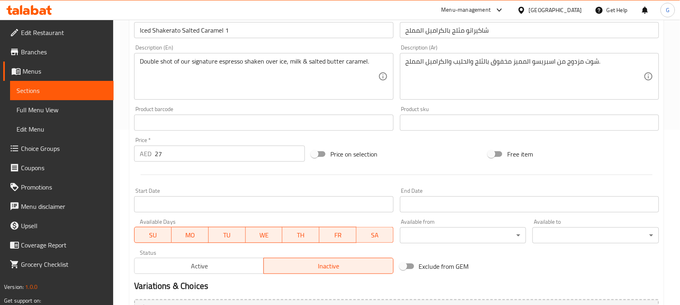
scroll to position [24, 0]
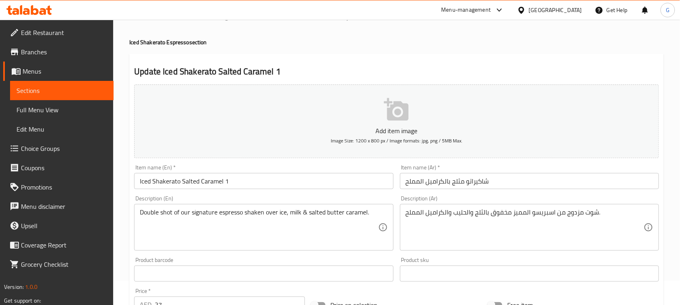
click at [272, 119] on div "Add item image Image Size: 1200 x 800 px / Image formats: jpg, png / 5MB Max. I…" at bounding box center [396, 254] width 531 height 347
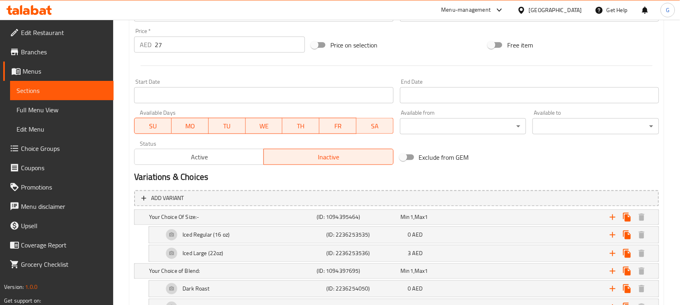
scroll to position [302, 0]
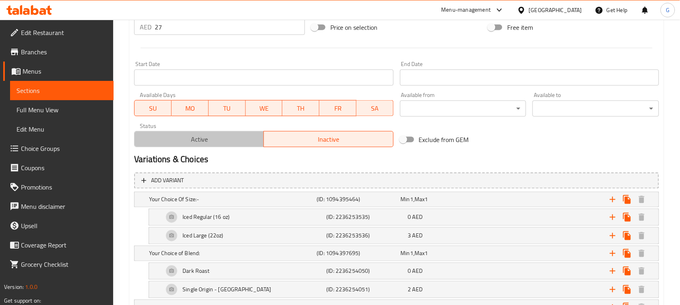
click at [199, 143] on span "Active" at bounding box center [199, 140] width 123 height 12
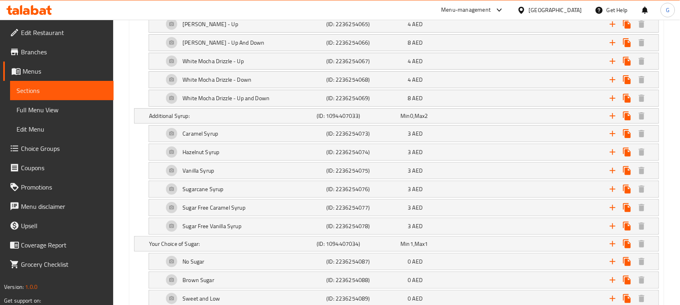
scroll to position [937, 0]
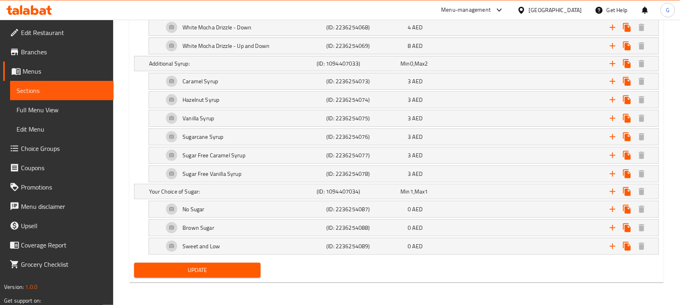
click at [230, 273] on span "Update" at bounding box center [198, 270] width 114 height 10
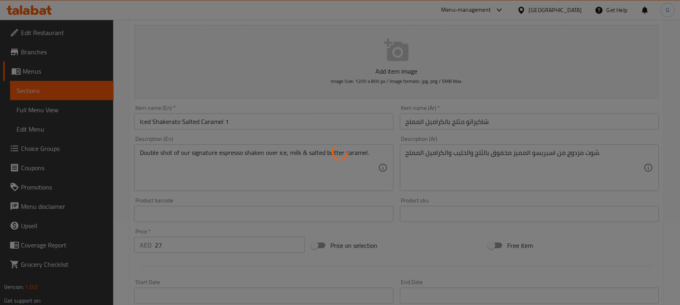
scroll to position [0, 0]
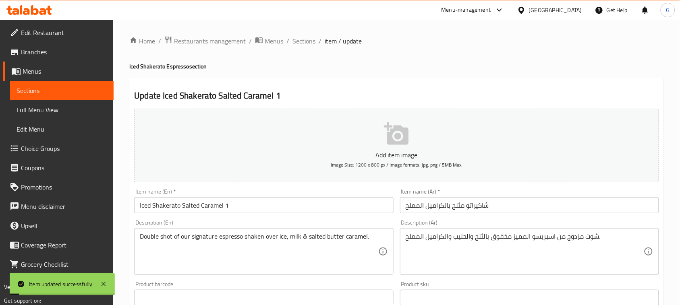
click at [305, 41] on span "Sections" at bounding box center [303, 41] width 23 height 10
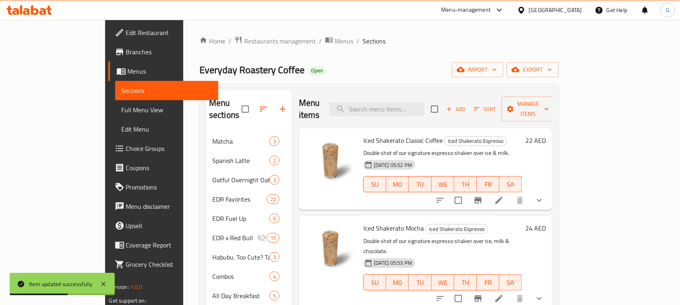
click at [421, 111] on div "Menu items Add Sort Manage items" at bounding box center [425, 109] width 253 height 38
click at [422, 105] on input "search" at bounding box center [376, 109] width 95 height 14
paste input "Iced Shakerato Salted Caramel"
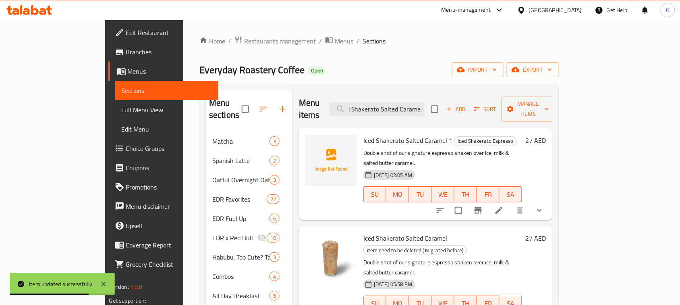
type input "Iced Shakerato Salted Caramel"
click at [504, 206] on icon at bounding box center [499, 211] width 10 height 10
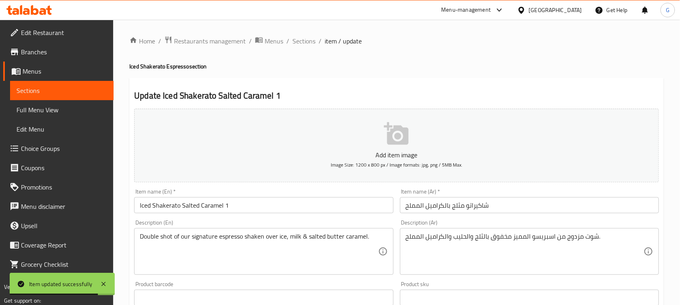
click at [253, 202] on input "Iced Shakerato Salted Caramel 1" at bounding box center [263, 205] width 259 height 16
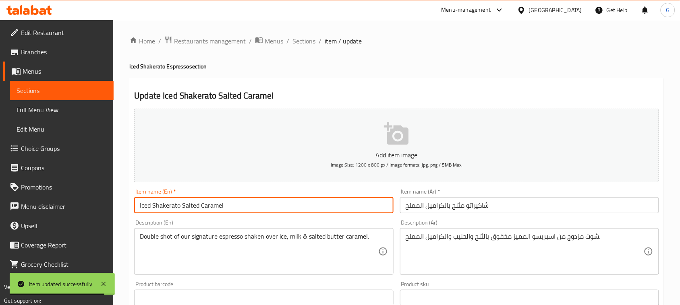
type input "Iced Shakerato Salted Caramel"
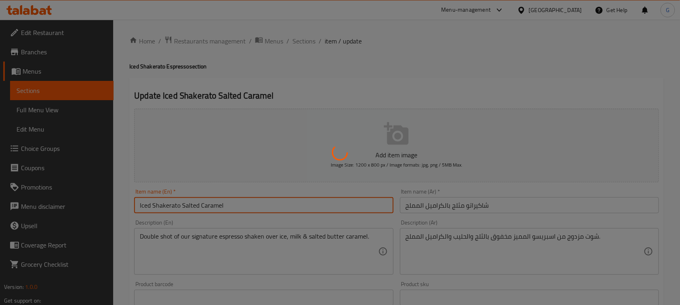
click at [305, 38] on div at bounding box center [340, 152] width 680 height 305
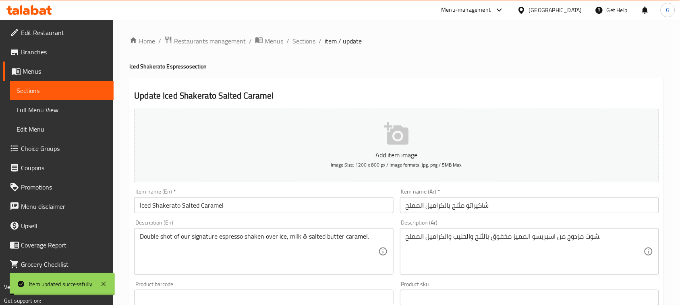
click at [305, 39] on span "Sections" at bounding box center [303, 41] width 23 height 10
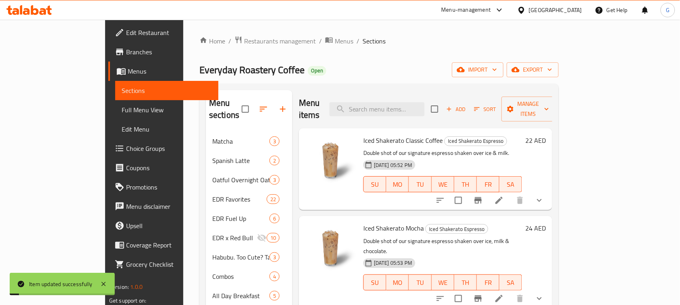
click at [422, 112] on div "Menu items Add Sort Manage items" at bounding box center [425, 109] width 253 height 38
click at [422, 105] on input "search" at bounding box center [376, 109] width 95 height 14
paste input "Iced Shakerato Salted Caramel"
type input "Iced Shakerato Salted Caramel"
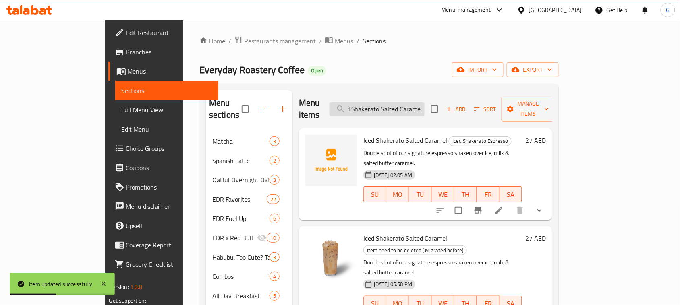
click at [425, 103] on input "Iced Shakerato Salted Caramel" at bounding box center [376, 109] width 95 height 14
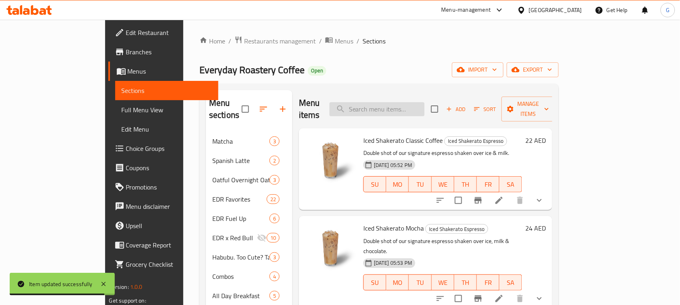
click at [425, 103] on input "search" at bounding box center [376, 109] width 95 height 14
paste input "Vietnamese Latte"
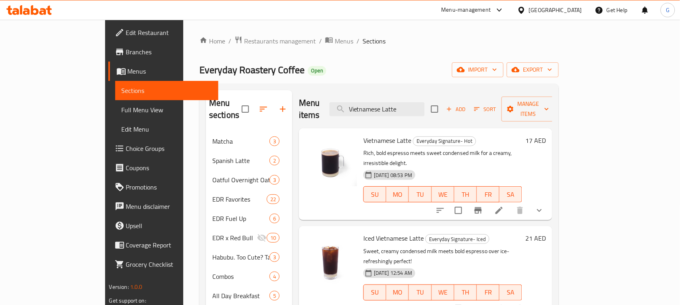
type input "Vietnamese Latte"
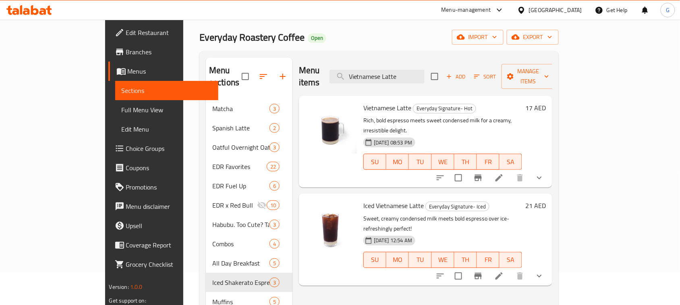
scroll to position [50, 0]
